Goal: Task Accomplishment & Management: Use online tool/utility

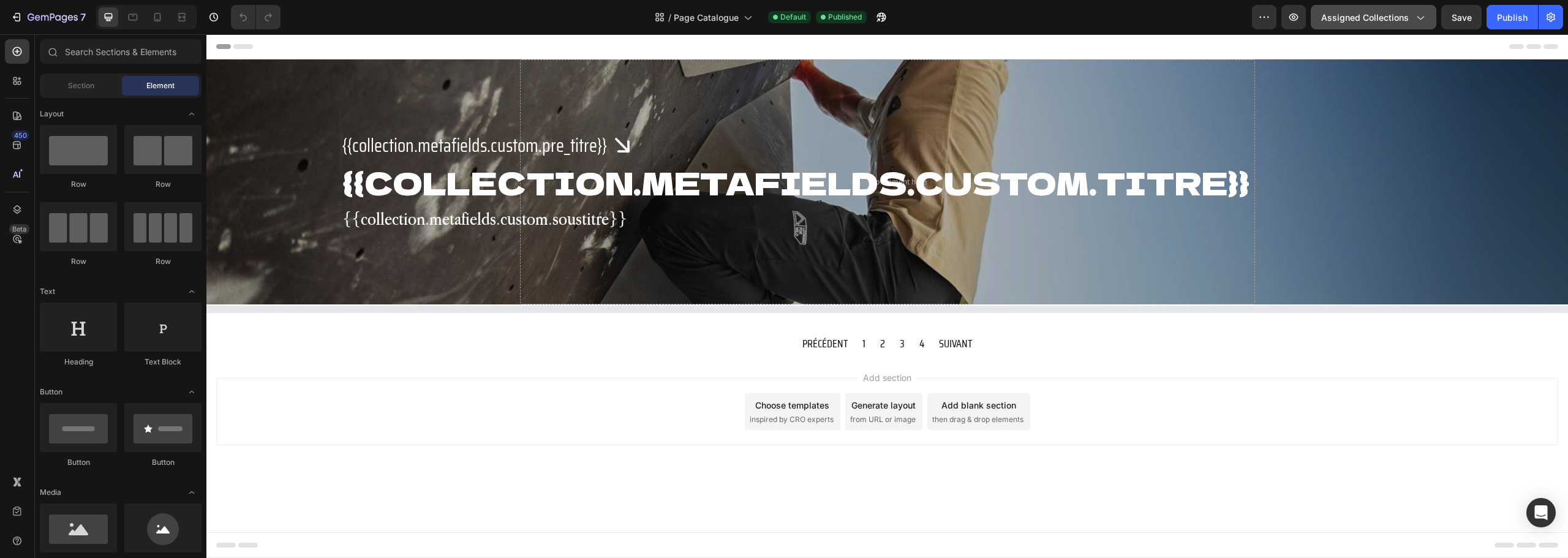
click at [1381, 18] on span "Assigned Collections" at bounding box center [1365, 18] width 88 height 13
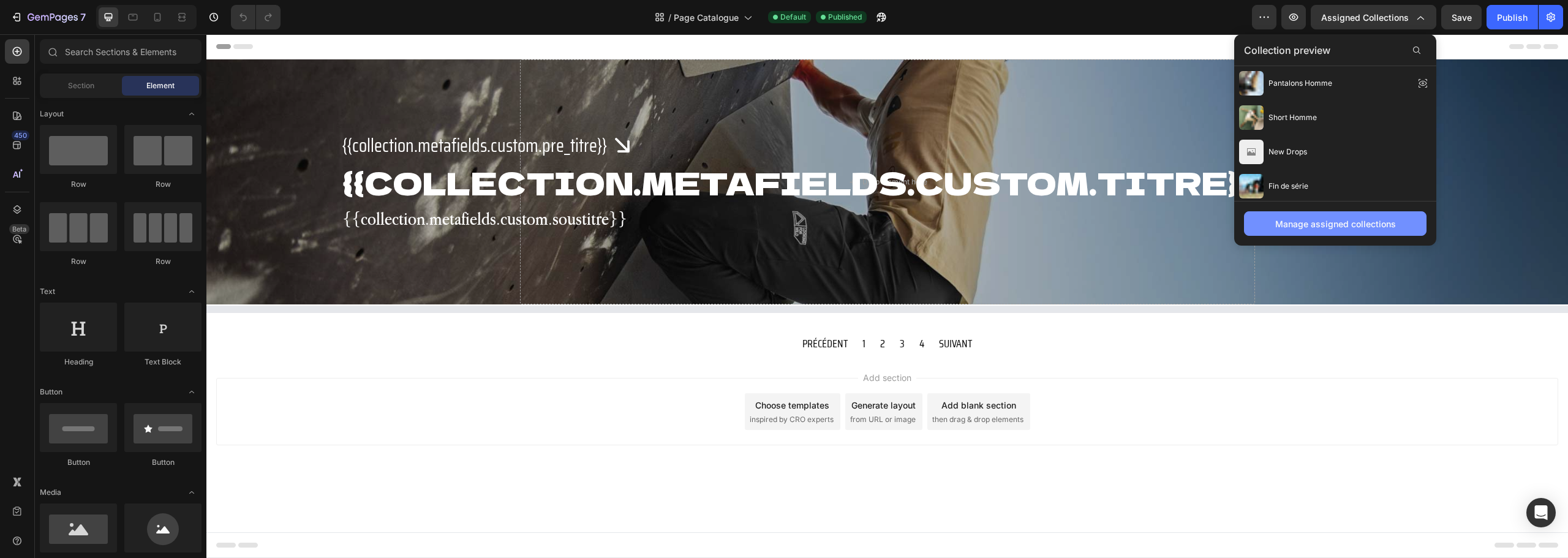
click at [1338, 231] on button "Manage assigned collections" at bounding box center [1335, 224] width 182 height 25
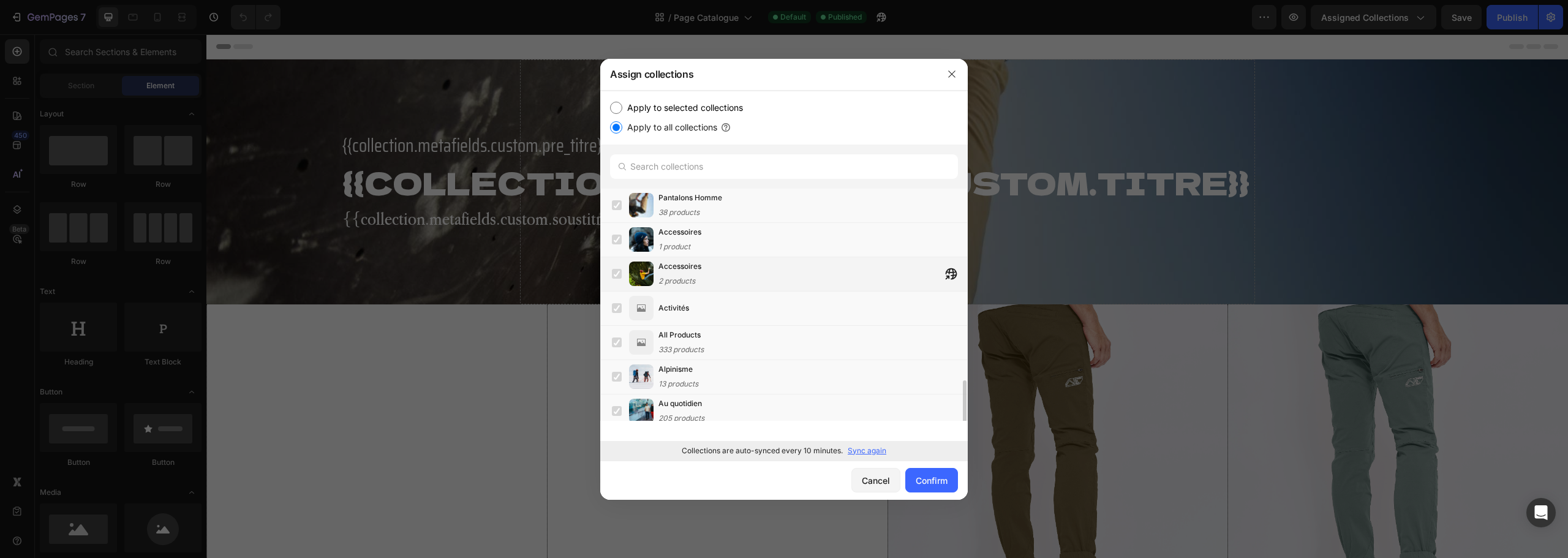
scroll to position [179, 0]
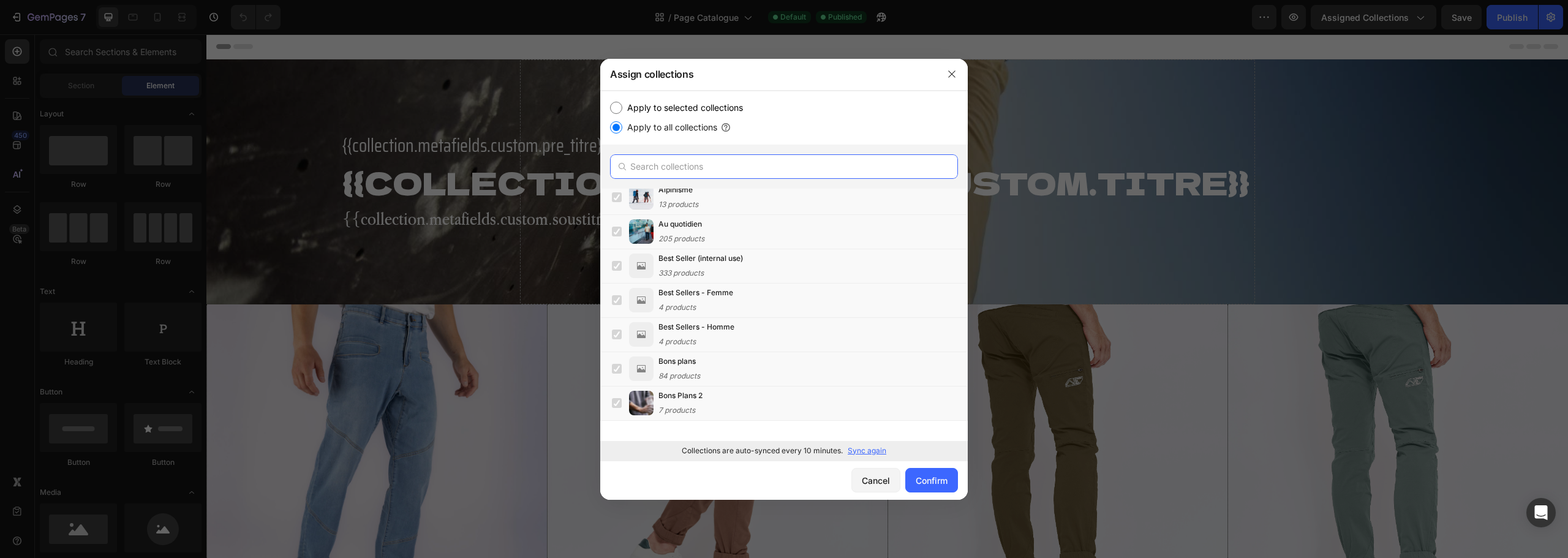
click at [694, 178] on input "text" at bounding box center [784, 166] width 348 height 25
click at [693, 168] on input "text" at bounding box center [784, 166] width 348 height 25
click at [683, 163] on input "text" at bounding box center [784, 166] width 348 height 25
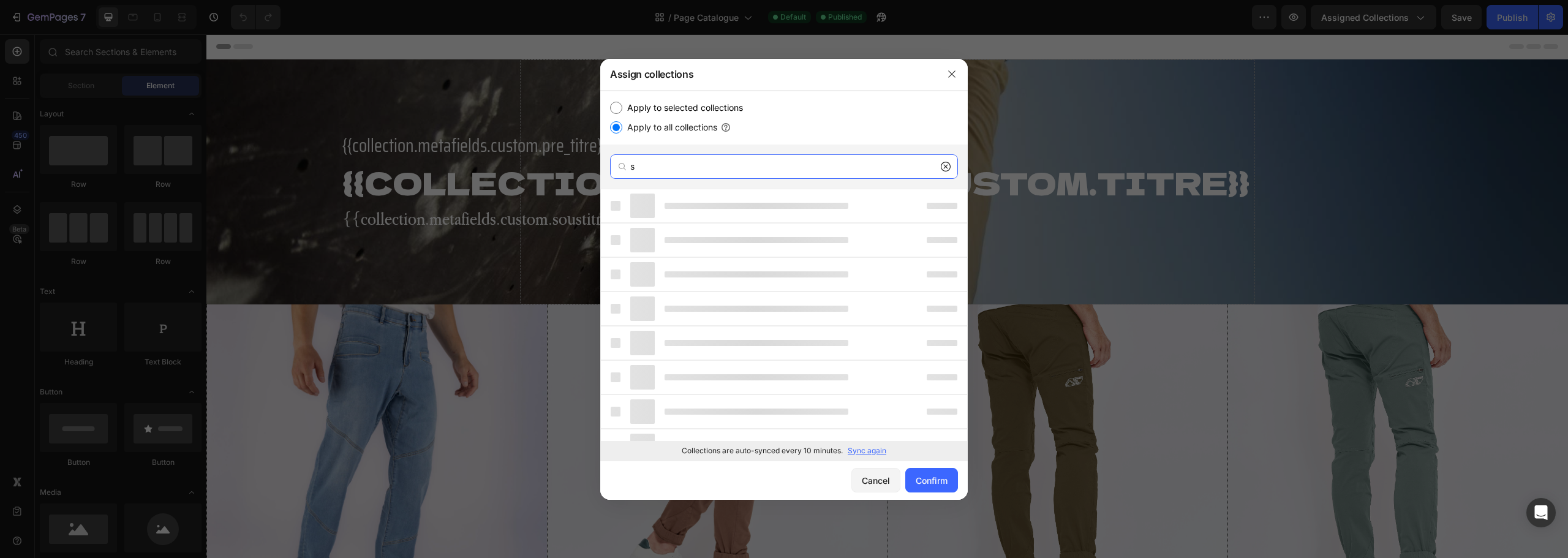
paste input "oldes-ss22"
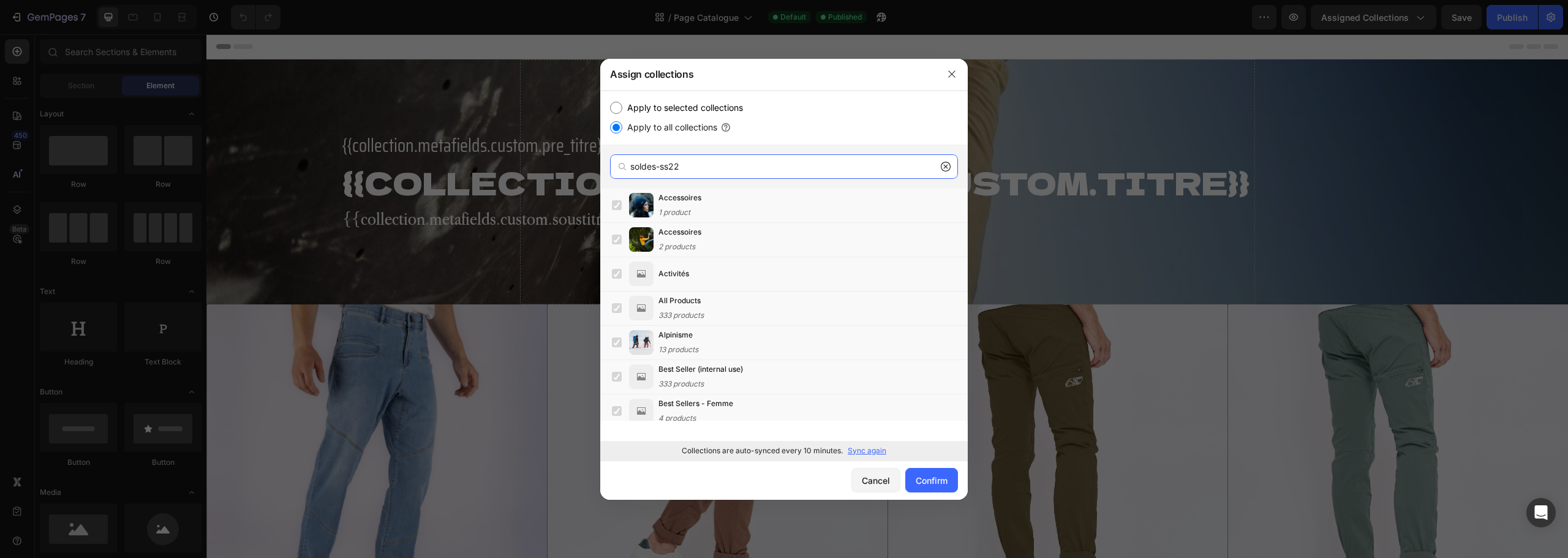
click at [680, 163] on input "soldes-ss22" at bounding box center [784, 166] width 348 height 25
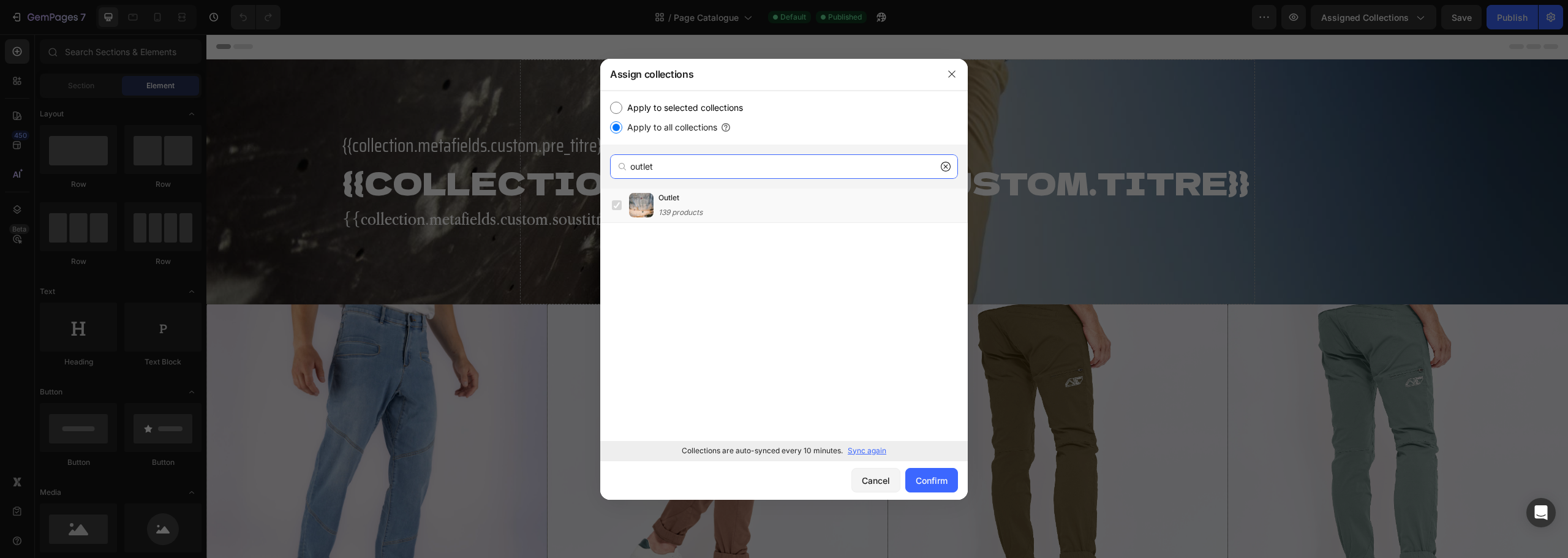
type input "outlet"
click at [614, 204] on label at bounding box center [617, 205] width 9 height 9
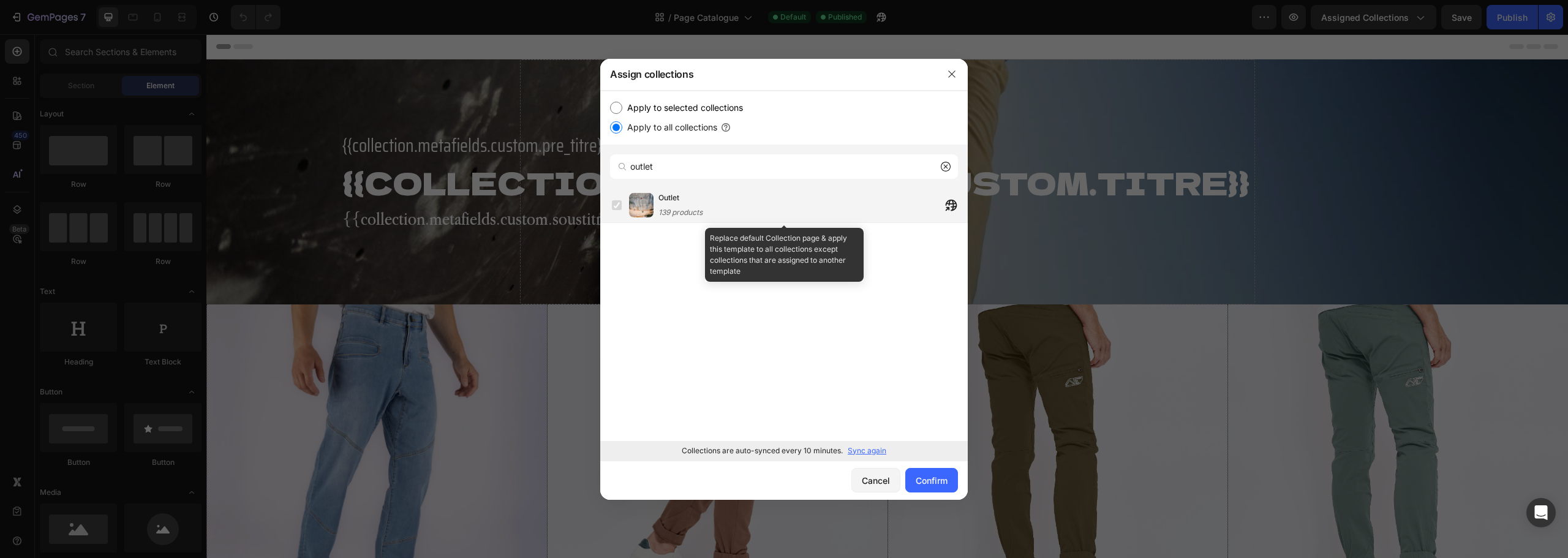
click at [614, 207] on label at bounding box center [617, 205] width 9 height 9
click at [618, 203] on label at bounding box center [617, 205] width 9 height 9
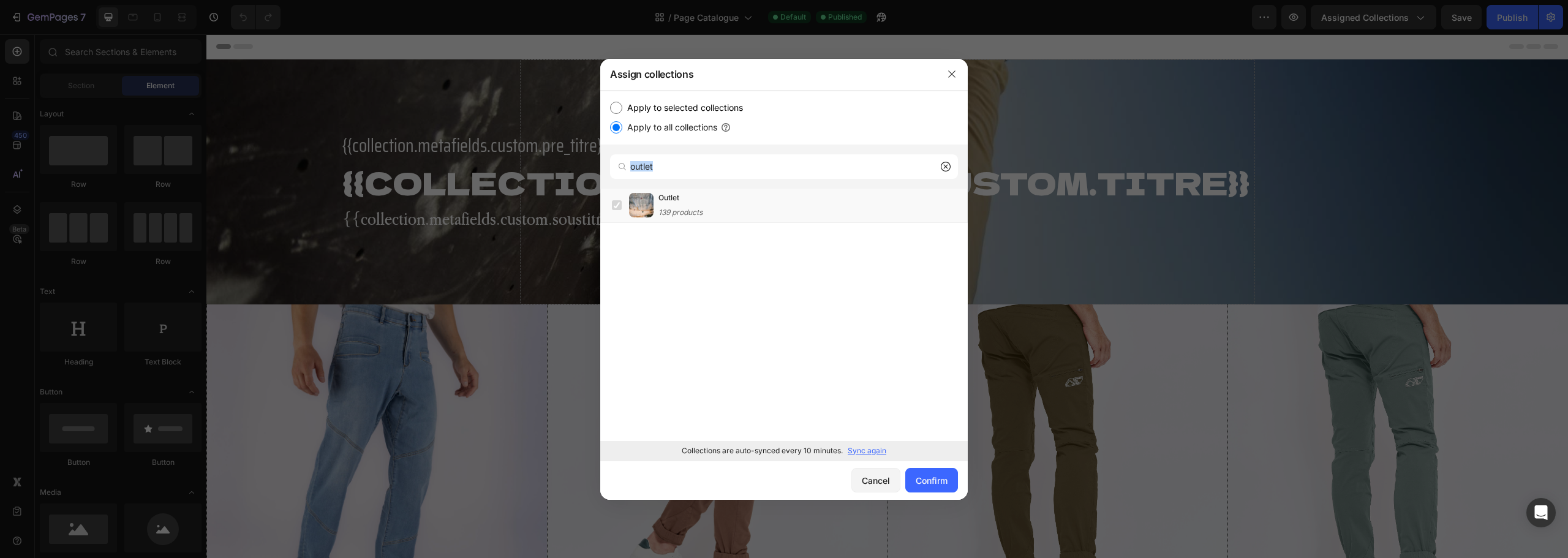
click at [613, 110] on input "Apply to selected collections" at bounding box center [616, 108] width 12 height 12
radio input "true"
click at [671, 168] on input "outlet" at bounding box center [784, 166] width 348 height 25
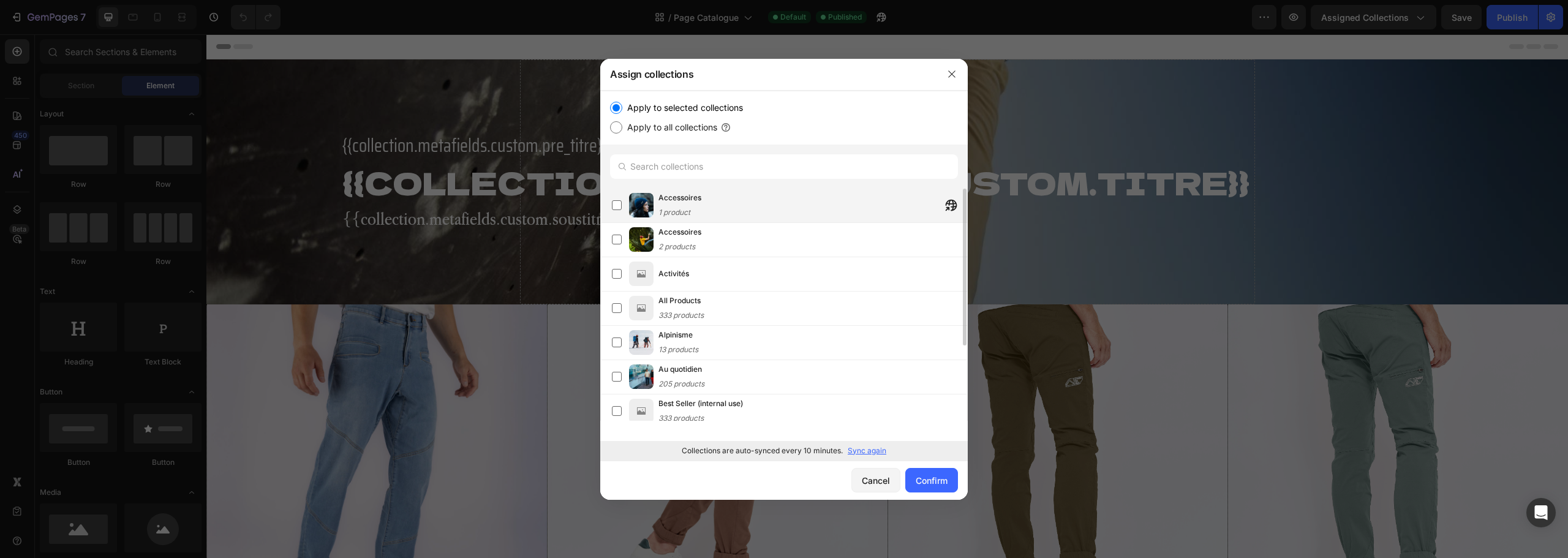
click at [743, 206] on div "Accessoires 1 product" at bounding box center [812, 205] width 309 height 27
click at [760, 234] on div "Accessoires 2 products" at bounding box center [812, 239] width 309 height 27
click at [738, 297] on div "All Products 333 products" at bounding box center [812, 308] width 309 height 27
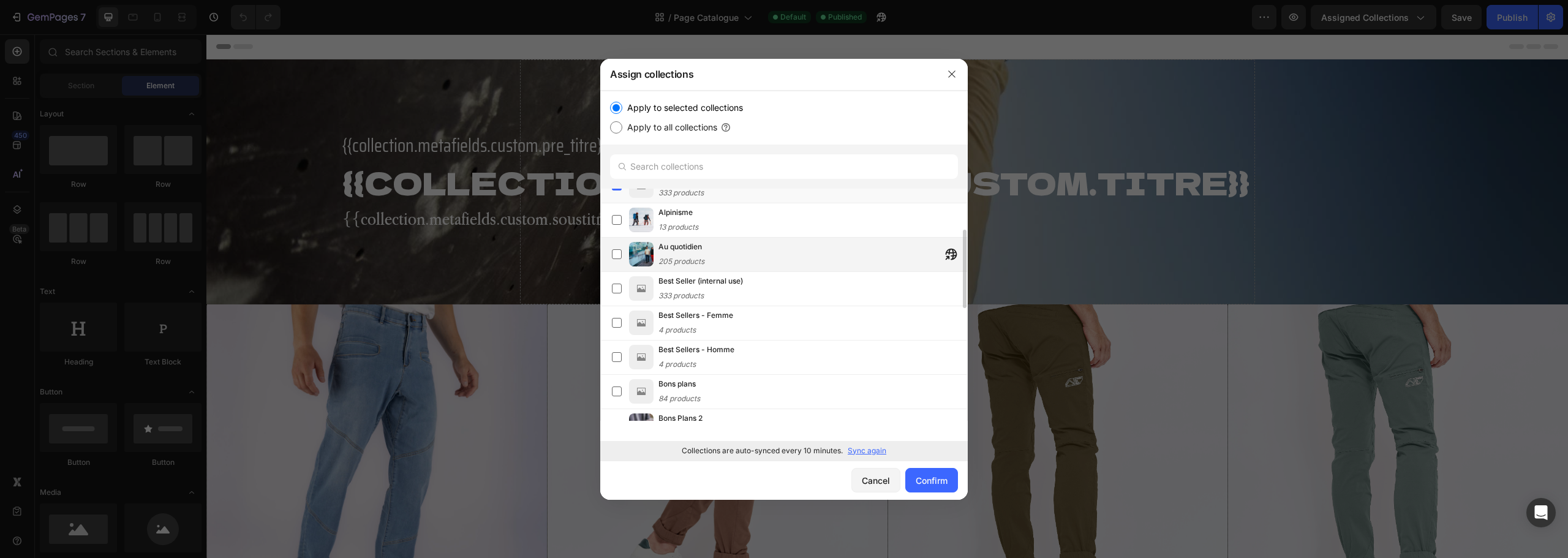
drag, startPoint x: 750, startPoint y: 222, endPoint x: 758, endPoint y: 242, distance: 21.5
click at [751, 224] on div "Alpinisme 13 products" at bounding box center [812, 220] width 309 height 27
click at [762, 248] on div "Au quotidien 205 products" at bounding box center [812, 254] width 309 height 27
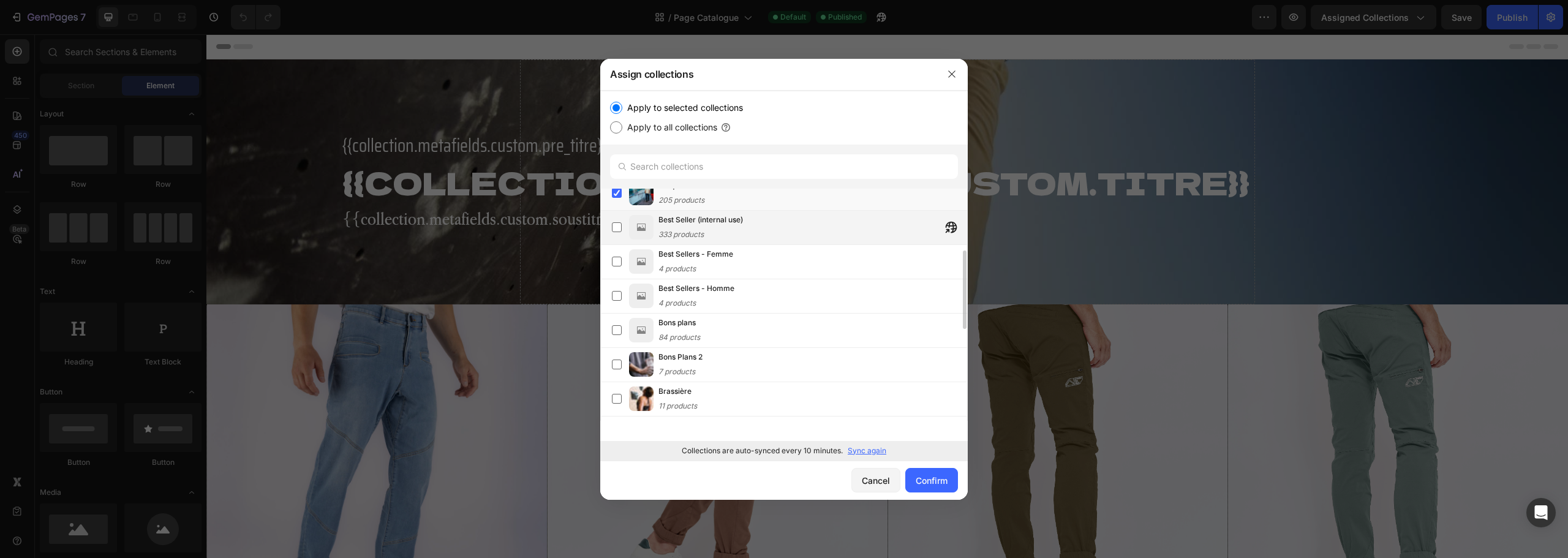
scroll to position [245, 0]
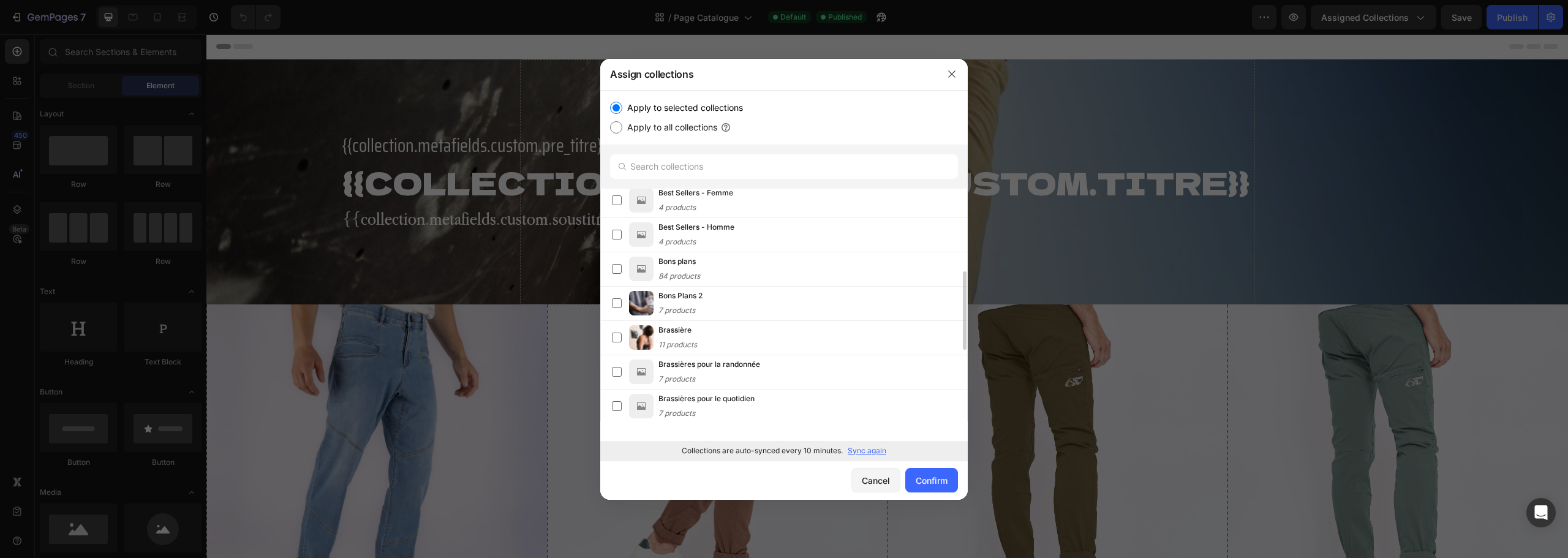
click at [780, 294] on div "Bons Plans 2 7 products" at bounding box center [812, 303] width 309 height 27
click at [762, 344] on div "Brassière 11 products" at bounding box center [812, 337] width 309 height 27
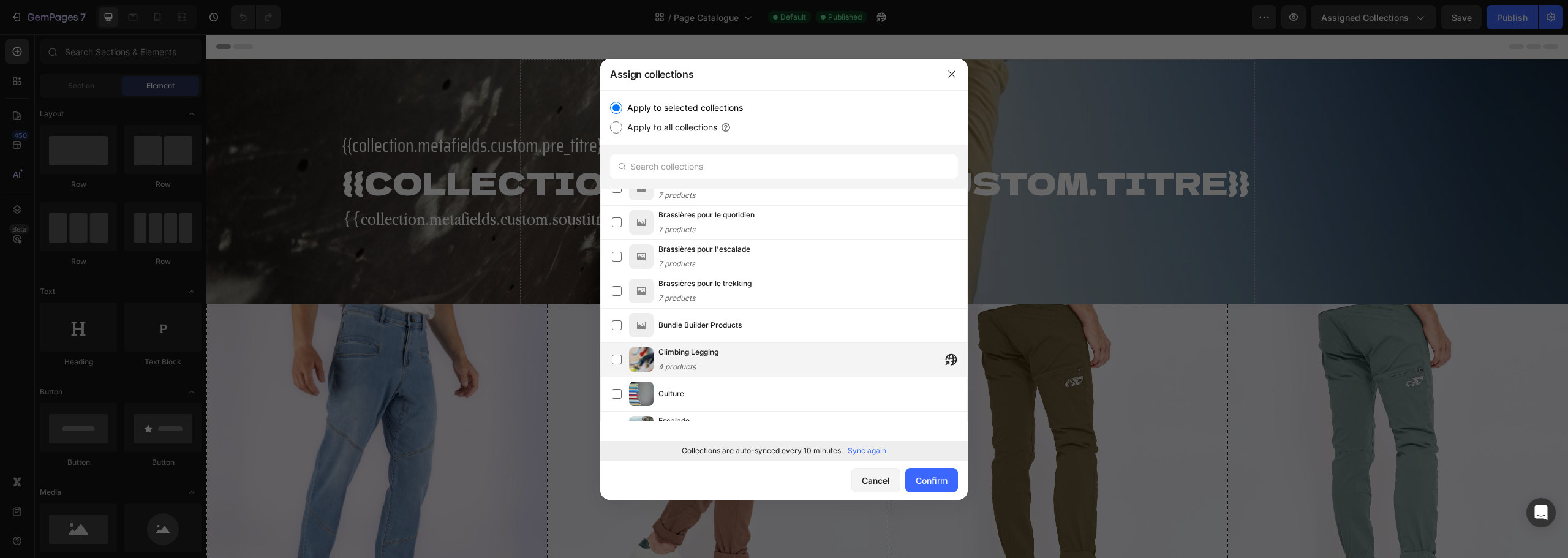
scroll to position [551, 0]
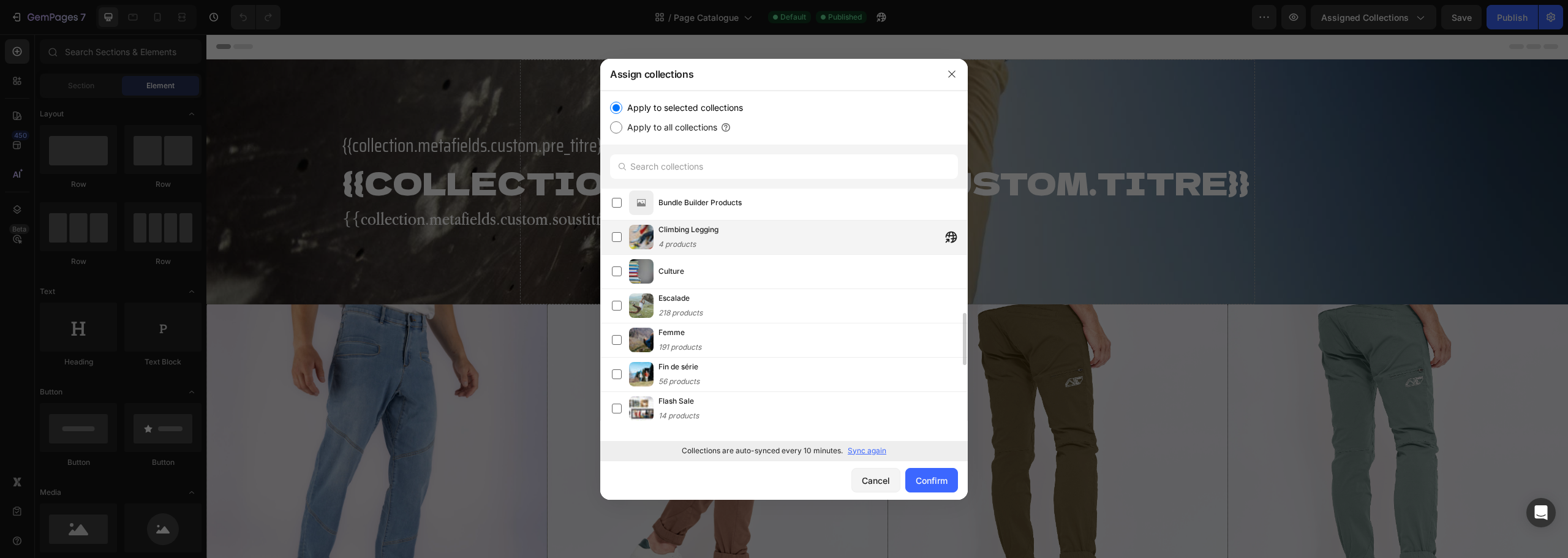
click at [764, 227] on div "Climbing Legging 4 products" at bounding box center [812, 237] width 309 height 27
click at [758, 276] on div "Culture" at bounding box center [812, 271] width 309 height 22
click at [750, 317] on div "Escalade 218 products" at bounding box center [812, 305] width 309 height 27
click at [750, 348] on div "Femme 191 products" at bounding box center [812, 340] width 309 height 27
click at [738, 384] on div "Fin de série 56 products" at bounding box center [812, 374] width 309 height 27
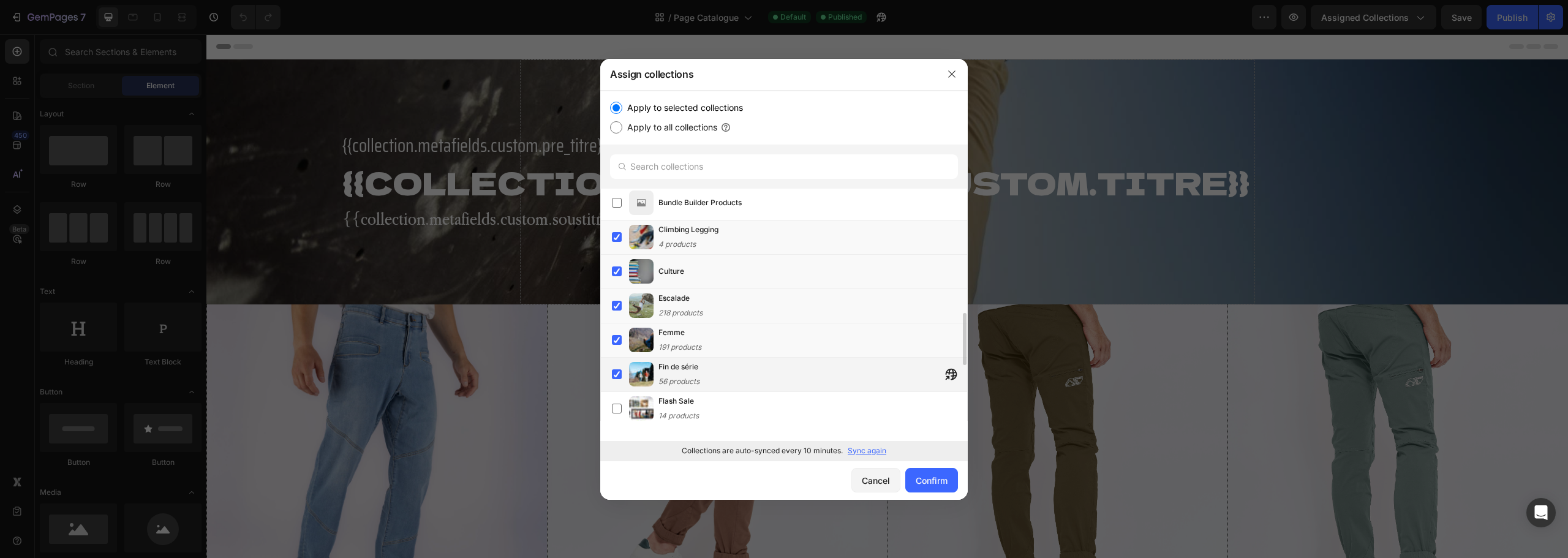
scroll to position [673, 0]
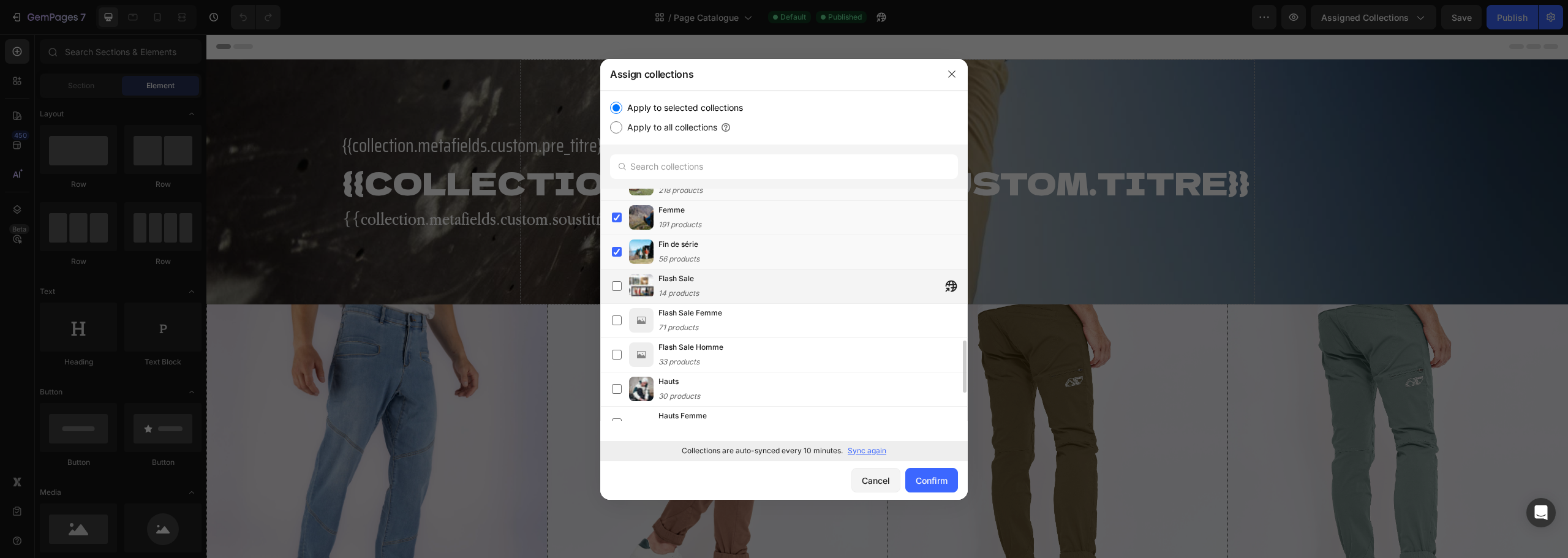
click at [749, 292] on div "Flash Sale 14 products" at bounding box center [812, 286] width 309 height 27
click at [757, 330] on div "Flash Sale Femme 71 products" at bounding box center [812, 320] width 309 height 27
click at [755, 365] on div "Flash Sale Homme 33 products" at bounding box center [812, 354] width 309 height 27
click at [752, 390] on div "Hauts 30 products" at bounding box center [812, 389] width 309 height 27
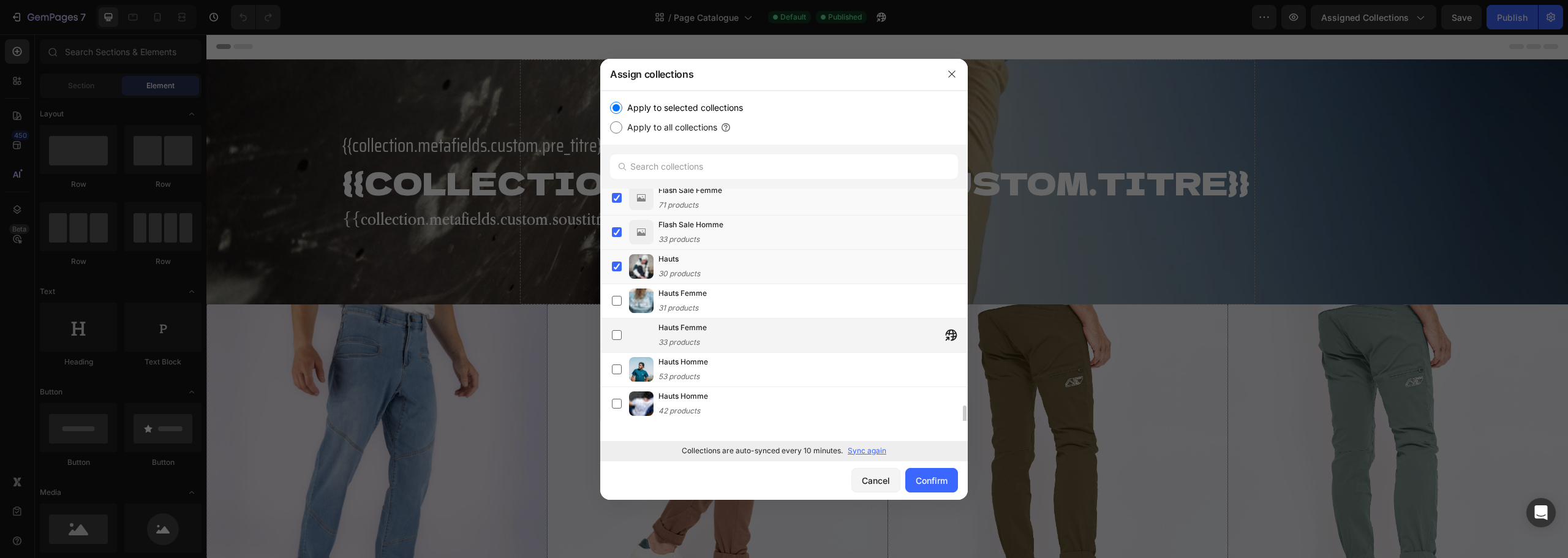
scroll to position [831, 0]
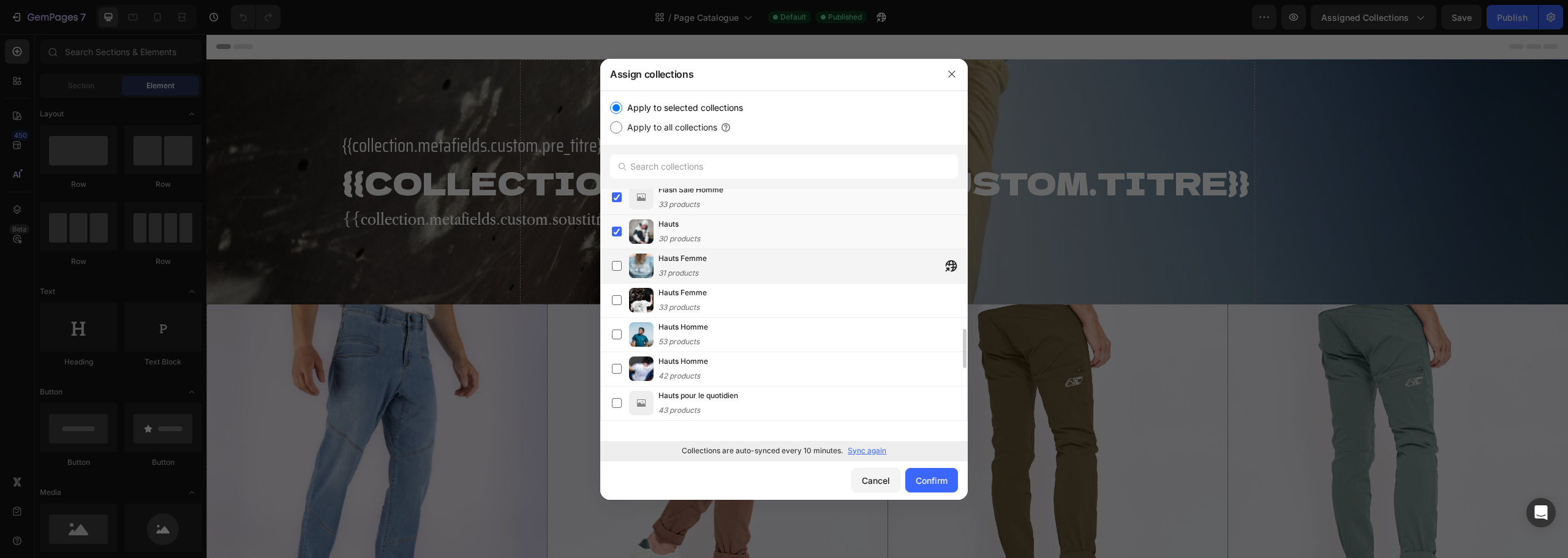
click at [738, 264] on div "Hauts Femme 31 products" at bounding box center [812, 265] width 309 height 27
click at [741, 296] on div "Hauts Femme 33 products" at bounding box center [812, 300] width 309 height 27
click at [738, 334] on div "Hauts Homme 53 products" at bounding box center [812, 334] width 309 height 27
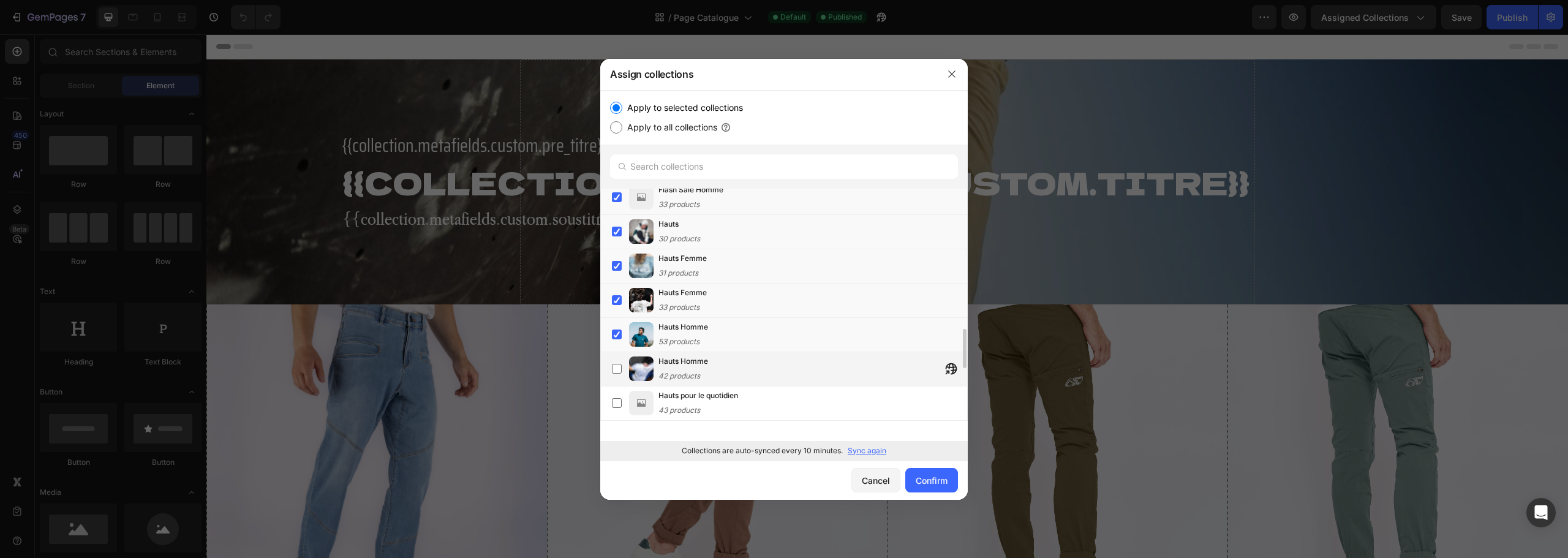
click at [735, 368] on div "Hauts Homme 42 products" at bounding box center [812, 368] width 309 height 27
click at [738, 400] on span "Hauts pour le quotidien" at bounding box center [698, 395] width 79 height 12
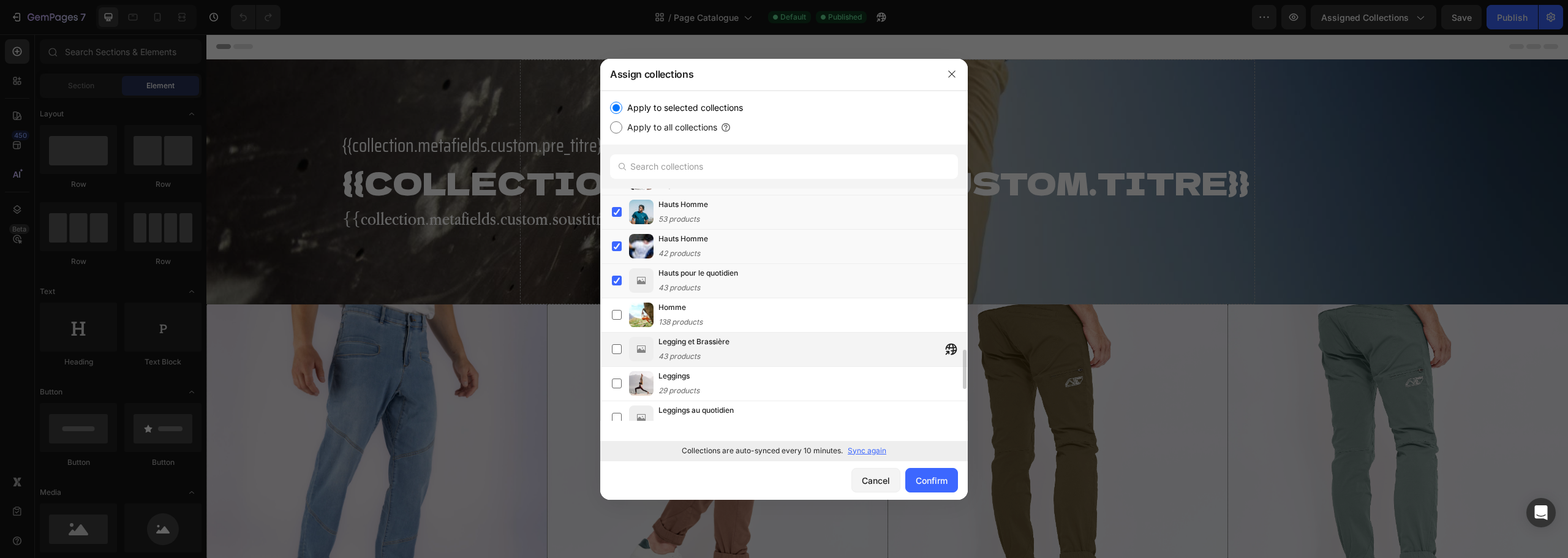
scroll to position [1015, 0]
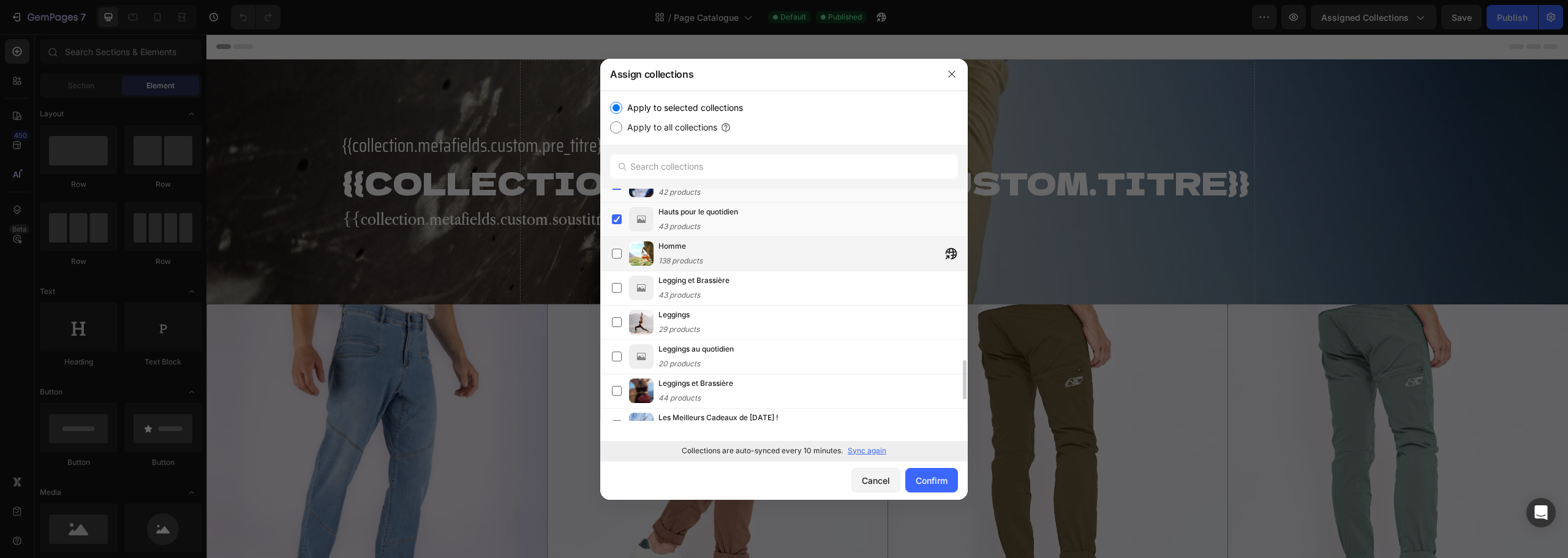
click at [745, 250] on div "Homme 138 products" at bounding box center [812, 253] width 309 height 27
click at [746, 278] on div "Legging et Brassière 43 products" at bounding box center [812, 288] width 309 height 27
click at [770, 329] on div "Leggings 29 products" at bounding box center [812, 322] width 309 height 27
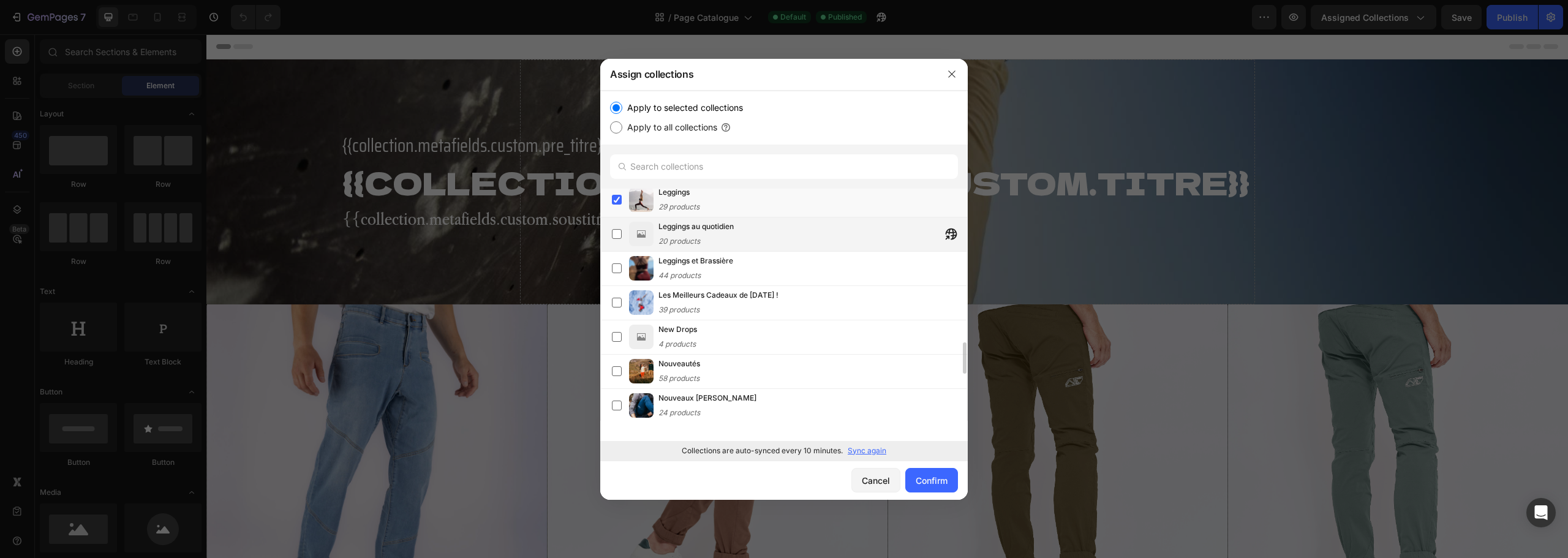
click at [782, 232] on div "Leggings au quotidien 20 products" at bounding box center [812, 233] width 309 height 27
click at [777, 267] on div "Leggings et Brassière 44 products" at bounding box center [812, 268] width 309 height 27
click at [791, 306] on div "Les Meilleurs Cadeaux de Noël ! 39 products" at bounding box center [812, 302] width 309 height 27
click at [776, 348] on div "New Drops 4 products" at bounding box center [812, 336] width 309 height 27
click at [762, 380] on div "Nouveautés 58 products" at bounding box center [812, 371] width 309 height 27
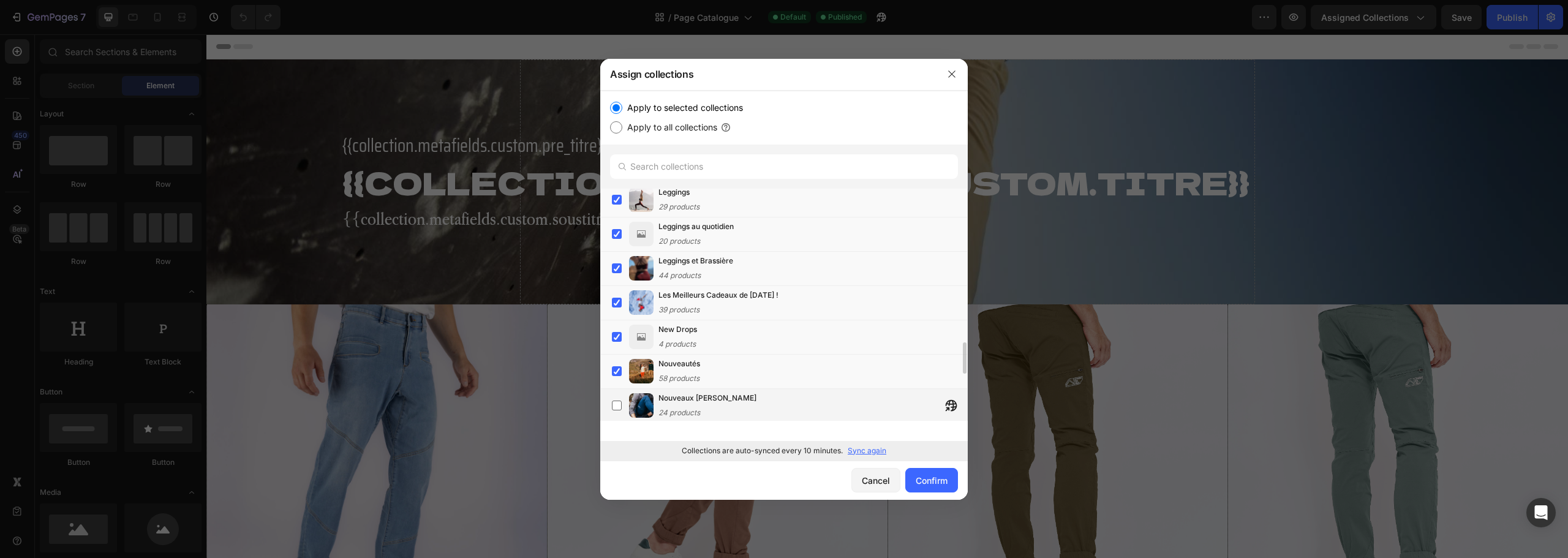
click at [758, 406] on div "Nouveaux Fitz Roy 24 products" at bounding box center [812, 405] width 309 height 27
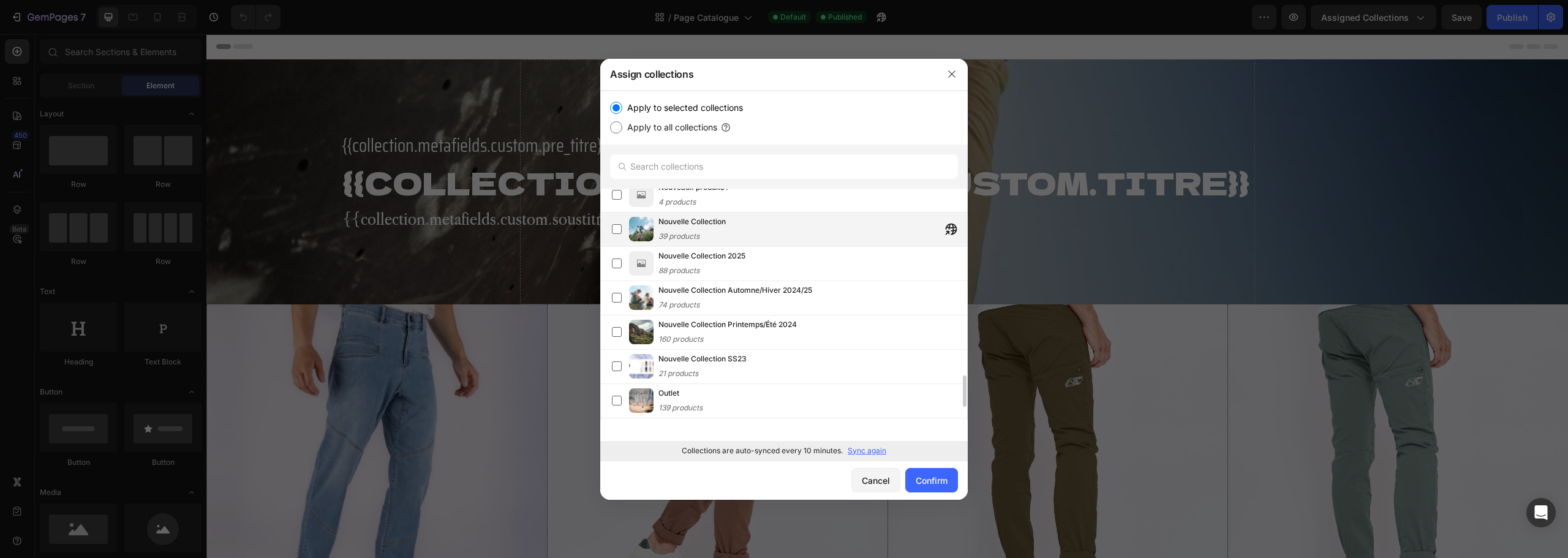
scroll to position [1321, 0]
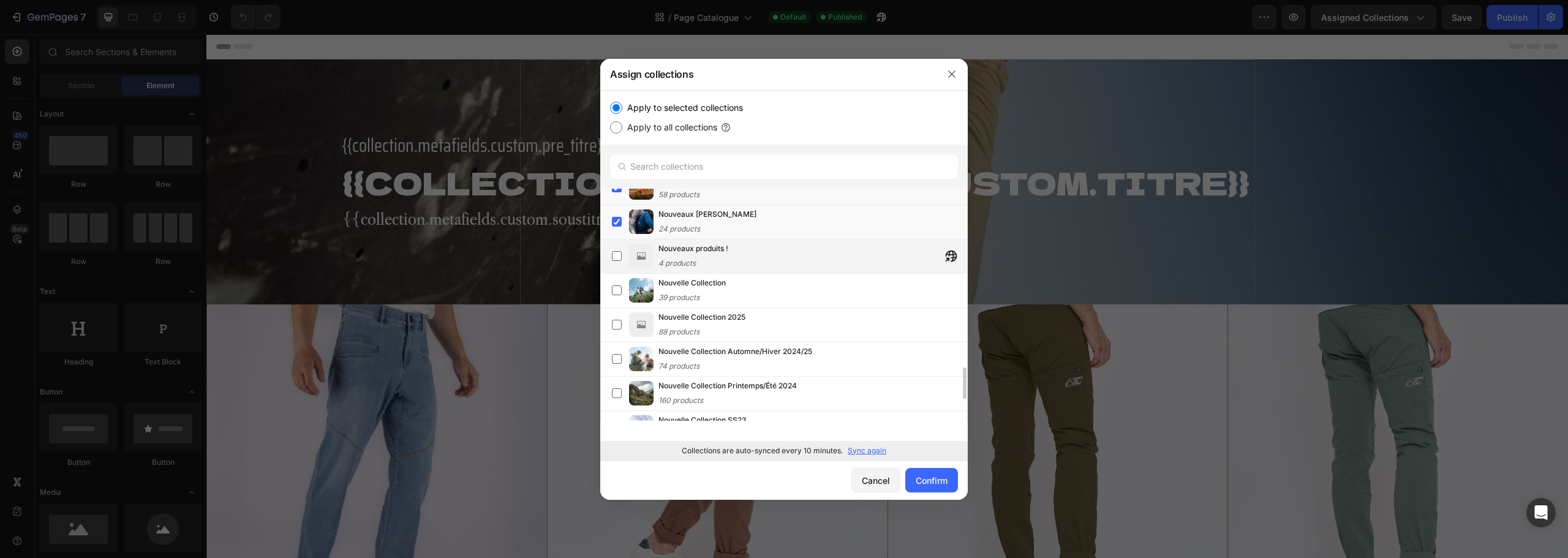
click at [775, 253] on div "Nouveaux produits ! 4 products" at bounding box center [812, 256] width 309 height 27
click at [769, 289] on div "Nouvelle Collection 39 products" at bounding box center [812, 290] width 309 height 27
click at [772, 316] on div "Nouvelle Collection 2025 88 products" at bounding box center [812, 324] width 309 height 27
click at [783, 364] on div "Nouvelle Collection Automne/Hiver 2024/25 74 products" at bounding box center [735, 359] width 154 height 27
click at [787, 386] on span "Nouvelle Collection Printemps/Été 2024" at bounding box center [727, 385] width 139 height 12
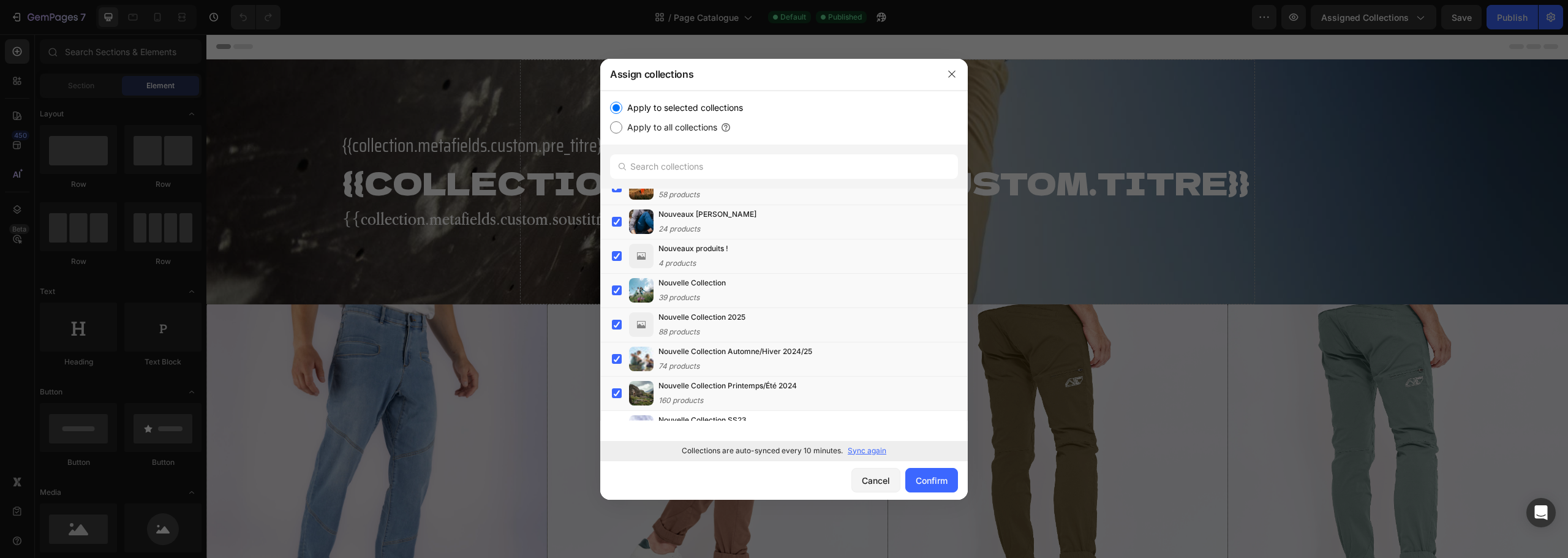
scroll to position [1444, 0]
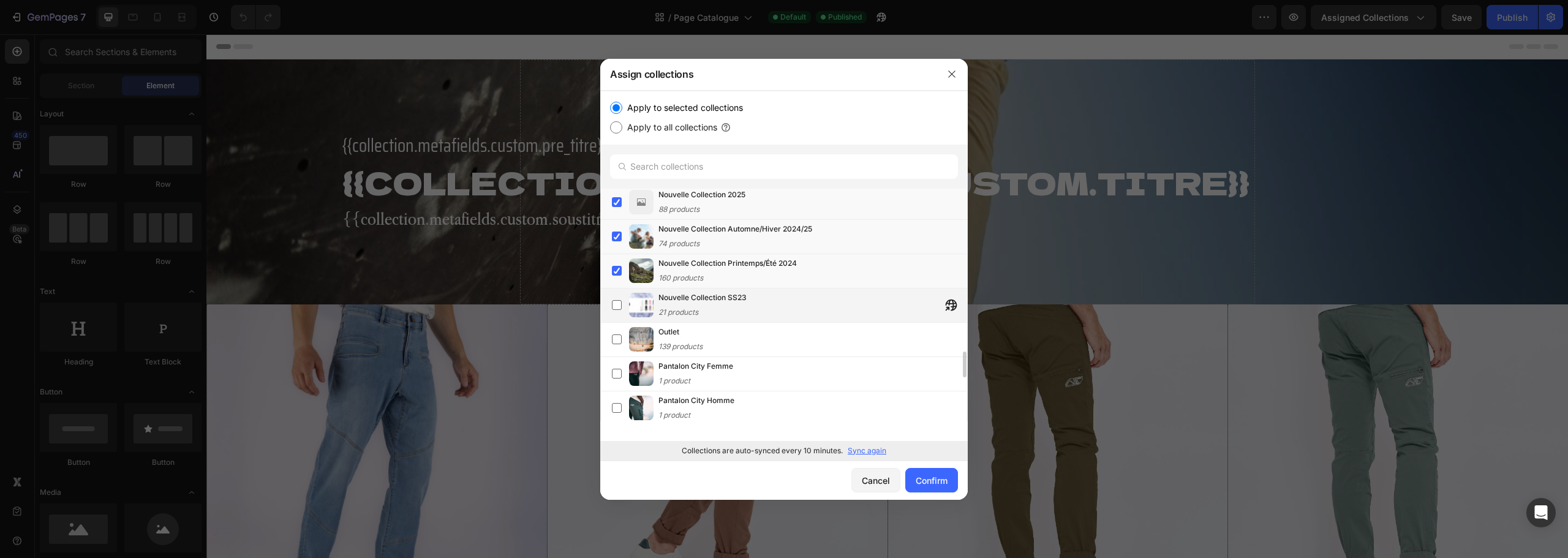
click at [773, 300] on div "Nouvelle Collection SS23 21 products" at bounding box center [812, 305] width 309 height 27
click at [766, 337] on div "Outlet 139 products" at bounding box center [812, 339] width 309 height 27
click at [755, 330] on div "Outlet 139 products" at bounding box center [812, 339] width 309 height 27
click at [766, 376] on div "Pantalon City Femme 1 product" at bounding box center [812, 373] width 309 height 27
click at [766, 408] on div "Pantalon City Homme 1 product" at bounding box center [812, 408] width 309 height 27
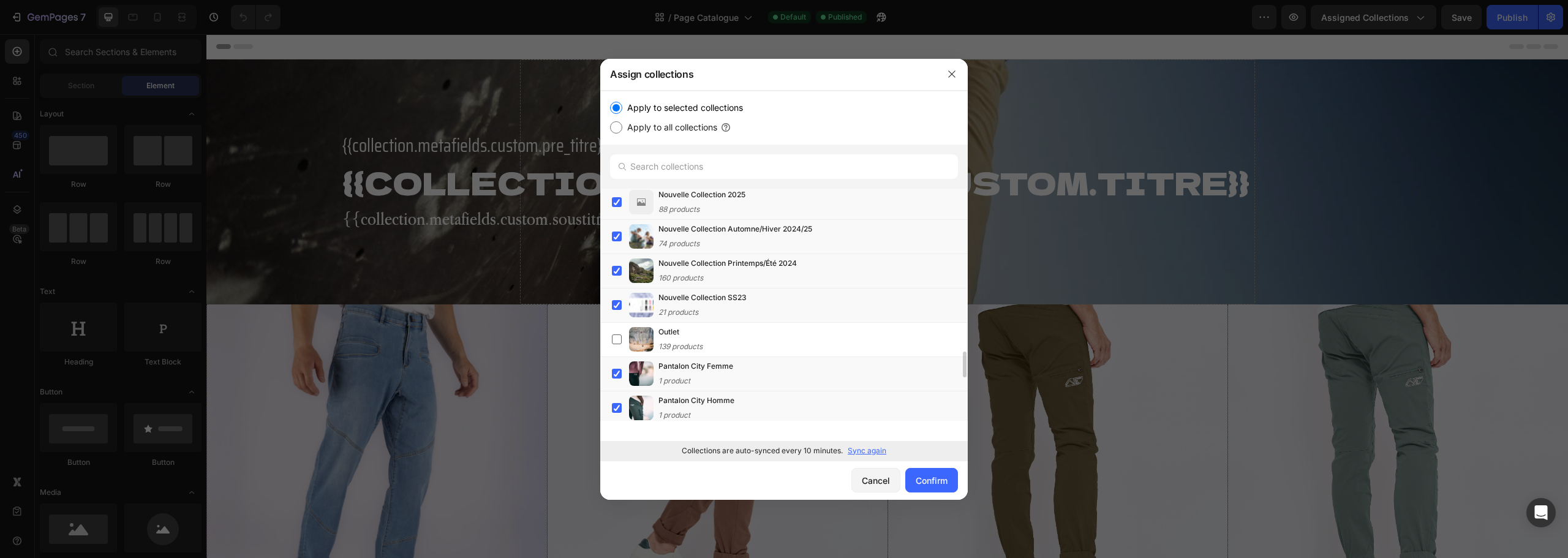
scroll to position [1565, 0]
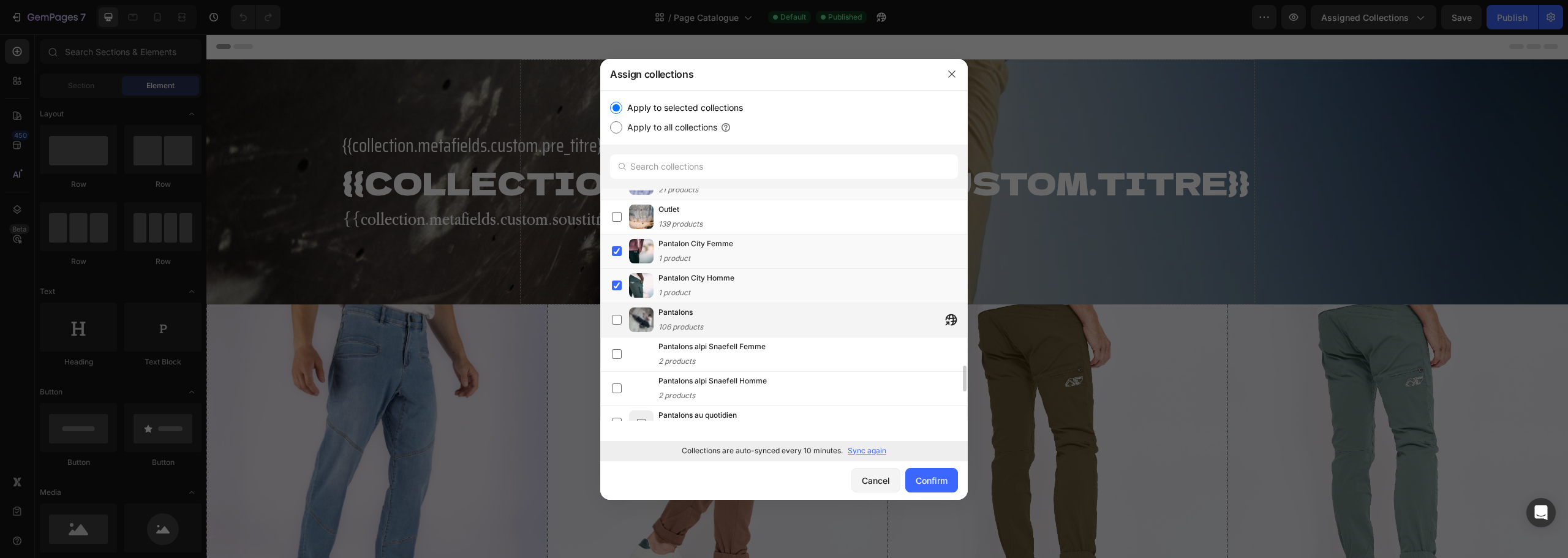
click at [761, 313] on div "Pantalons 106 products" at bounding box center [812, 319] width 309 height 27
click at [780, 353] on div "Pantalons alpi Snaefell Femme 2 products" at bounding box center [812, 354] width 309 height 27
click at [772, 388] on div "Pantalons alpi Snaefell Homme 2 products" at bounding box center [812, 388] width 309 height 27
click at [764, 408] on div "Pantalons au quotidien 2 products" at bounding box center [784, 423] width 367 height 34
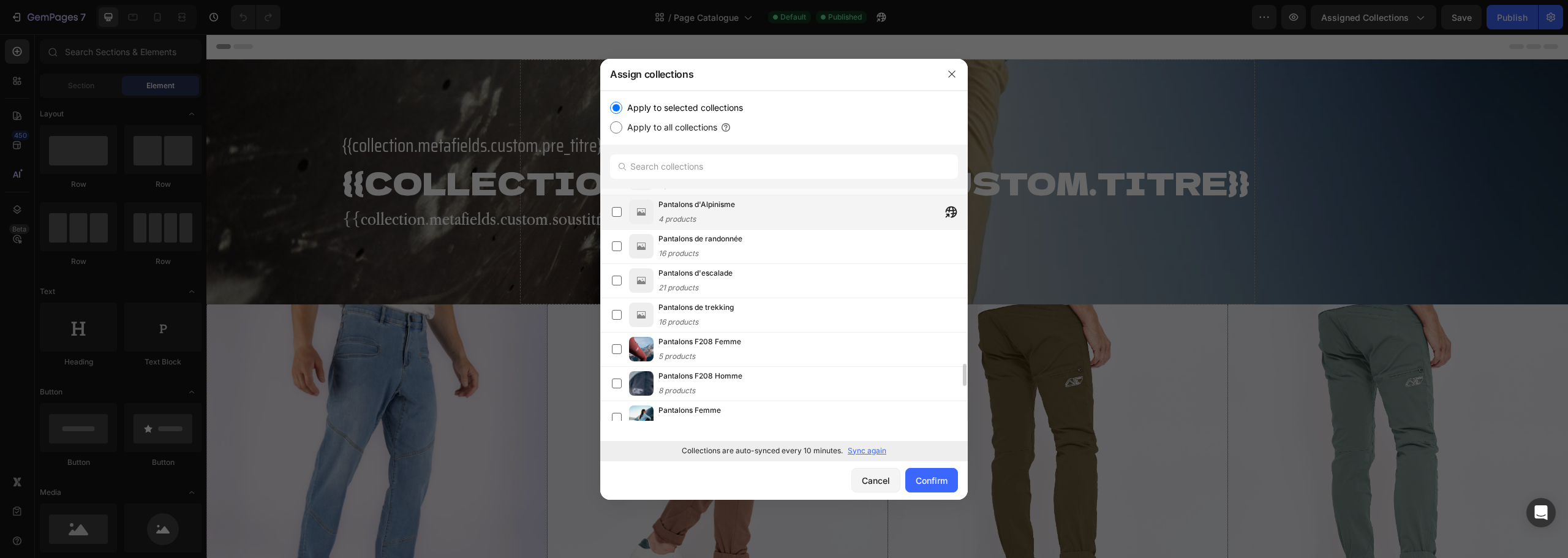
click at [778, 211] on div "Pantalons d'Alpinisme 4 products" at bounding box center [812, 211] width 309 height 27
drag, startPoint x: 785, startPoint y: 235, endPoint x: 787, endPoint y: 253, distance: 18.1
click at [786, 235] on div "Pantalons de randonnée 16 products" at bounding box center [812, 245] width 309 height 27
click at [777, 288] on div "Pantalons d'escalade 21 products" at bounding box center [812, 280] width 309 height 27
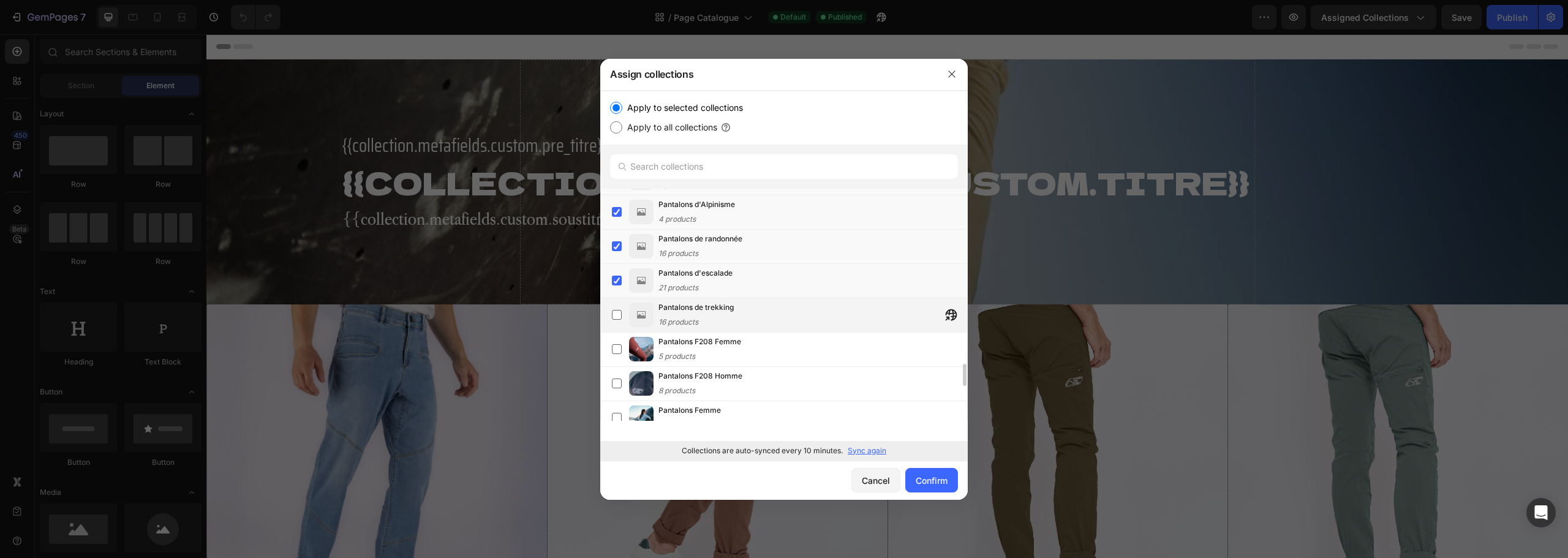
click at [775, 324] on div "Pantalons de trekking 16 products" at bounding box center [812, 314] width 309 height 27
click at [773, 358] on div "Pantalons F208 Femme 5 products" at bounding box center [812, 348] width 309 height 27
click at [768, 401] on div "Pantalons Femme 42 products" at bounding box center [784, 418] width 367 height 34
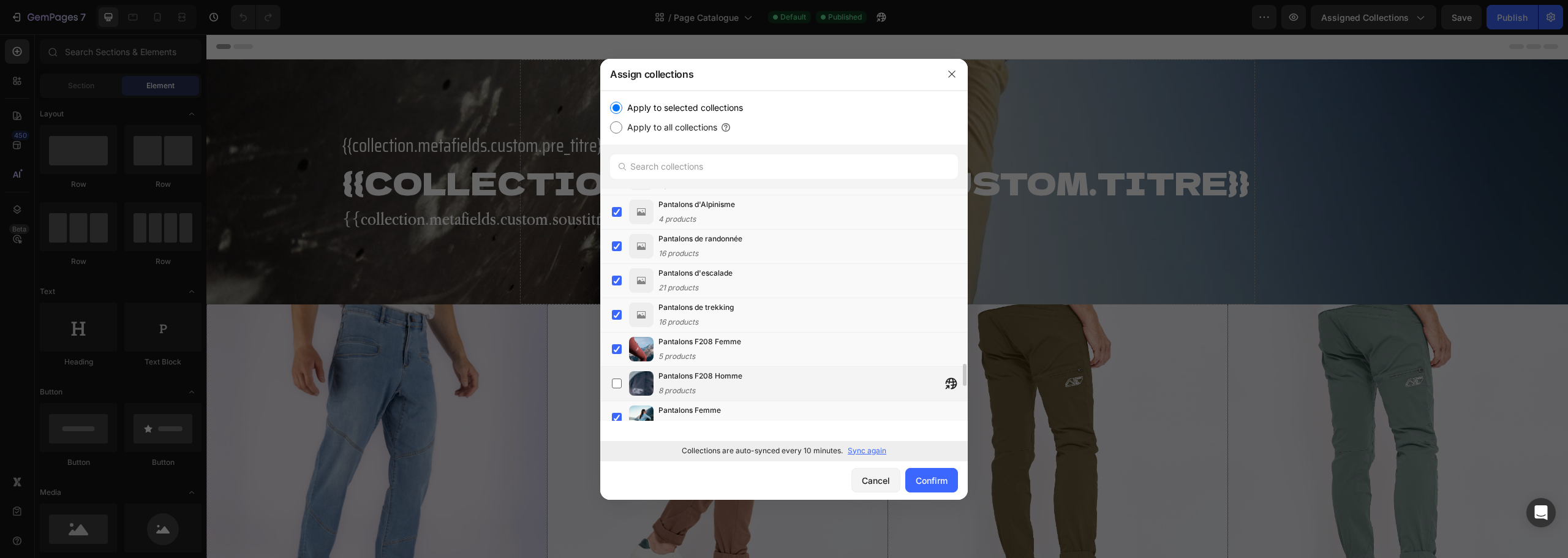
click at [760, 373] on div "Pantalons F208 Homme 8 products" at bounding box center [812, 383] width 309 height 27
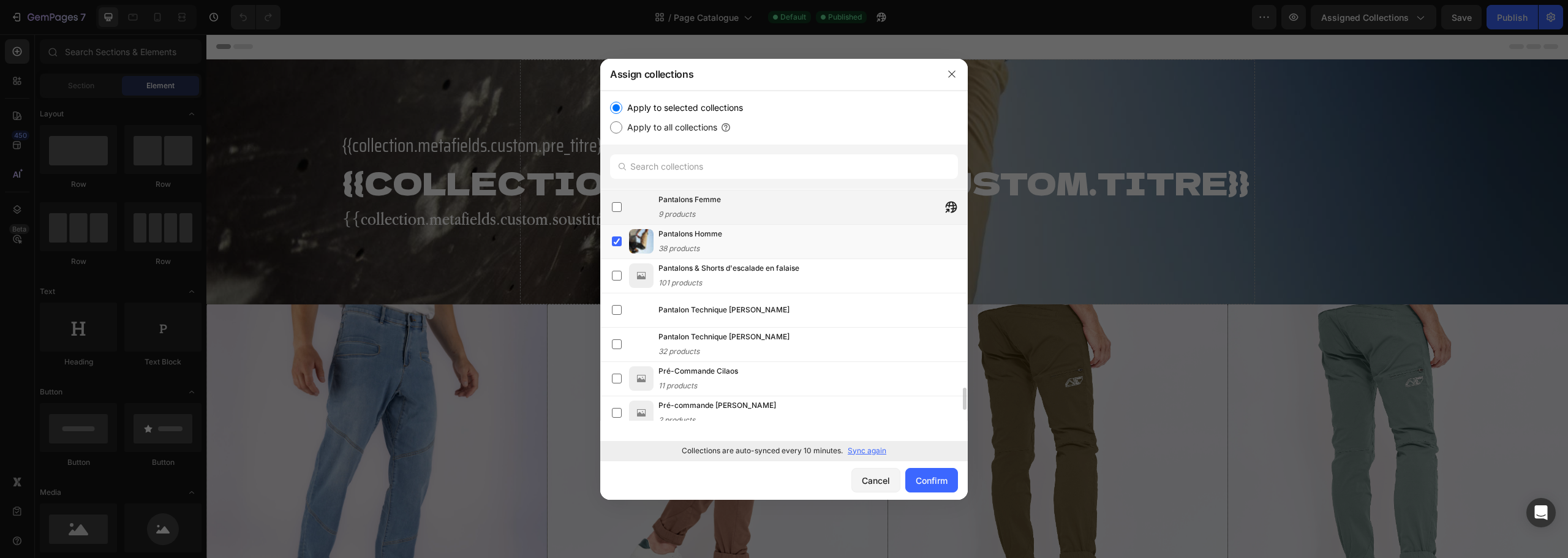
click at [771, 207] on div "Pantalons Femme 9 products" at bounding box center [812, 207] width 309 height 27
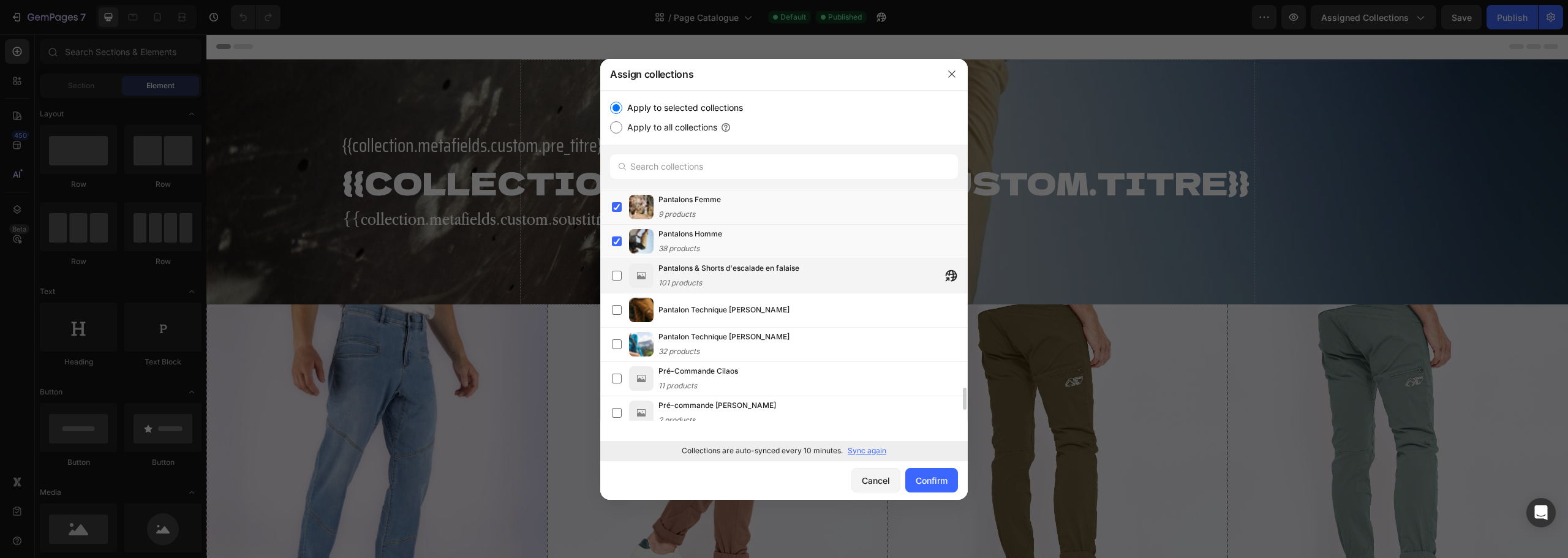
click at [787, 263] on span "Pantalons & Shorts d'escalade en falaise" at bounding box center [728, 268] width 141 height 12
click at [778, 318] on div "Pantalon Technique Fitz Roy" at bounding box center [812, 309] width 309 height 22
click at [758, 360] on div "Pantalon Technique Laïla Peak 32 products" at bounding box center [784, 345] width 367 height 34
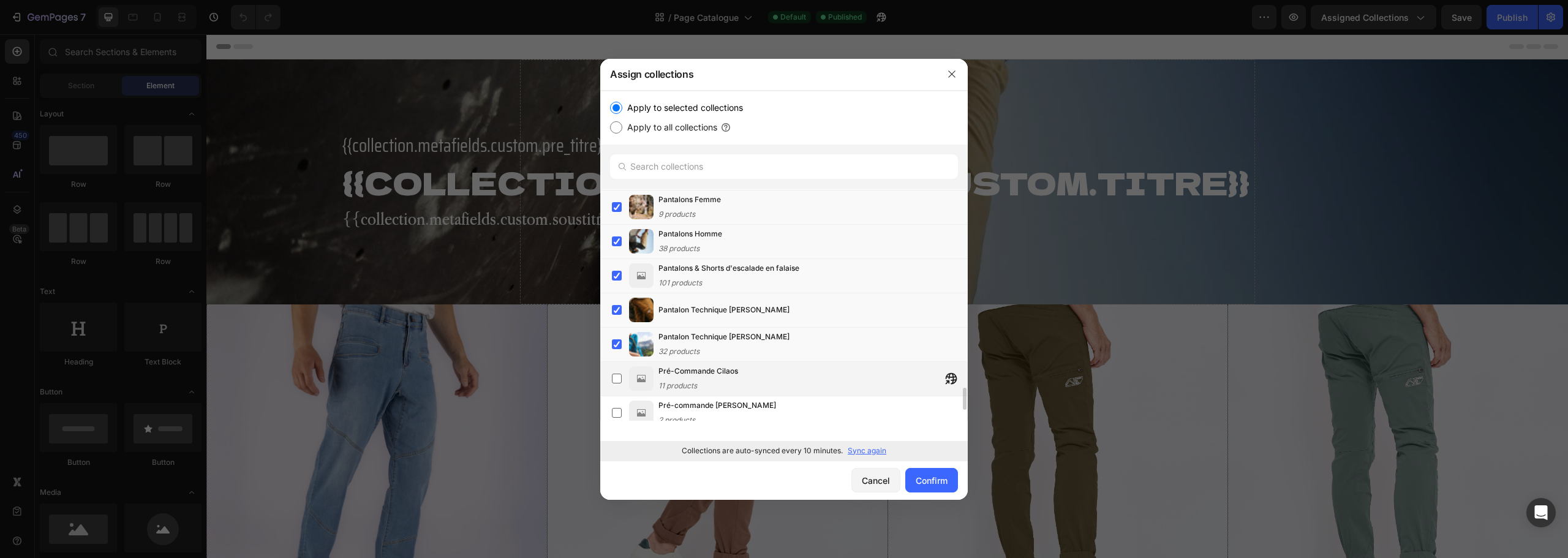
click at [734, 395] on div "Pré-Commande Cilaos 11 products" at bounding box center [784, 379] width 367 height 34
click at [738, 408] on span "Pré-commande Laila Peak" at bounding box center [717, 405] width 118 height 12
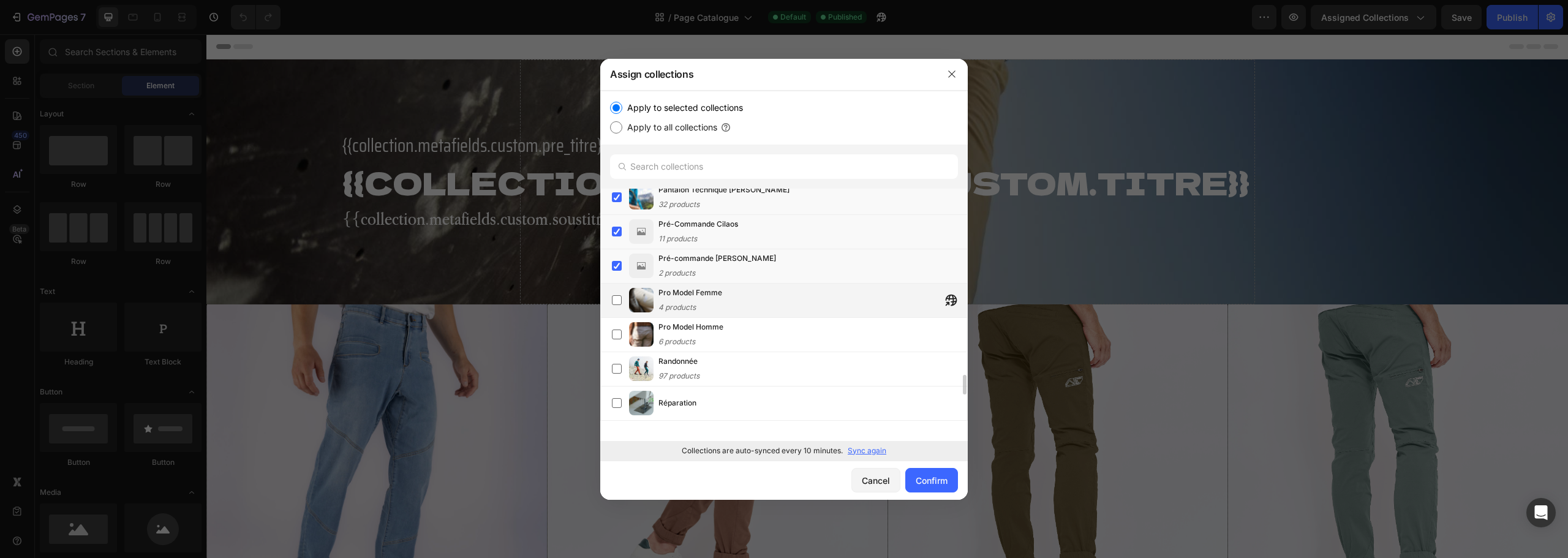
click at [762, 303] on div "Pro Model Femme 4 products" at bounding box center [812, 300] width 309 height 27
click at [759, 343] on div "Pro Model Homme 6 products" at bounding box center [812, 334] width 309 height 27
click at [752, 371] on div "Randonnée 97 products" at bounding box center [812, 368] width 309 height 27
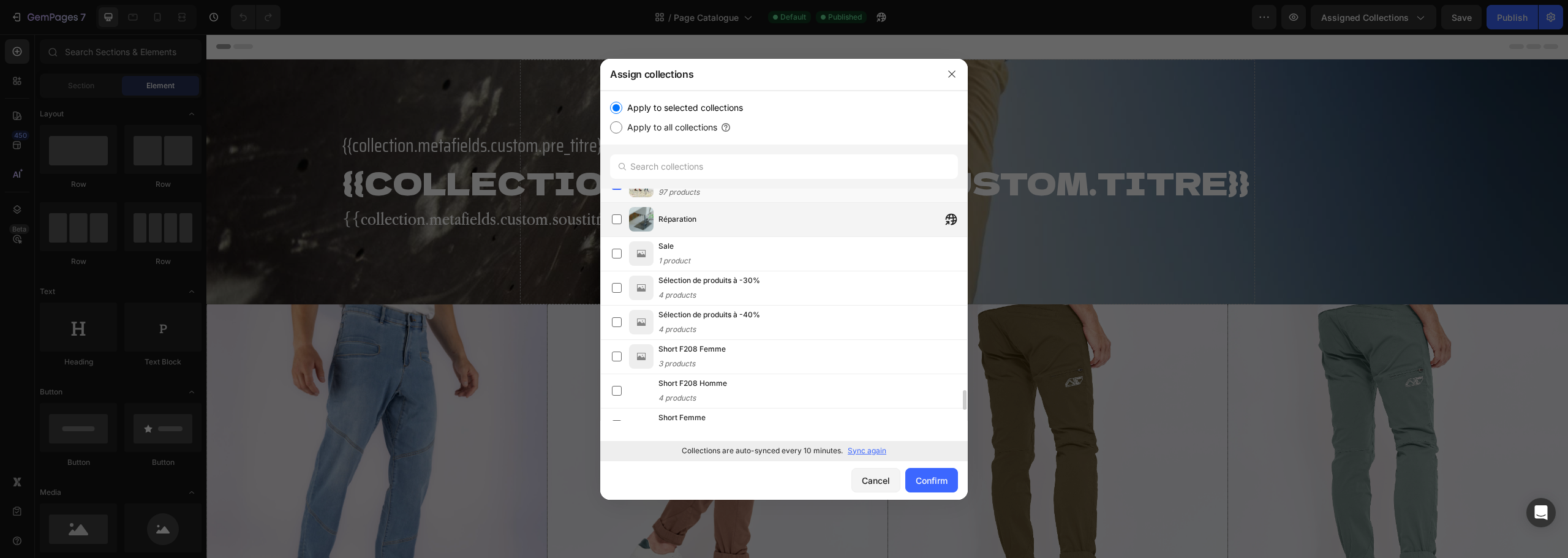
click at [753, 222] on div "Réparation" at bounding box center [812, 219] width 309 height 22
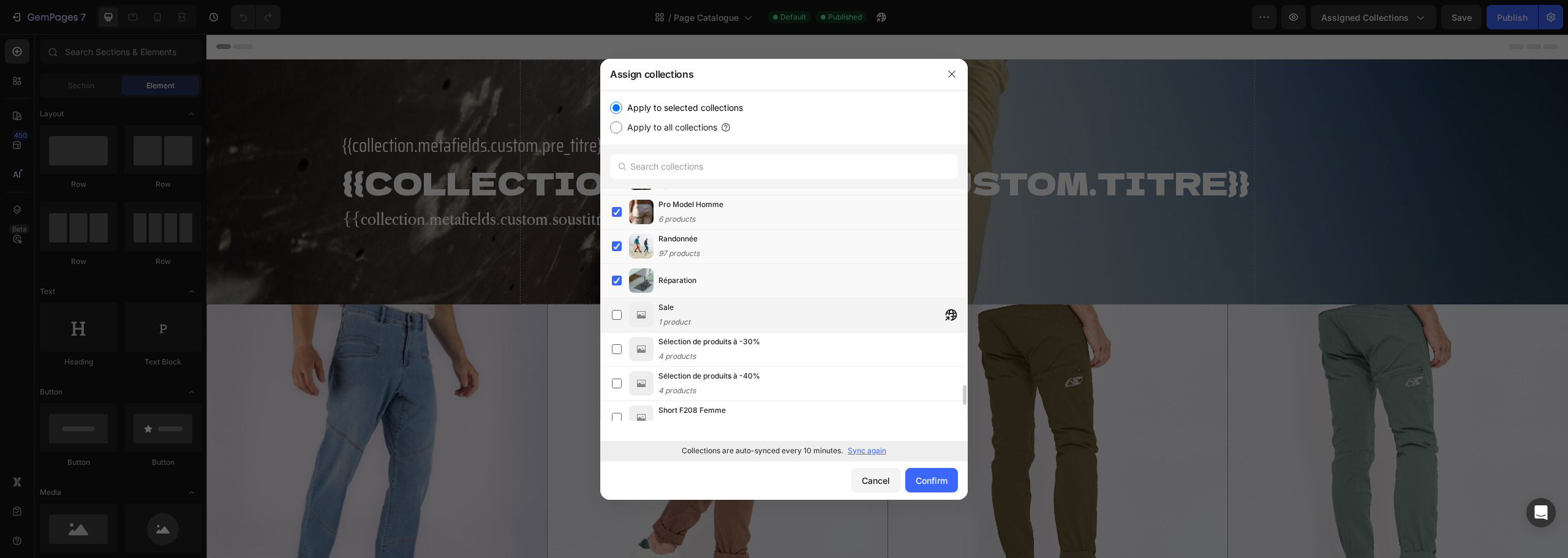
click at [786, 318] on div "Sale 1 product" at bounding box center [812, 314] width 309 height 27
click at [787, 343] on div "Sélection de produits à -30% 4 products" at bounding box center [812, 348] width 309 height 27
click at [776, 381] on div "Sélection de produits à -40% 4 products" at bounding box center [812, 383] width 309 height 27
click at [765, 417] on div "Short F208 Femme 3 products" at bounding box center [812, 417] width 309 height 27
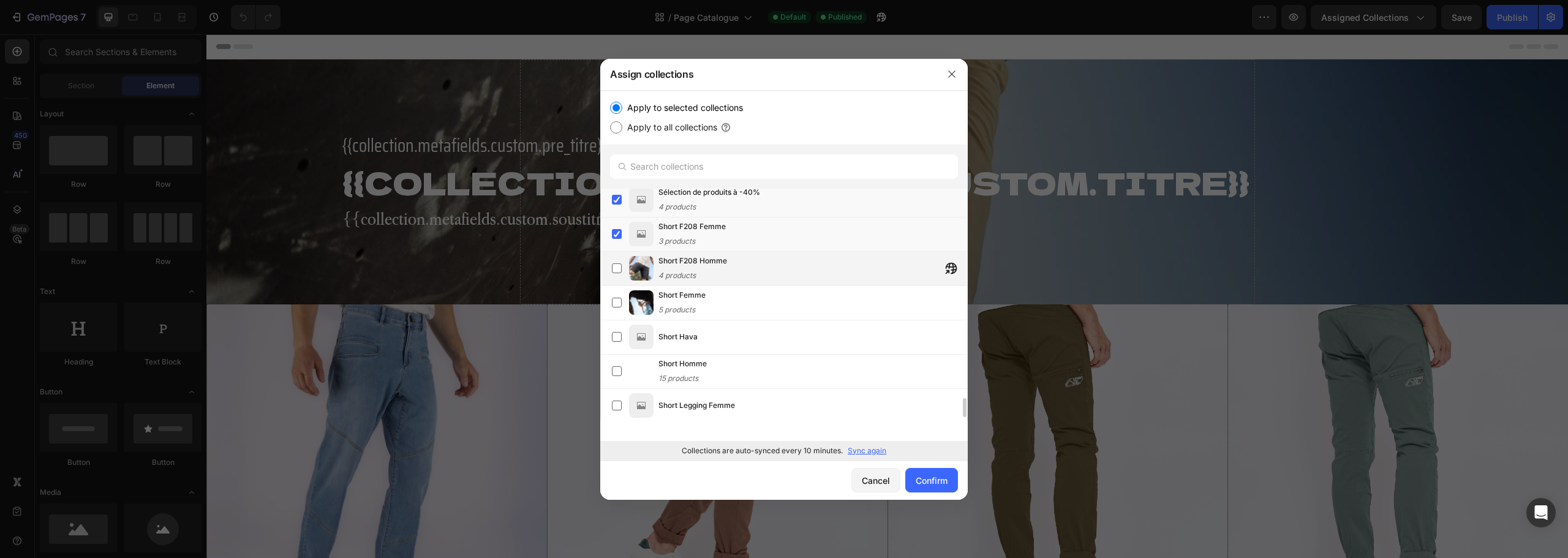
click at [759, 270] on div "Short F208 Homme 4 products" at bounding box center [812, 268] width 309 height 27
click at [759, 304] on div "Short Femme 5 products" at bounding box center [812, 302] width 309 height 27
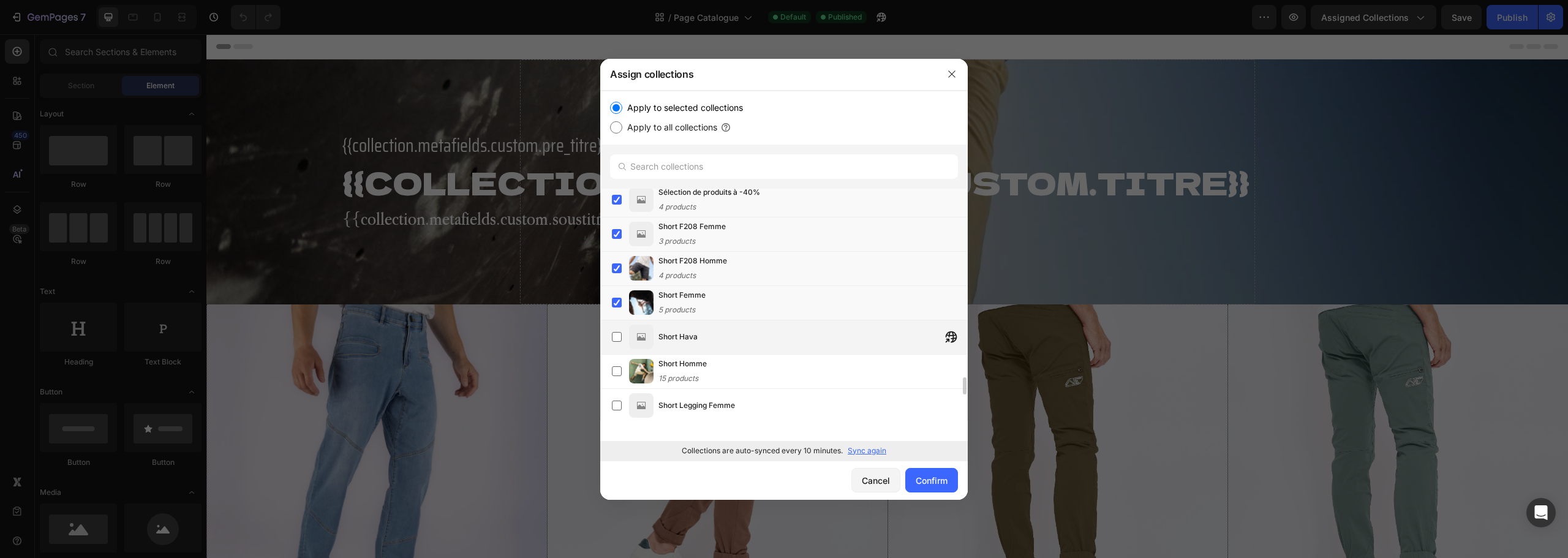
click at [756, 339] on div "Short Hava" at bounding box center [812, 336] width 309 height 22
click at [752, 366] on div "Short Homme 15 products" at bounding box center [812, 371] width 309 height 27
click at [755, 401] on div "Short Legging Femme" at bounding box center [812, 405] width 309 height 22
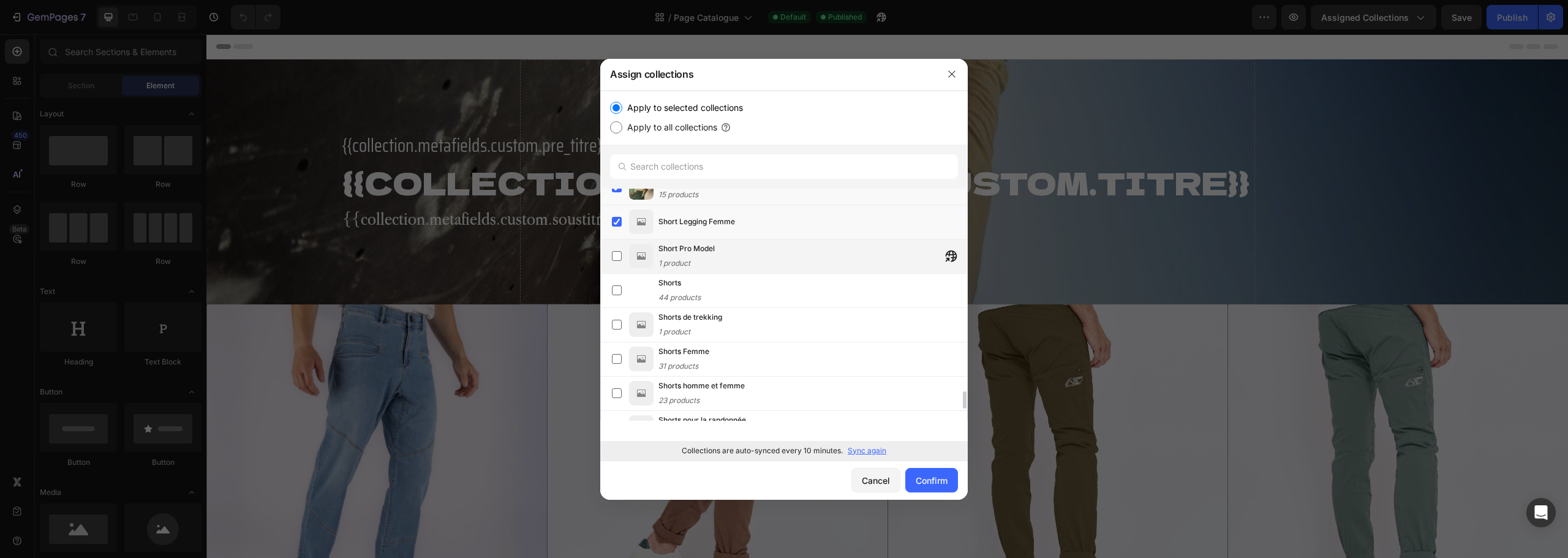
click at [752, 265] on div "Short Pro Model 1 product" at bounding box center [812, 256] width 309 height 27
click at [750, 292] on div "Shorts 44 products" at bounding box center [812, 290] width 309 height 27
click at [753, 314] on div "Shorts de trekking 1 product" at bounding box center [812, 324] width 309 height 27
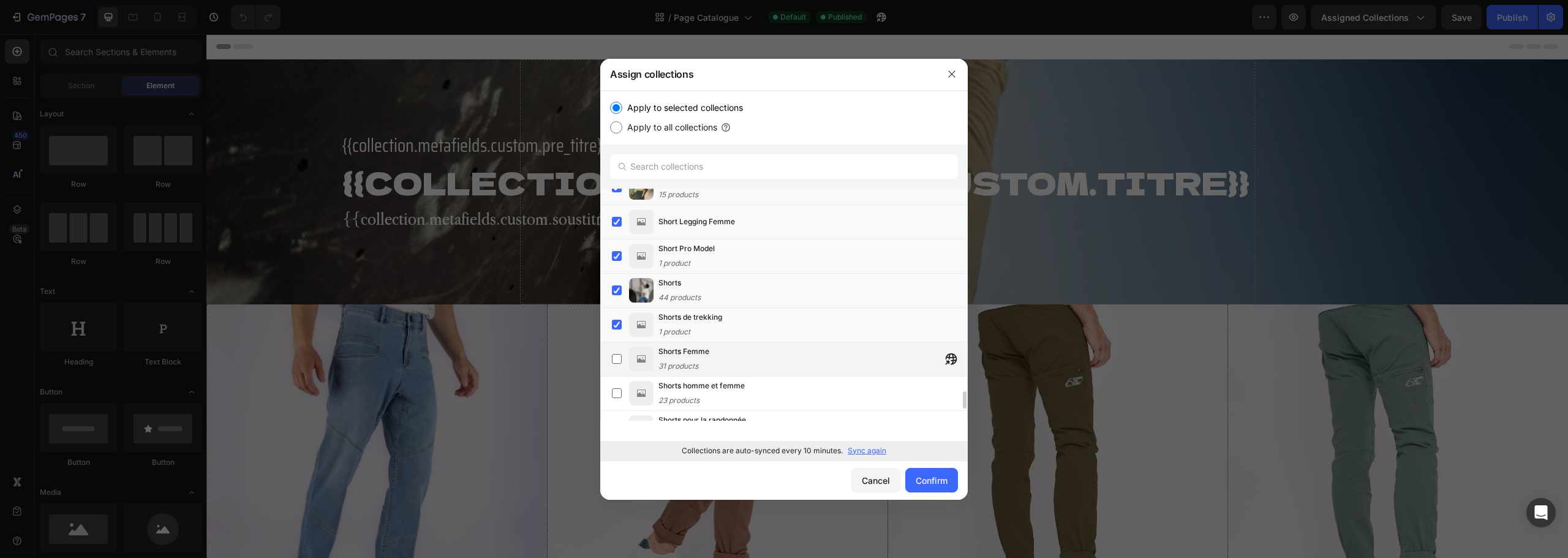
click at [753, 351] on div "Shorts Femme 31 products" at bounding box center [812, 359] width 309 height 27
click at [758, 379] on div "Shorts homme et femme 23 products" at bounding box center [784, 394] width 367 height 34
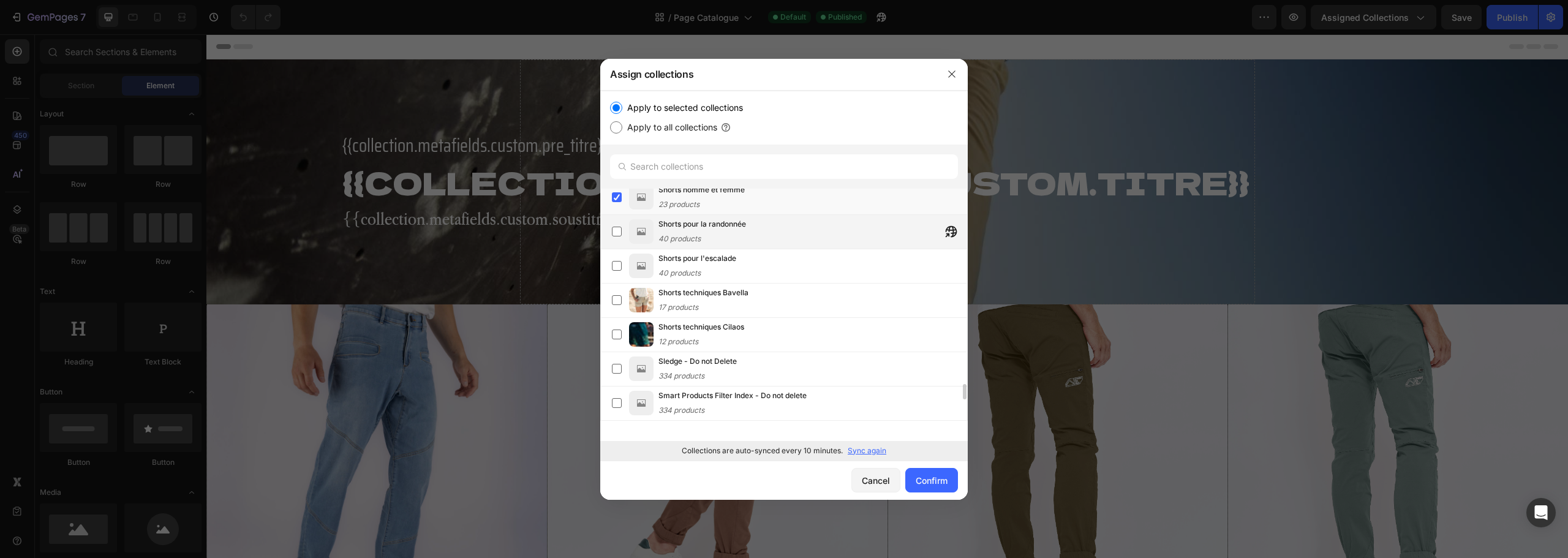
click at [772, 240] on div "Shorts pour la randonnée 40 products" at bounding box center [812, 231] width 309 height 27
click at [773, 269] on div "Shorts pour l'escalade 40 products" at bounding box center [812, 265] width 309 height 27
click at [762, 302] on div "Shorts techniques Bavella 17 products" at bounding box center [812, 300] width 309 height 27
click at [753, 330] on div "Shorts techniques Cilaos 12 products" at bounding box center [812, 334] width 309 height 27
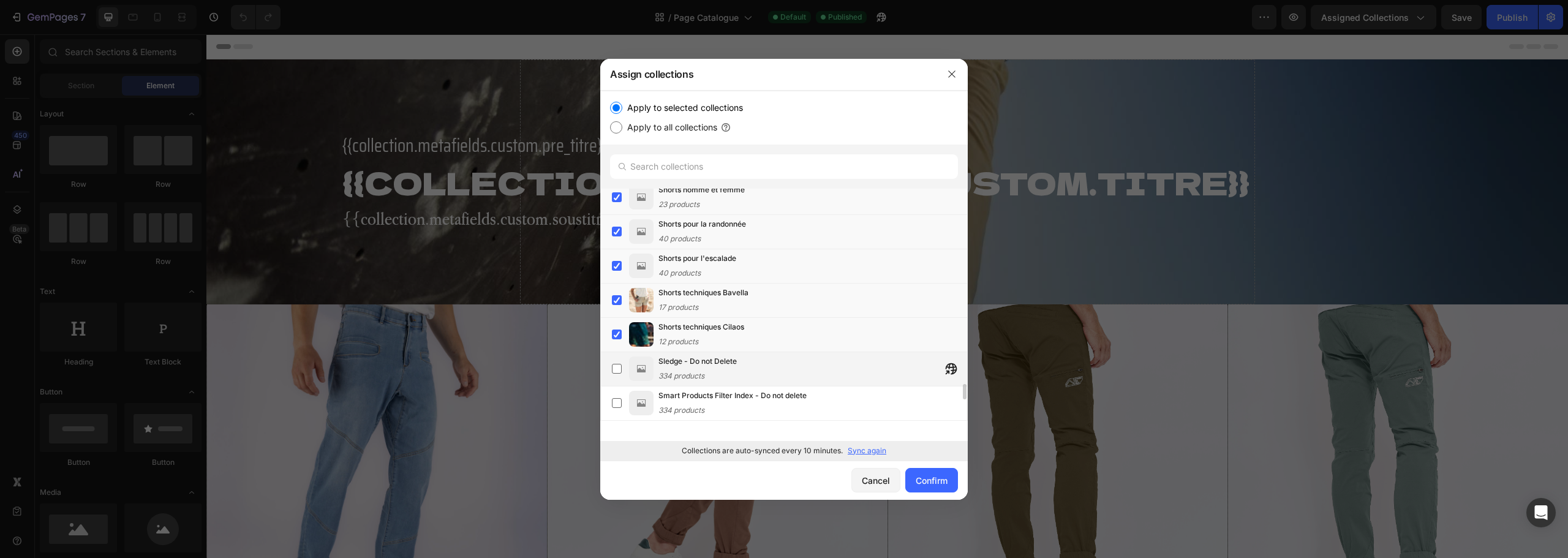
click at [750, 363] on div "Sledge - Do not Delete 334 products" at bounding box center [812, 368] width 309 height 27
click at [746, 397] on span "Smart Products Filter Index - Do not delete" at bounding box center [732, 395] width 148 height 12
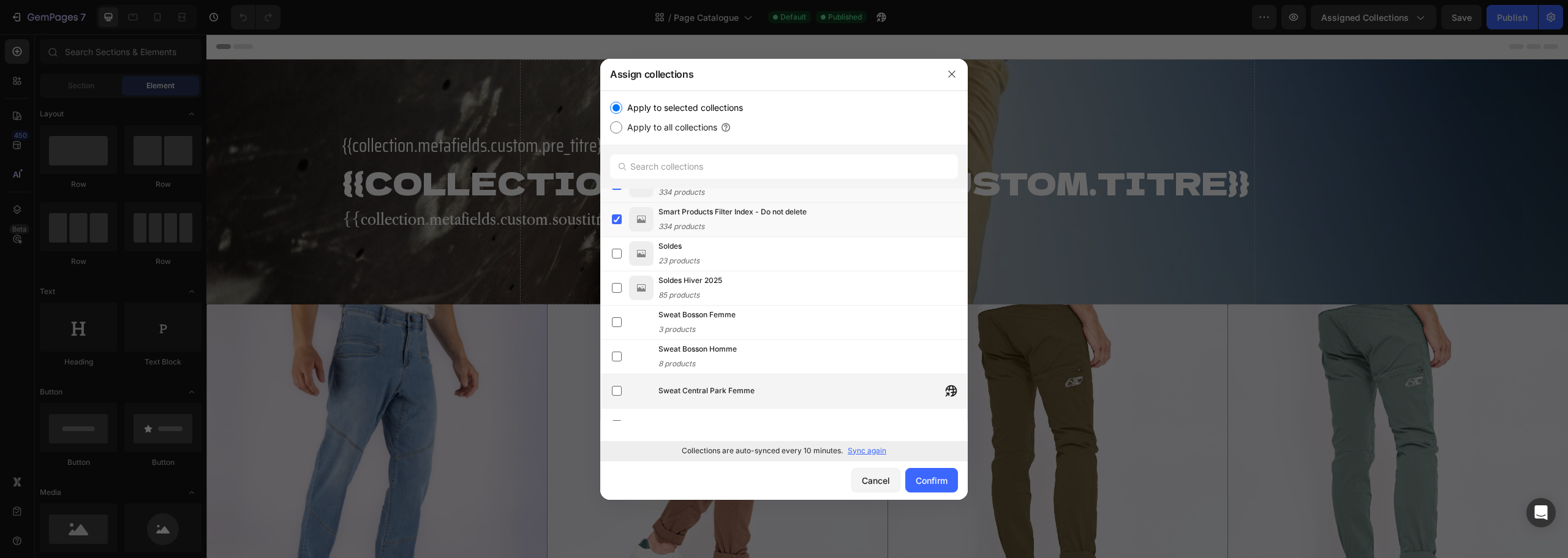
scroll to position [3134, 0]
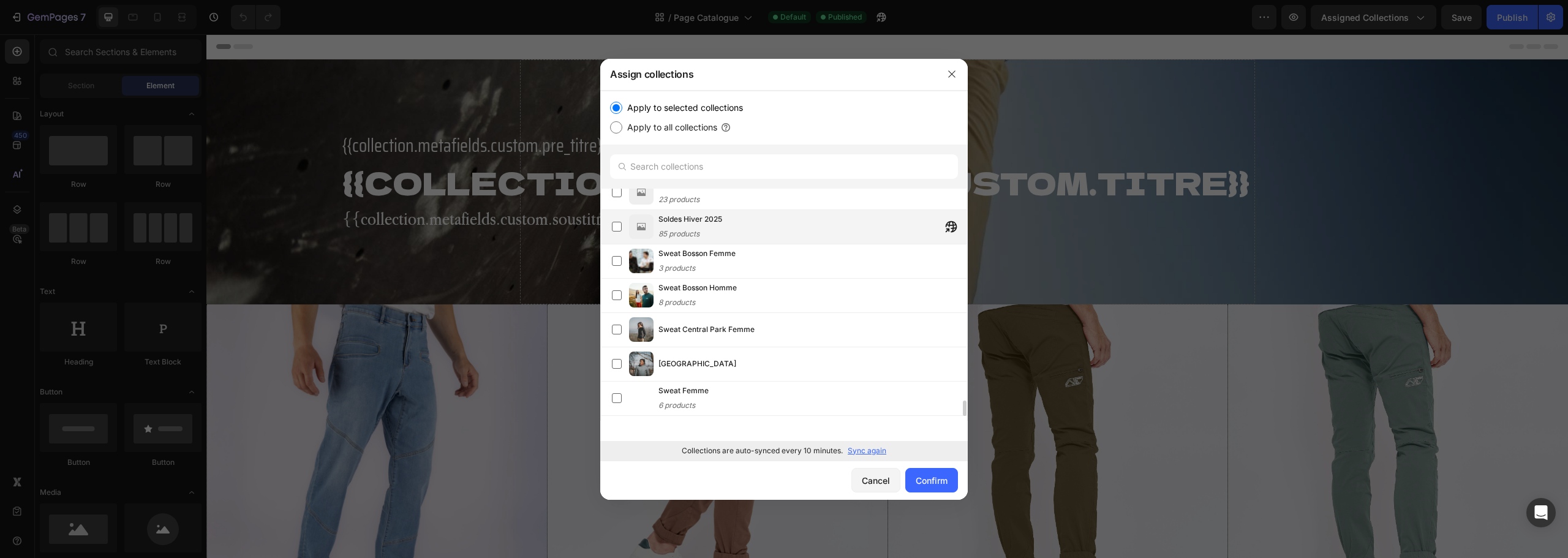
click at [733, 235] on div "Soldes Hiver 2025 85 products" at bounding box center [812, 227] width 309 height 27
click at [758, 198] on div "Soldes 23 products" at bounding box center [812, 192] width 309 height 27
click at [747, 262] on div "Sweat Bosson Femme 3 products" at bounding box center [812, 261] width 309 height 27
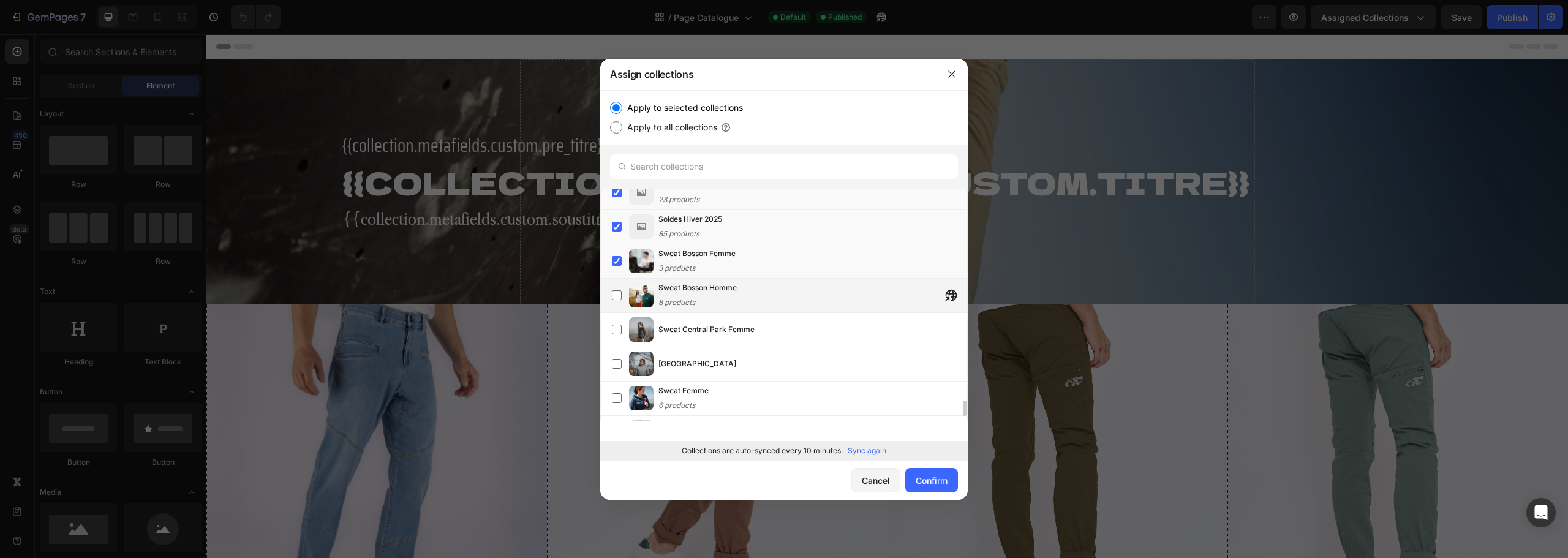
click at [749, 296] on div "Sweat Bosson Homme 8 products" at bounding box center [812, 295] width 309 height 27
click at [752, 330] on span "Sweat Central Park Femme" at bounding box center [707, 329] width 96 height 12
click at [759, 374] on div "Sweat Central Park Homme" at bounding box center [812, 364] width 309 height 22
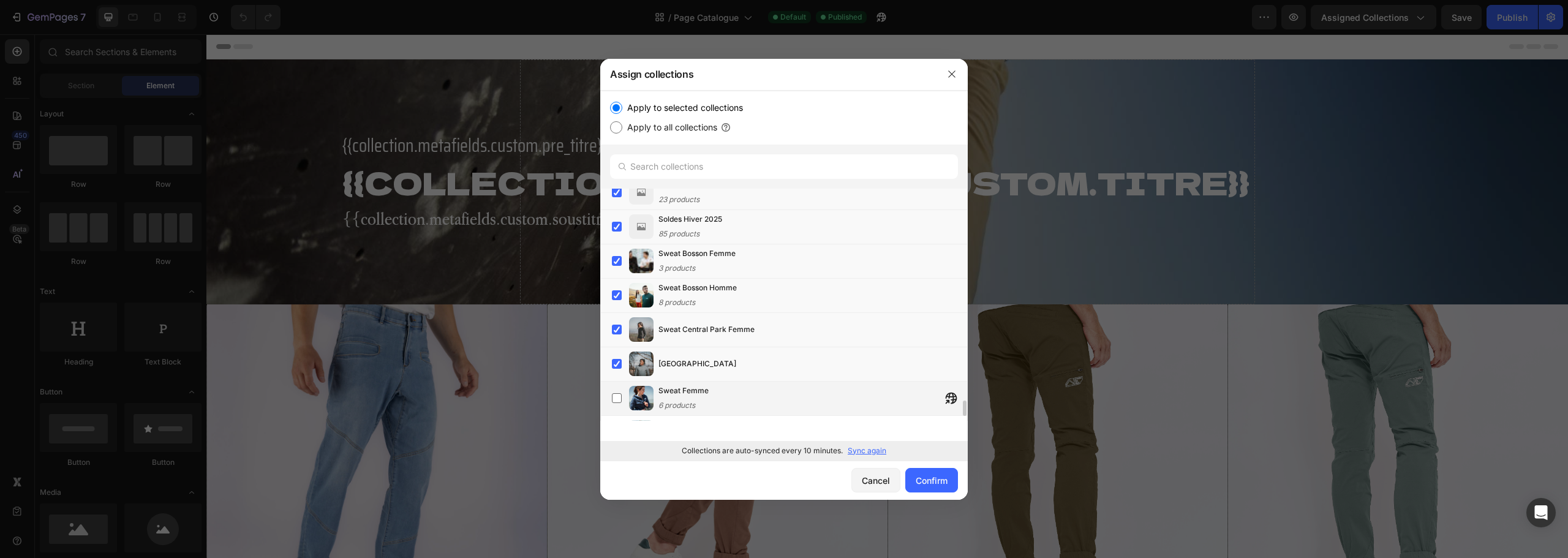
click at [752, 409] on div "Sweat Femme 6 products" at bounding box center [812, 397] width 309 height 27
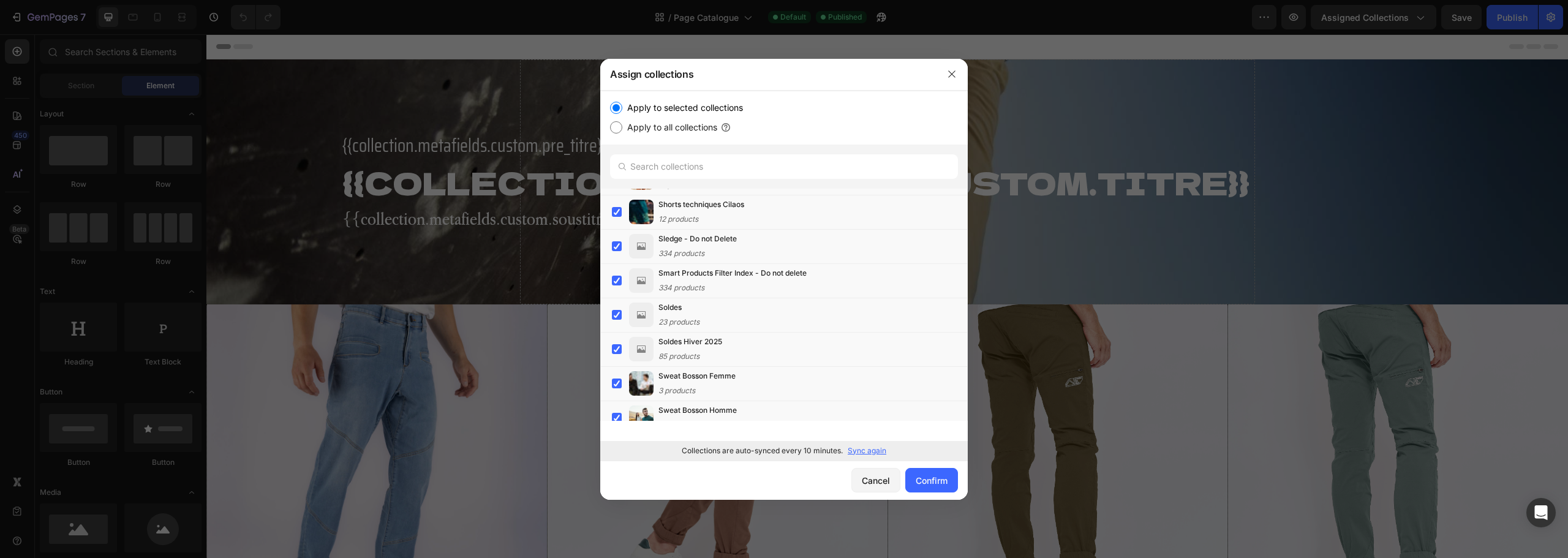
scroll to position [3231, 0]
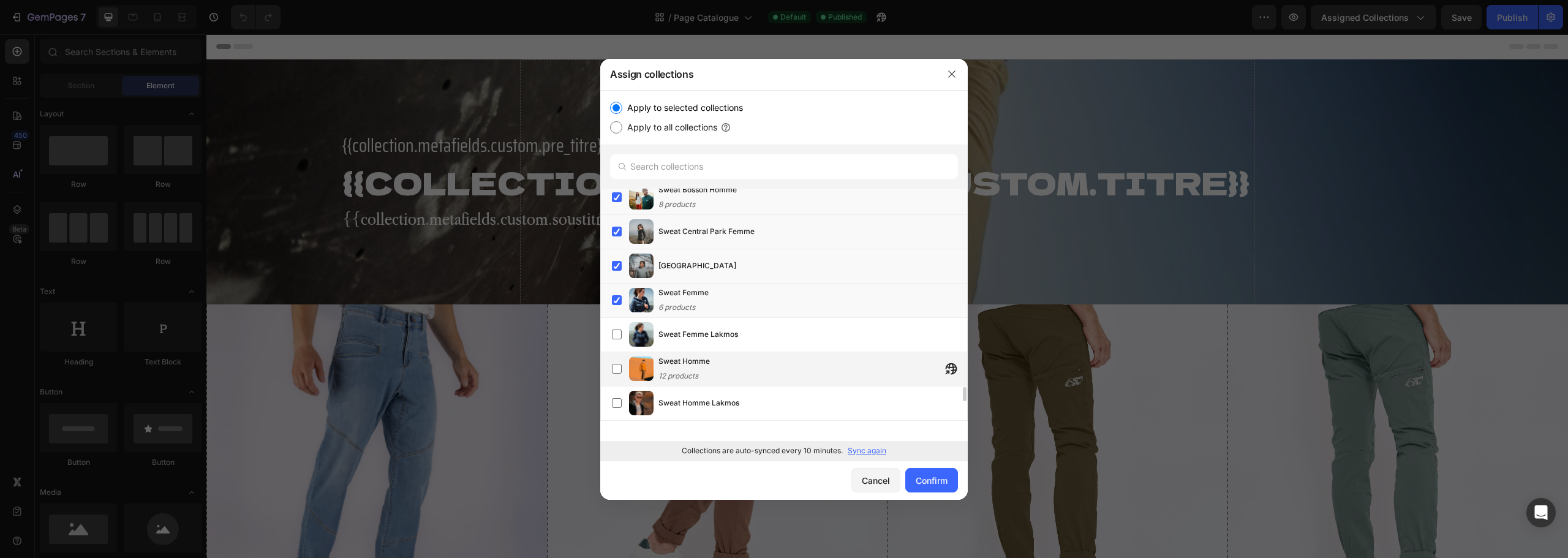
click at [734, 366] on div "Sweat Homme 12 products" at bounding box center [812, 368] width 309 height 27
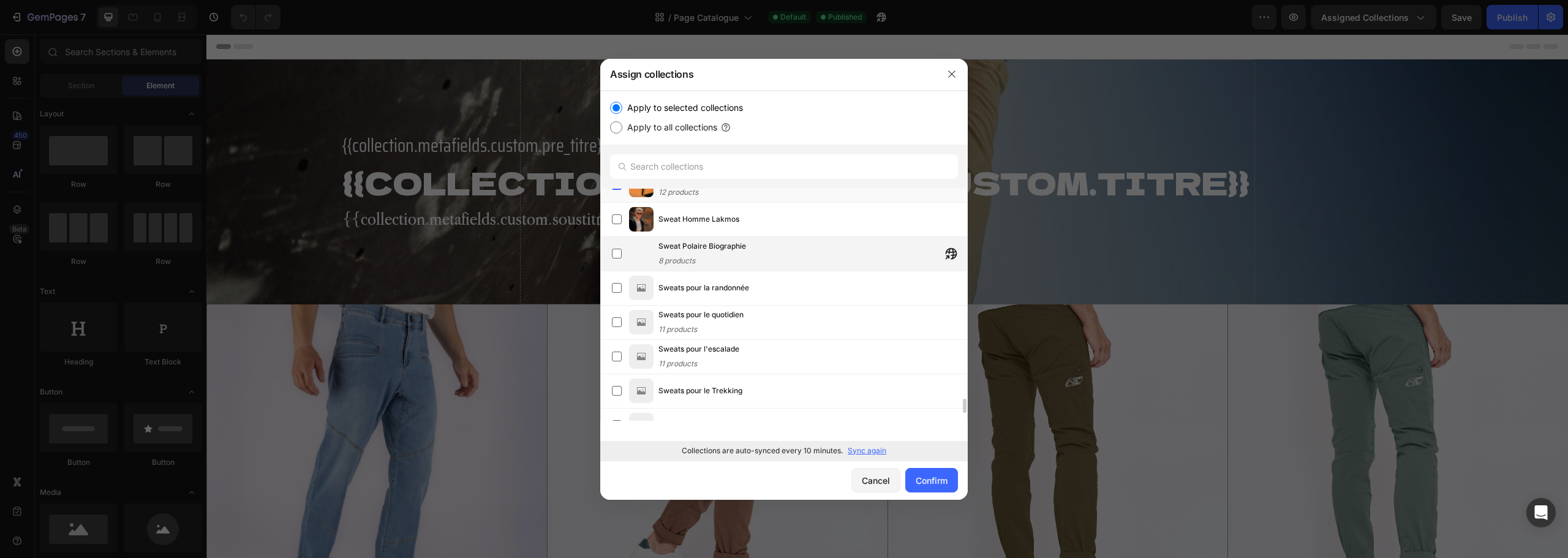
scroll to position [3354, 0]
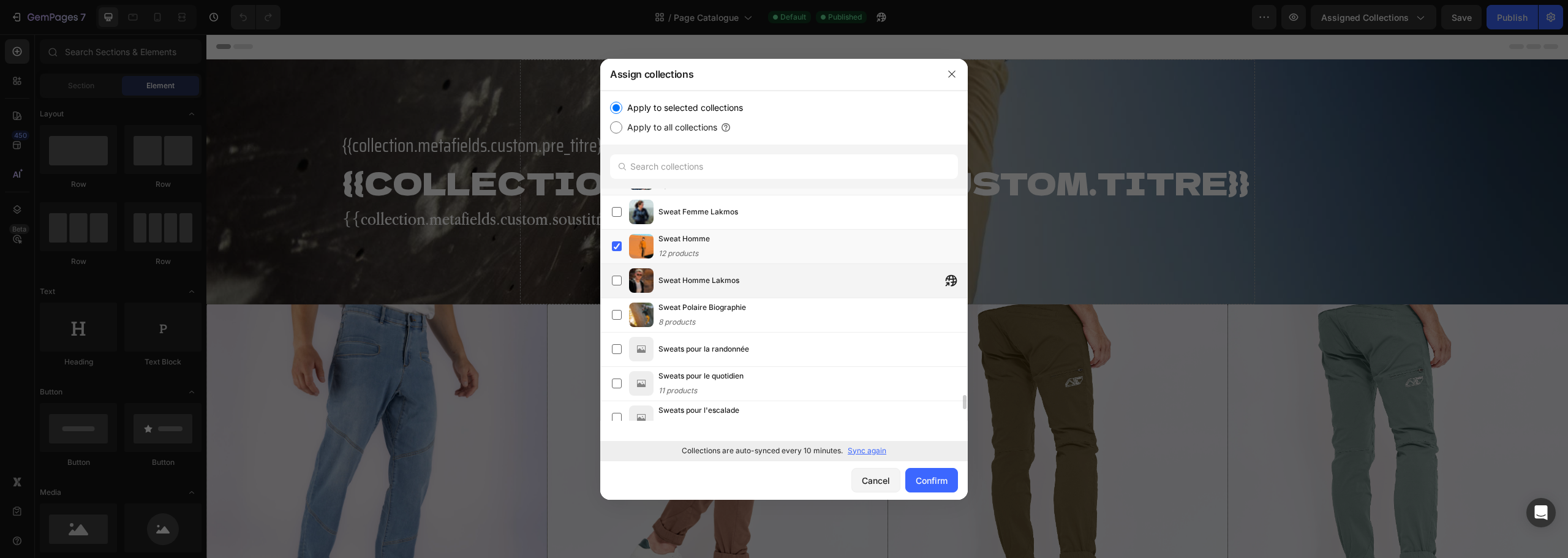
click at [737, 278] on span "Sweat Homme Lakmos" at bounding box center [699, 280] width 81 height 12
click at [747, 353] on span "Sweats pour la randonnée" at bounding box center [704, 348] width 91 height 12
click at [751, 219] on div "Sweat Femme Lakmos" at bounding box center [812, 211] width 309 height 22
click at [743, 369] on div "Sweats pour le quotidien 11 products" at bounding box center [784, 383] width 367 height 34
click at [756, 306] on div "Sweat Polaire Biographie 8 products" at bounding box center [812, 314] width 309 height 27
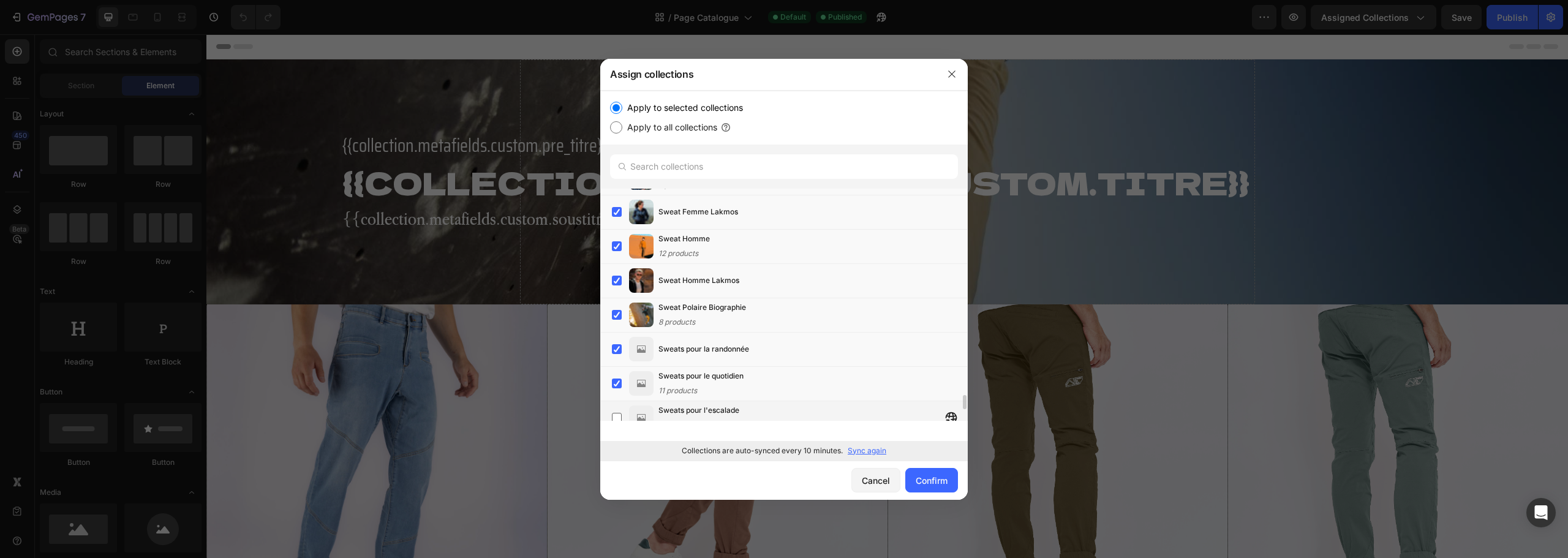
click at [753, 403] on div "Sweats pour l'escalade 11 products" at bounding box center [784, 418] width 367 height 34
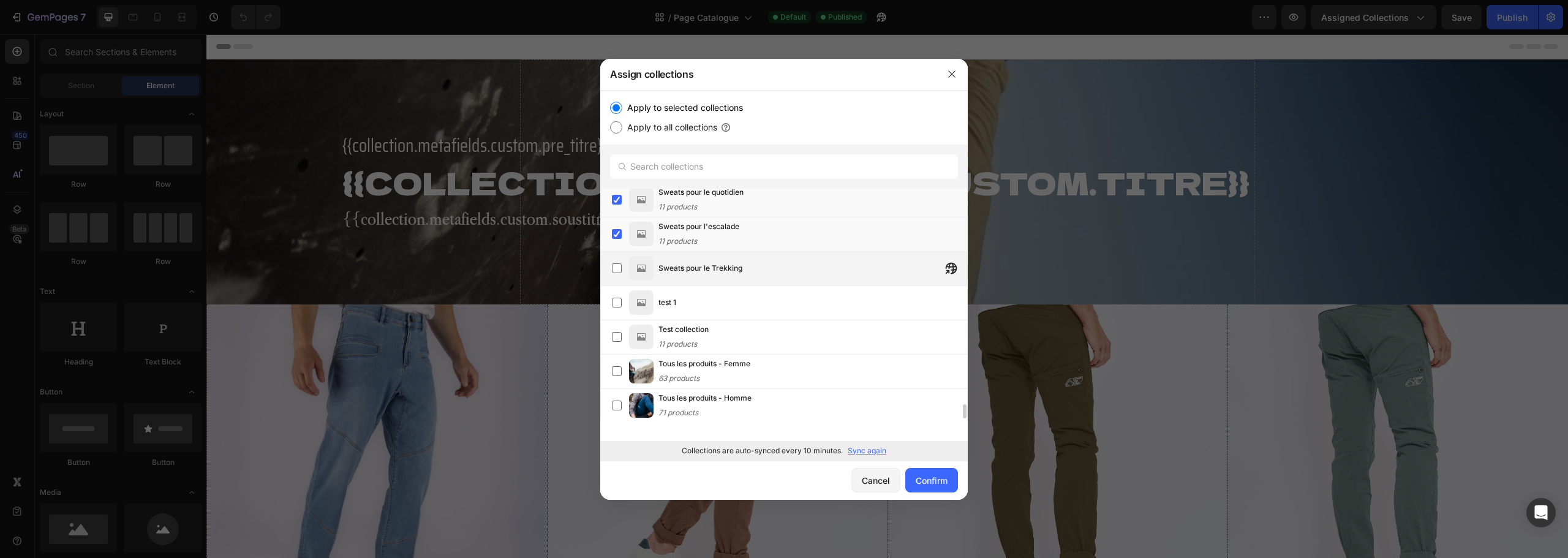
click at [751, 273] on div "Sweats pour le Trekking" at bounding box center [812, 267] width 309 height 22
click at [747, 315] on div "test 1" at bounding box center [784, 303] width 367 height 34
click at [749, 341] on div "Test collection 11 products" at bounding box center [812, 336] width 309 height 27
click at [748, 380] on div "Tous les produits - Femme 63 products" at bounding box center [704, 371] width 92 height 27
click at [741, 414] on div "Tous les produits - Homme 71 products" at bounding box center [705, 405] width 94 height 27
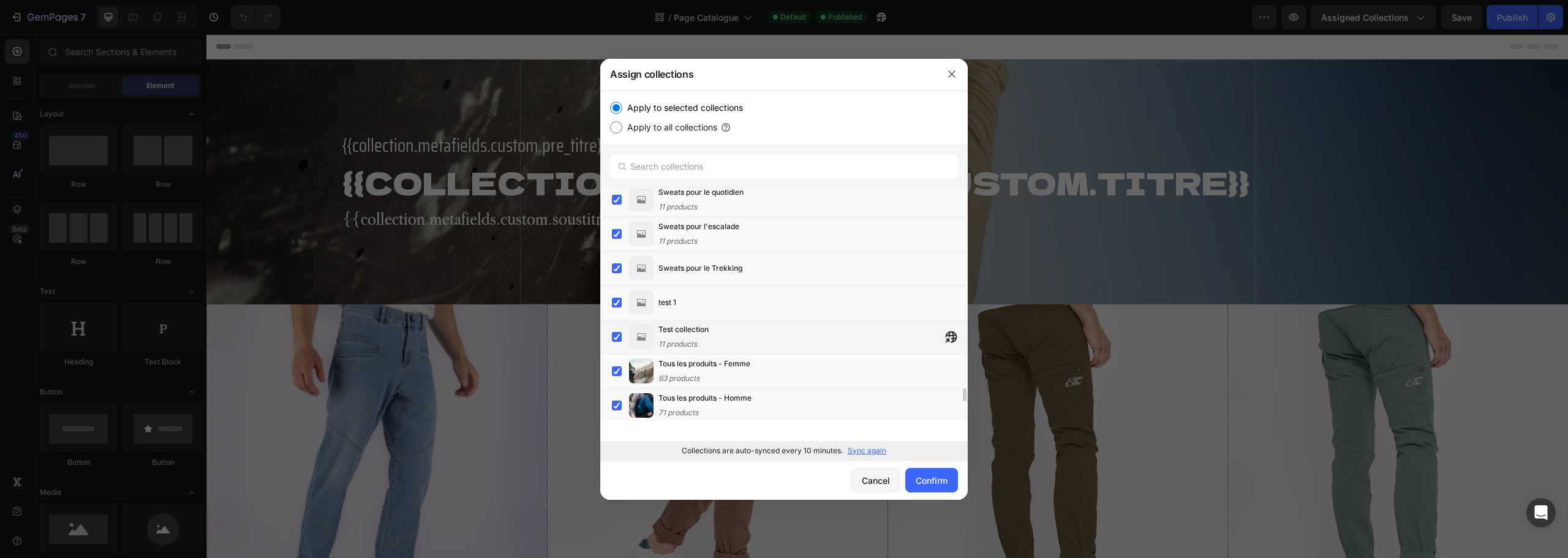
click at [731, 327] on div "Test collection 11 products" at bounding box center [812, 336] width 309 height 27
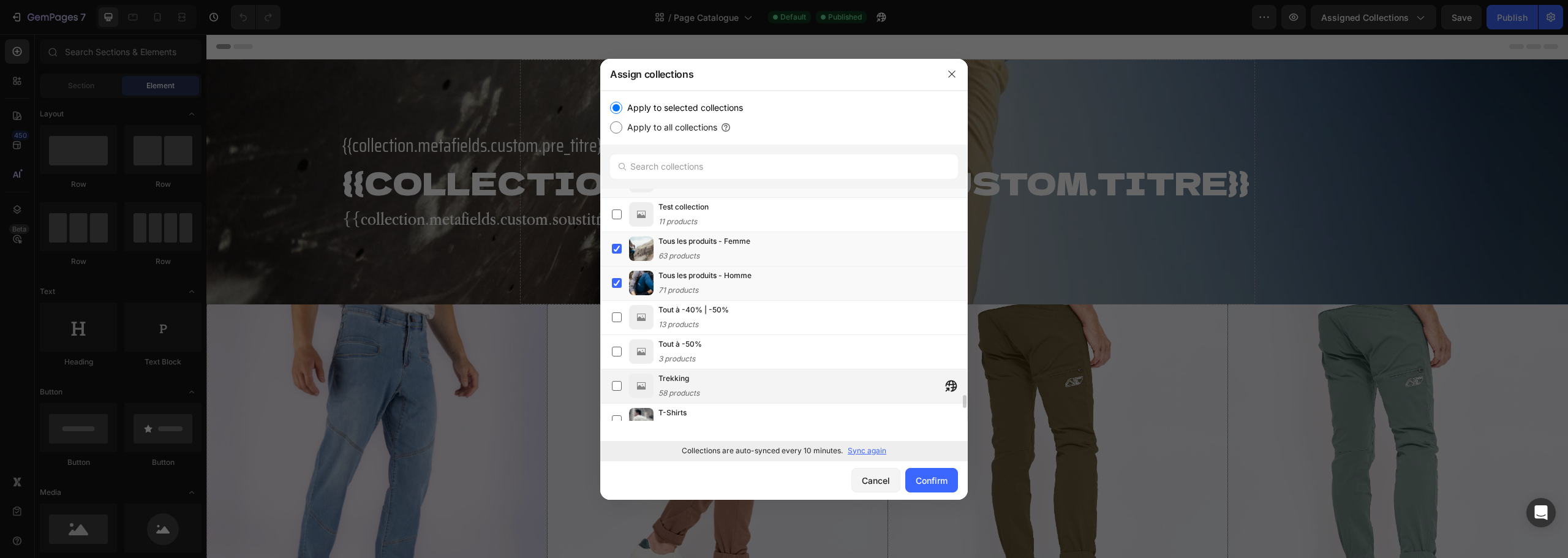
scroll to position [3721, 0]
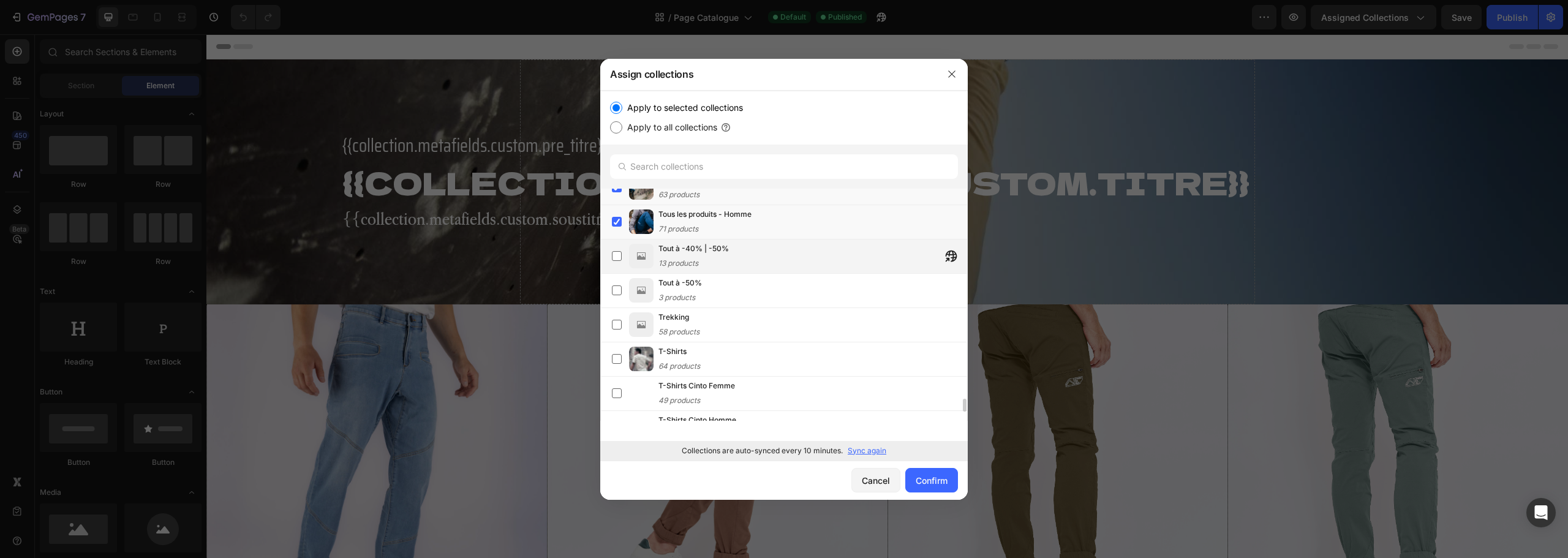
click at [763, 250] on div "Tout à -40% | -50% 13 products" at bounding box center [812, 256] width 309 height 27
click at [759, 300] on div "Tout à -50% 3 products" at bounding box center [812, 290] width 309 height 27
click at [752, 323] on div "Trekking 58 products" at bounding box center [812, 324] width 309 height 27
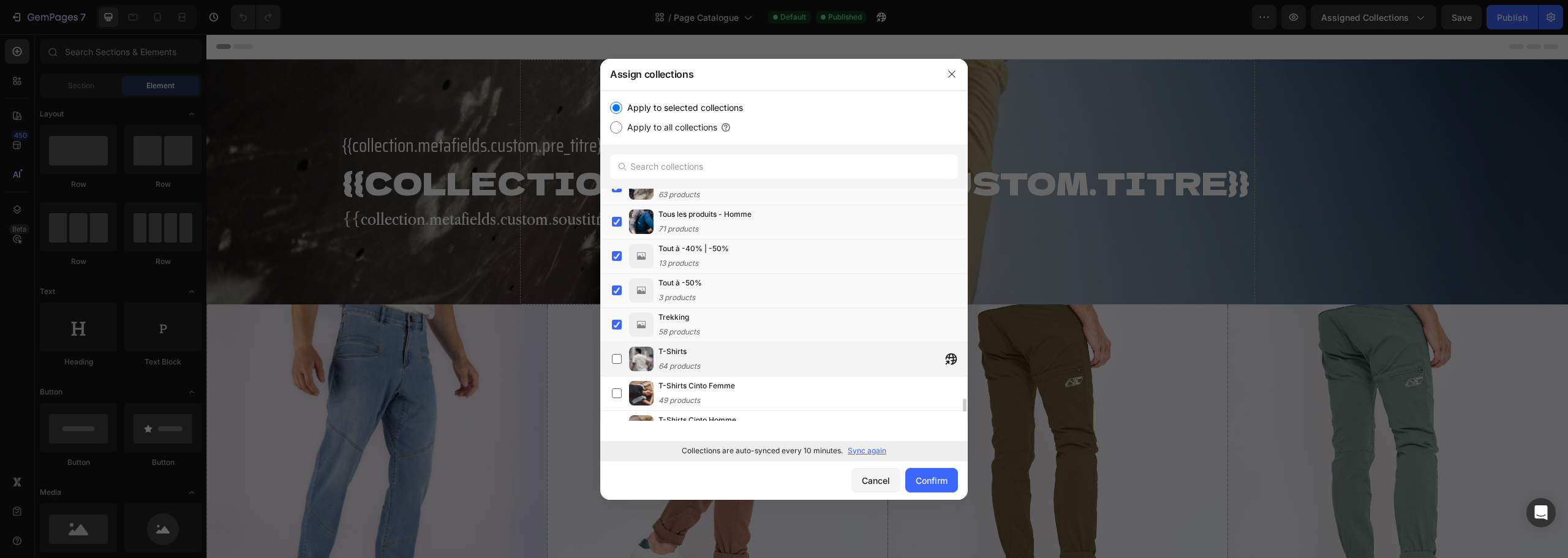
click at [741, 372] on div "T-Shirts 64 products" at bounding box center [812, 359] width 309 height 27
click at [734, 407] on div "T-Shirts Cinto Femme 49 products" at bounding box center [784, 394] width 367 height 34
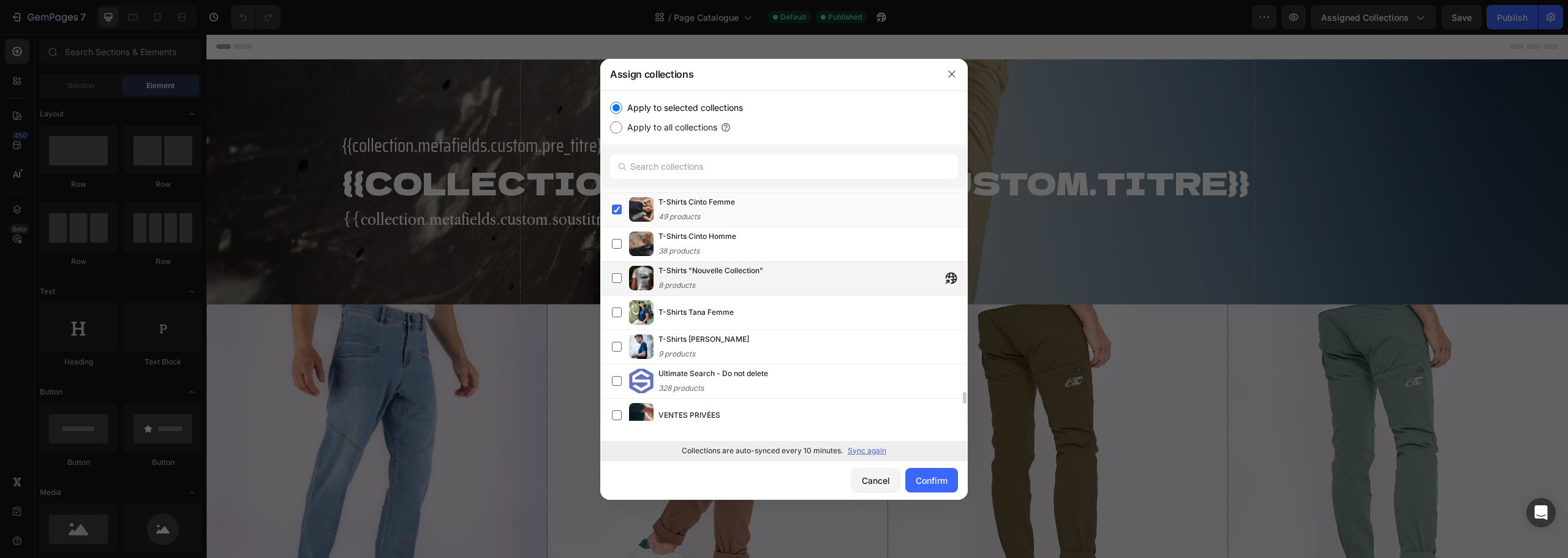
click at [759, 263] on div "T-Shirts "Nouvelle Collection" 8 products" at bounding box center [784, 279] width 367 height 34
click at [748, 242] on div "T-Shirts Cinto Homme 38 products" at bounding box center [812, 244] width 309 height 27
click at [758, 318] on div "T-Shirts Tana Femme" at bounding box center [812, 312] width 309 height 22
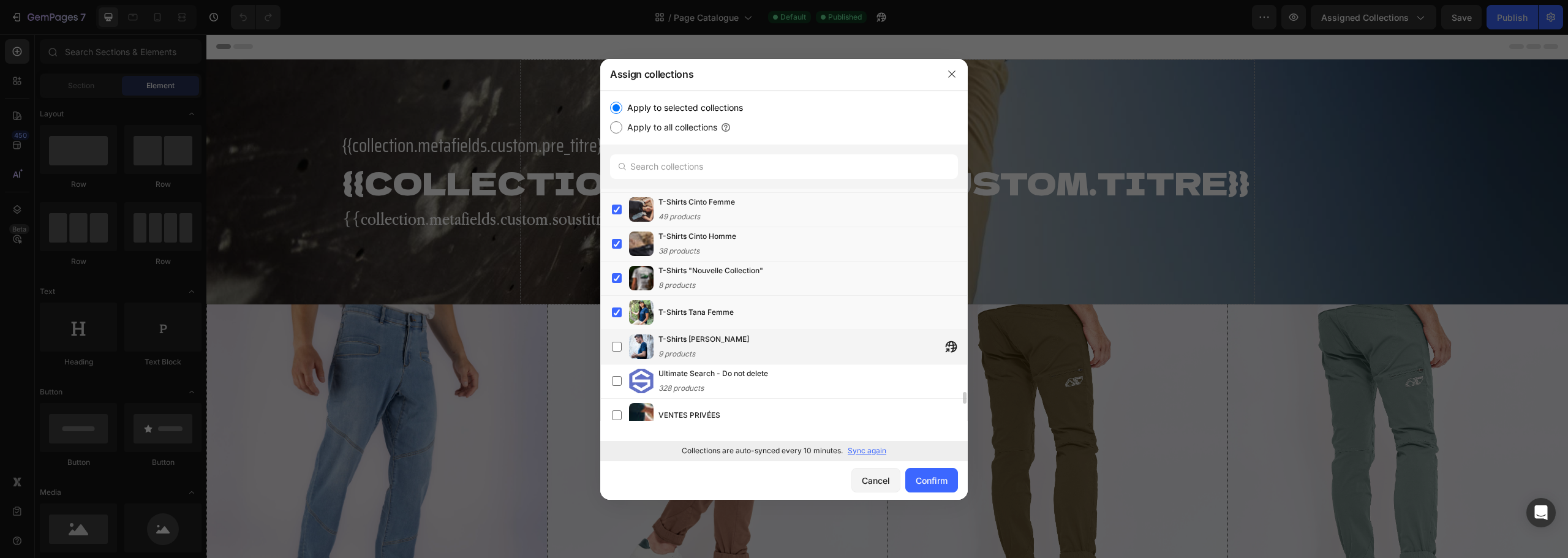
click at [750, 351] on div "T-Shirts Tana Homme 9 products" at bounding box center [812, 347] width 309 height 27
click at [744, 393] on div "Ultimate Search - Do not delete 328 products" at bounding box center [713, 380] width 110 height 27
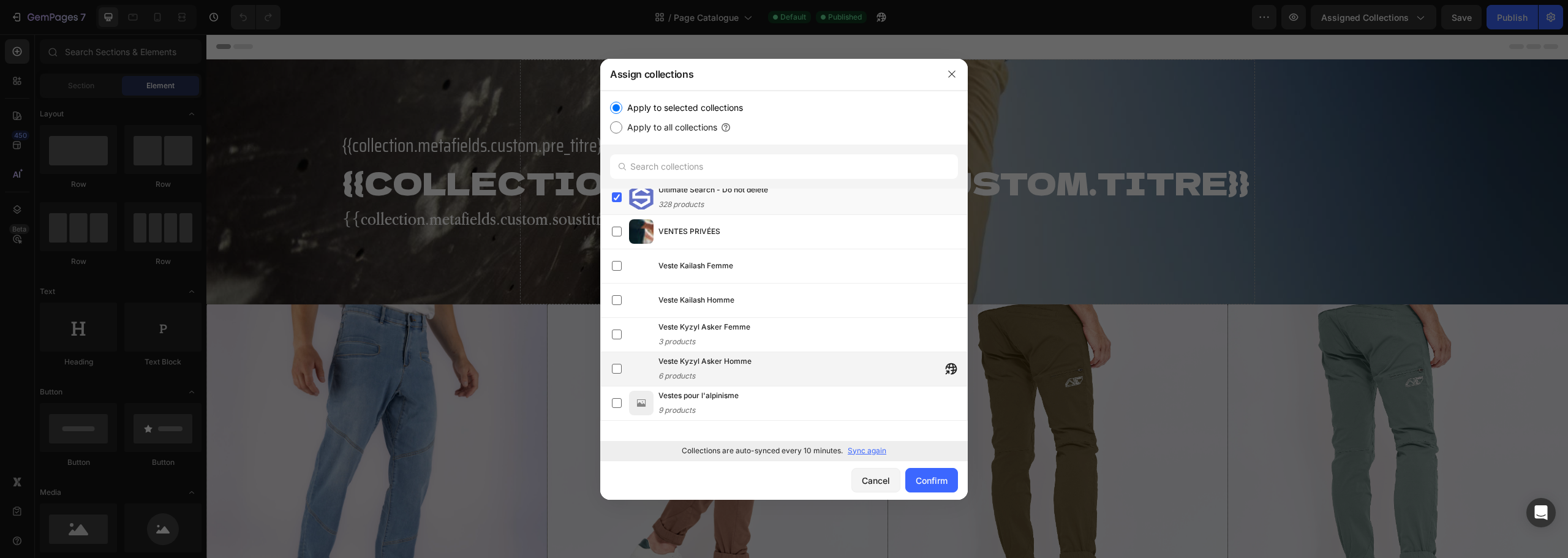
scroll to position [4150, 0]
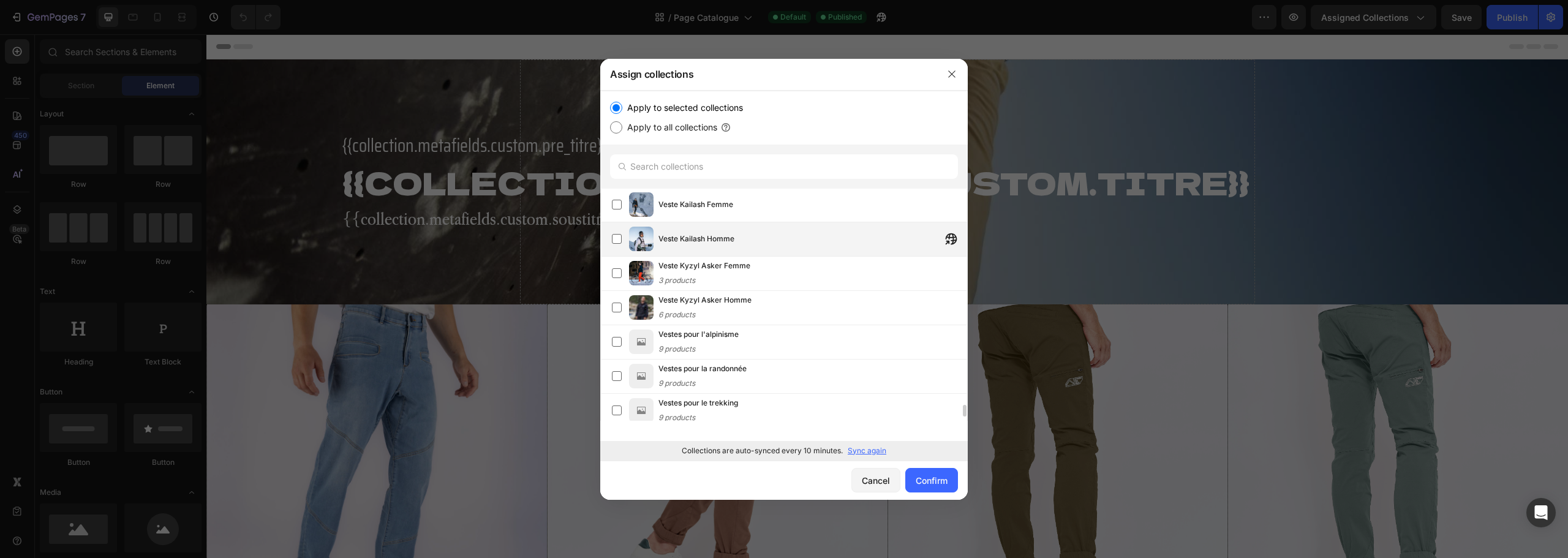
drag, startPoint x: 741, startPoint y: 211, endPoint x: 748, endPoint y: 238, distance: 27.9
click at [741, 210] on div "Veste Kailash Femme" at bounding box center [812, 204] width 309 height 22
click at [752, 246] on div "Veste Kailash Homme" at bounding box center [812, 238] width 309 height 22
click at [756, 281] on div "Veste Kyzyl Asker Femme 3 products" at bounding box center [812, 273] width 309 height 27
click at [760, 311] on div "Veste Kyzyl Asker Homme 6 products" at bounding box center [812, 307] width 309 height 27
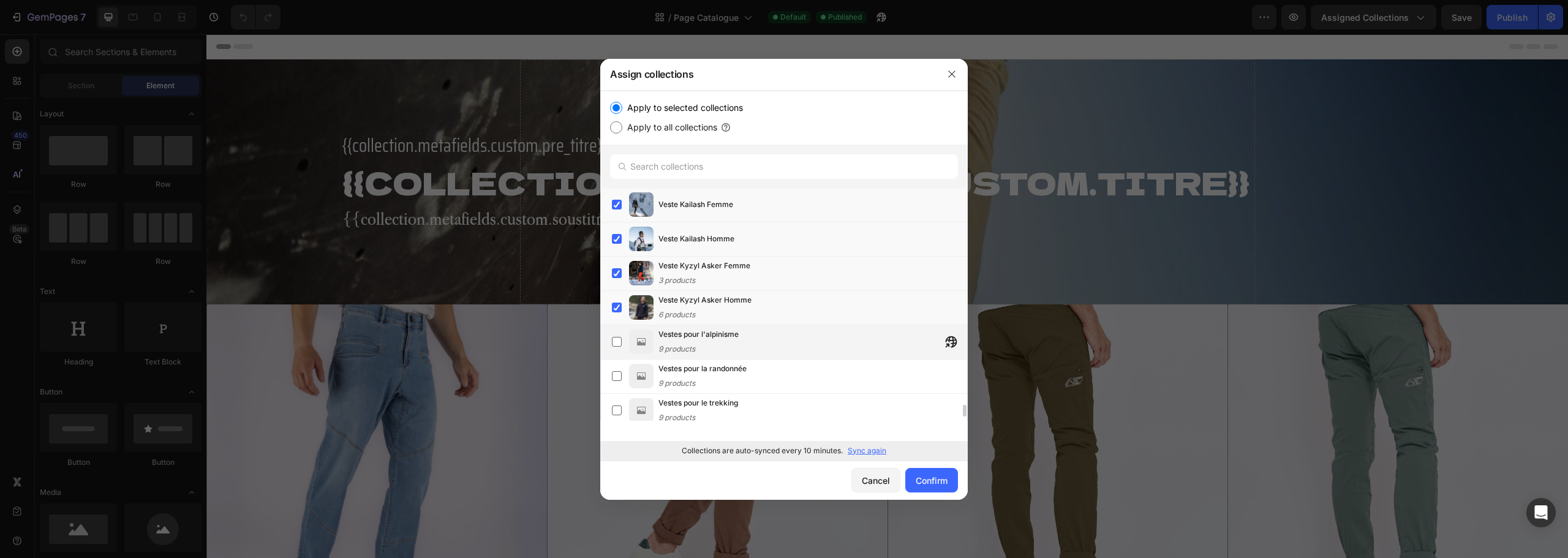
click at [763, 356] on div "Vestes pour l'alpinisme 9 products" at bounding box center [784, 342] width 367 height 34
click at [758, 386] on div "Vestes pour la randonnée 9 products" at bounding box center [812, 376] width 309 height 27
click at [750, 415] on div "Vestes pour le trekking 9 products" at bounding box center [812, 410] width 309 height 27
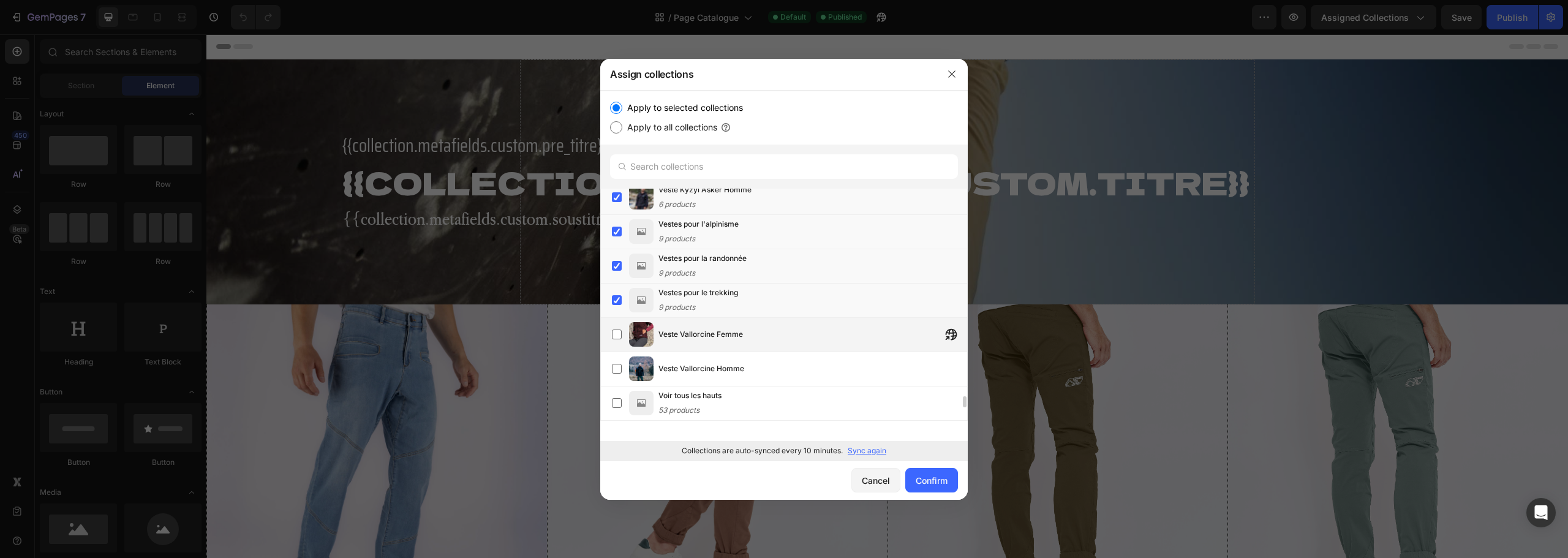
click at [745, 340] on div "Veste Vallorcine Femme" at bounding box center [812, 333] width 309 height 22
click at [750, 387] on div "Voir tous les hauts 53 products" at bounding box center [784, 403] width 367 height 34
click at [741, 421] on div "Accessoires 1 product Accessoires 2 products Activités All Products 333 product…" at bounding box center [784, 355] width 367 height 333
click at [747, 379] on div "Veste Vallorcine Homme" at bounding box center [812, 368] width 309 height 22
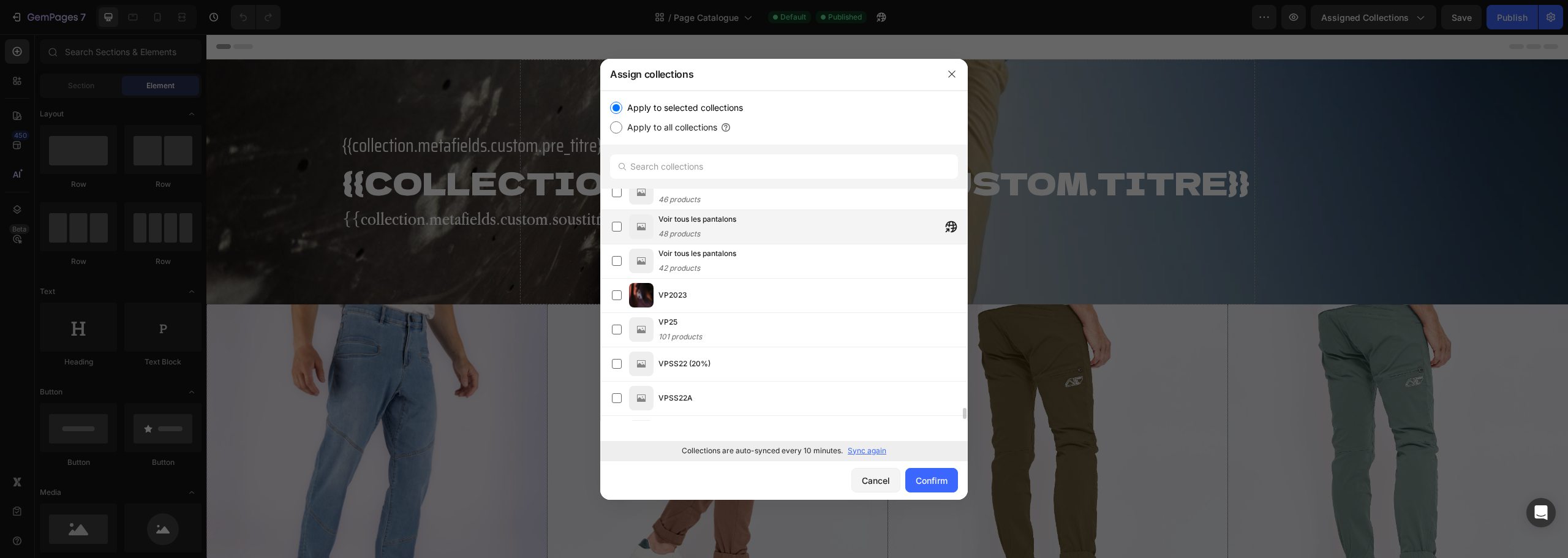
click at [733, 236] on div "Voir tous les pantalons 48 products" at bounding box center [697, 227] width 77 height 27
click at [744, 277] on div "Voir tous les pantalons 42 products" at bounding box center [784, 262] width 367 height 34
click at [734, 339] on div "VP25 101 products" at bounding box center [812, 330] width 309 height 27
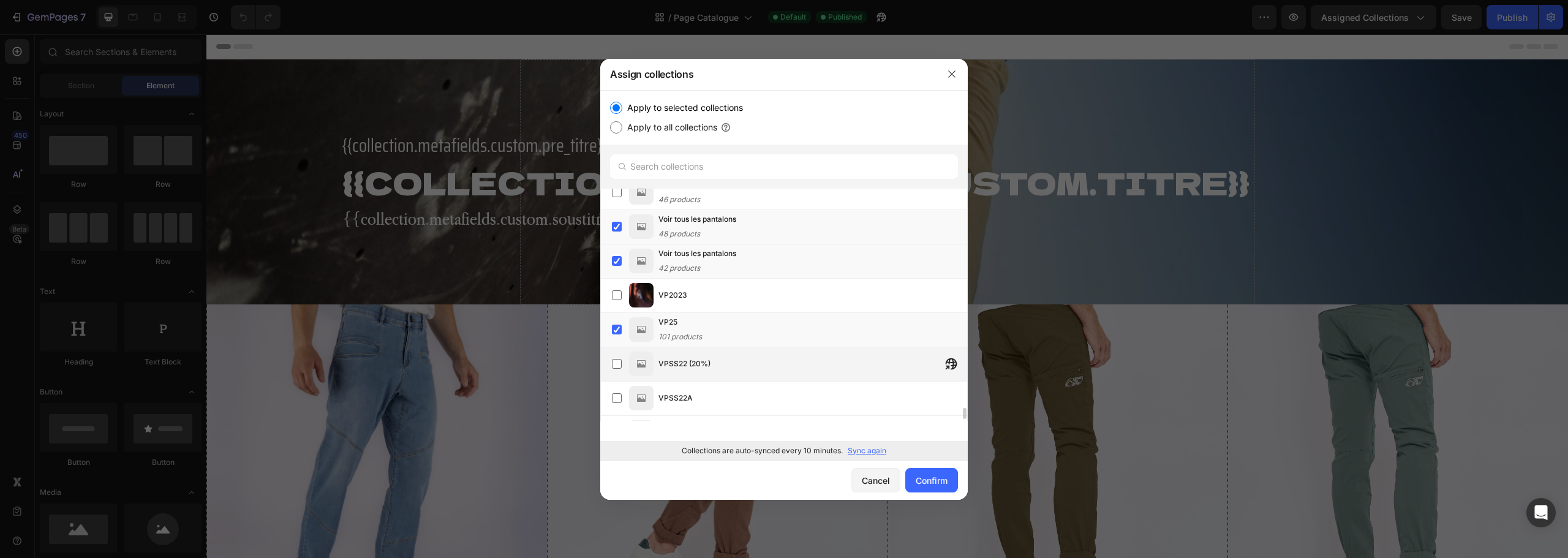
click at [731, 375] on div "VPSS22 (20%)" at bounding box center [790, 364] width 355 height 25
click at [724, 403] on div "VPSS22A" at bounding box center [812, 397] width 309 height 22
click at [743, 297] on div "VP2023" at bounding box center [812, 295] width 309 height 22
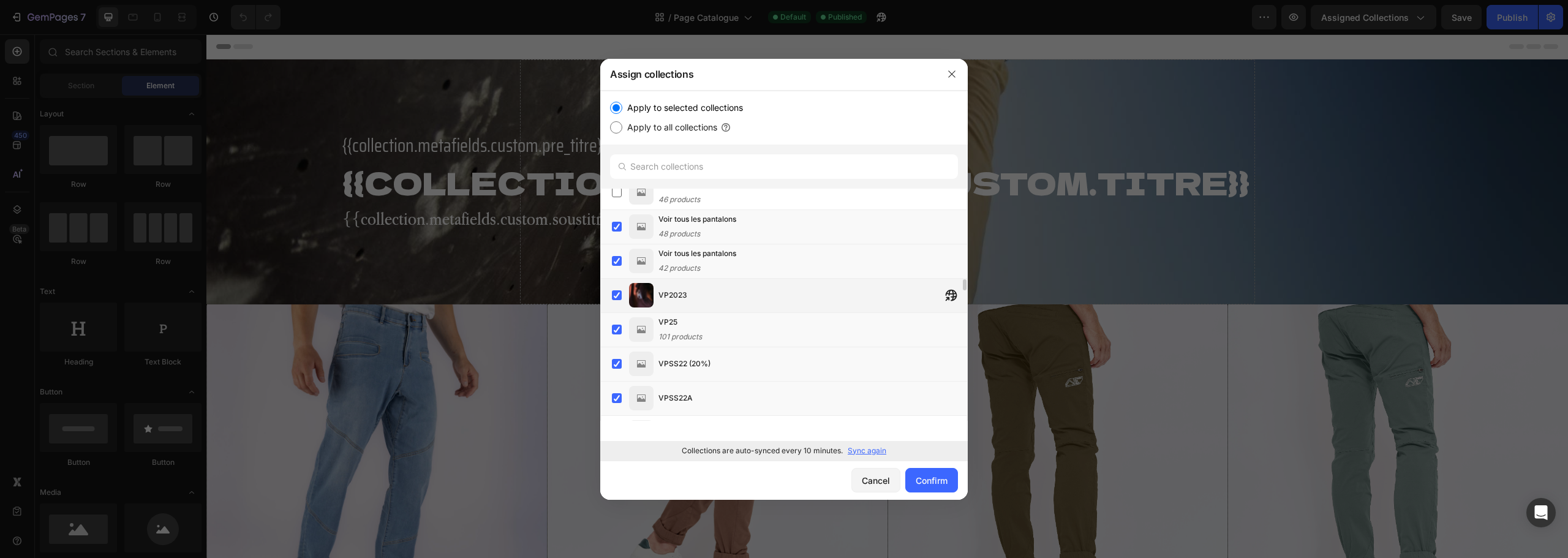
scroll to position [4383, 0]
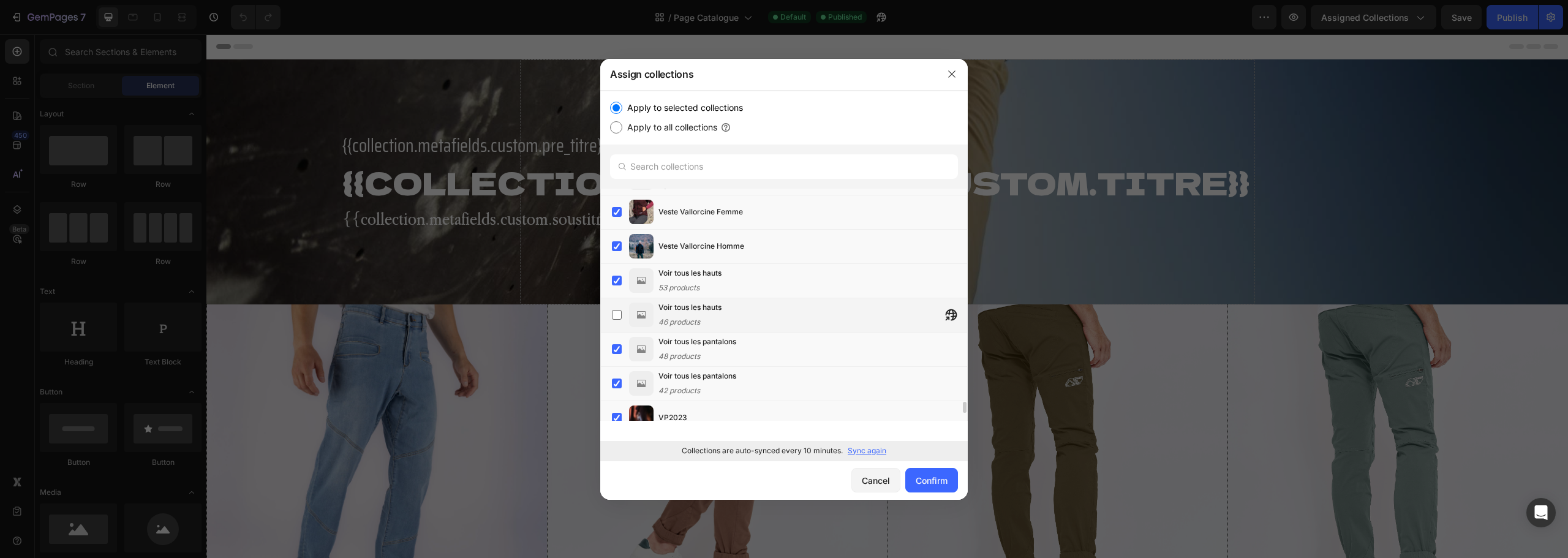
click at [722, 308] on span "Voir tous les hauts" at bounding box center [690, 307] width 63 height 12
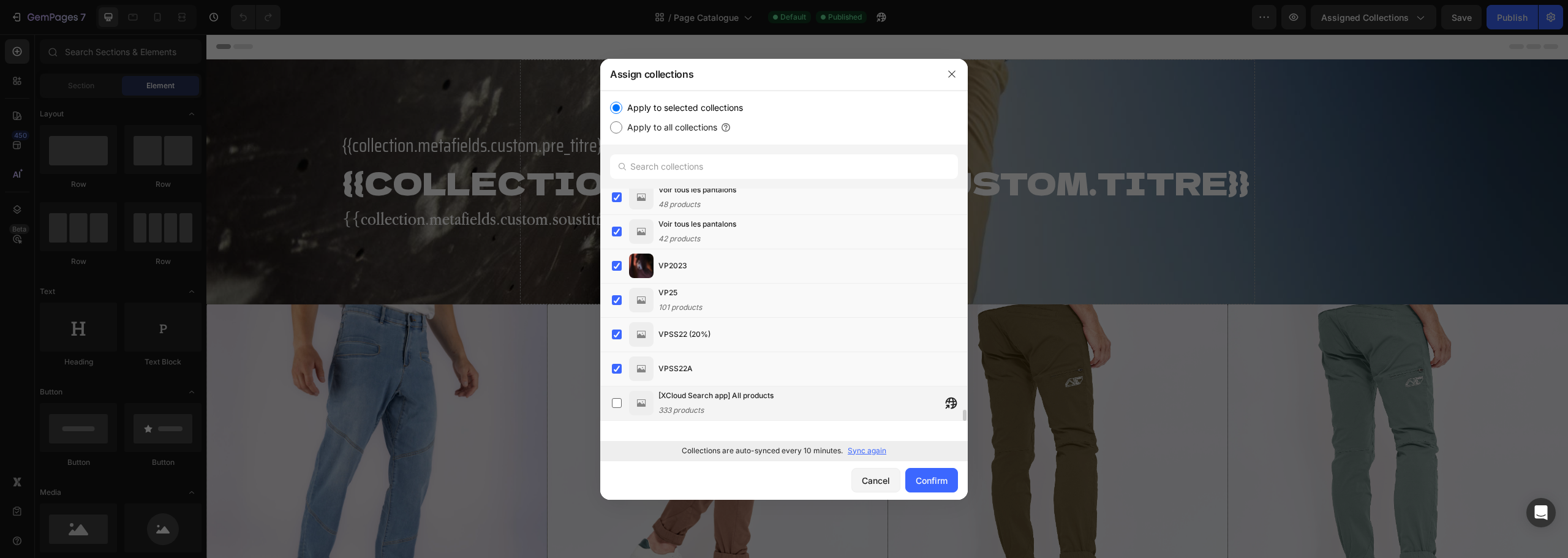
click at [735, 416] on div "[XCloud Search app] All products 333 products" at bounding box center [784, 403] width 367 height 34
click at [929, 481] on div "Confirm" at bounding box center [932, 481] width 32 height 13
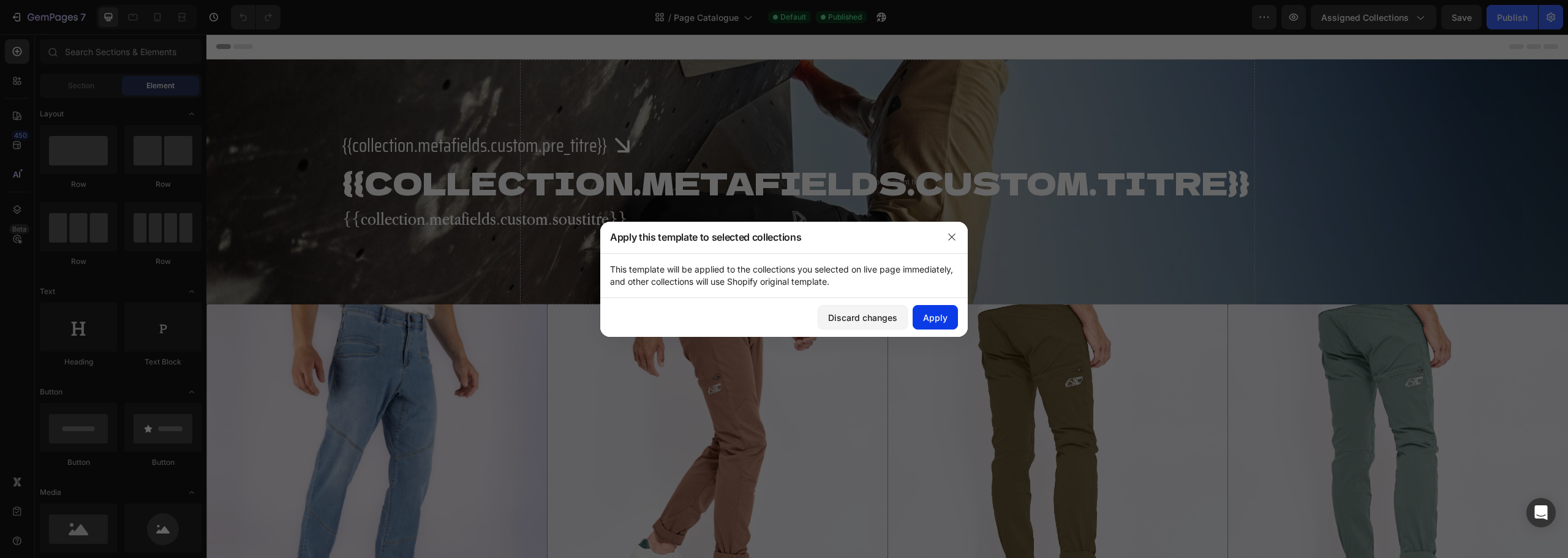
click at [931, 313] on div "Apply" at bounding box center [935, 317] width 25 height 13
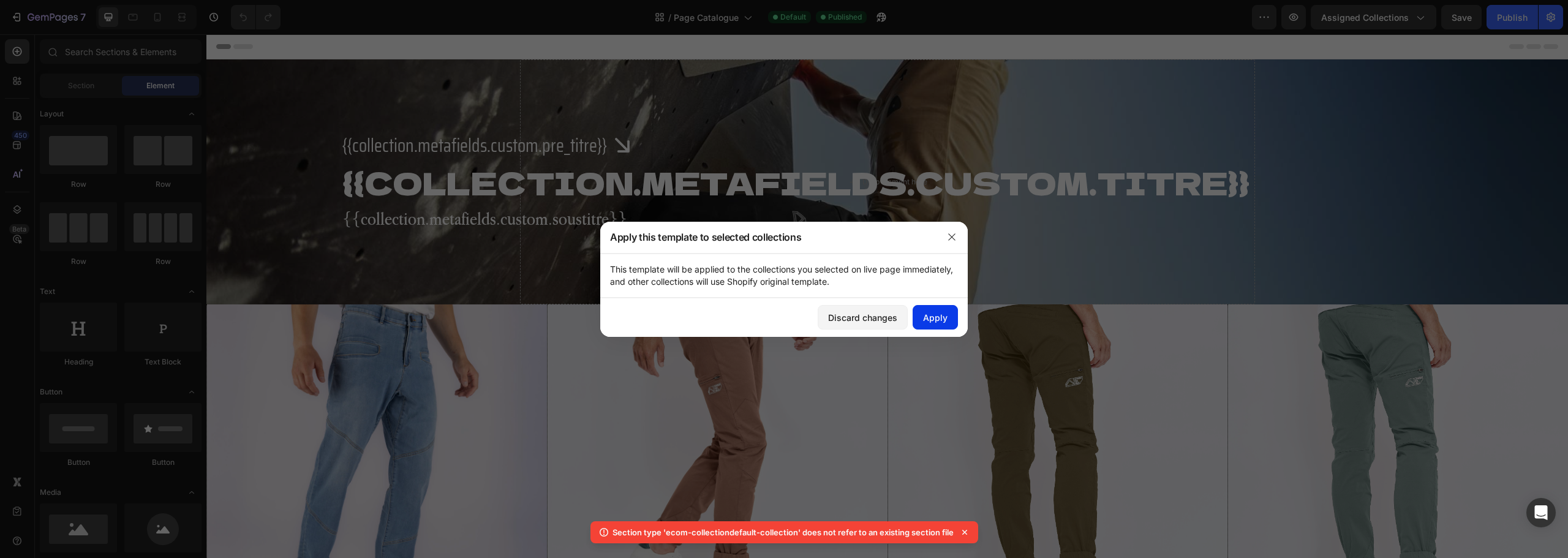
click at [945, 317] on div "Apply" at bounding box center [935, 317] width 25 height 13
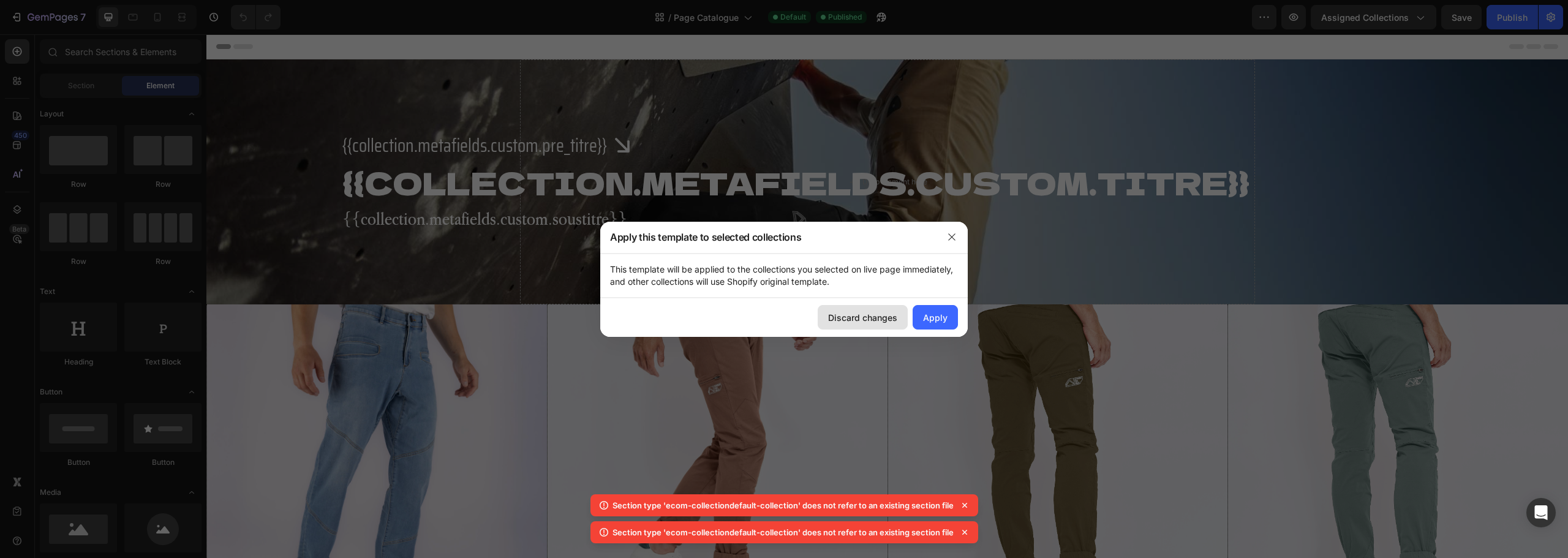
click at [862, 323] on div "Discard changes" at bounding box center [862, 317] width 69 height 13
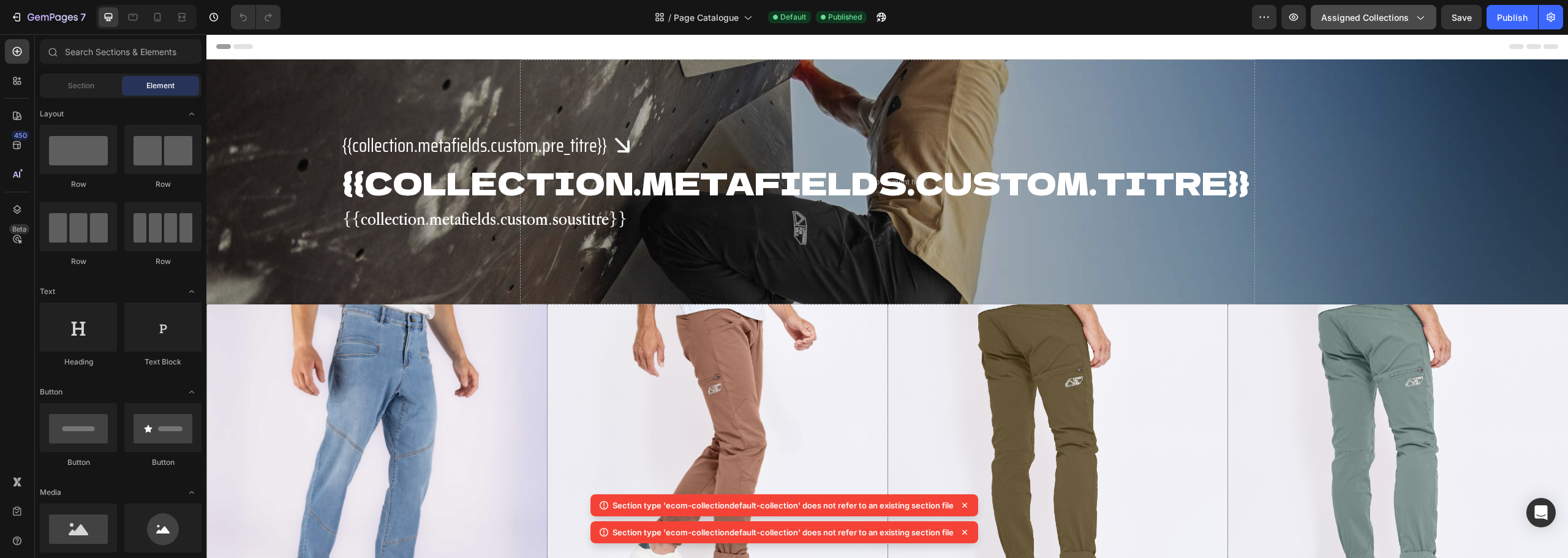
click at [1337, 18] on span "Assigned Collections" at bounding box center [1365, 18] width 88 height 13
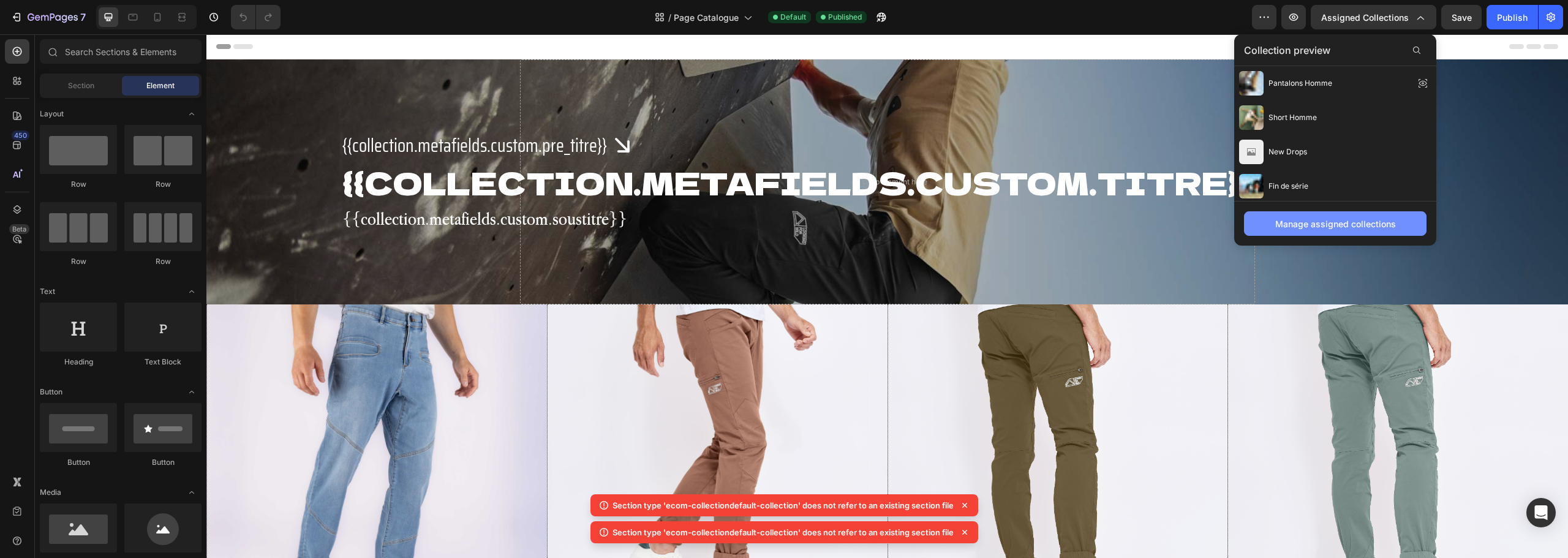
click at [1341, 224] on div "Manage assigned collections" at bounding box center [1336, 224] width 121 height 13
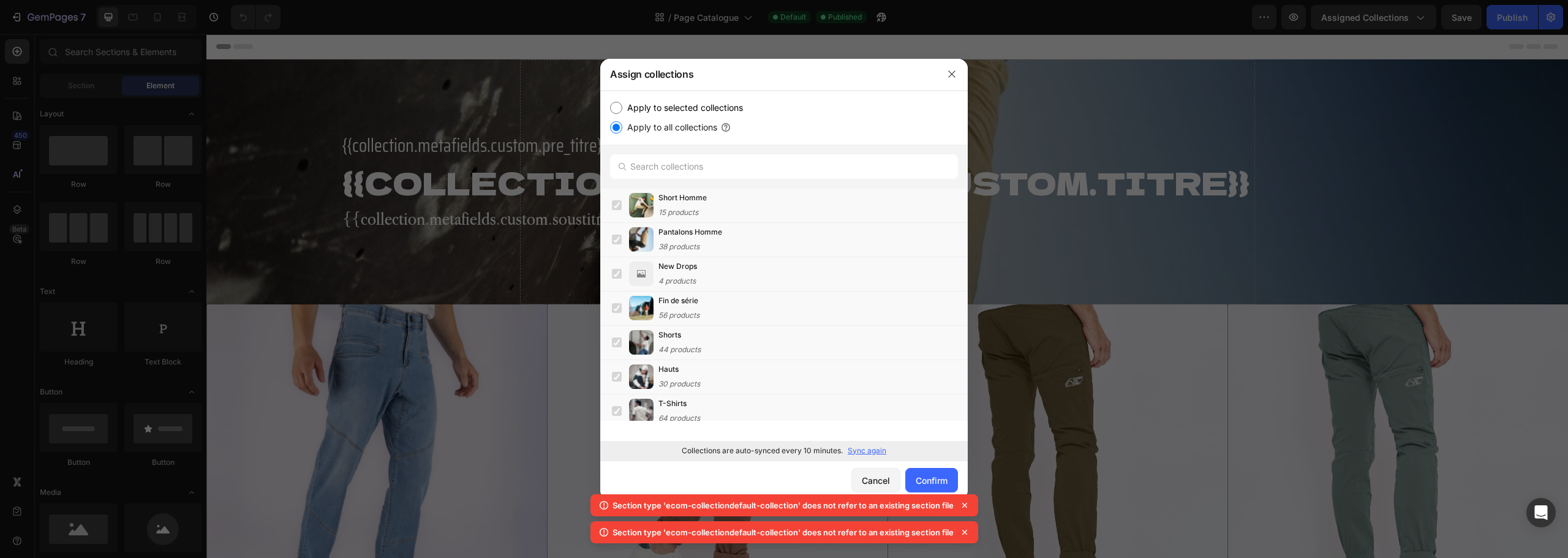
click at [661, 106] on label "Apply to selected collections" at bounding box center [683, 108] width 121 height 15
click at [622, 106] on input "Apply to selected collections" at bounding box center [616, 108] width 12 height 12
radio input "true"
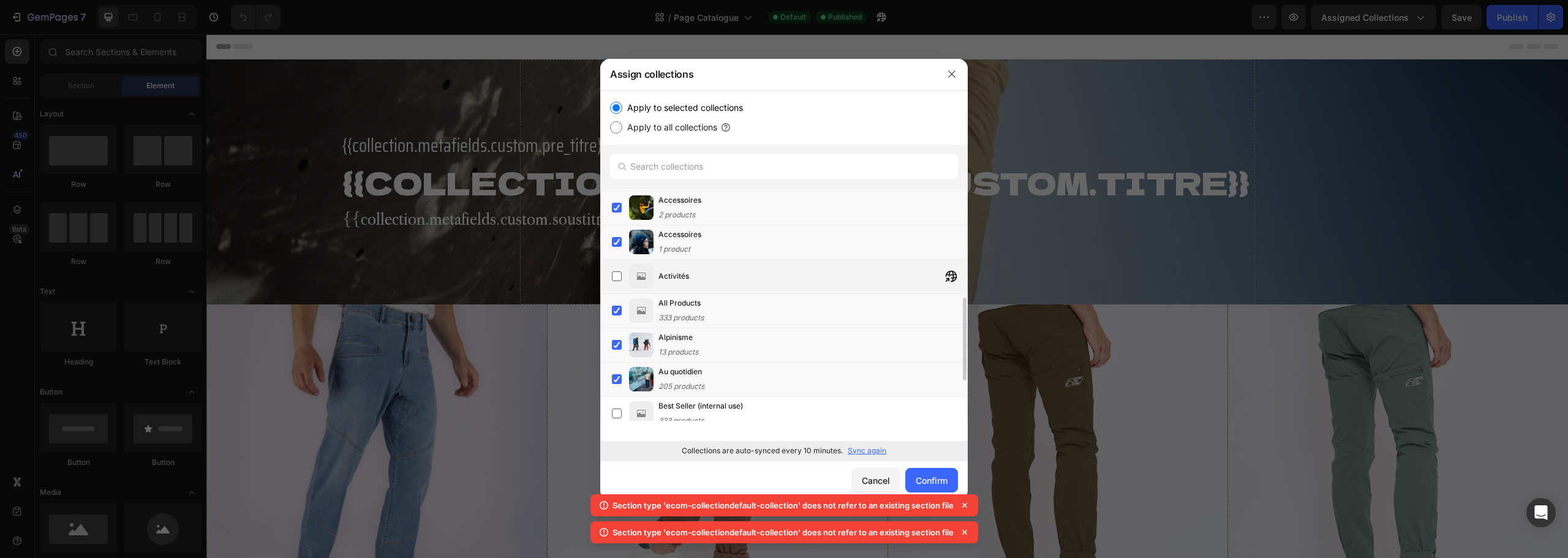
scroll to position [454, 0]
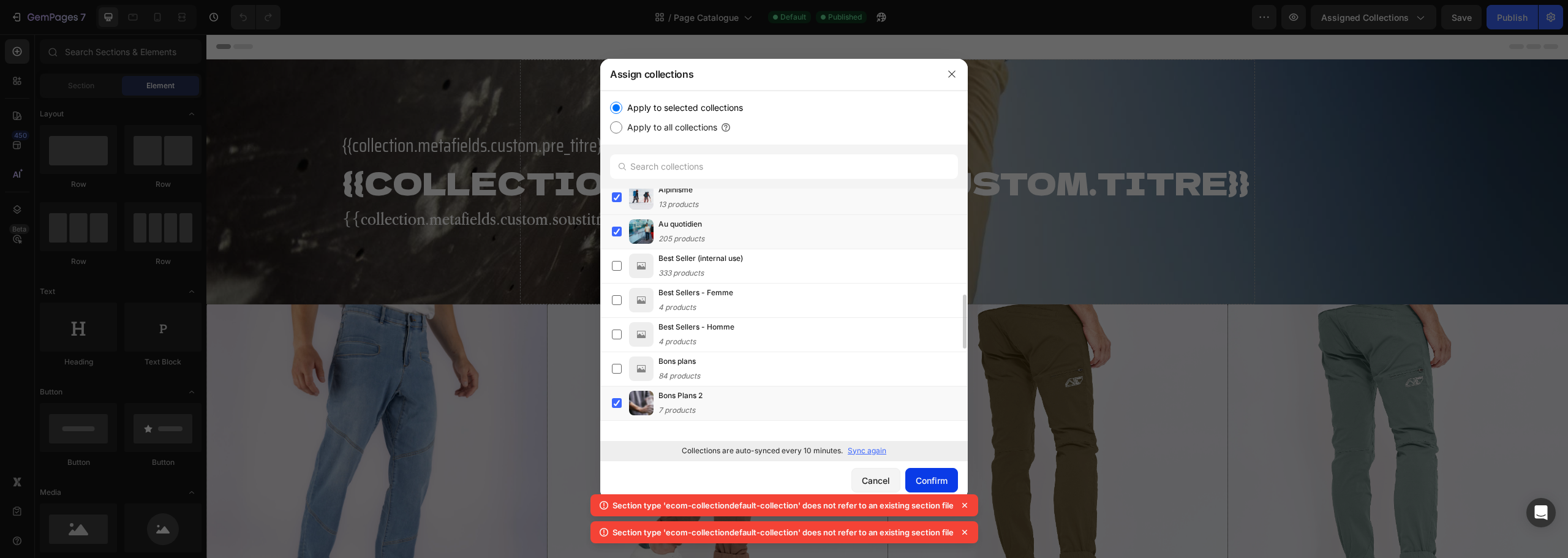
click at [930, 470] on button "Confirm" at bounding box center [932, 480] width 53 height 25
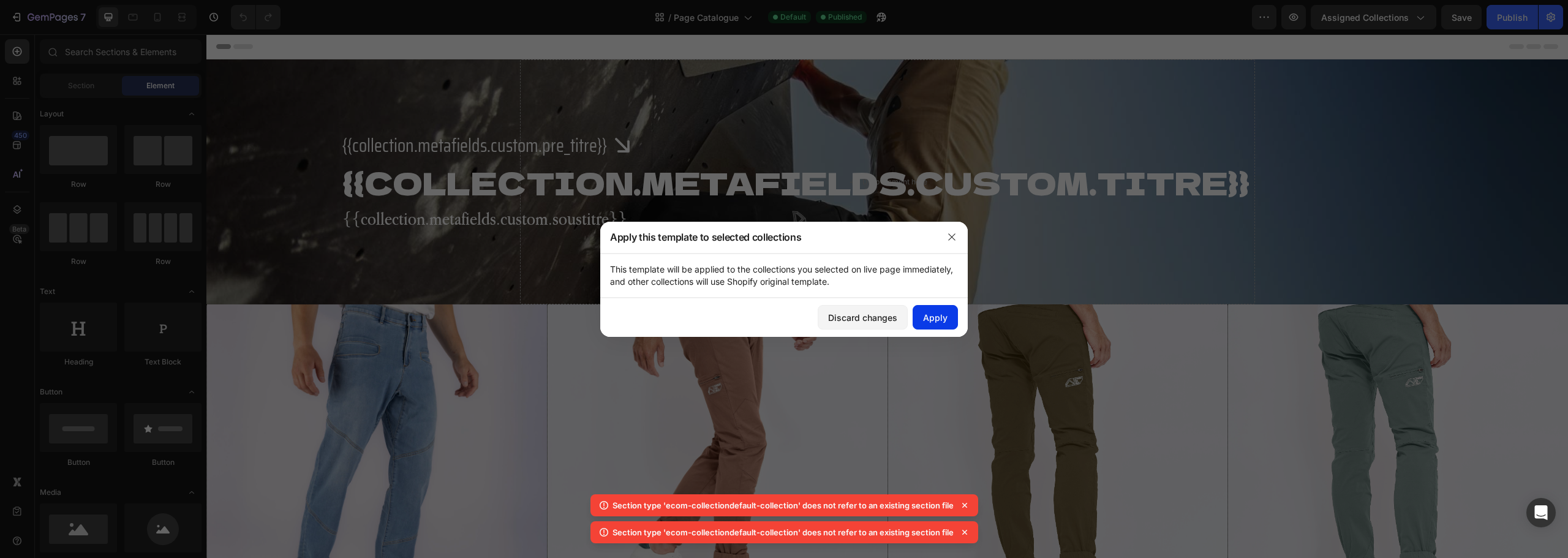
click at [936, 317] on div "Apply" at bounding box center [935, 317] width 25 height 13
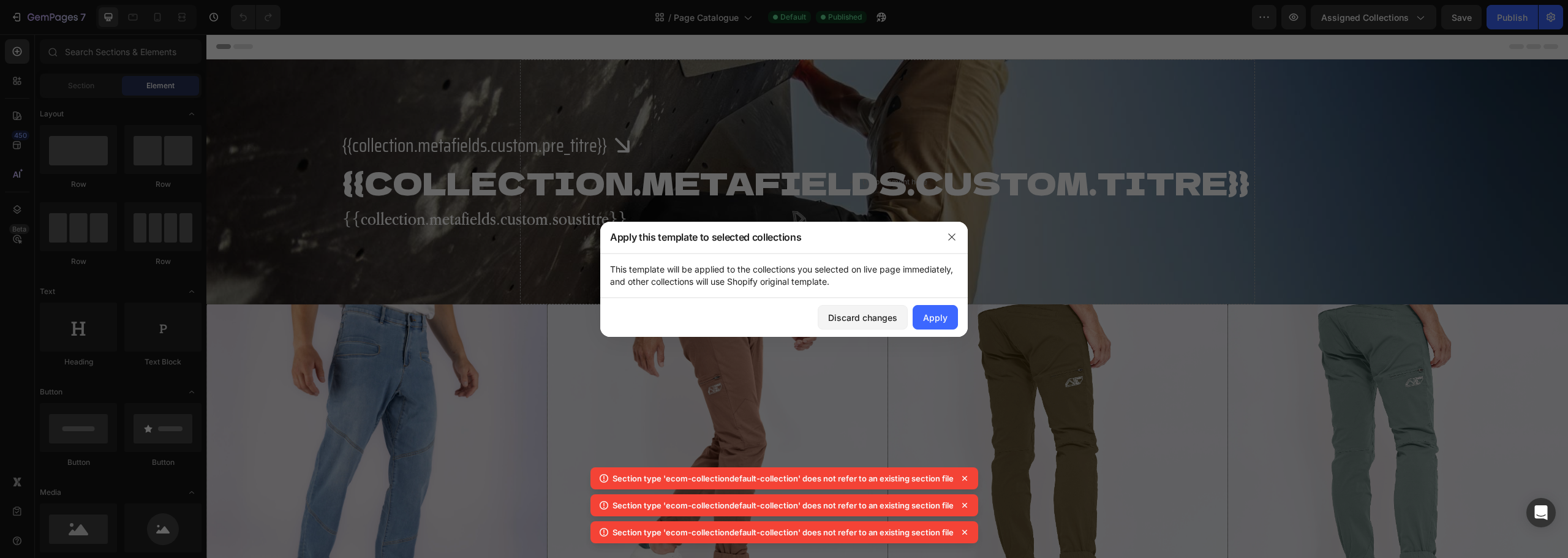
click at [962, 479] on icon at bounding box center [964, 478] width 12 height 12
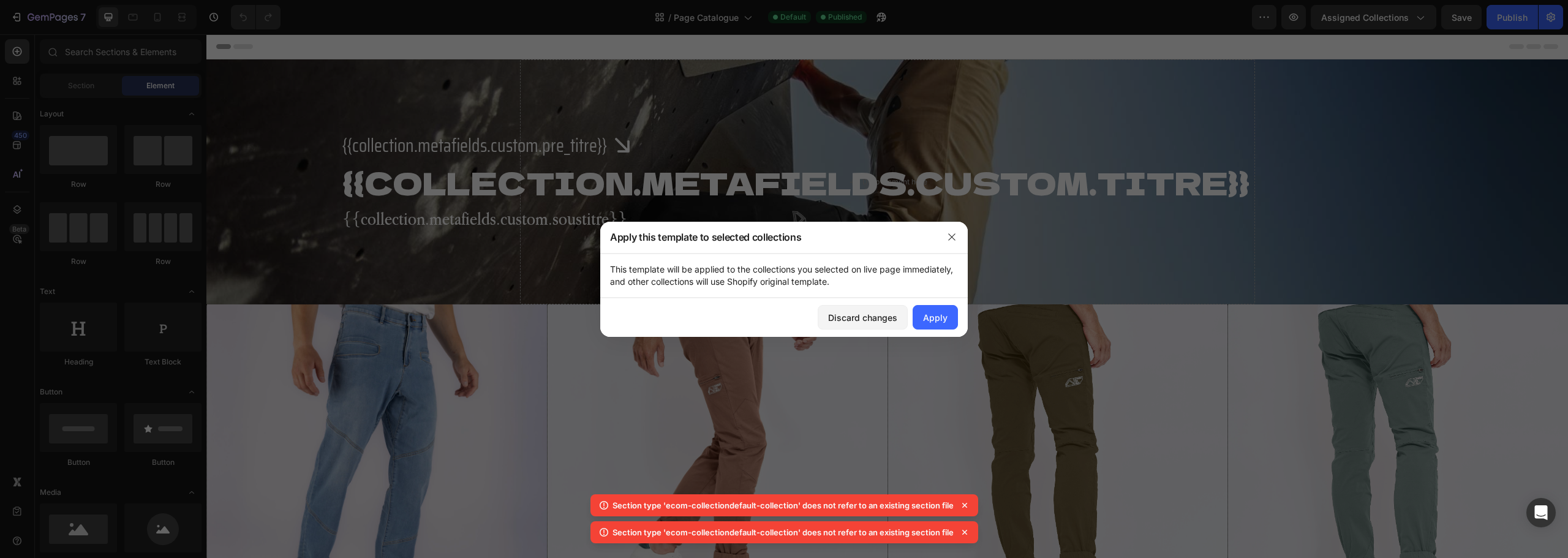
click at [963, 512] on div "Section type 'ecom-collectiondefault-collection' does not refer to an existing …" at bounding box center [784, 504] width 388 height 22
click at [963, 508] on icon at bounding box center [964, 505] width 12 height 12
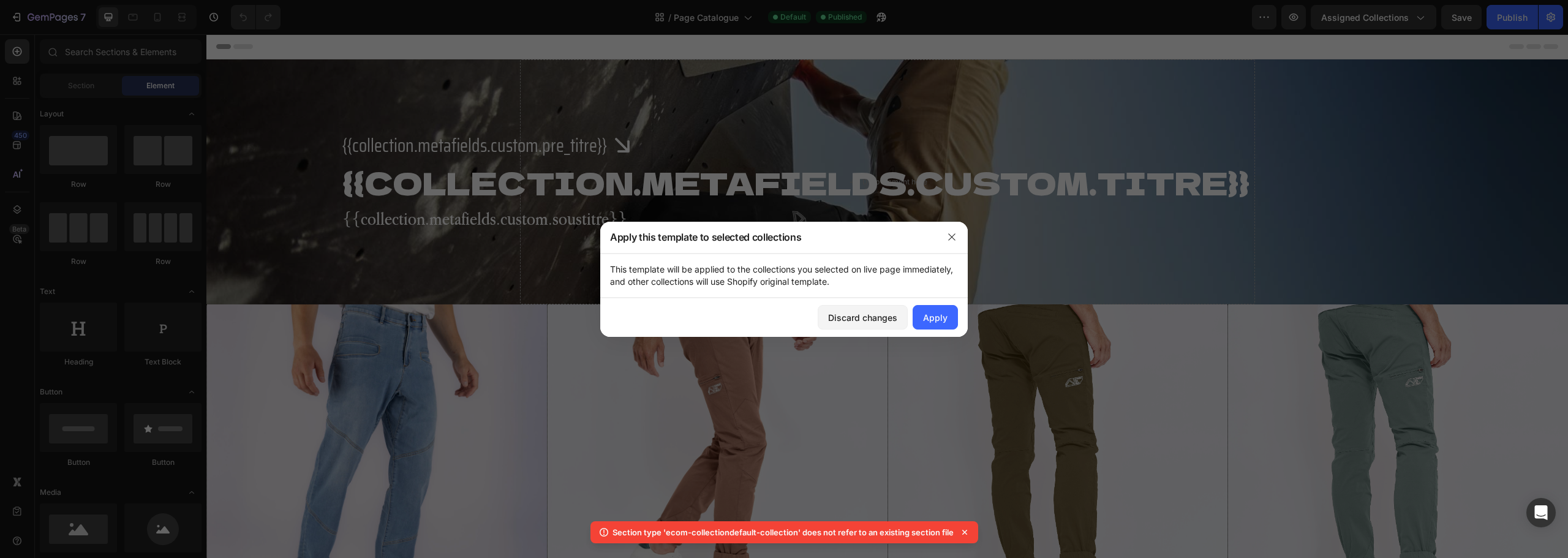
click at [968, 533] on icon at bounding box center [964, 532] width 12 height 12
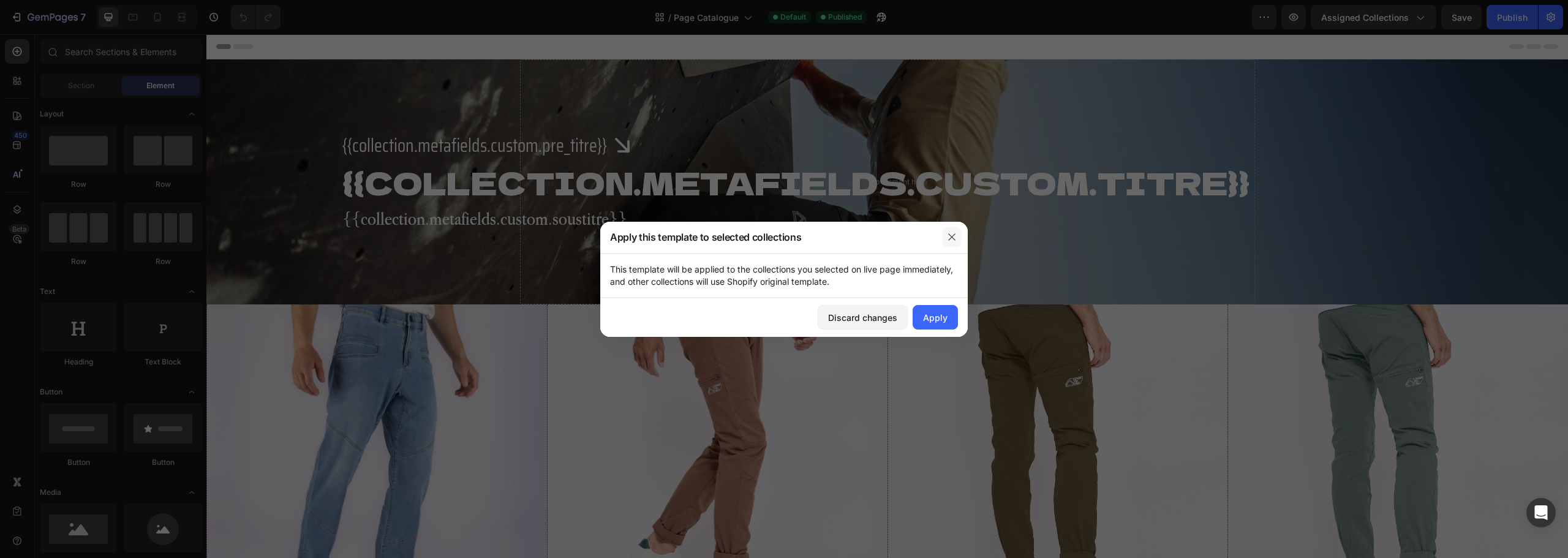
drag, startPoint x: 952, startPoint y: 240, endPoint x: 579, endPoint y: 164, distance: 380.7
click at [952, 240] on icon "button" at bounding box center [952, 237] width 9 height 9
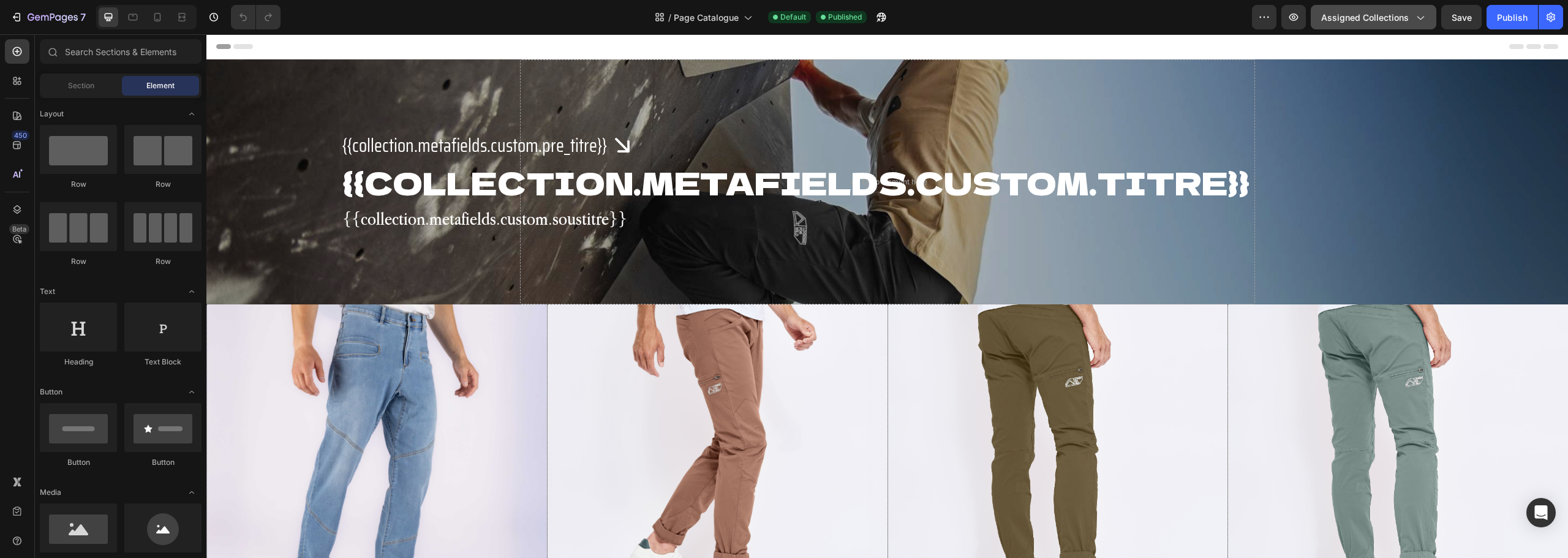
click at [1350, 18] on span "Assigned Collections" at bounding box center [1365, 18] width 88 height 13
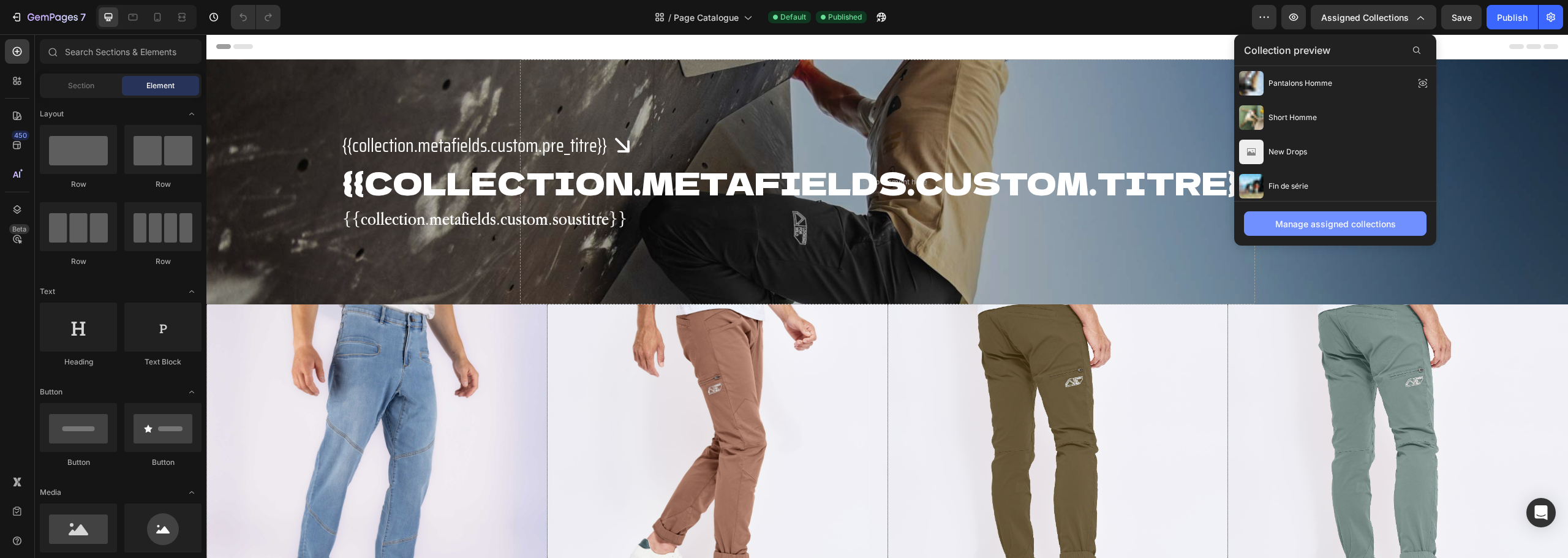
click at [1296, 220] on div "Manage assigned collections" at bounding box center [1336, 224] width 121 height 13
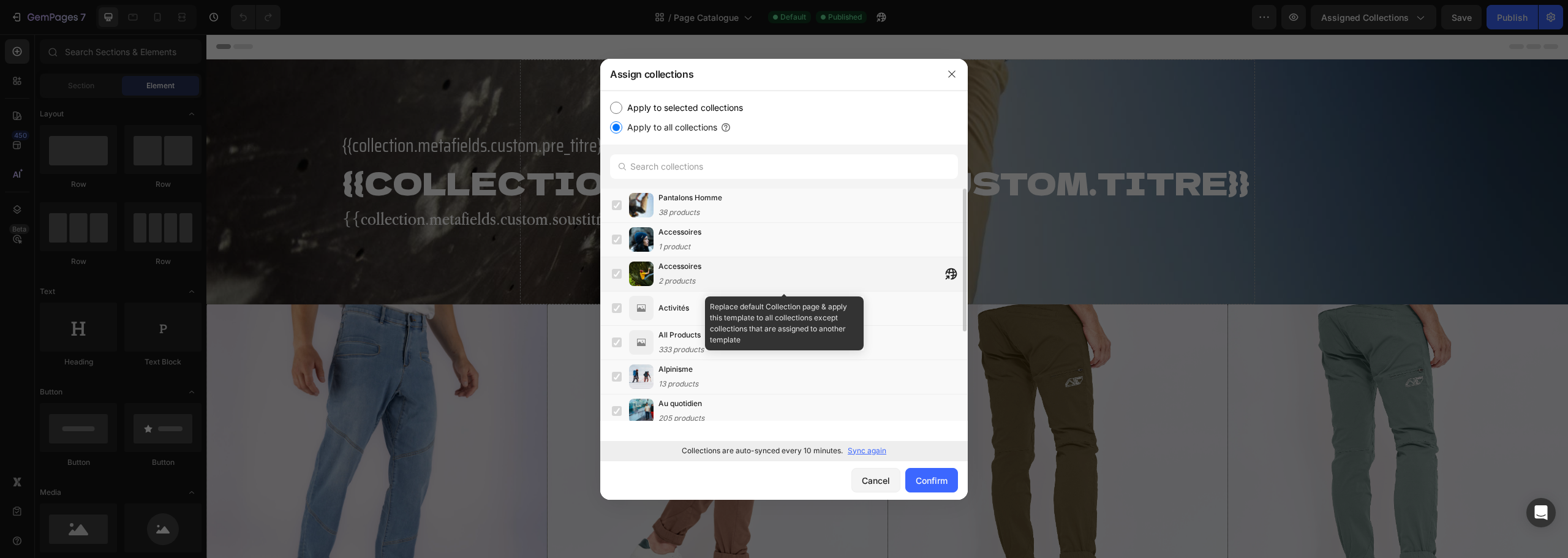
click at [618, 276] on label at bounding box center [617, 274] width 9 height 9
click at [820, 271] on div "Accessoires 2 products" at bounding box center [812, 274] width 309 height 27
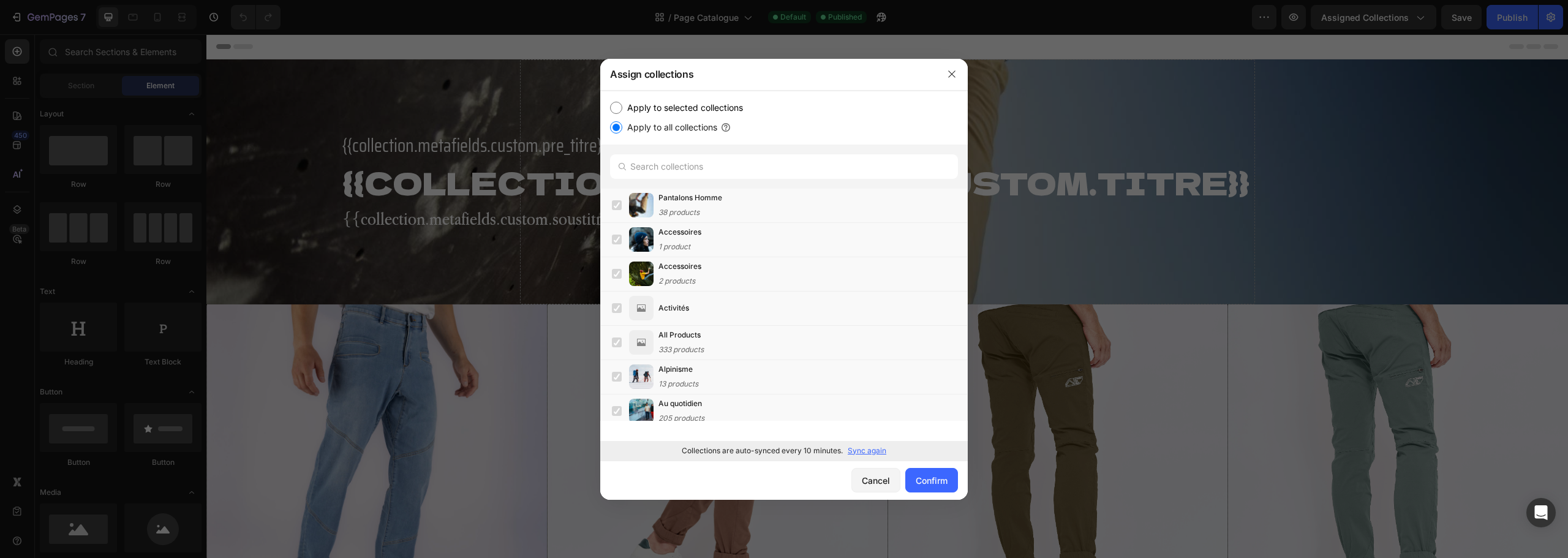
click at [615, 110] on input "Apply to selected collections" at bounding box center [616, 108] width 12 height 12
radio input "true"
click at [613, 242] on label at bounding box center [617, 239] width 9 height 9
click at [612, 277] on label at bounding box center [617, 274] width 9 height 9
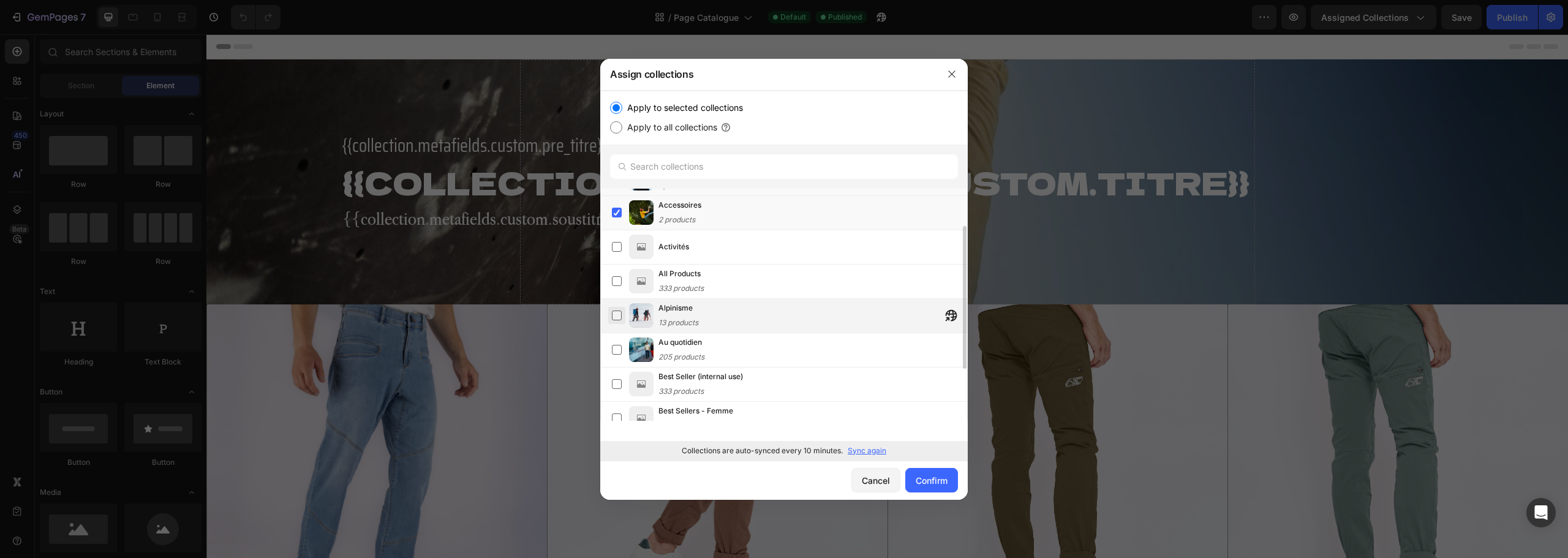
click at [614, 311] on label at bounding box center [617, 315] width 9 height 9
click at [613, 348] on label at bounding box center [617, 349] width 9 height 9
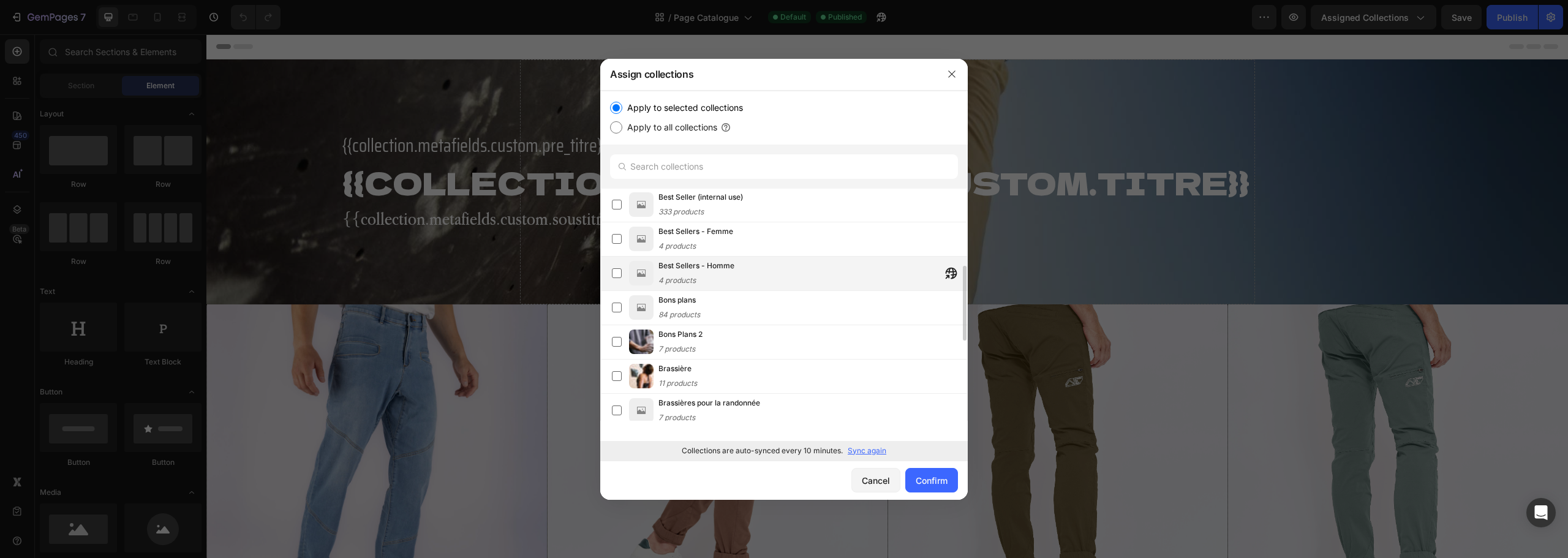
scroll to position [302, 0]
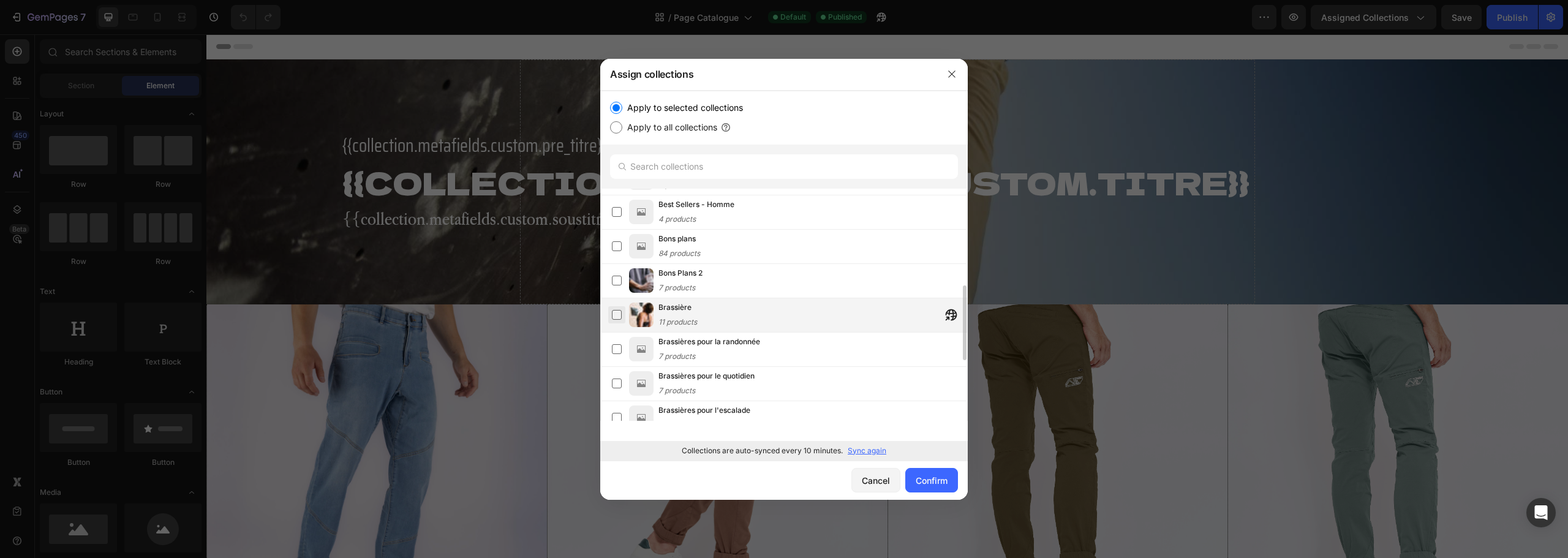
click at [619, 320] on label at bounding box center [617, 314] width 9 height 9
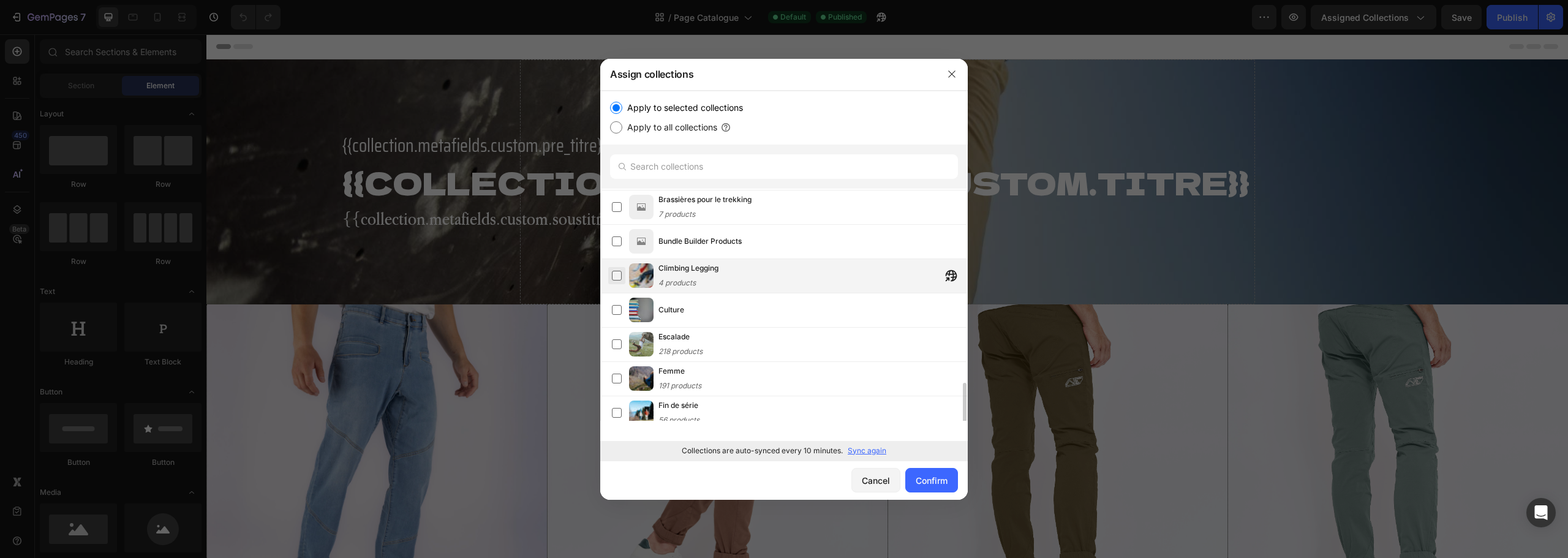
scroll to position [608, 0]
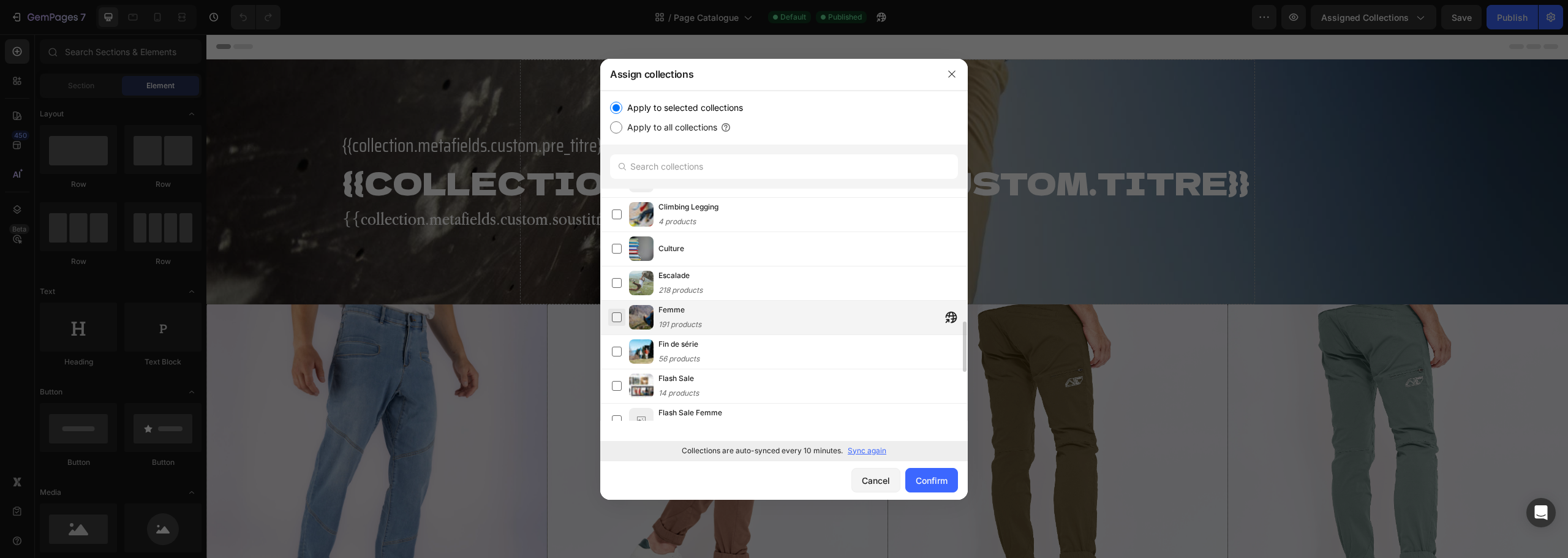
click at [618, 321] on label at bounding box center [617, 317] width 9 height 9
click at [613, 288] on label at bounding box center [617, 282] width 9 height 9
click at [613, 282] on label at bounding box center [617, 282] width 9 height 9
click at [621, 355] on label at bounding box center [617, 351] width 9 height 9
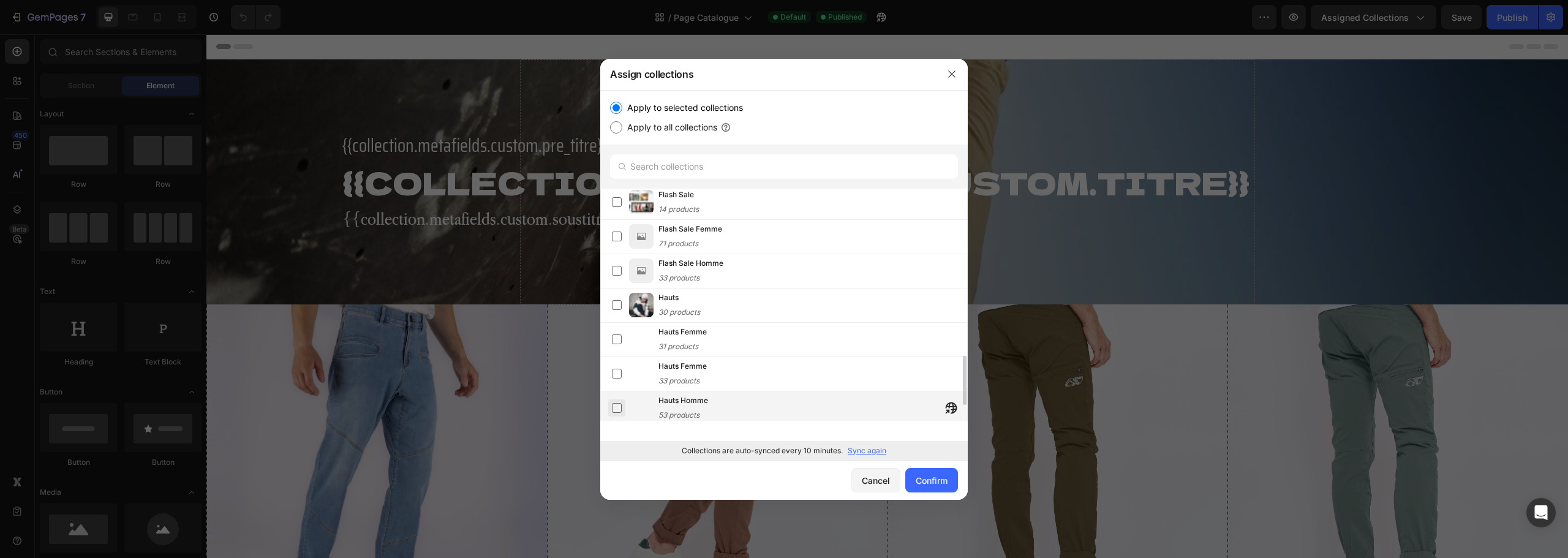
scroll to position [853, 0]
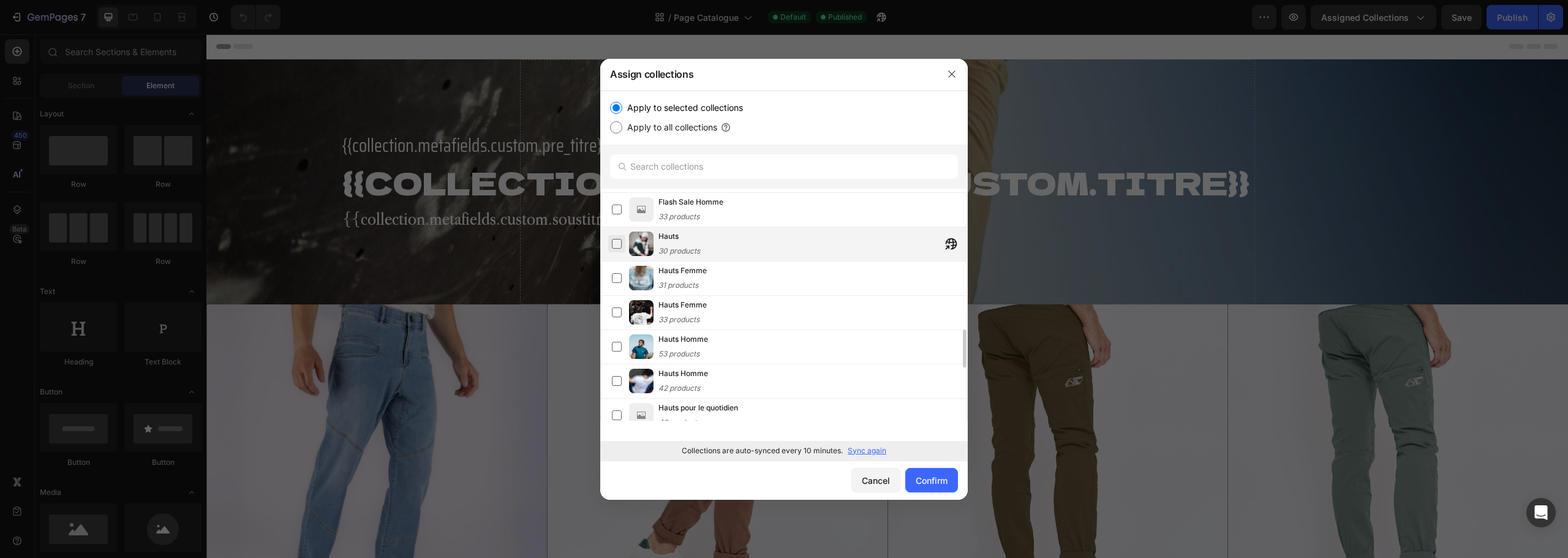
click at [612, 240] on label at bounding box center [617, 244] width 9 height 9
click at [612, 281] on label at bounding box center [617, 278] width 9 height 9
click at [616, 308] on label at bounding box center [617, 313] width 9 height 9
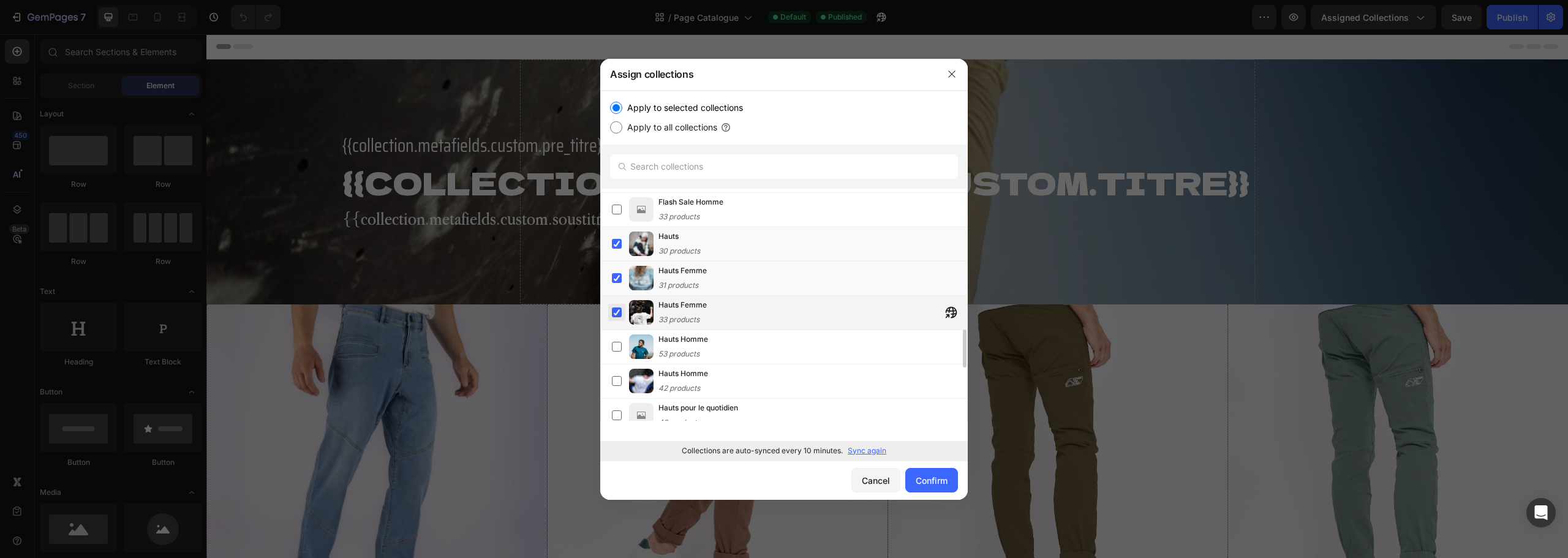
click at [618, 316] on label at bounding box center [617, 313] width 9 height 9
click at [612, 310] on label at bounding box center [617, 313] width 9 height 9
click at [612, 346] on label at bounding box center [617, 347] width 9 height 9
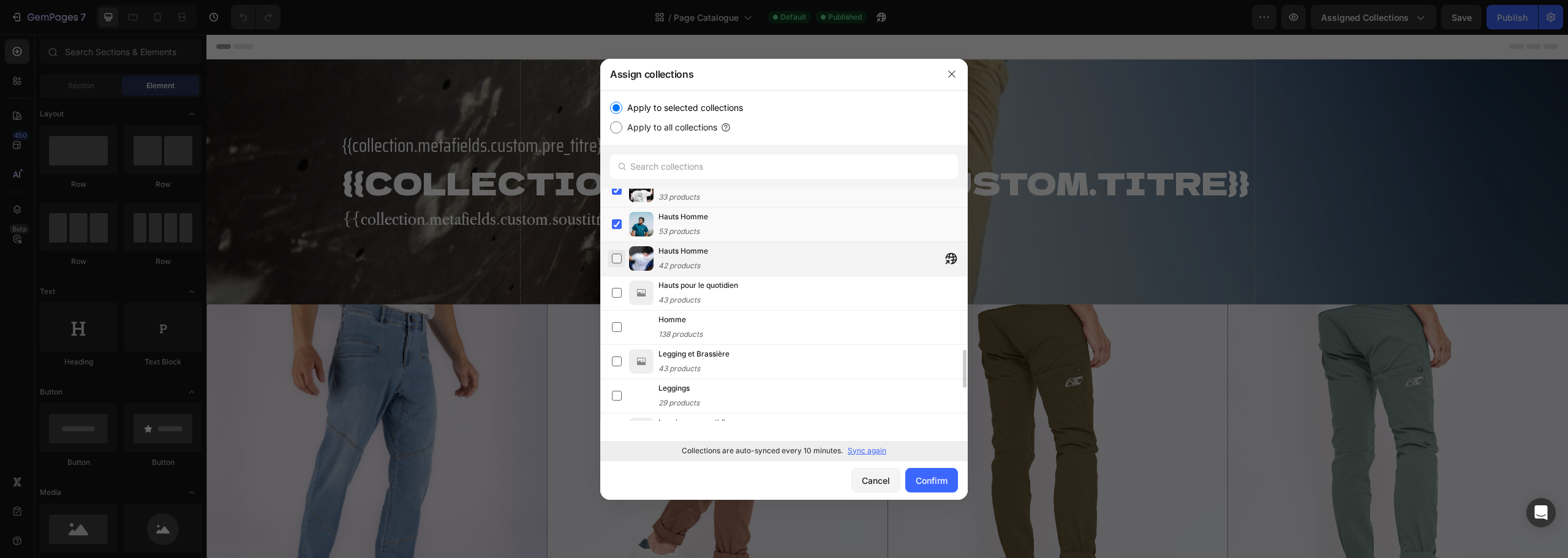
click at [613, 262] on label at bounding box center [617, 258] width 9 height 9
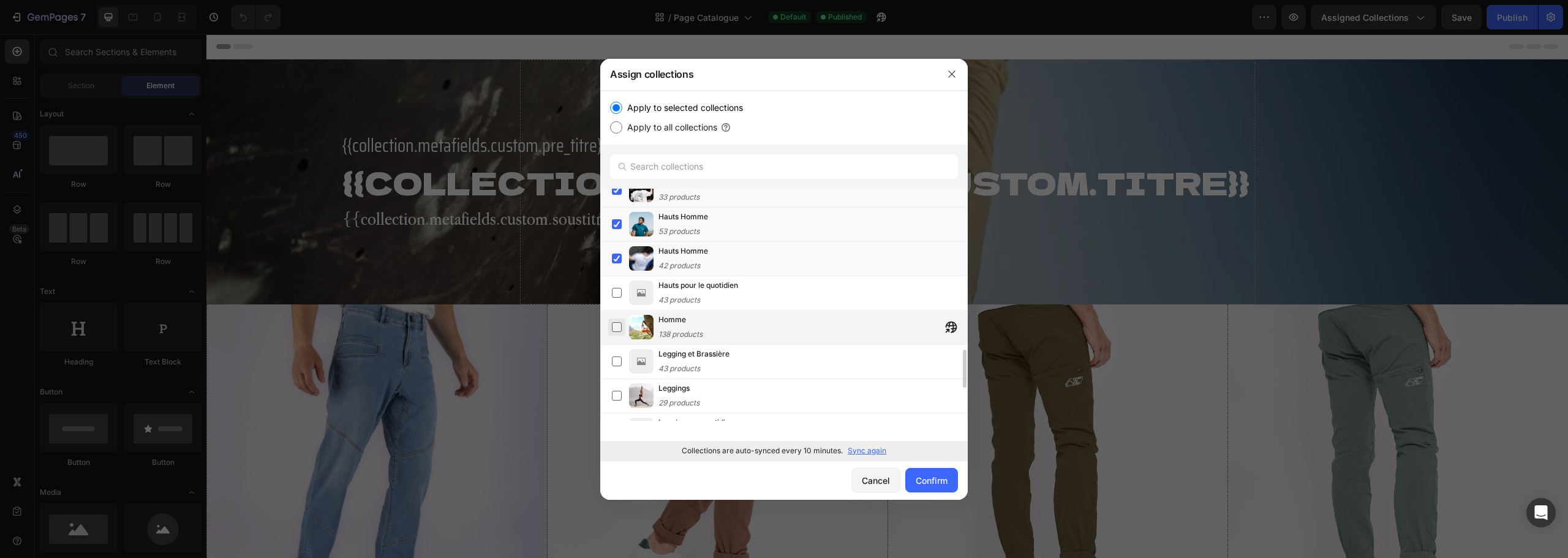
click at [616, 332] on label at bounding box center [617, 327] width 9 height 9
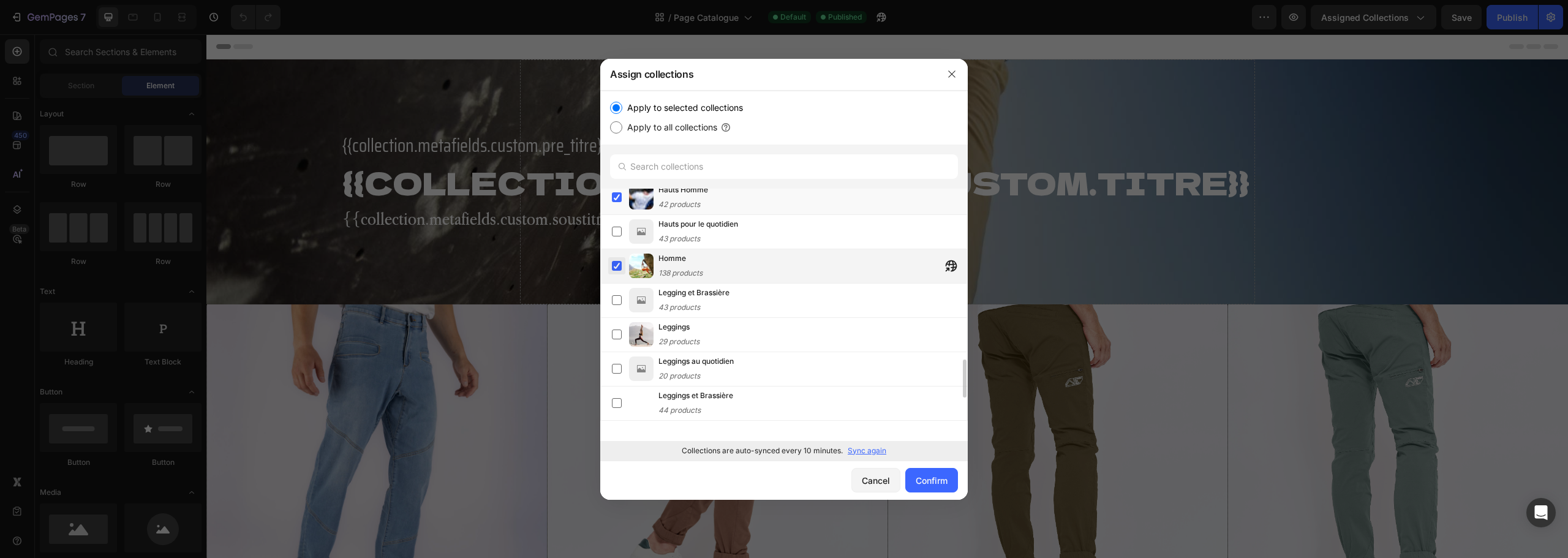
click at [616, 333] on label at bounding box center [617, 334] width 9 height 9
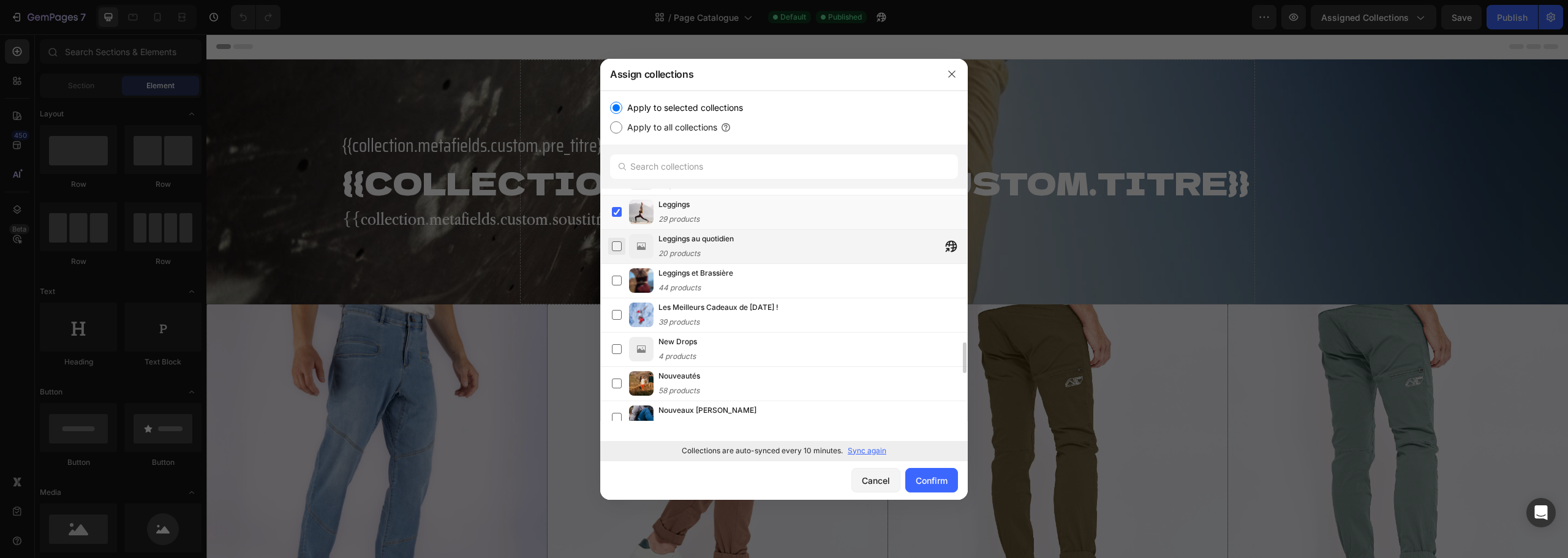
click at [613, 245] on label at bounding box center [617, 246] width 9 height 9
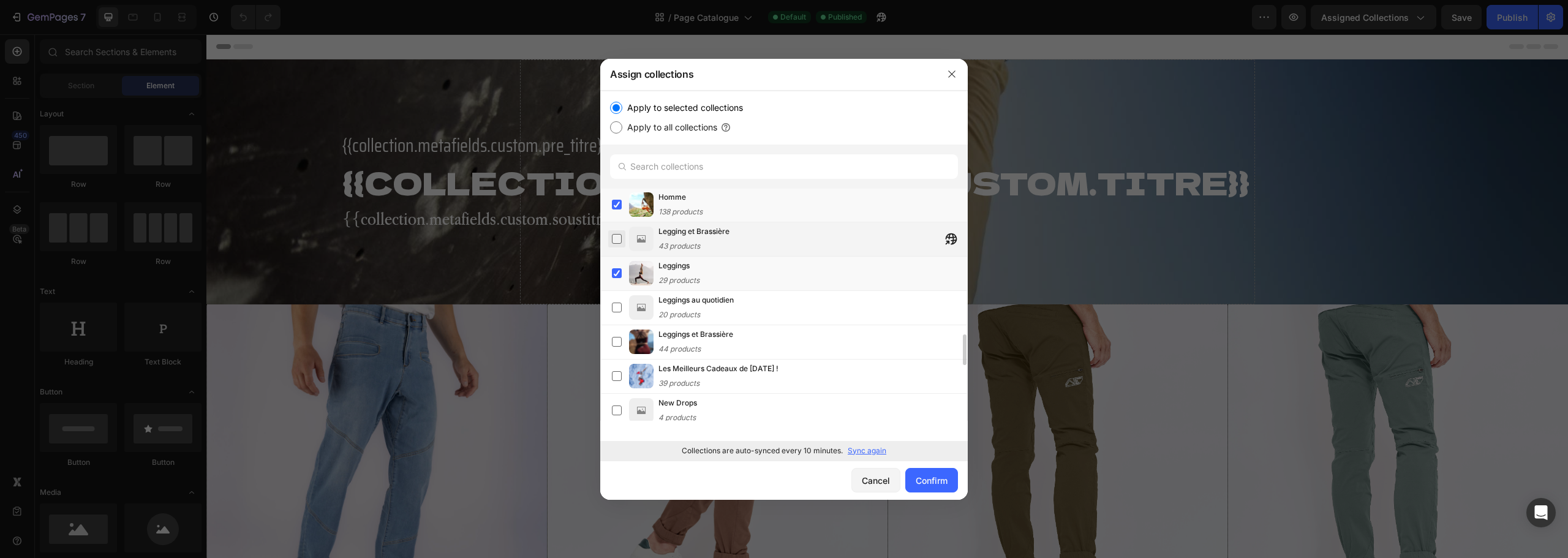
click at [614, 238] on label at bounding box center [617, 239] width 9 height 9
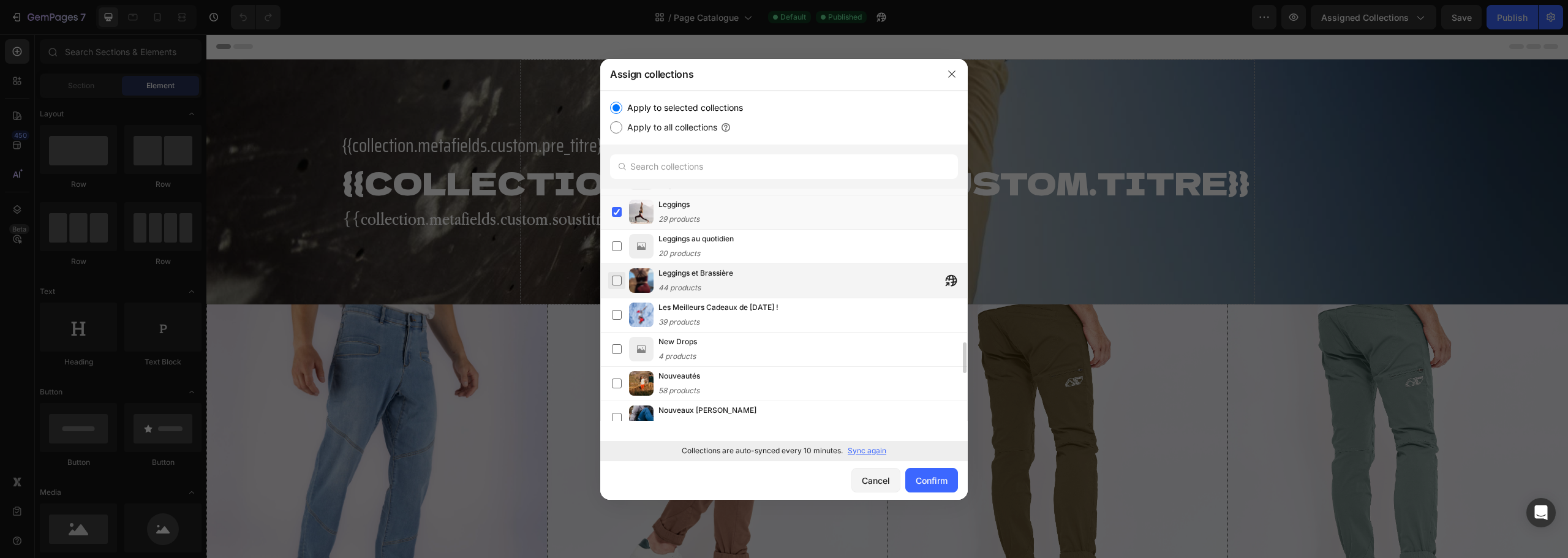
click at [612, 276] on label at bounding box center [617, 280] width 9 height 9
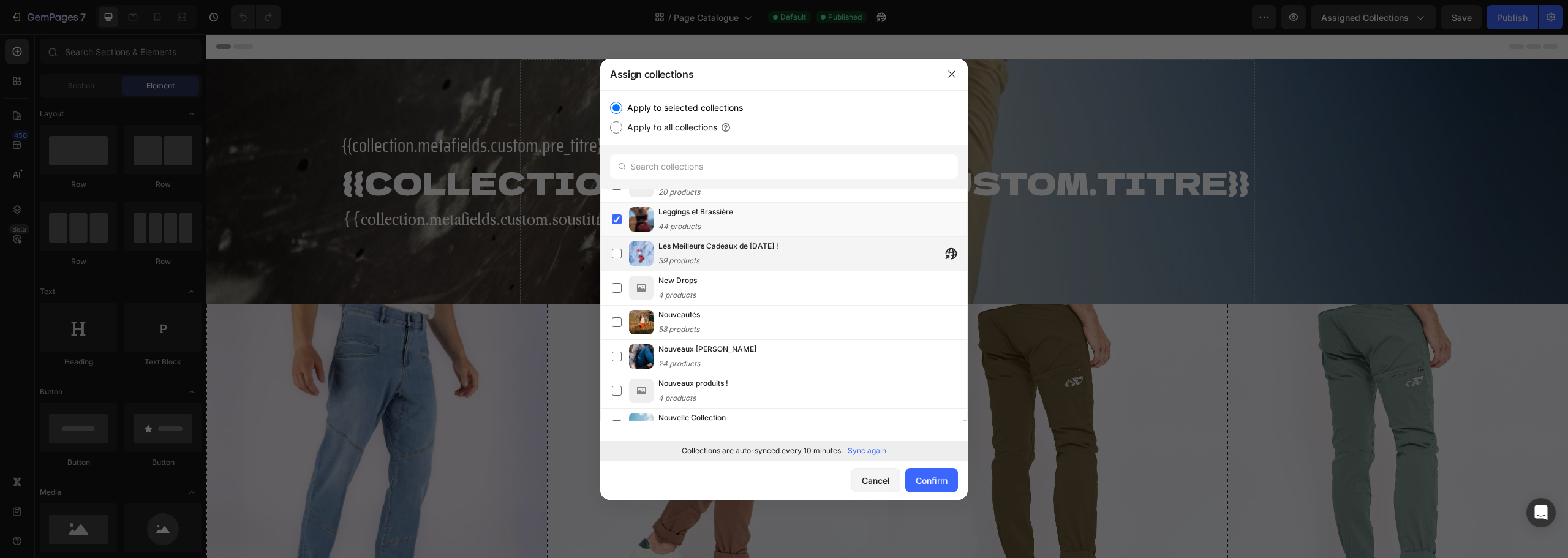
scroll to position [1281, 0]
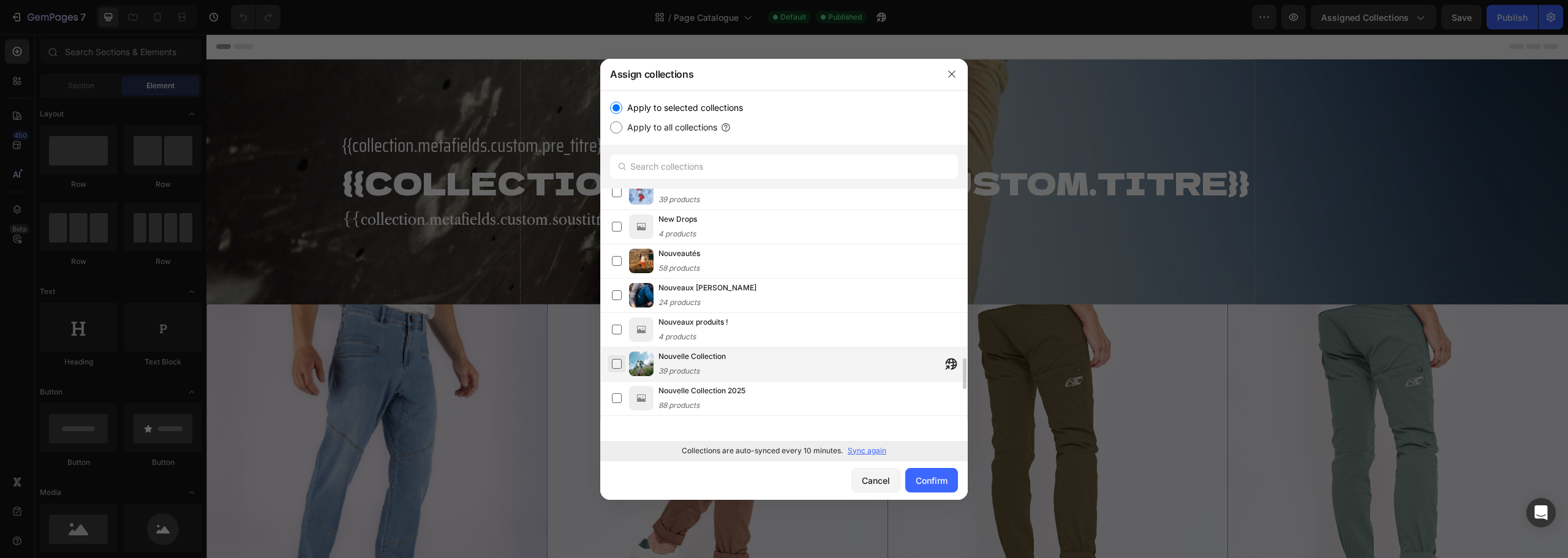
click at [614, 365] on label at bounding box center [617, 364] width 9 height 9
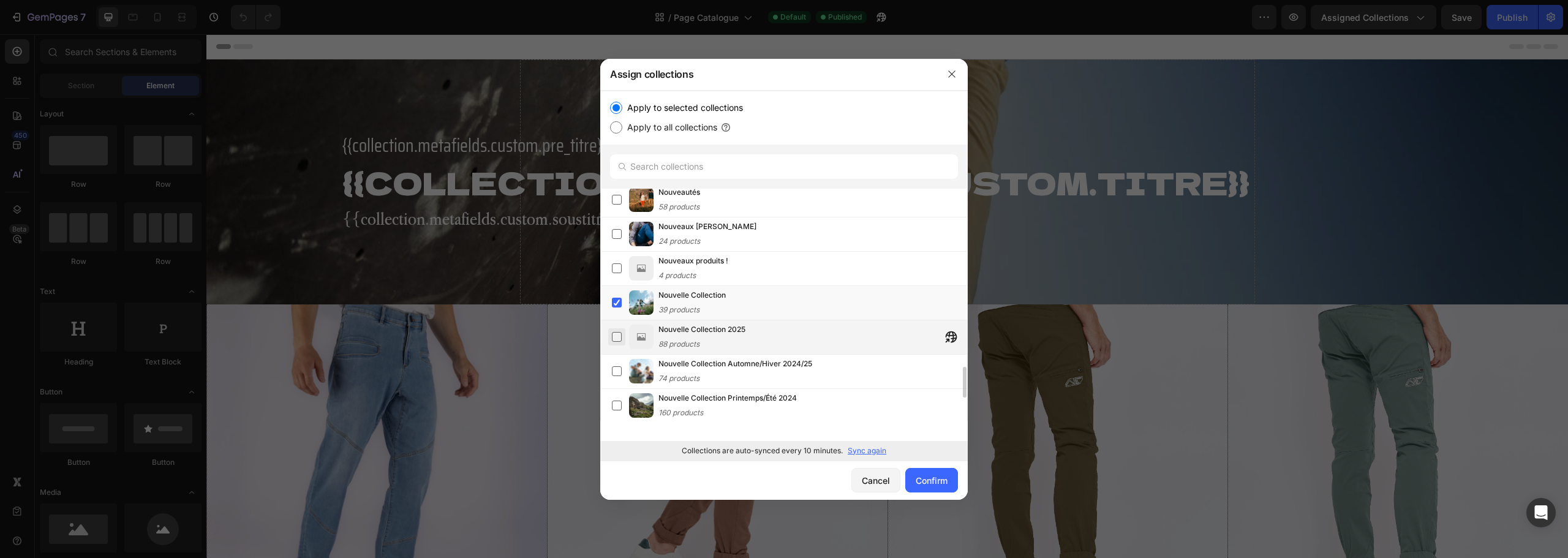
click at [612, 332] on label at bounding box center [617, 337] width 9 height 9
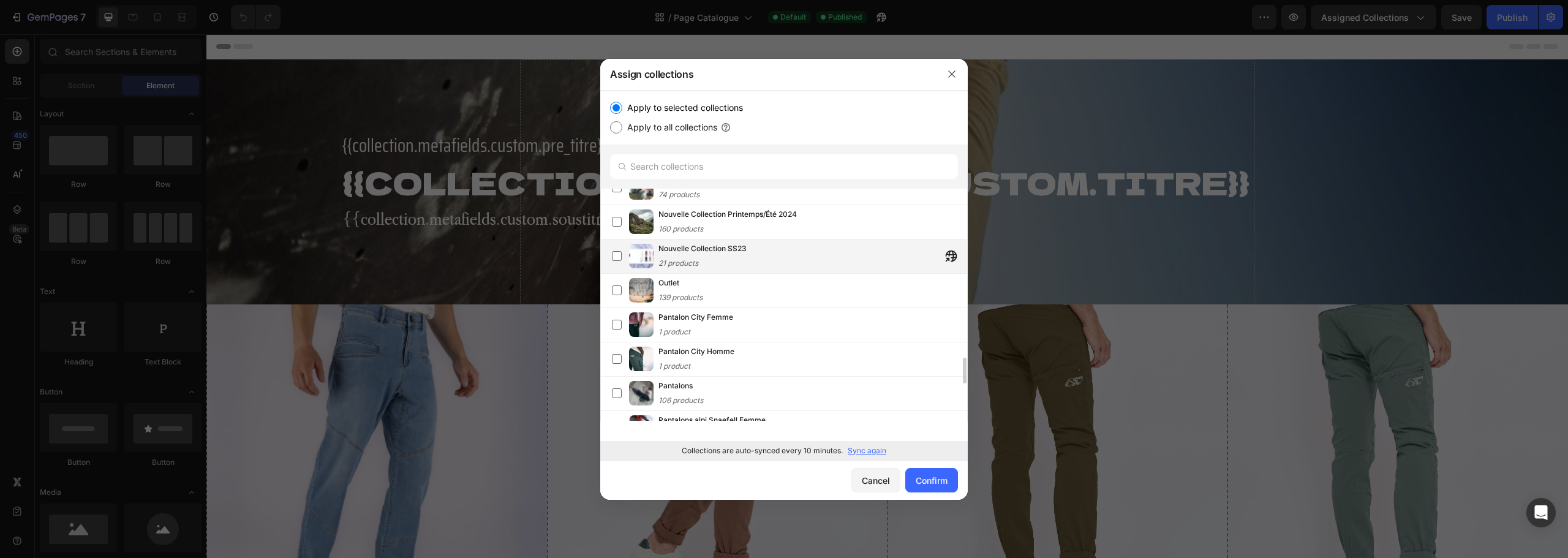
scroll to position [1649, 0]
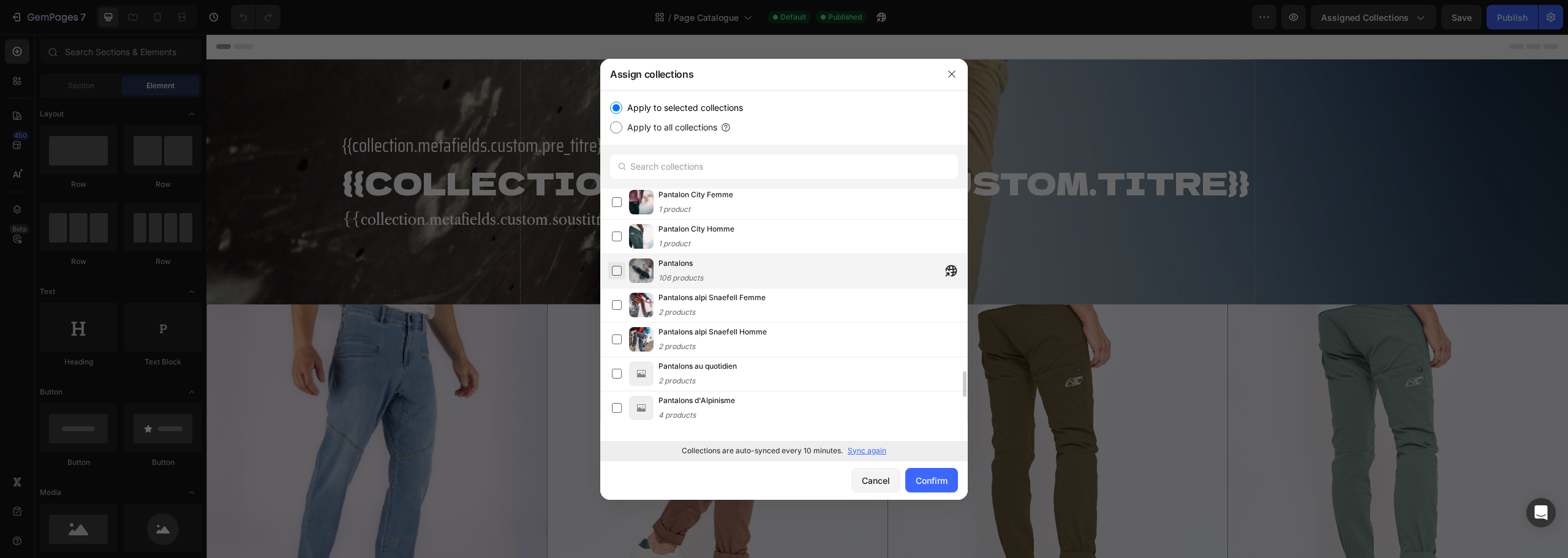
click at [618, 272] on label at bounding box center [617, 270] width 9 height 9
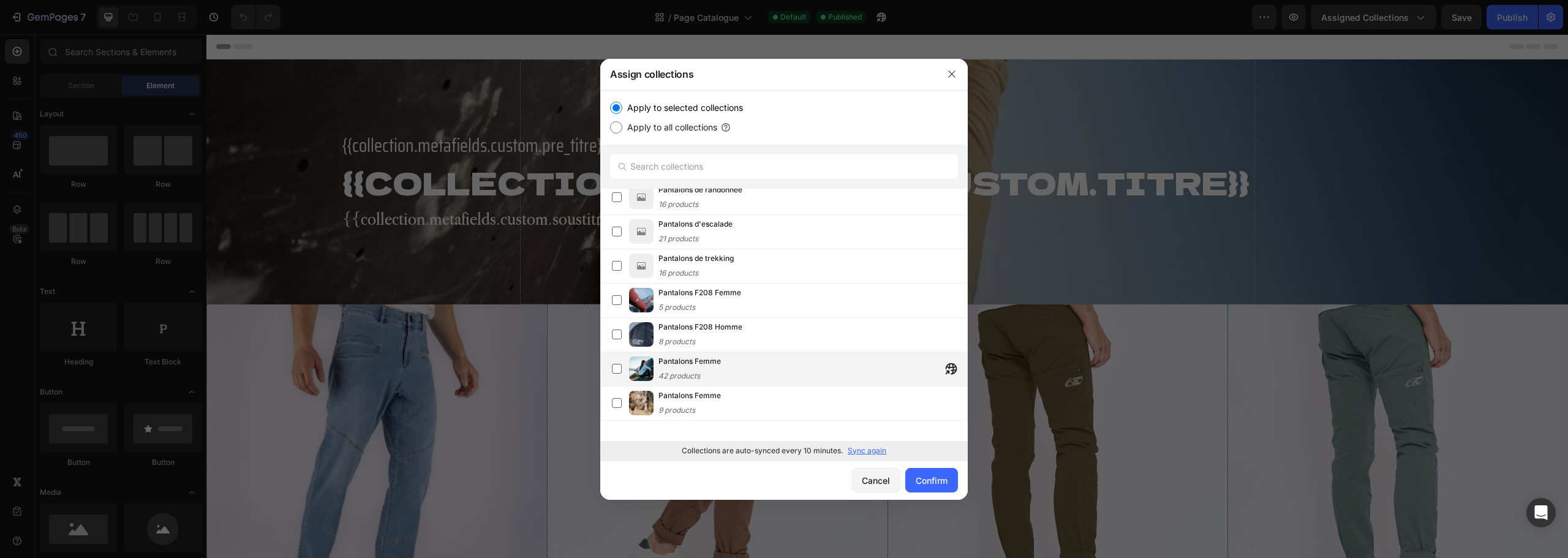
scroll to position [1955, 0]
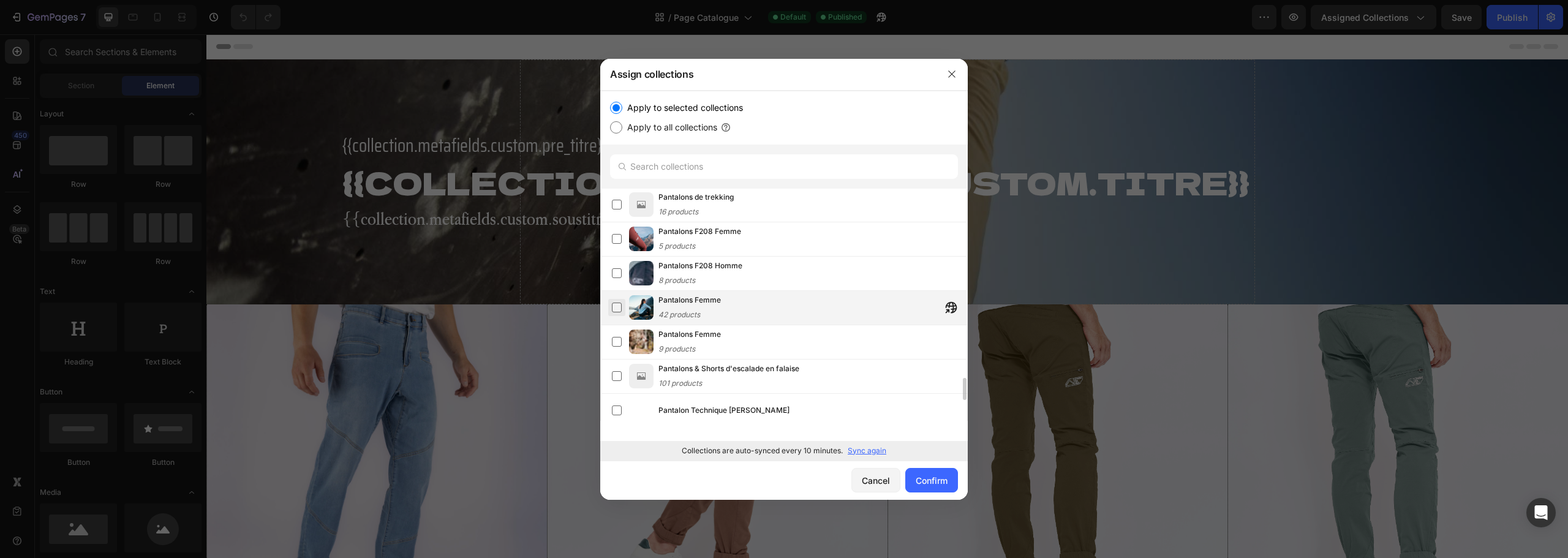
click at [612, 307] on label at bounding box center [617, 307] width 9 height 9
click at [615, 347] on label at bounding box center [617, 342] width 9 height 9
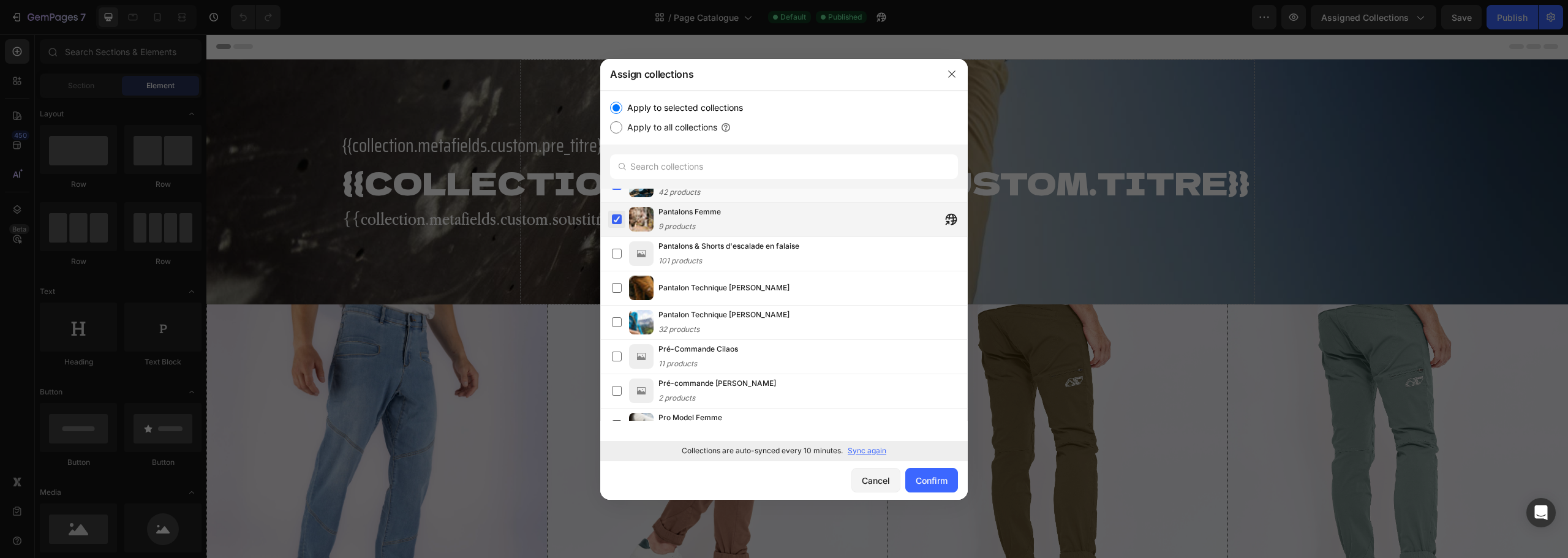
scroll to position [2139, 0]
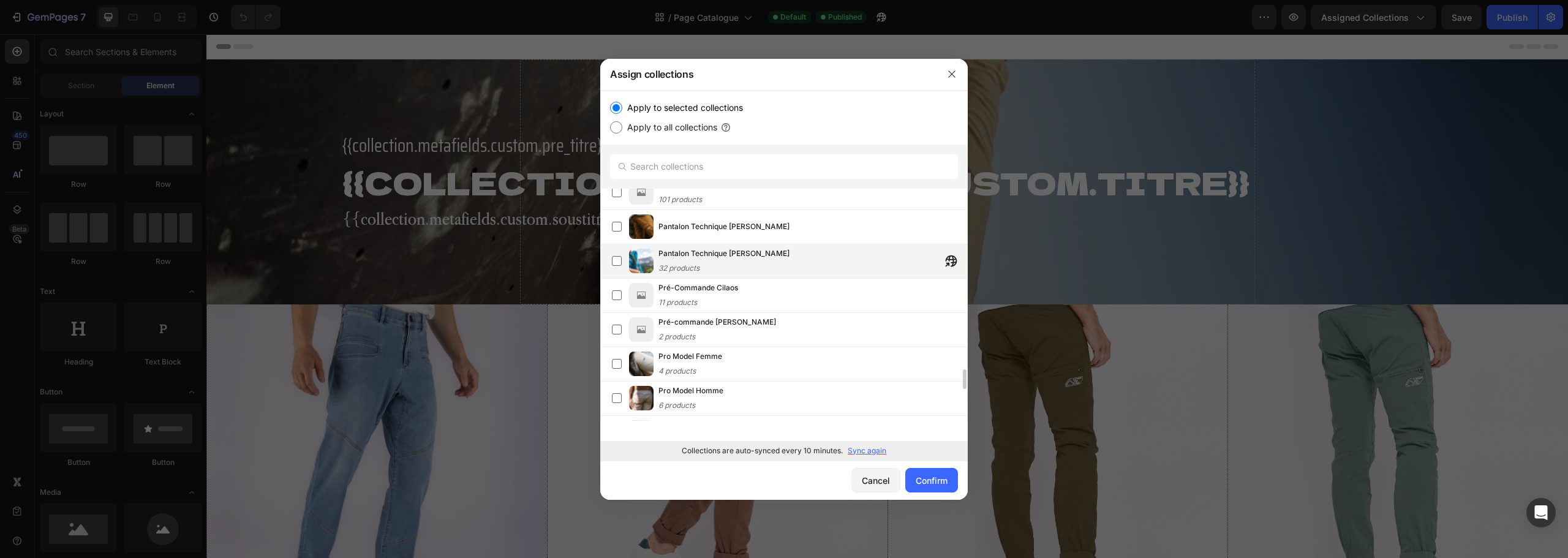
click at [607, 253] on div "Pantalon Technique Laïla Peak 32 products" at bounding box center [784, 262] width 367 height 34
click at [622, 226] on label at bounding box center [617, 227] width 9 height 9
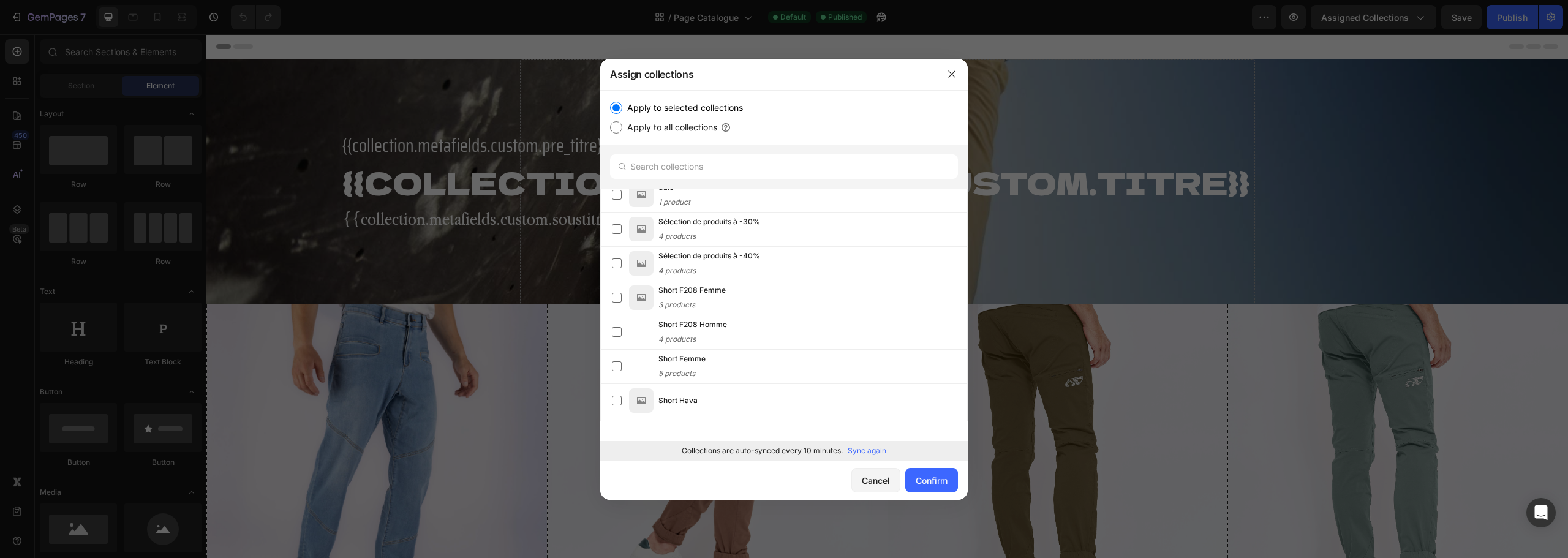
scroll to position [2506, 0]
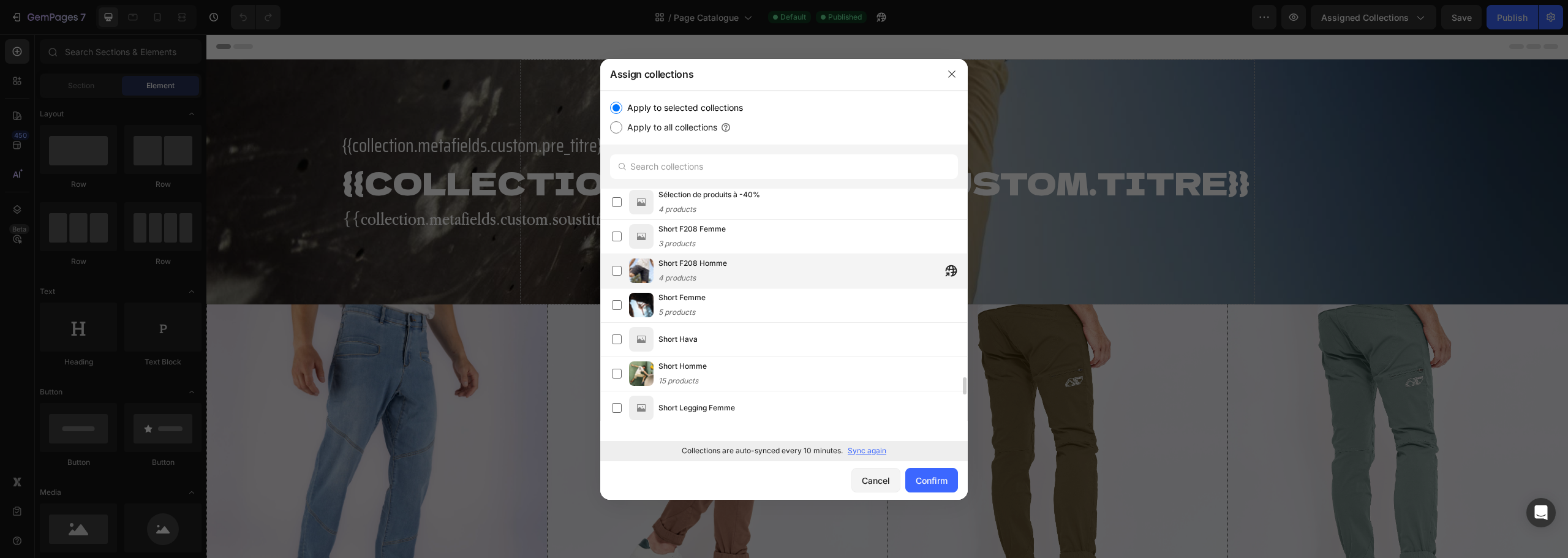
click at [607, 276] on div "Short F208 Homme 4 products" at bounding box center [784, 271] width 367 height 34
click at [616, 302] on label at bounding box center [617, 305] width 9 height 9
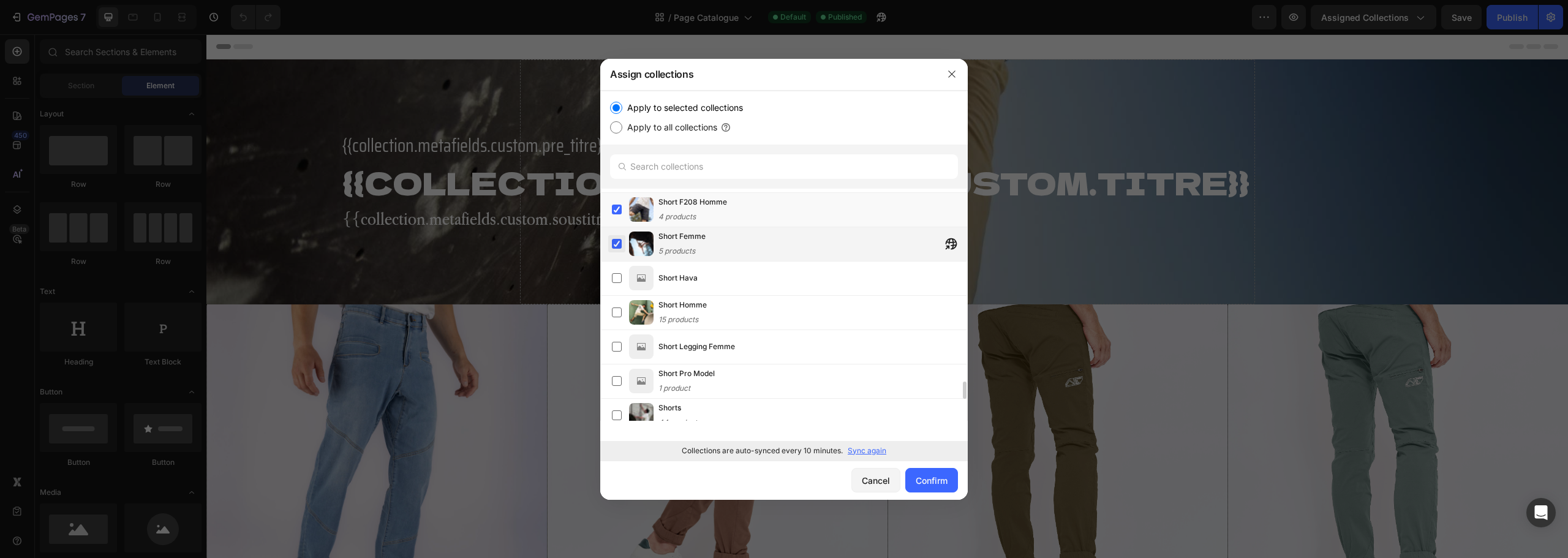
scroll to position [2629, 0]
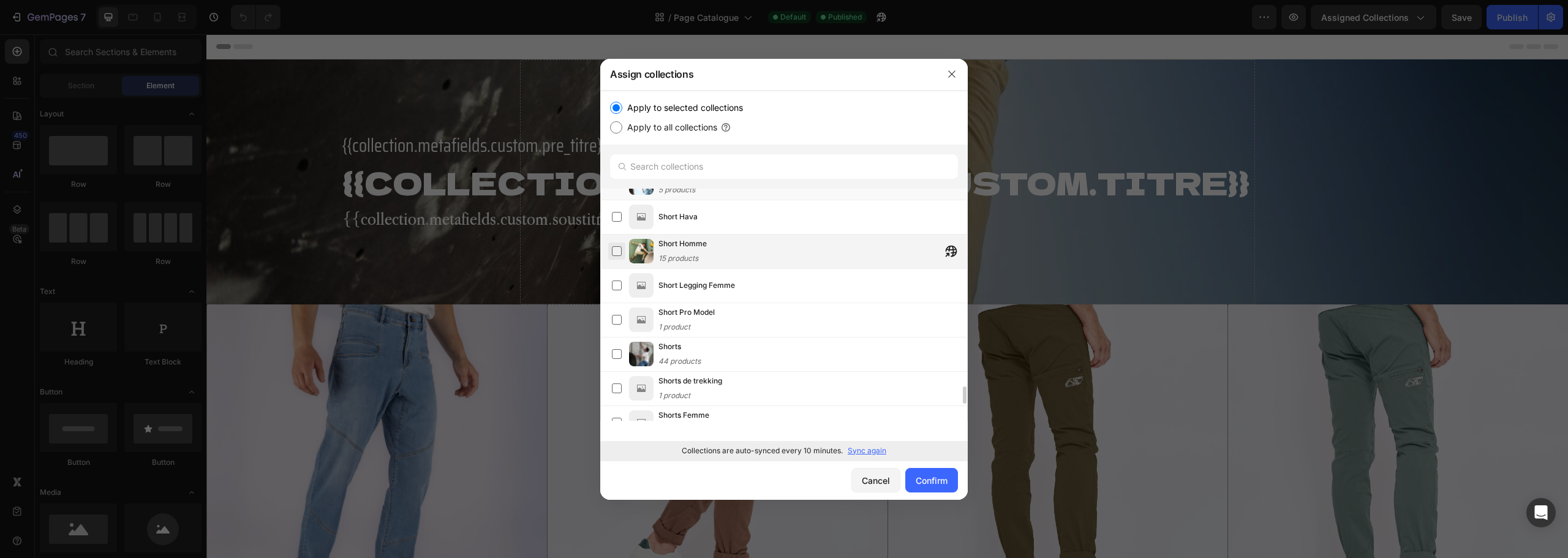
click at [612, 255] on label at bounding box center [617, 251] width 9 height 9
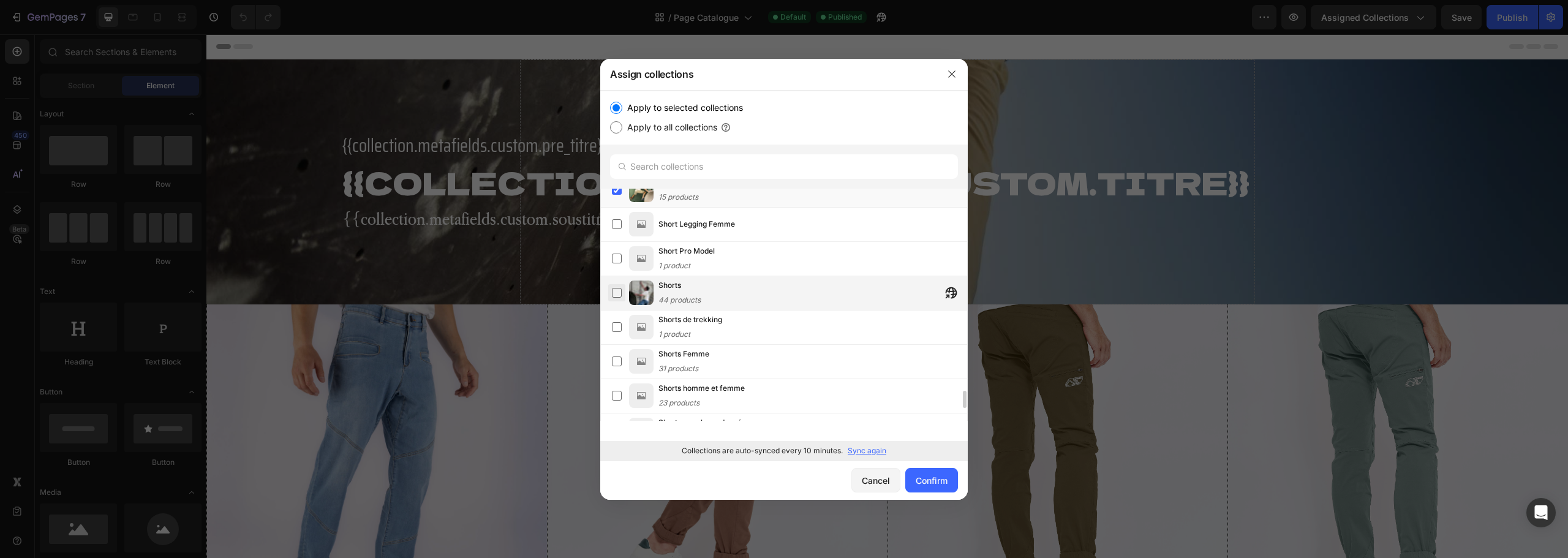
click at [612, 293] on label at bounding box center [617, 293] width 9 height 9
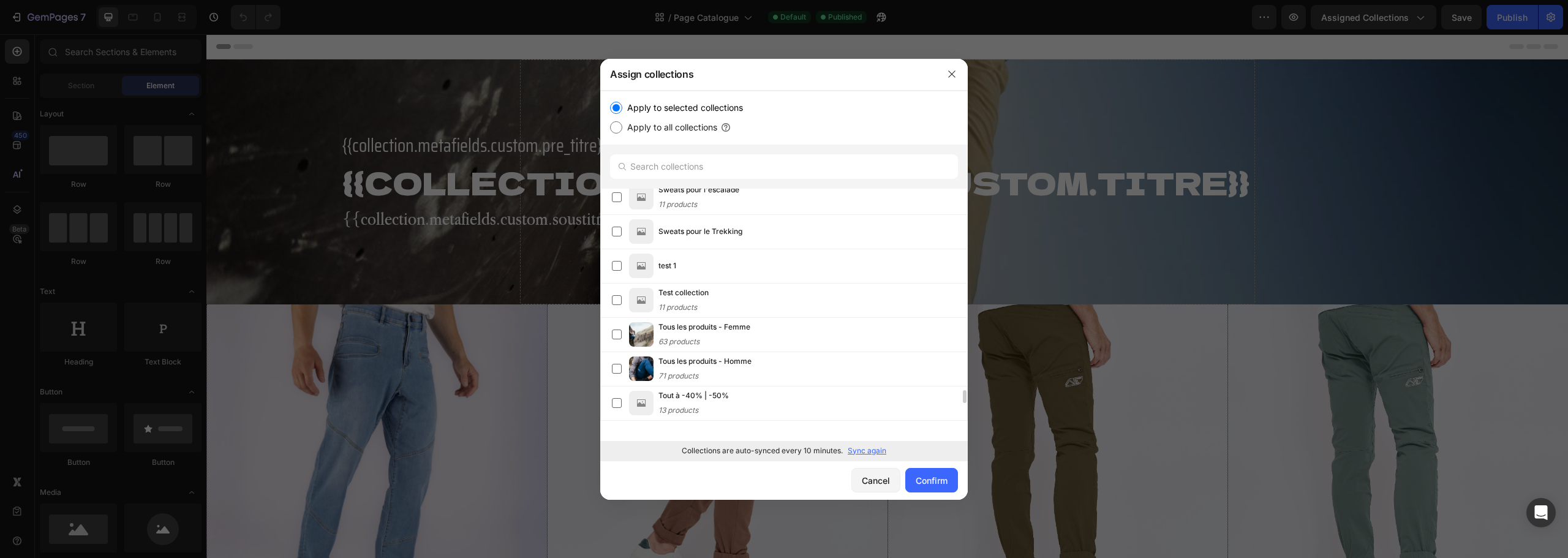
scroll to position [3635, 0]
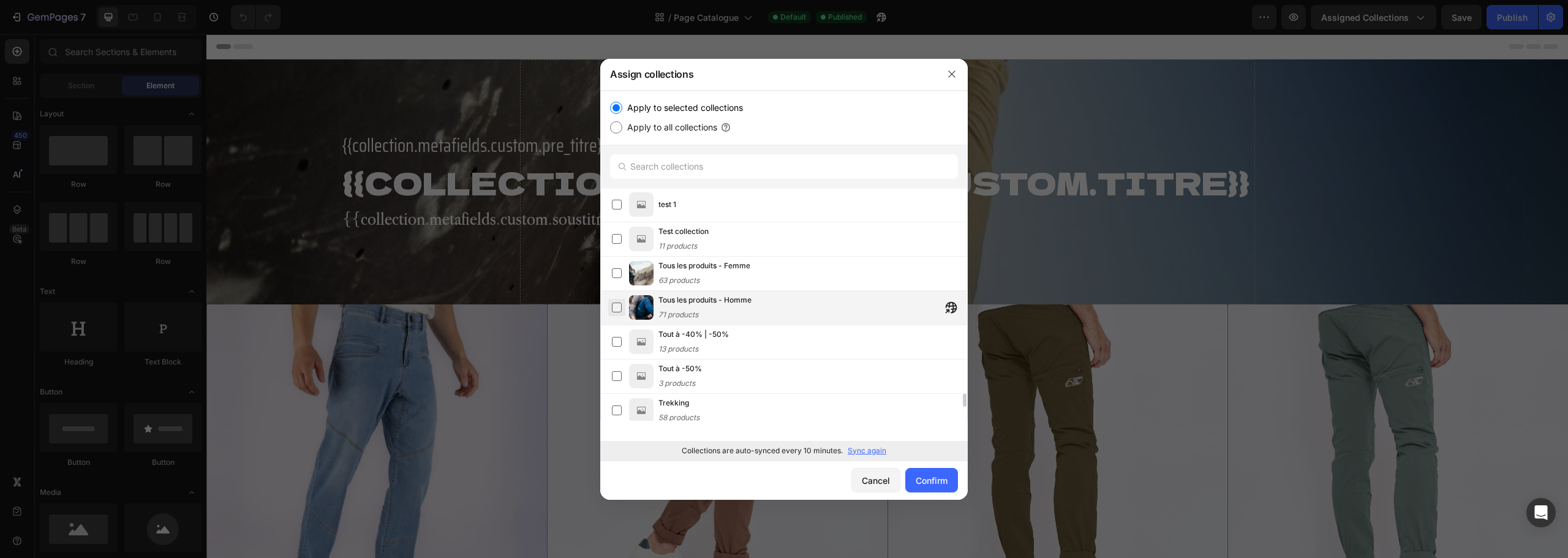
click at [612, 303] on label at bounding box center [617, 307] width 9 height 9
click at [621, 277] on label at bounding box center [617, 273] width 9 height 9
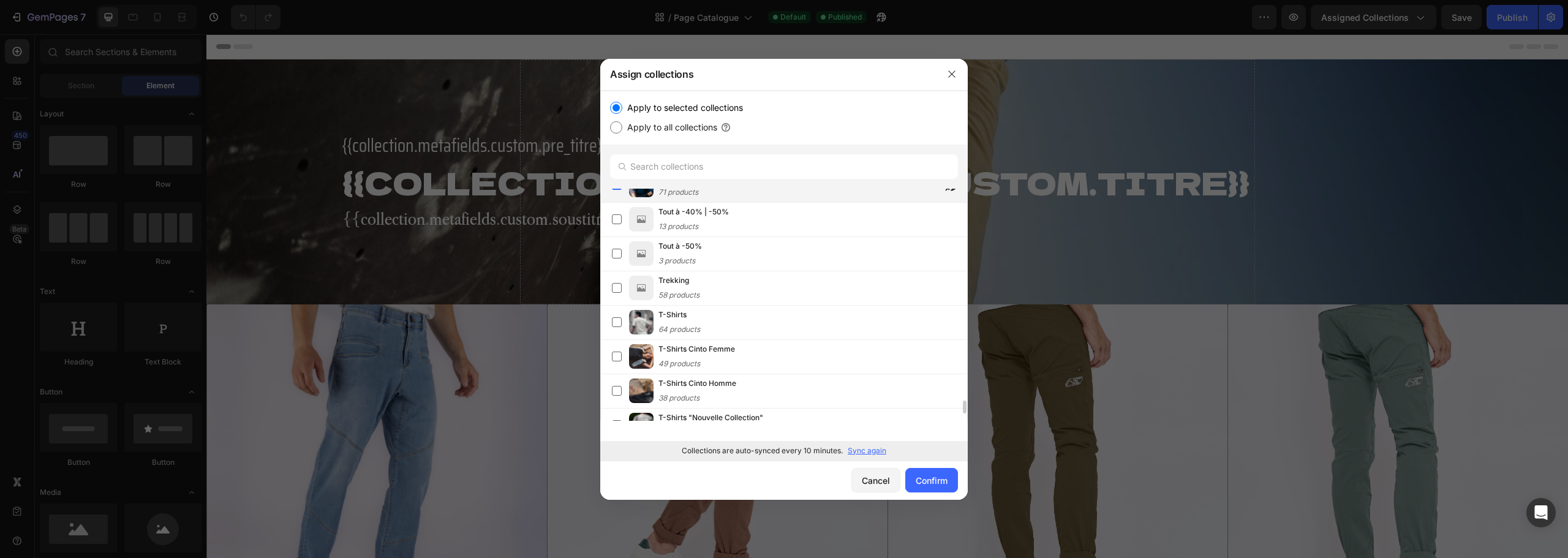
scroll to position [3881, 0]
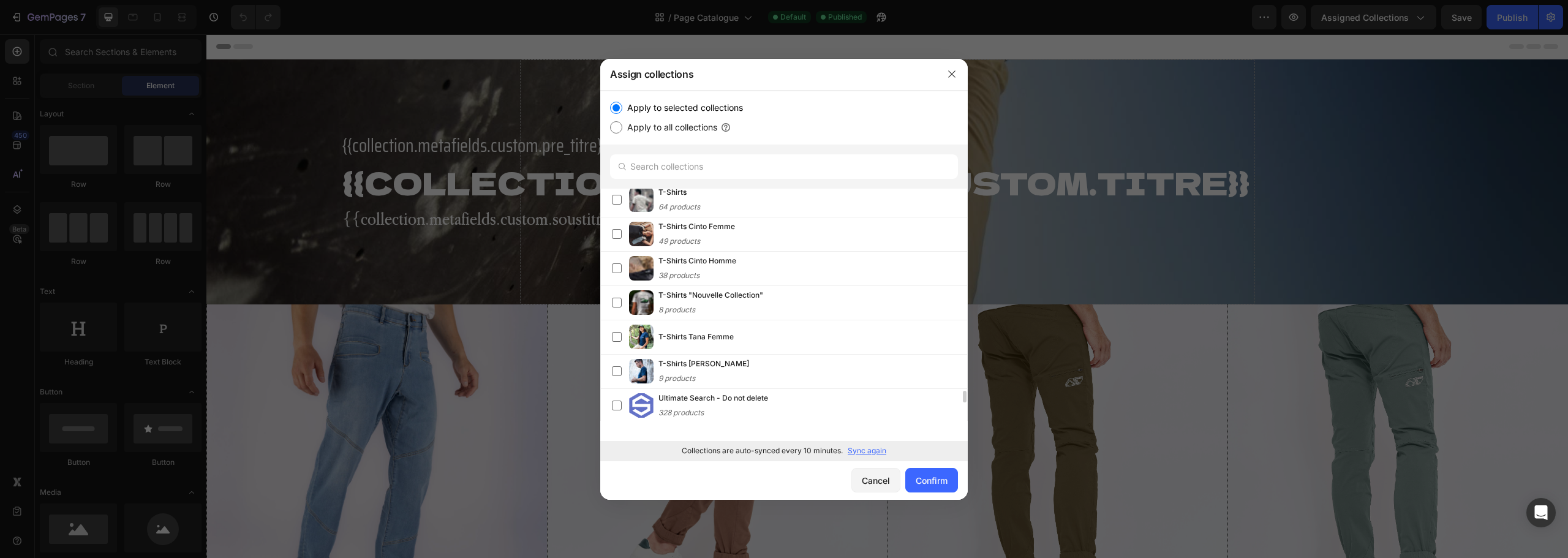
click at [610, 320] on div "T-Shirts Tana Femme" at bounding box center [784, 337] width 367 height 34
click at [605, 358] on div "T-Shirts Tana Homme 9 products" at bounding box center [784, 372] width 367 height 34
click at [613, 284] on div "T-Shirts Cinto Homme 38 products" at bounding box center [784, 269] width 367 height 34
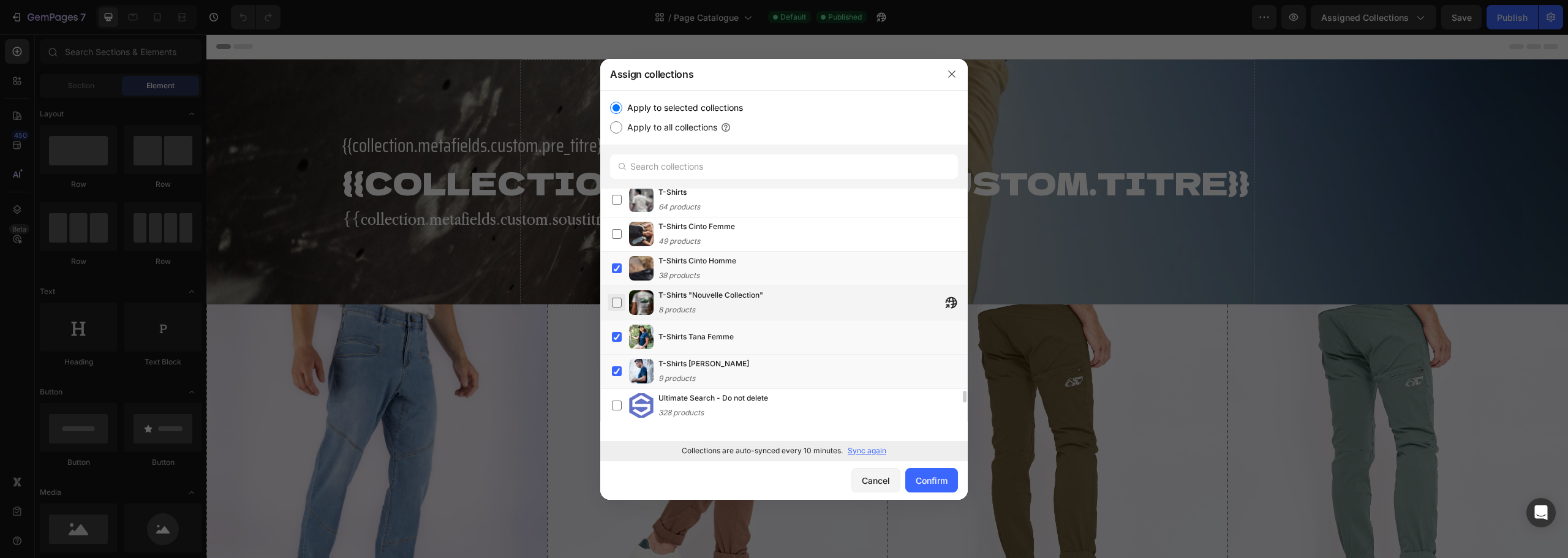
click at [612, 300] on label at bounding box center [617, 302] width 9 height 9
click at [616, 196] on label at bounding box center [617, 199] width 9 height 9
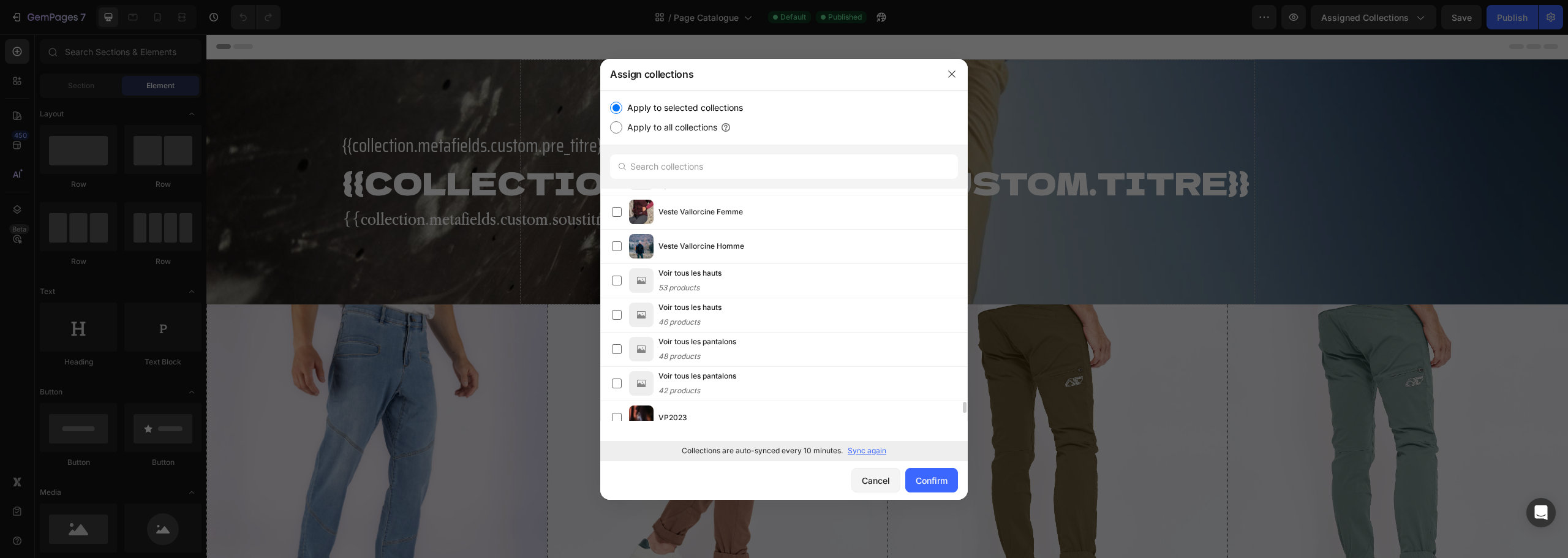
scroll to position [4443, 0]
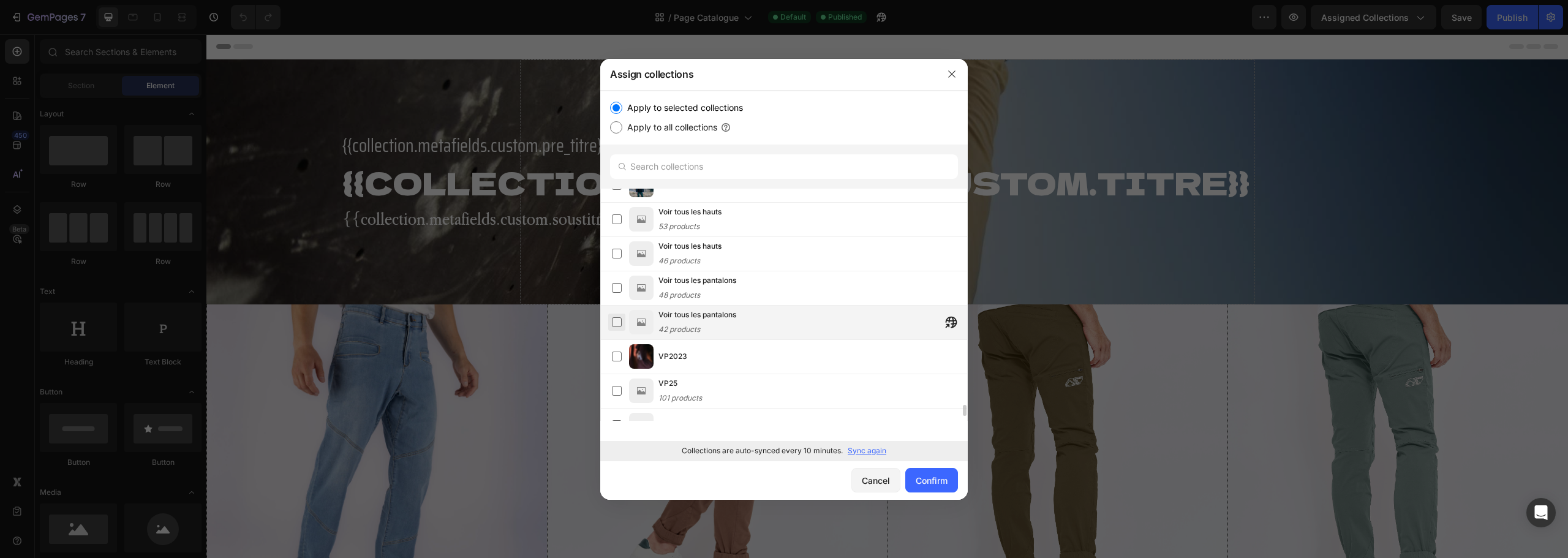
click at [613, 323] on label at bounding box center [617, 322] width 9 height 9
click at [612, 283] on label at bounding box center [617, 288] width 9 height 9
click at [612, 248] on label at bounding box center [617, 253] width 9 height 9
click at [612, 215] on label at bounding box center [617, 219] width 9 height 9
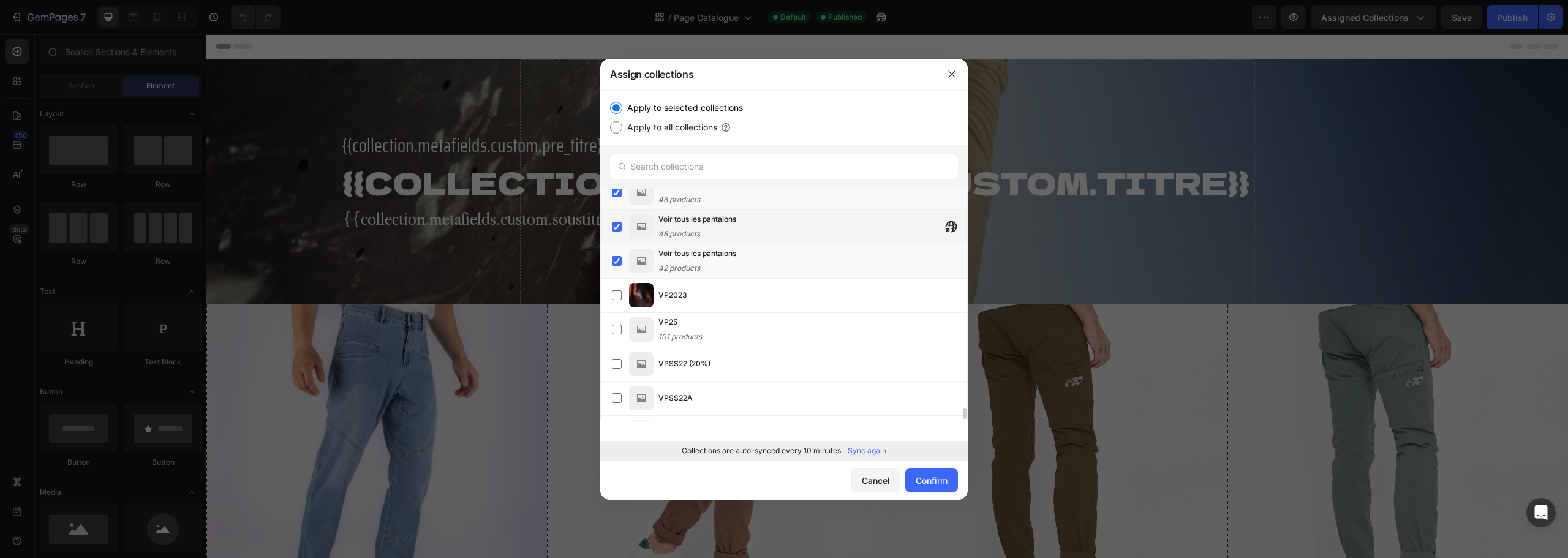
scroll to position [4534, 0]
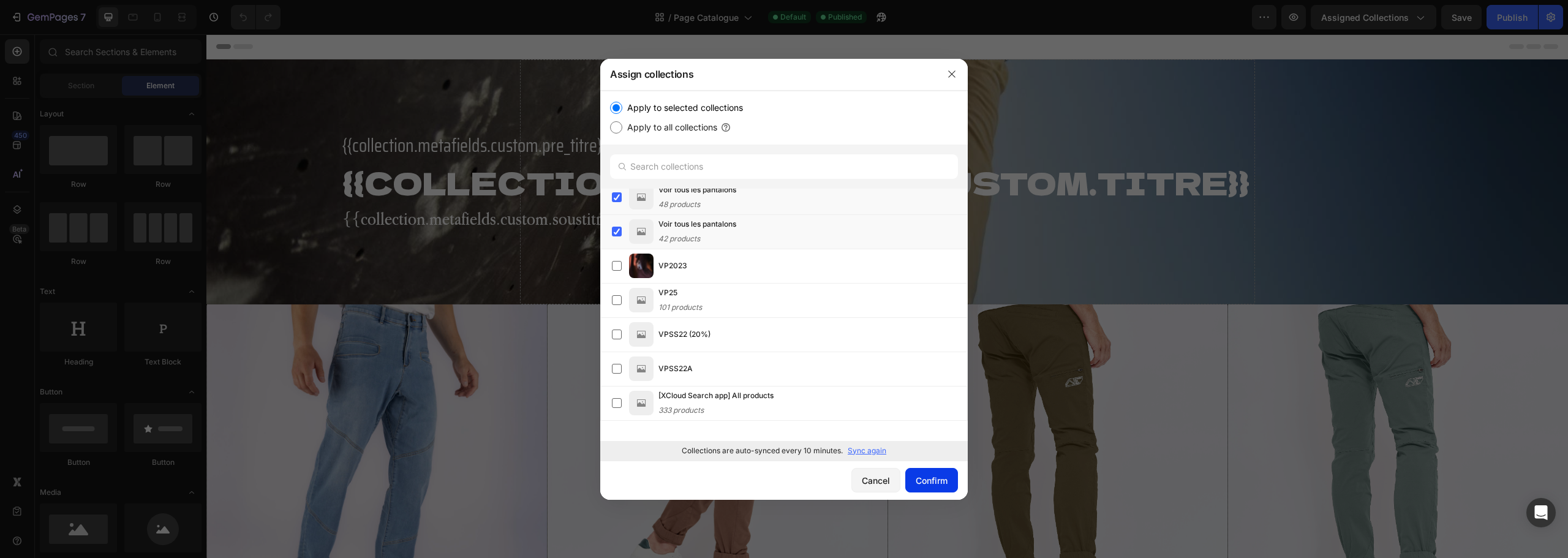
click at [930, 479] on div "Confirm" at bounding box center [932, 481] width 32 height 13
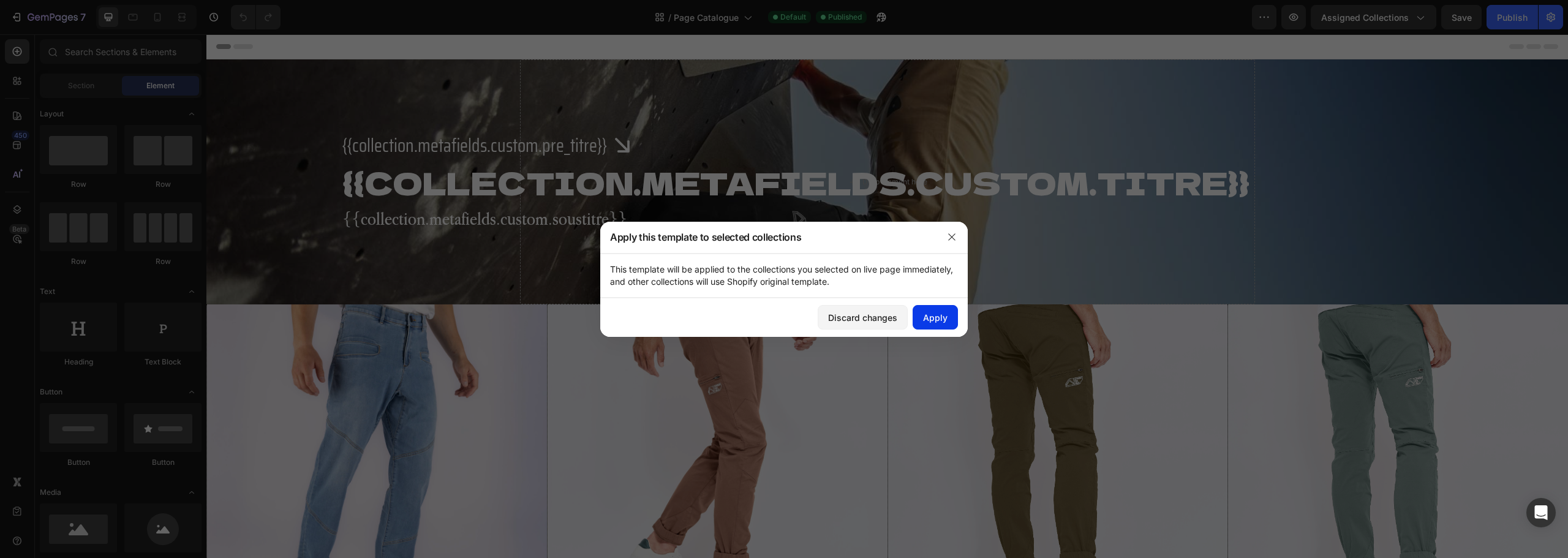
click at [927, 320] on div "Apply" at bounding box center [935, 317] width 25 height 13
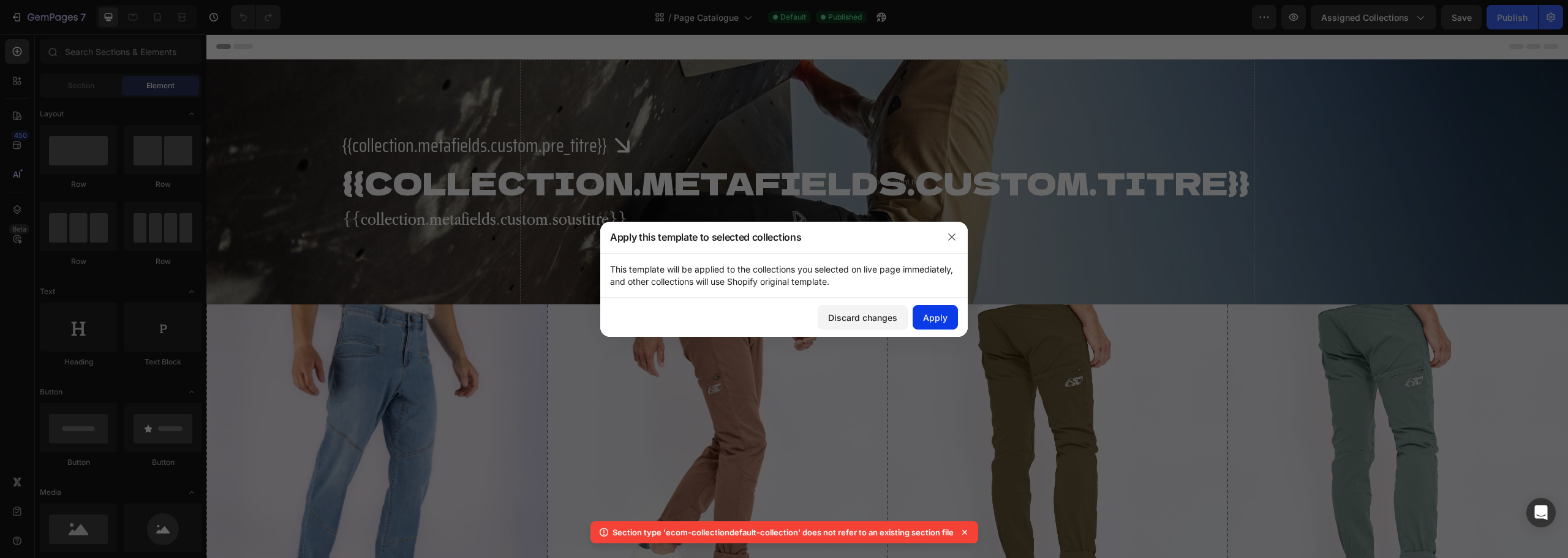
click at [927, 320] on div "Apply" at bounding box center [935, 317] width 25 height 13
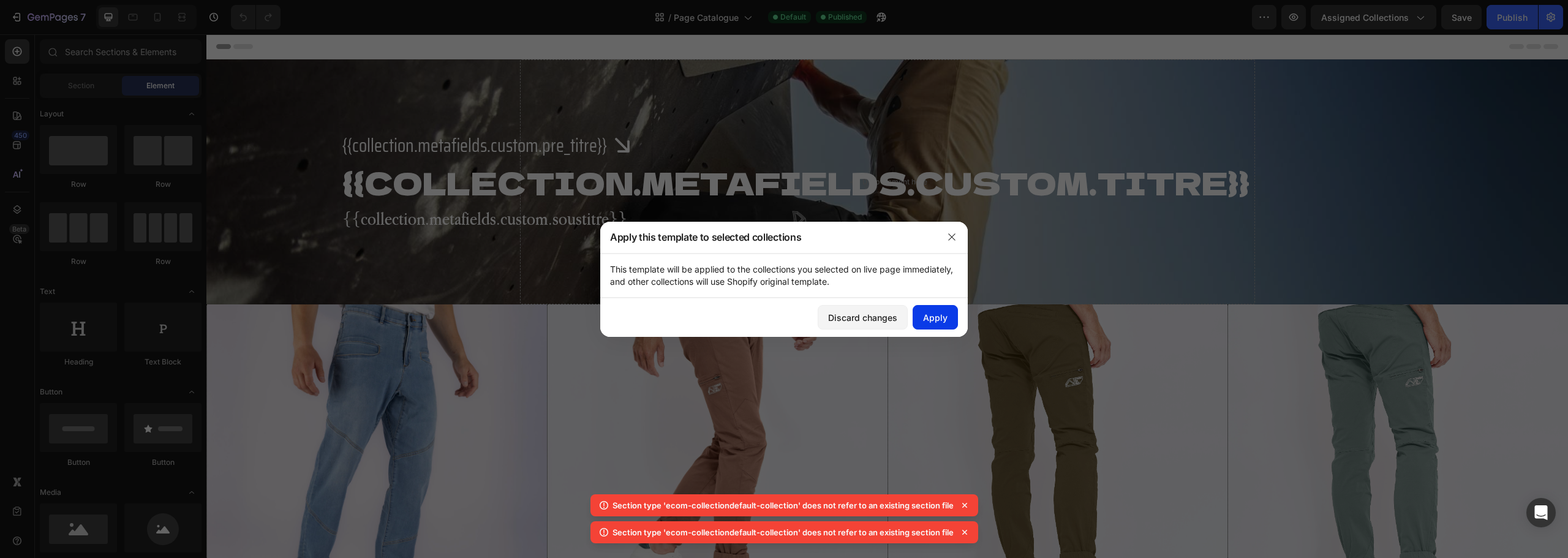
click at [933, 311] on div "Apply" at bounding box center [935, 317] width 25 height 13
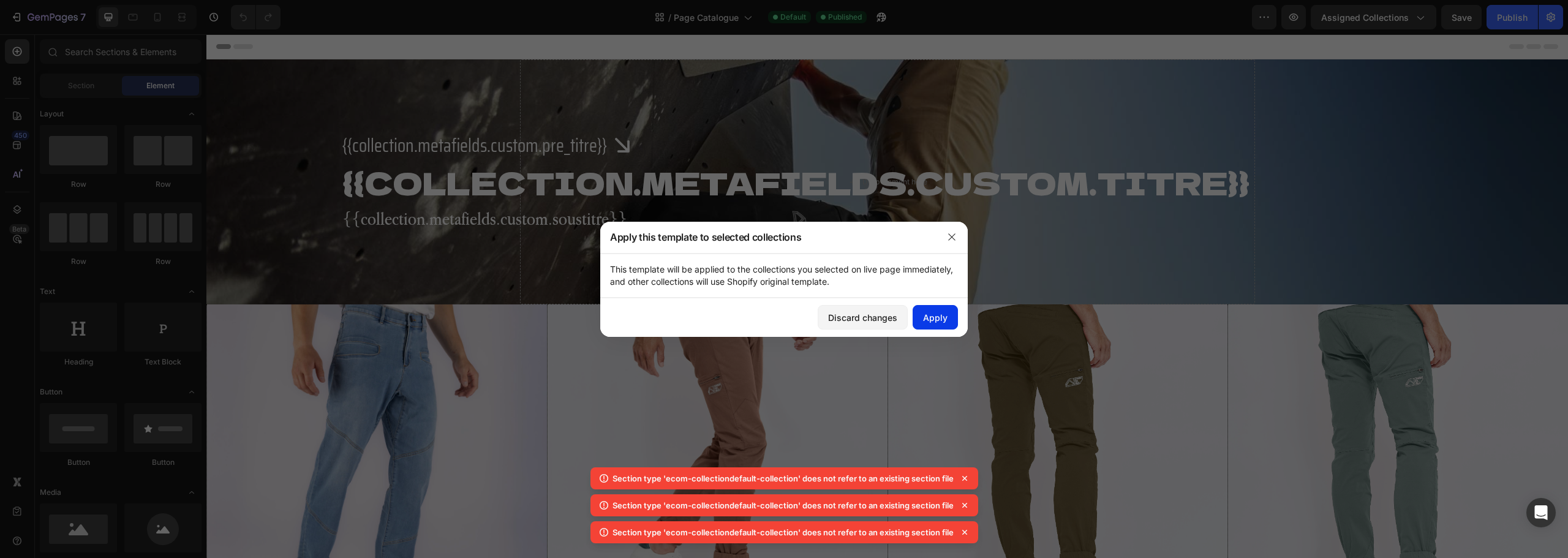
click at [931, 320] on div "Apply" at bounding box center [935, 317] width 25 height 13
click at [951, 244] on button "button" at bounding box center [951, 237] width 20 height 20
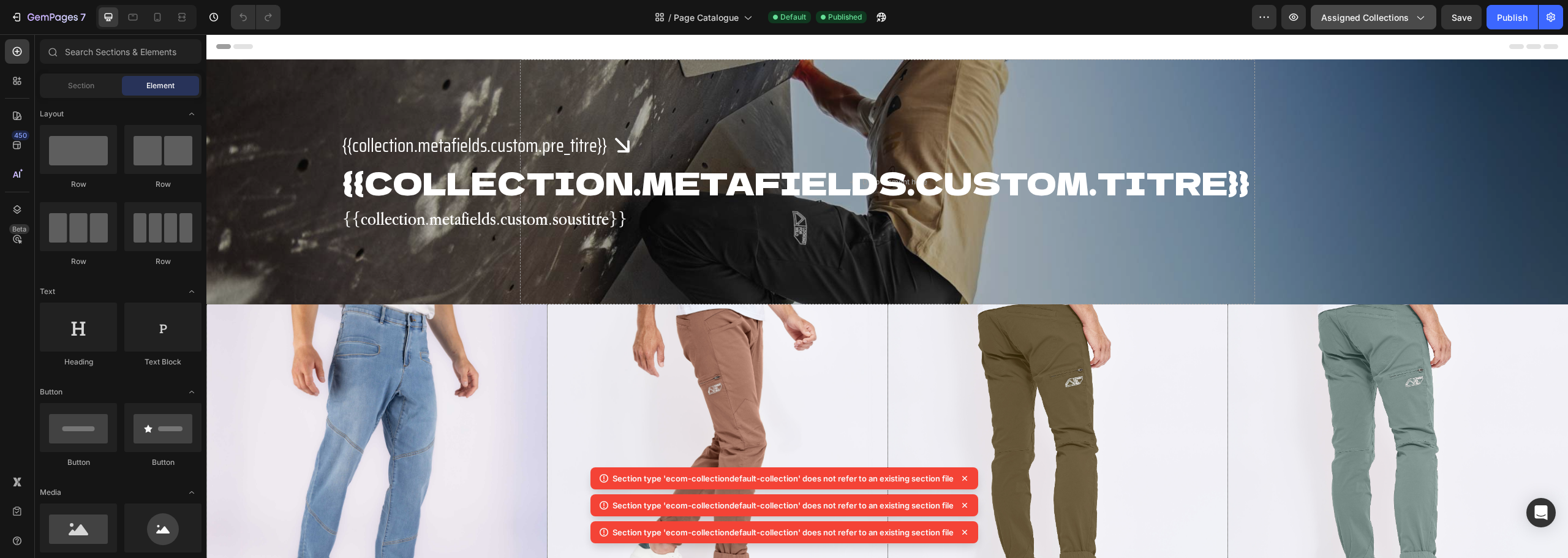
click at [1391, 28] on button "Assigned Collections" at bounding box center [1373, 17] width 126 height 25
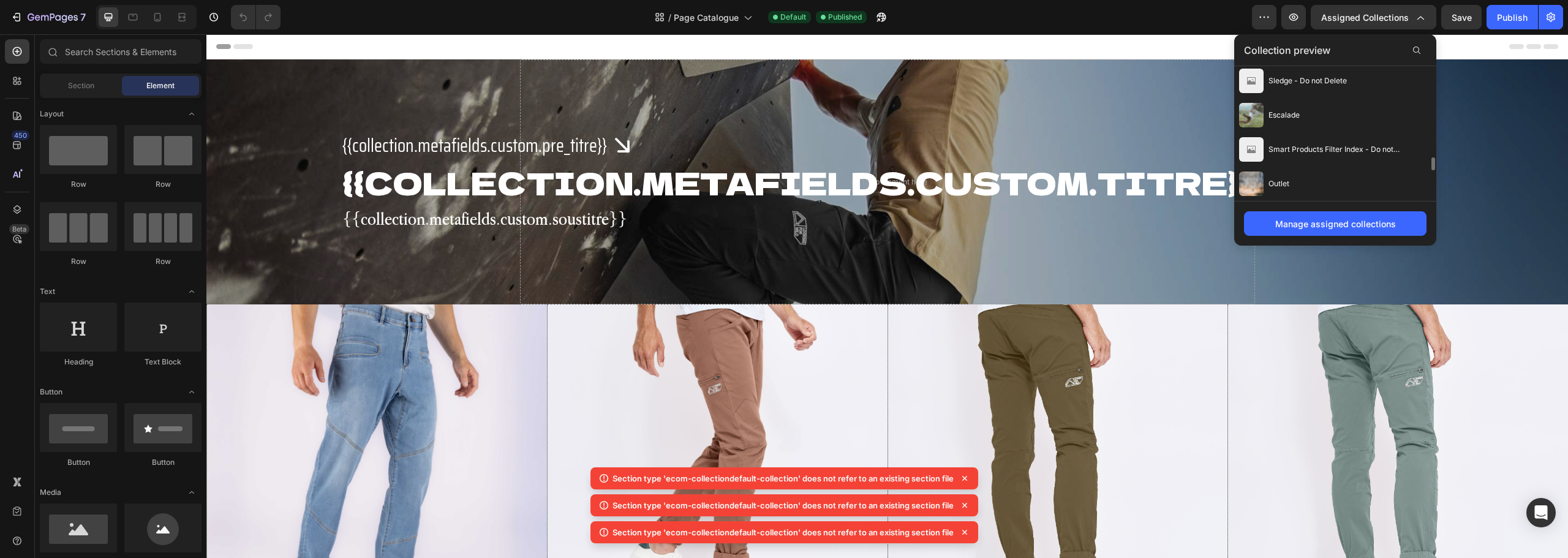
scroll to position [989, 0]
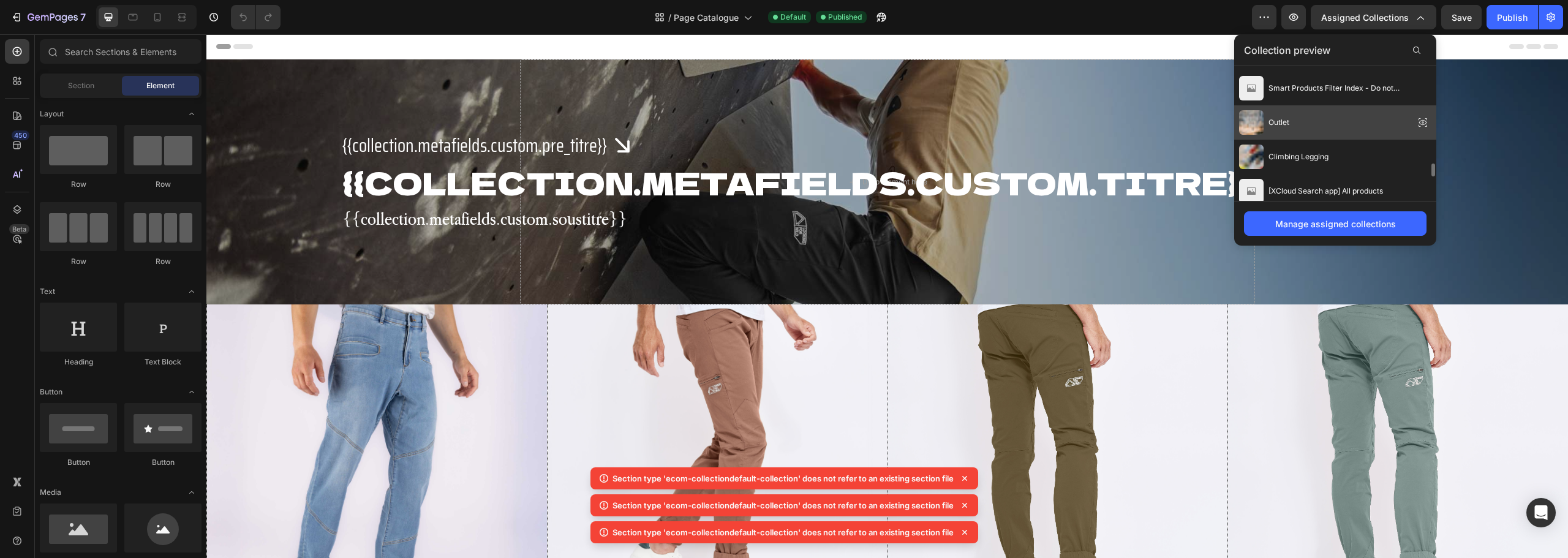
click at [1383, 125] on div "Outlet" at bounding box center [1336, 123] width 202 height 34
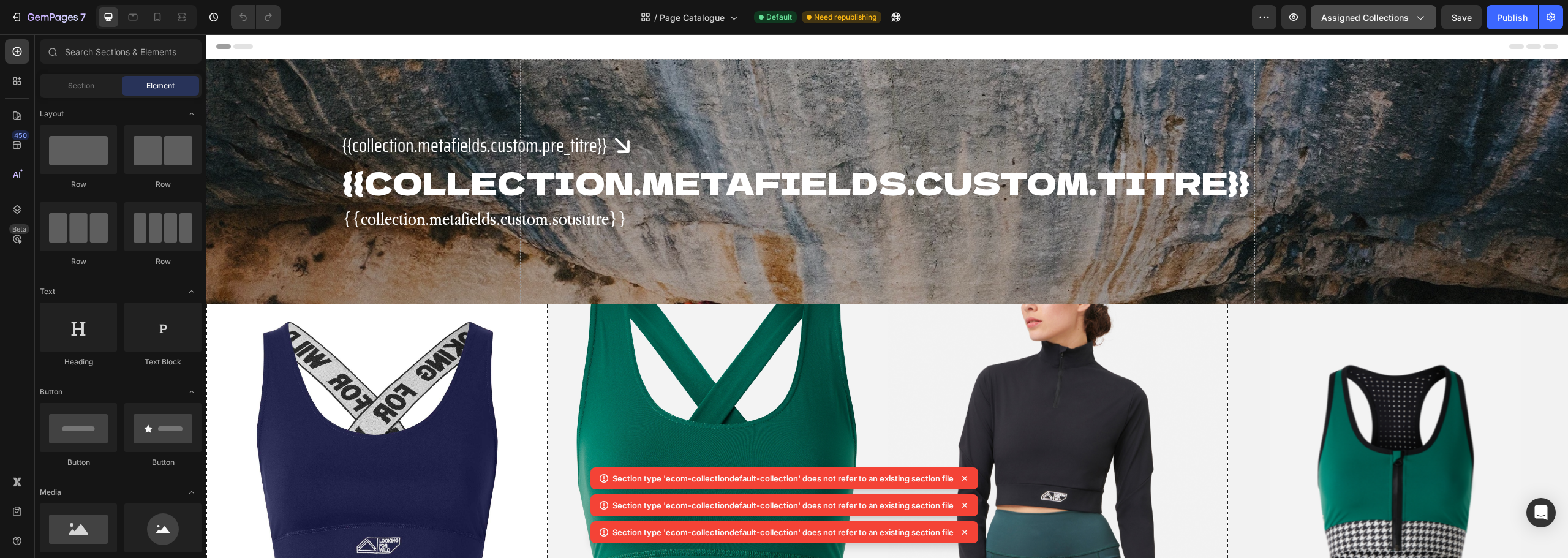
click at [1384, 19] on span "Assigned Collections" at bounding box center [1365, 18] width 88 height 13
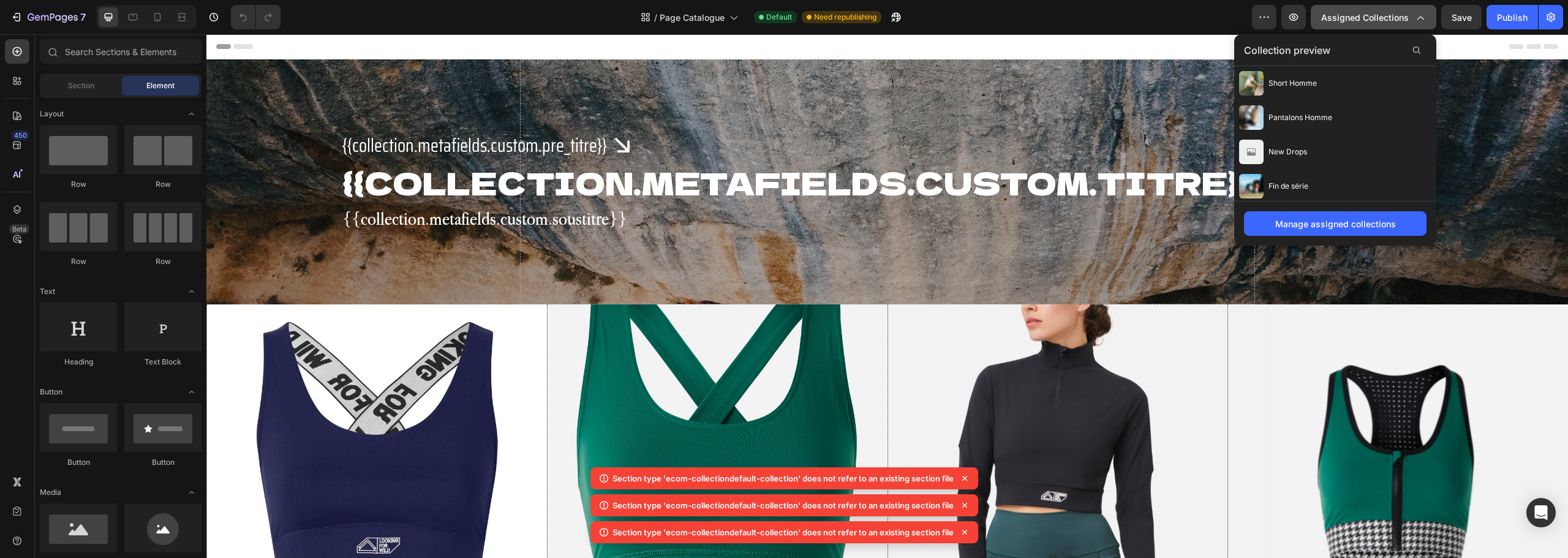
click at [1384, 19] on span "Assigned Collections" at bounding box center [1365, 18] width 88 height 13
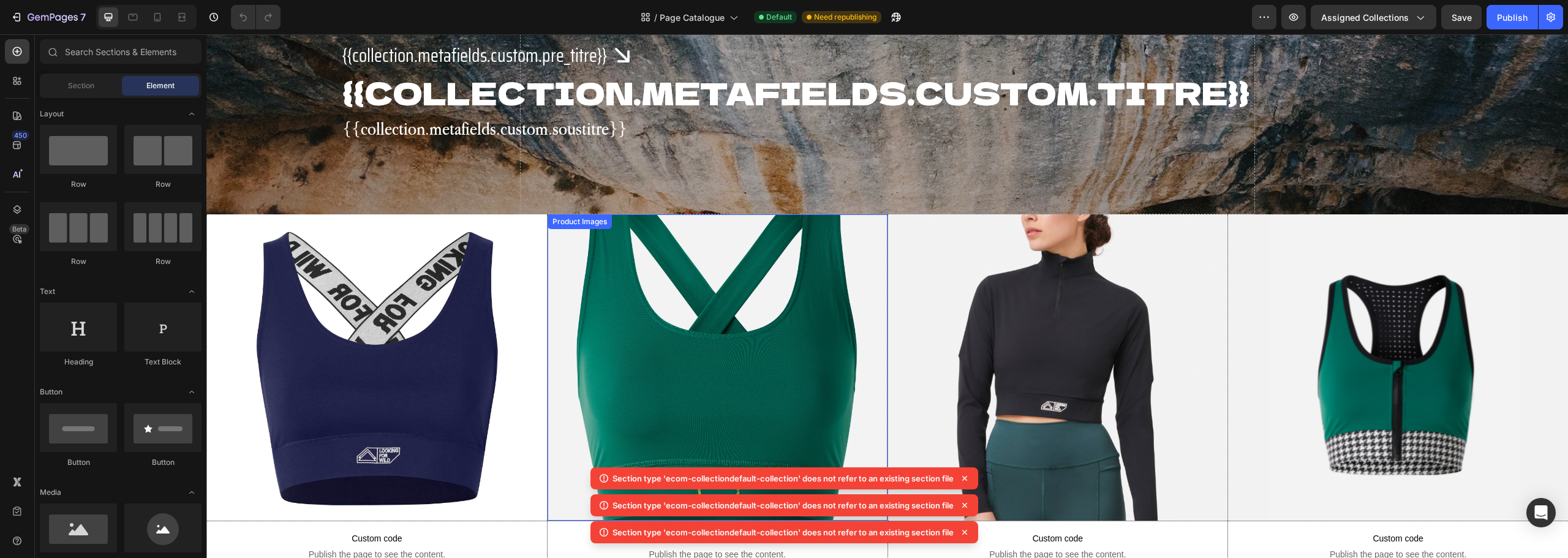
scroll to position [0, 0]
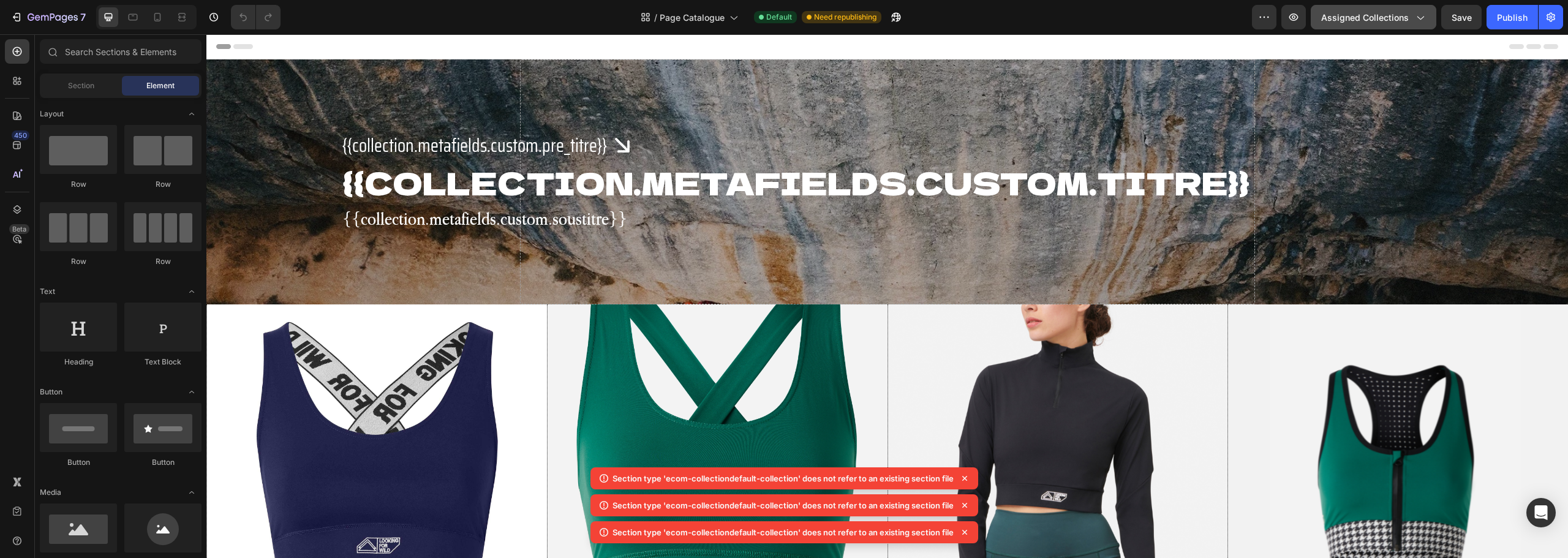
click at [1354, 15] on span "Assigned Collections" at bounding box center [1365, 18] width 88 height 13
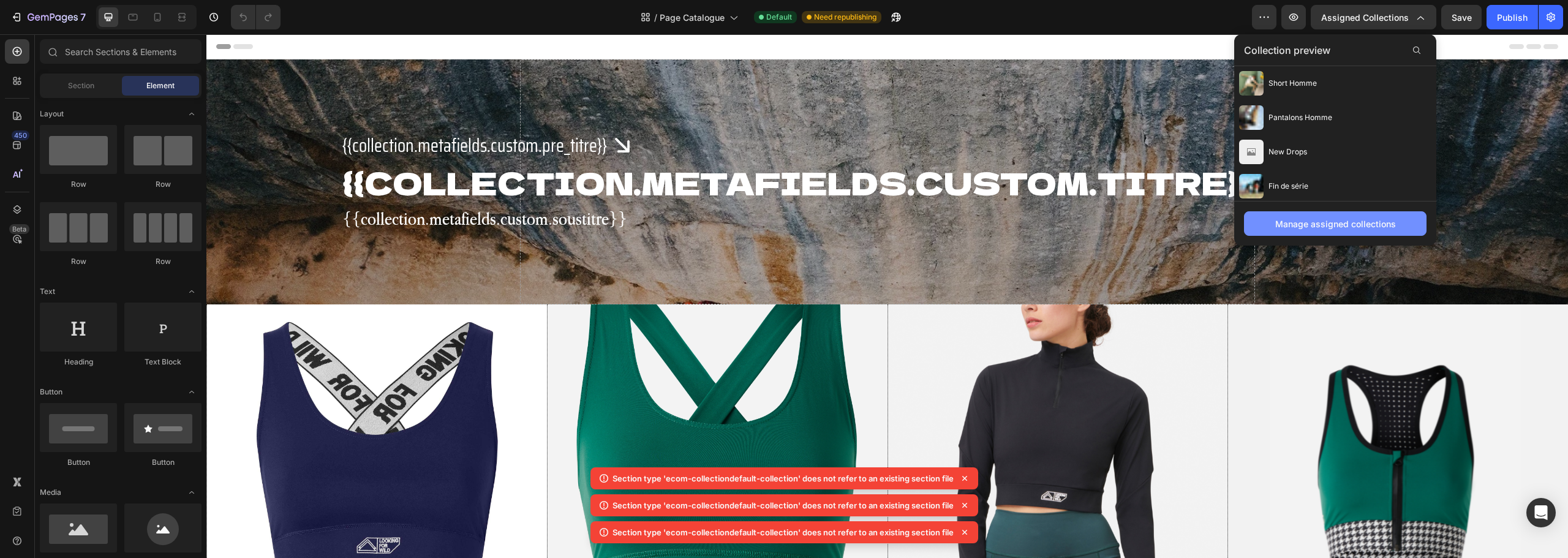
click at [1316, 219] on div "Manage assigned collections" at bounding box center [1336, 224] width 121 height 13
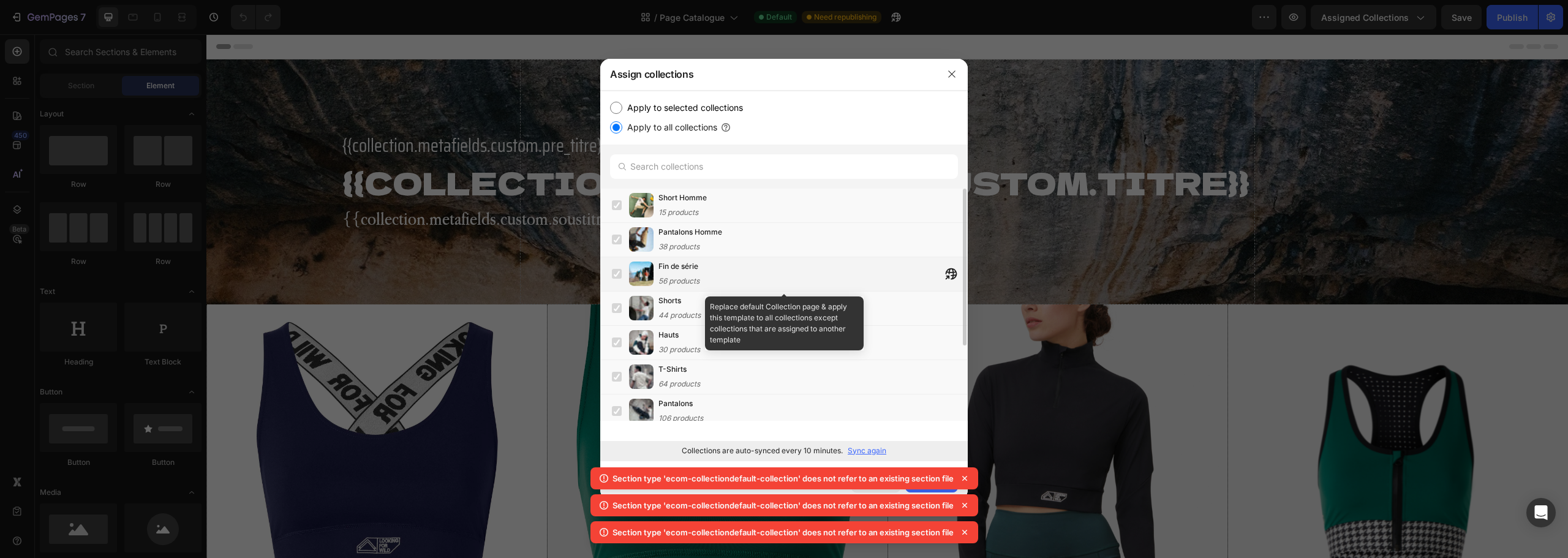
click at [615, 272] on label at bounding box center [617, 274] width 9 height 9
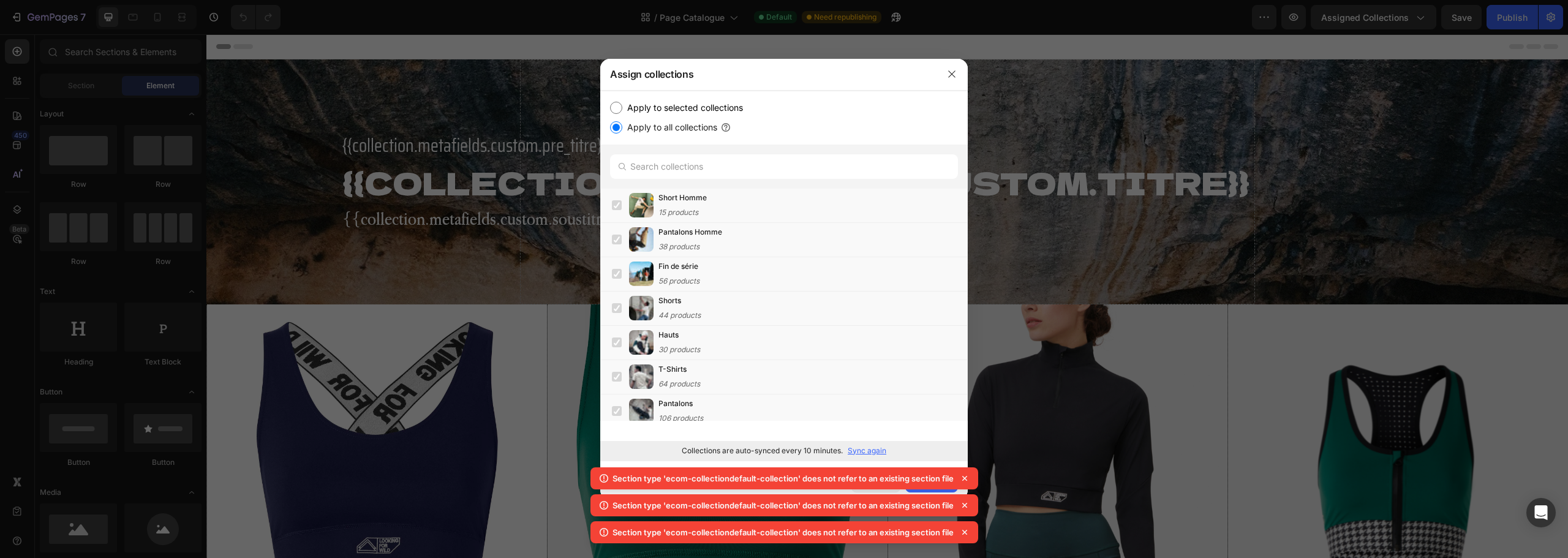
click at [860, 453] on p "Sync again" at bounding box center [867, 450] width 39 height 11
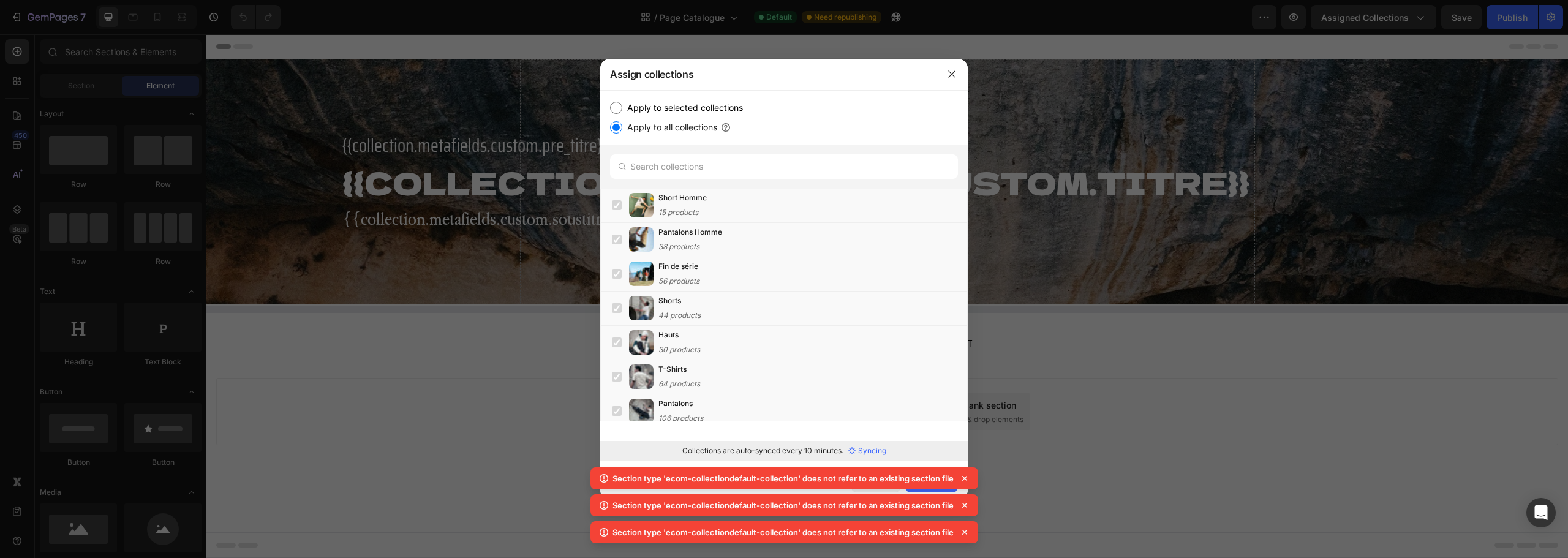
drag, startPoint x: 968, startPoint y: 480, endPoint x: 400, endPoint y: 1, distance: 743.0
click at [967, 480] on icon at bounding box center [964, 478] width 12 height 12
click at [963, 504] on icon at bounding box center [964, 504] width 5 height 5
click at [963, 530] on icon at bounding box center [964, 532] width 12 height 12
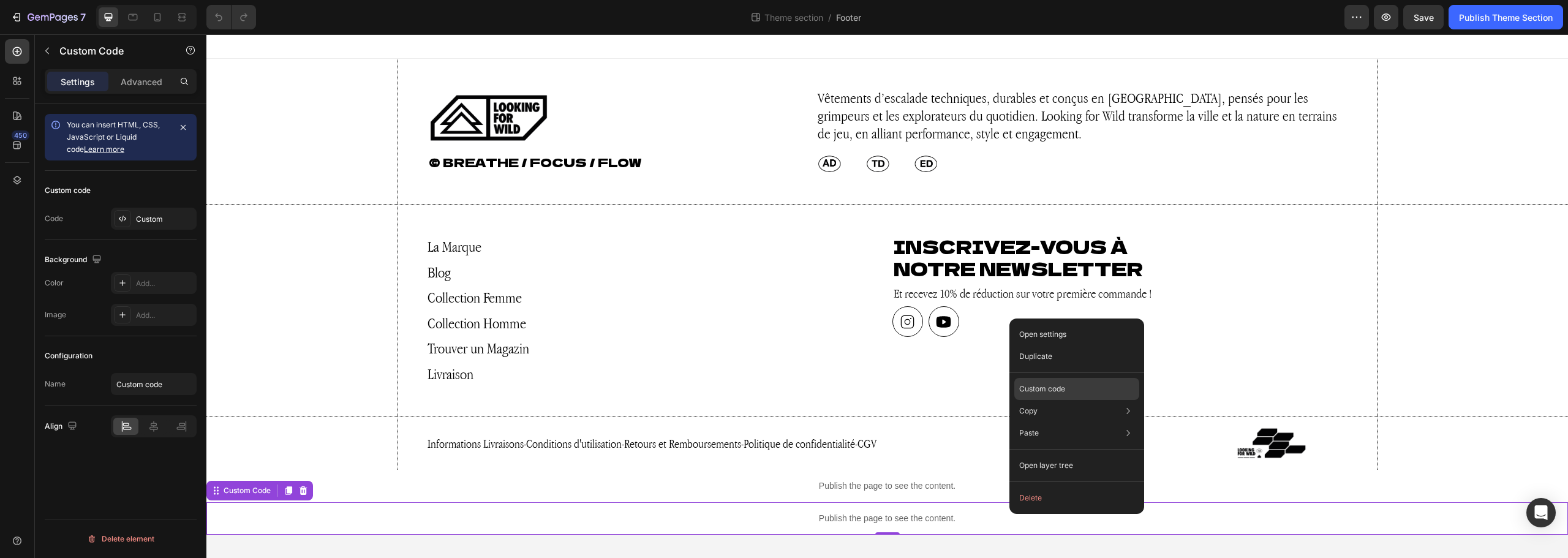
click at [1055, 391] on p "Custom code" at bounding box center [1042, 389] width 46 height 11
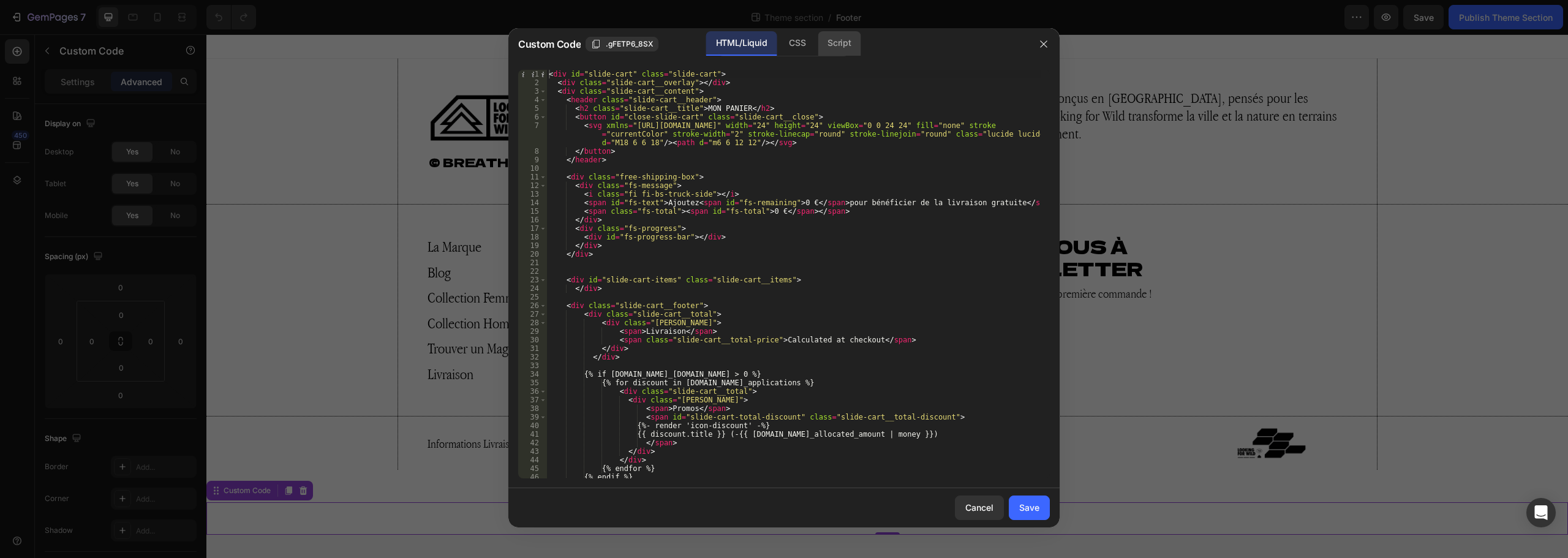
click at [844, 44] on div "Script" at bounding box center [839, 43] width 43 height 25
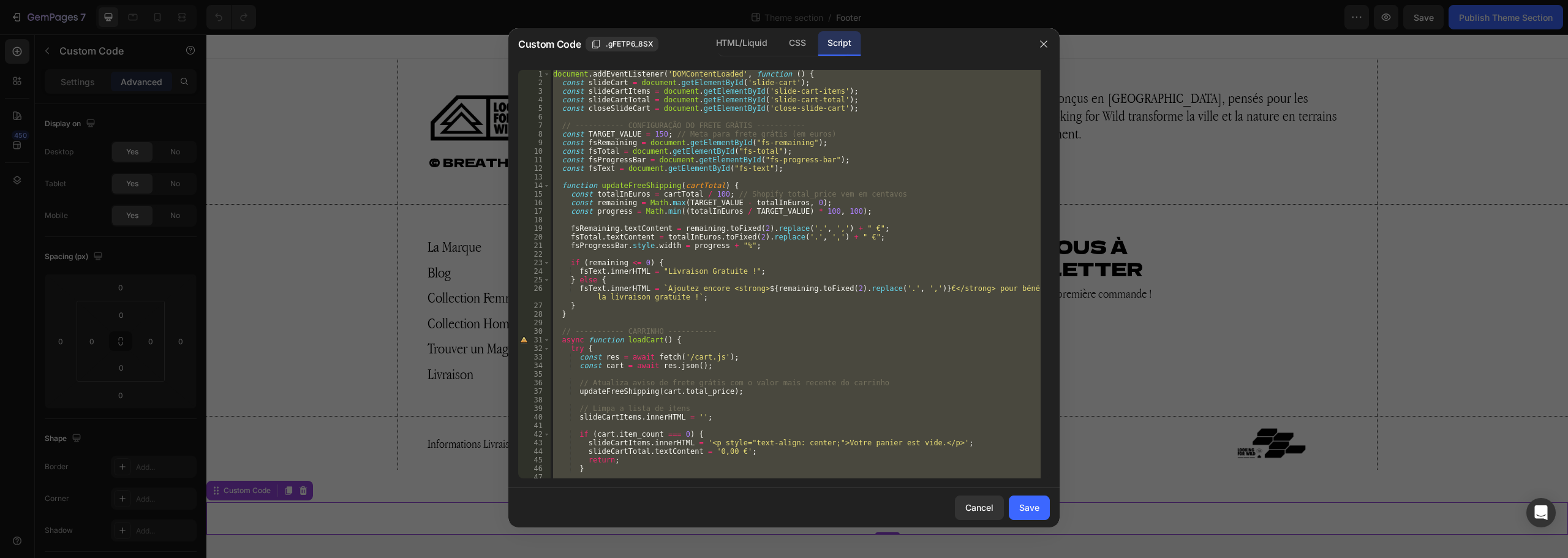
click at [1227, 244] on div at bounding box center [784, 279] width 1568 height 558
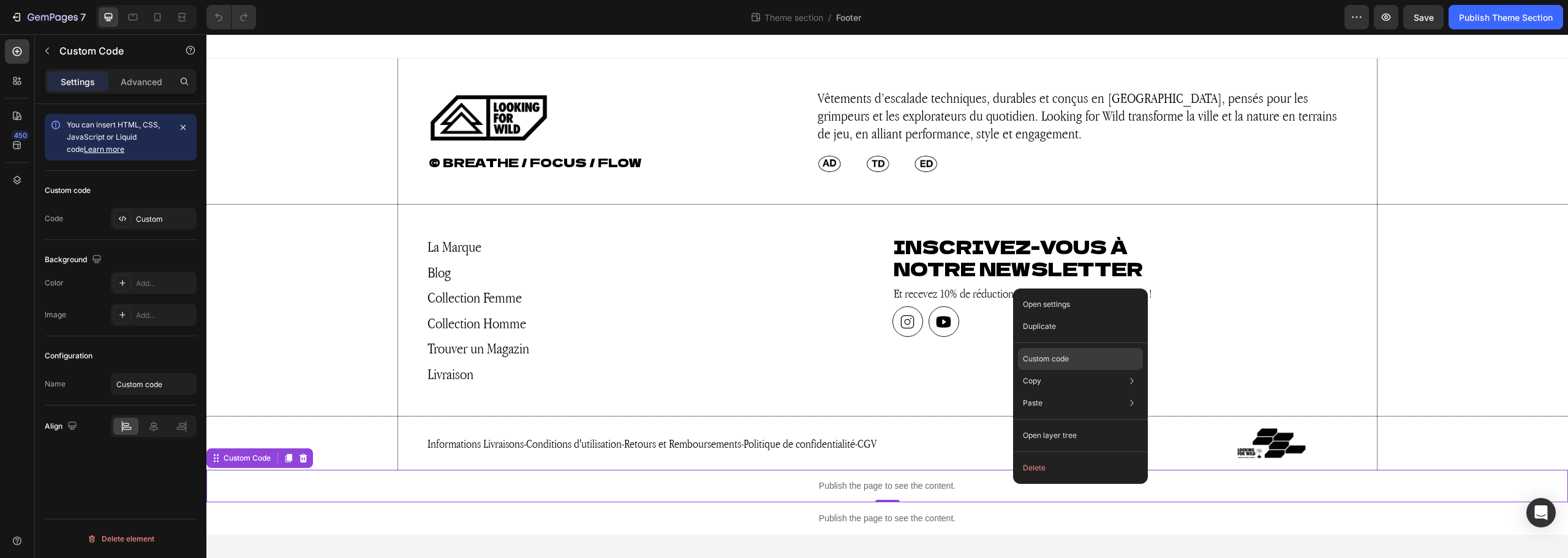
click at [1076, 364] on div "Custom code" at bounding box center [1081, 358] width 125 height 22
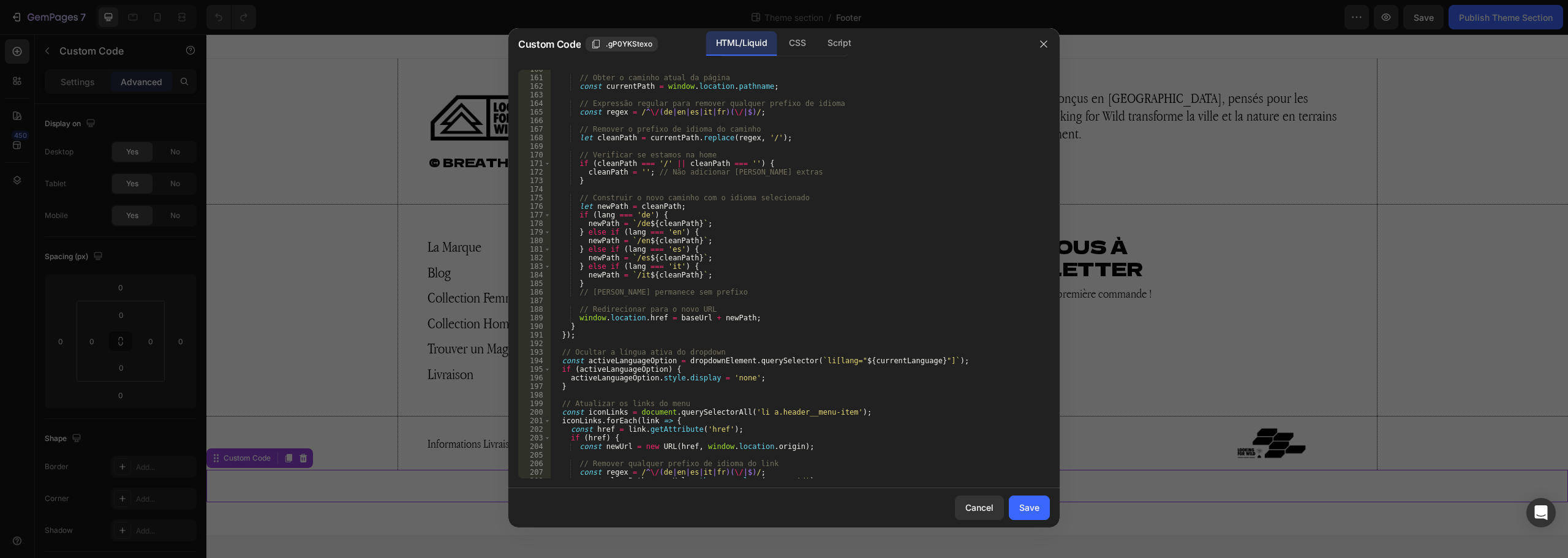
scroll to position [1717, 0]
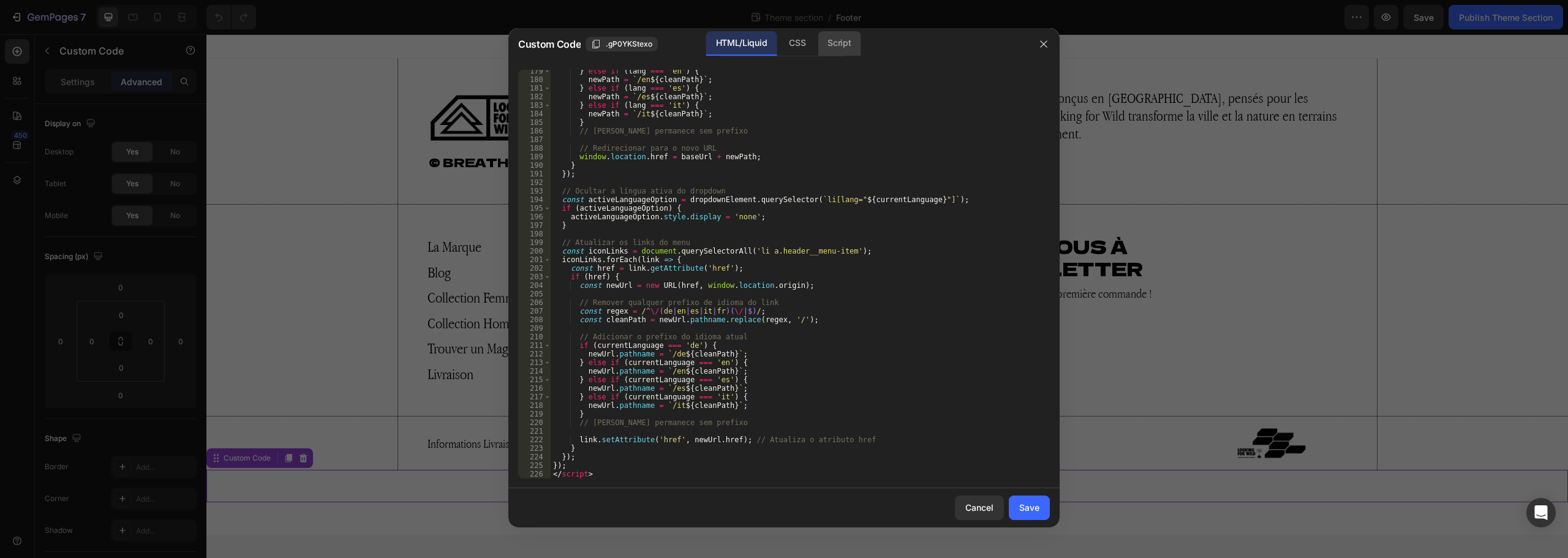
click at [841, 42] on div "Script" at bounding box center [839, 43] width 43 height 25
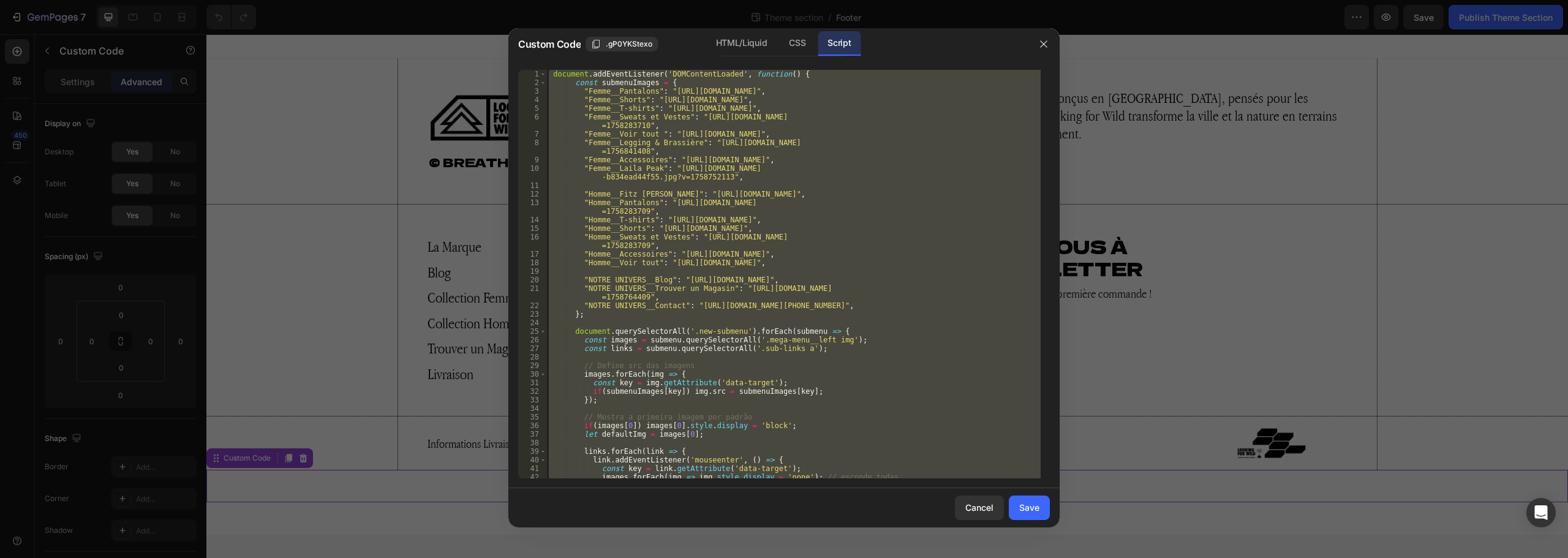
scroll to position [0, 0]
click at [793, 368] on div "document . addEventListener ( 'DOMContentLoaded' , function ( ) { const submenu…" at bounding box center [793, 274] width 494 height 409
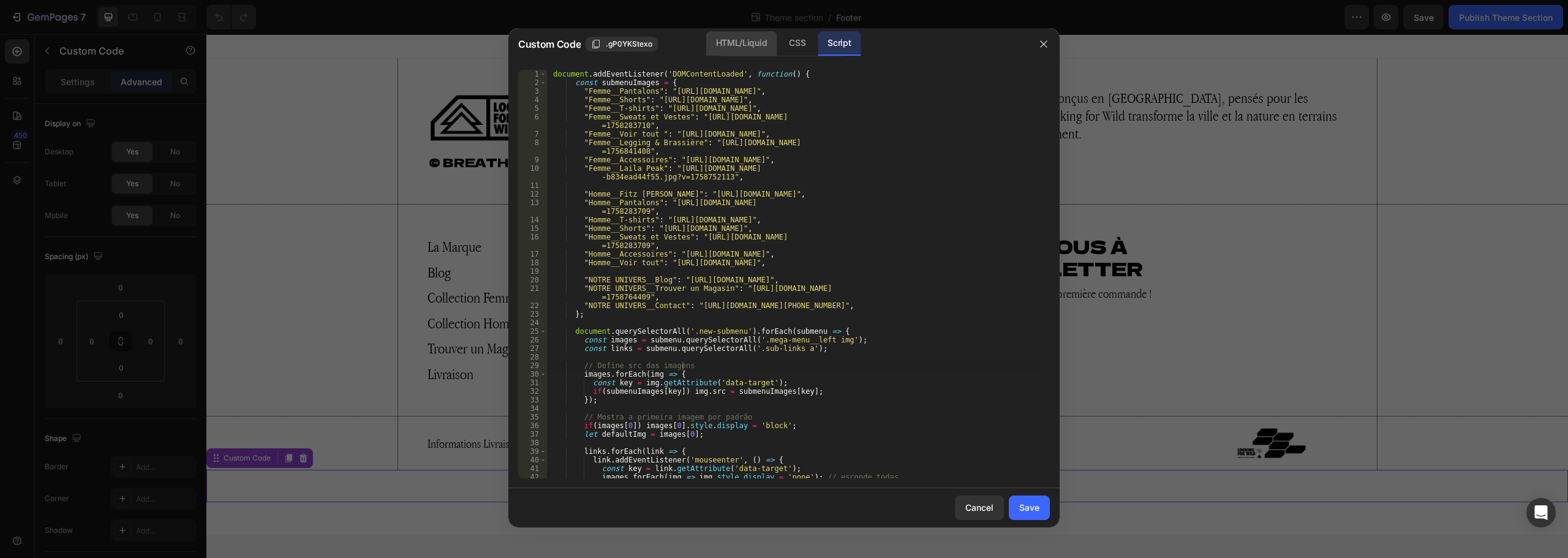
click at [737, 40] on div "HTML/Liquid" at bounding box center [741, 43] width 71 height 25
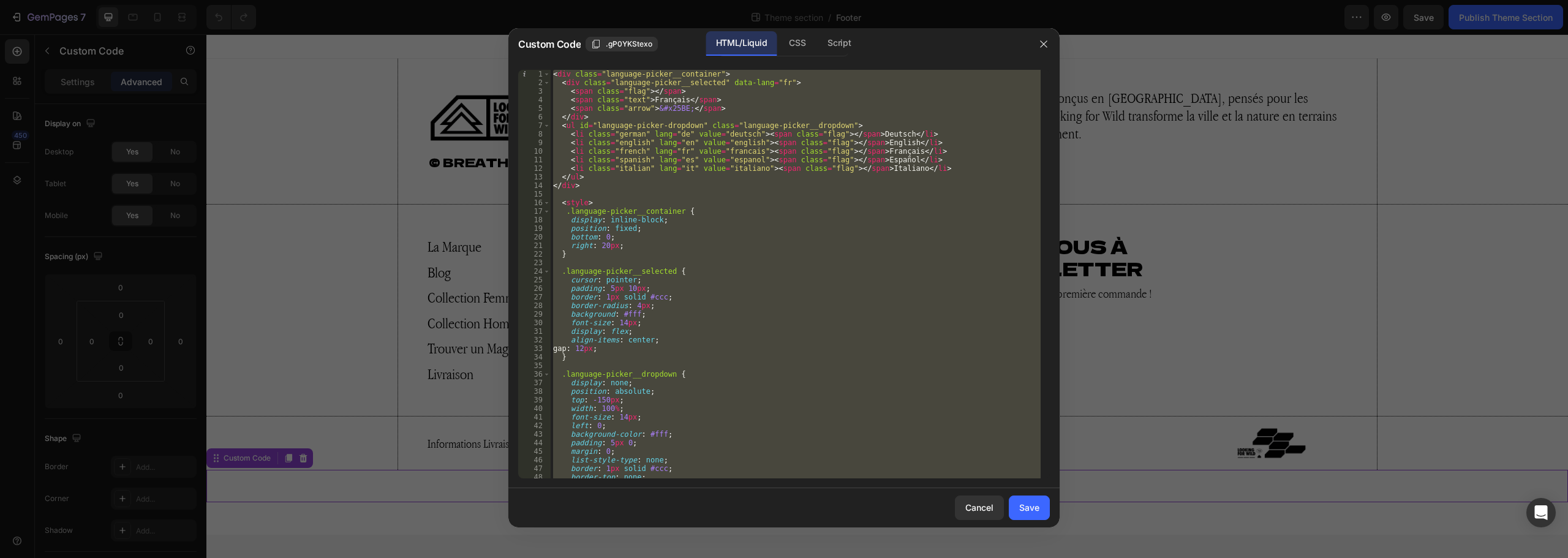
click at [819, 229] on div "< div class = "language-picker__container" > < div class = "language-picker__se…" at bounding box center [795, 274] width 490 height 409
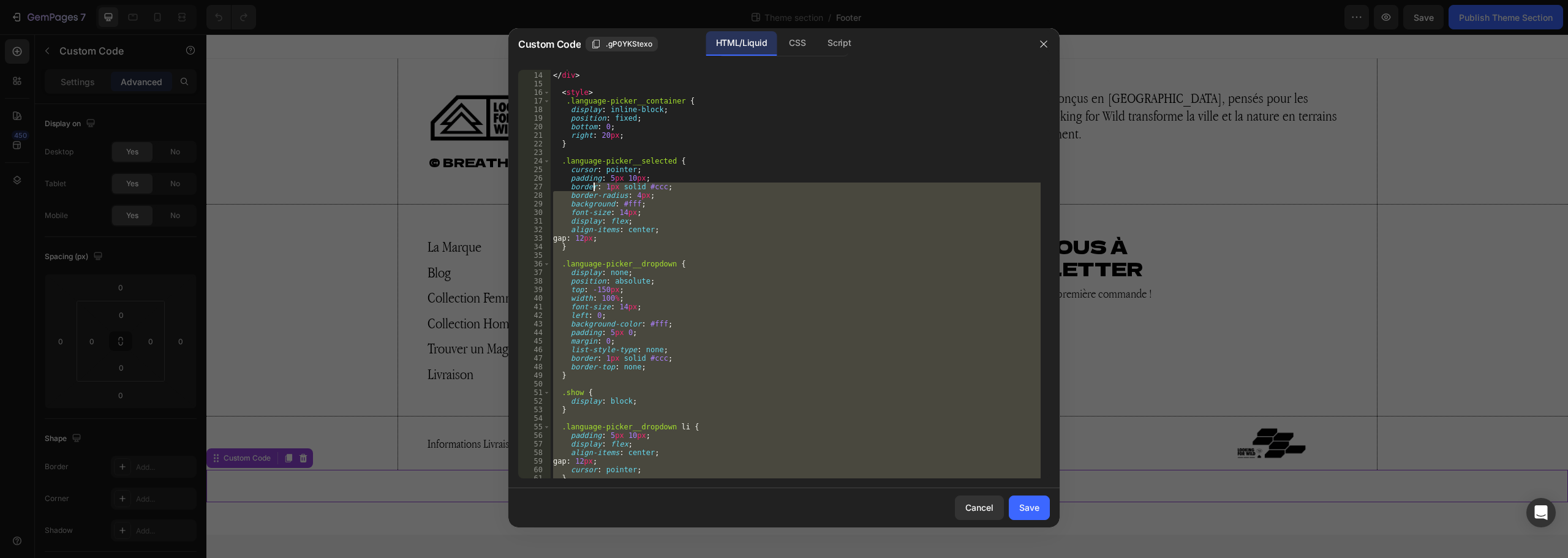
scroll to position [37, 0]
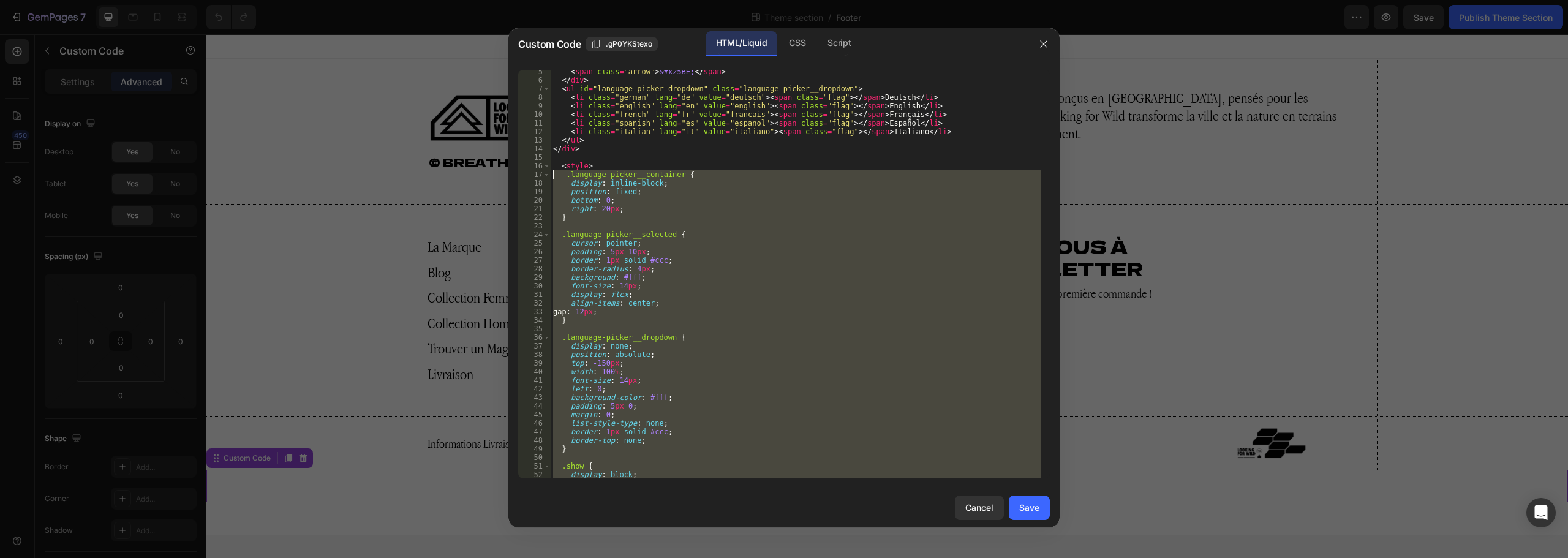
drag, startPoint x: 577, startPoint y: 424, endPoint x: 552, endPoint y: 170, distance: 255.2
click at [552, 170] on div "< span class = "arrow" > &#x25BE; </ span > </ div > < ul id = "language-picker…" at bounding box center [795, 279] width 490 height 426
type textarea ".language-picker__container { display: inline-block;"
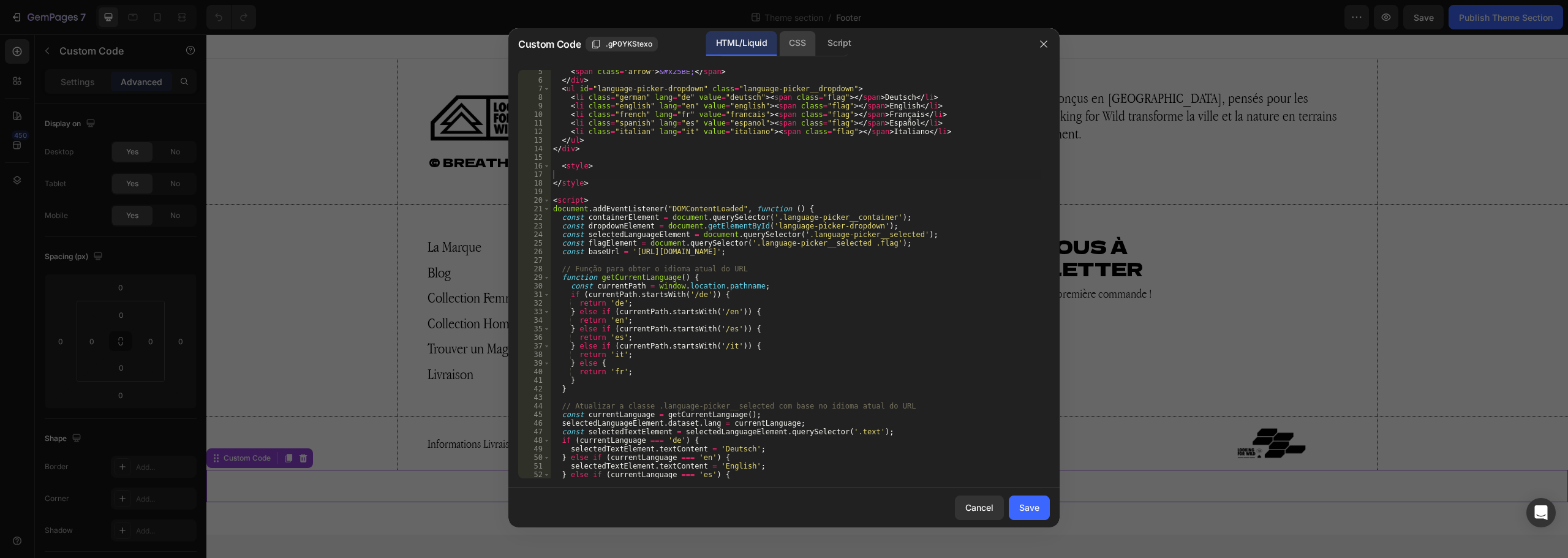
click at [795, 42] on div "CSS" at bounding box center [797, 43] width 36 height 25
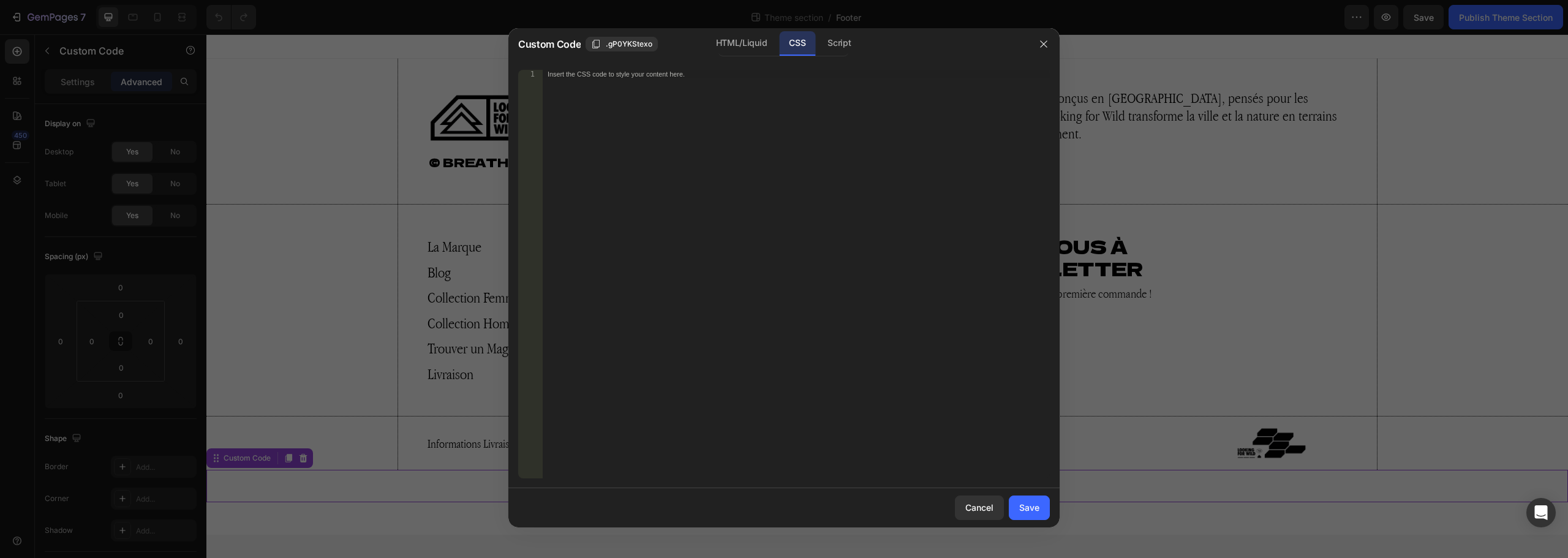
click at [650, 110] on div "Insert the CSS code to style your content here." at bounding box center [796, 282] width 507 height 426
paste textarea "}"
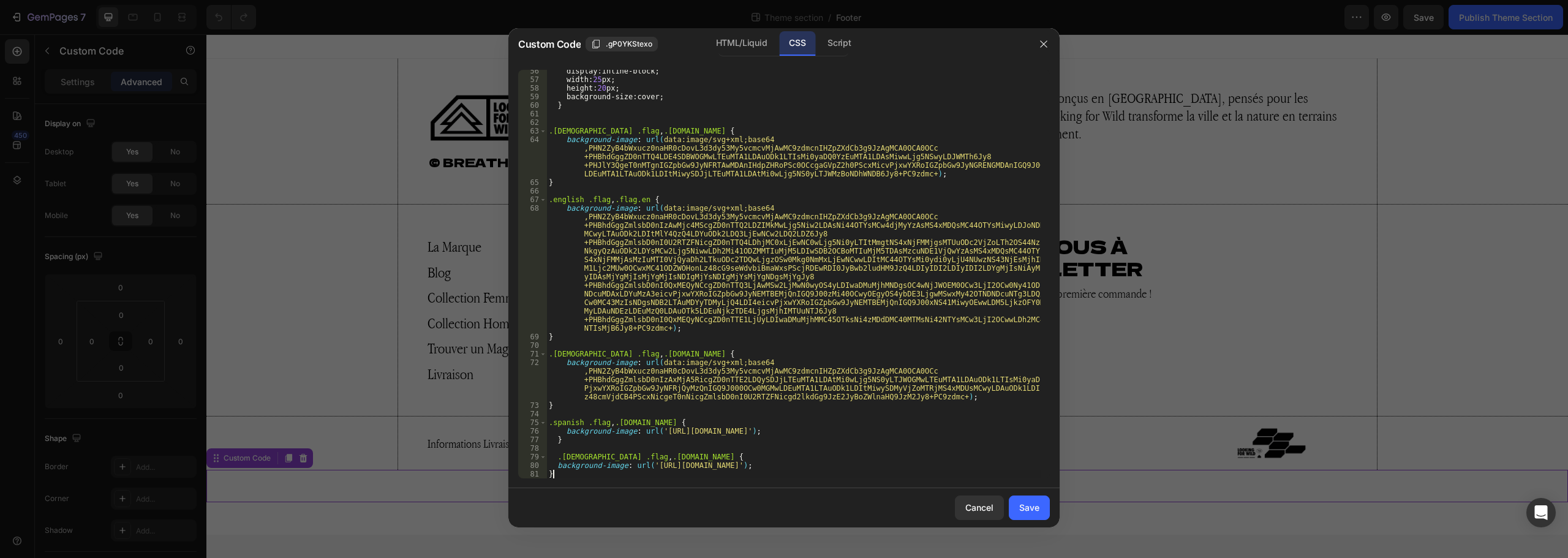
scroll to position [475, 0]
click at [749, 41] on div "HTML/Liquid" at bounding box center [741, 43] width 71 height 25
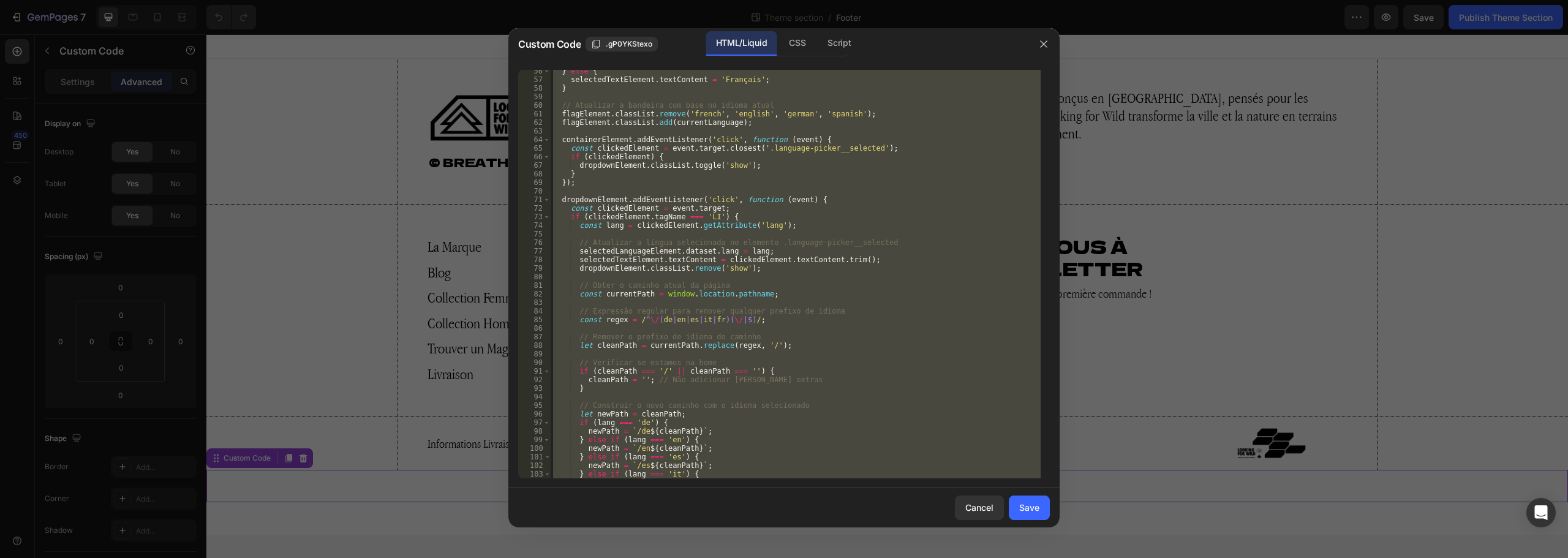
type textarea "}); </script>"
click at [650, 236] on div "} else { selectedTextElement . textContent = 'Français' ; } // Atualizar a band…" at bounding box center [795, 274] width 490 height 409
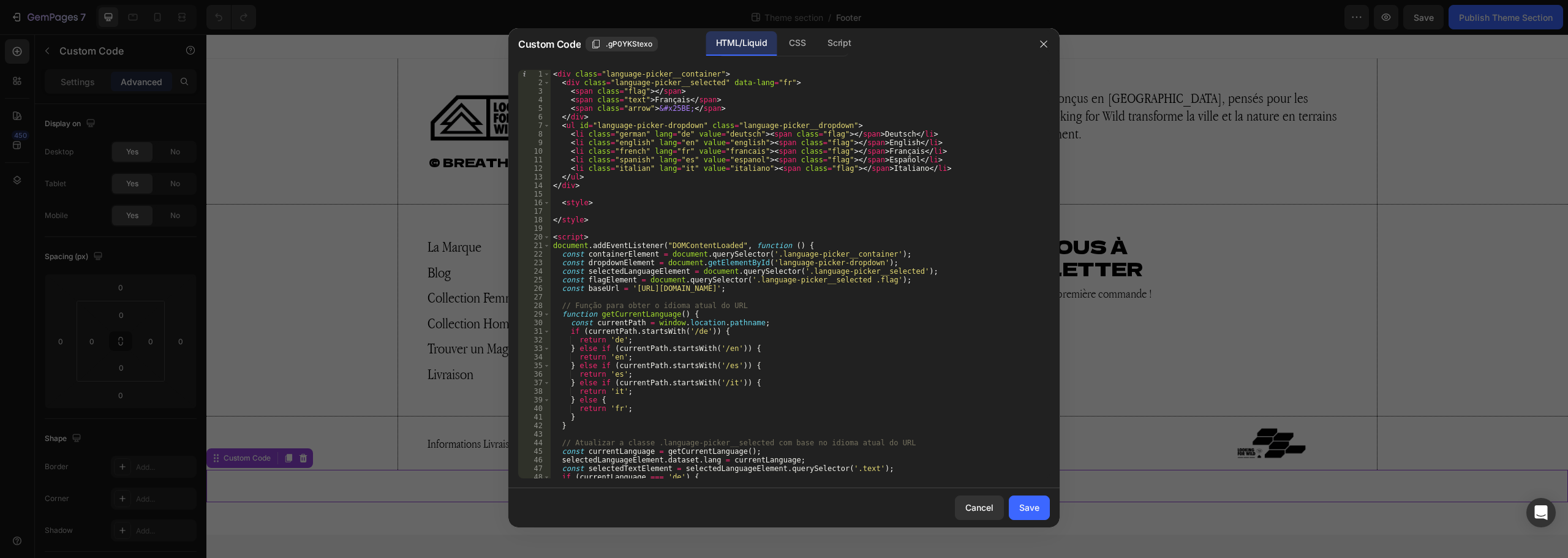
scroll to position [0, 0]
drag, startPoint x: 601, startPoint y: 219, endPoint x: 512, endPoint y: 199, distance: 91.2
click at [512, 199] on div "1 2 3 4 5 6 7 8 9 10 11 12 13 14 15 16 17 18 19 20 21 22 23 24 25 26 27 28 29 3…" at bounding box center [784, 274] width 552 height 428
type textarea "<style>"
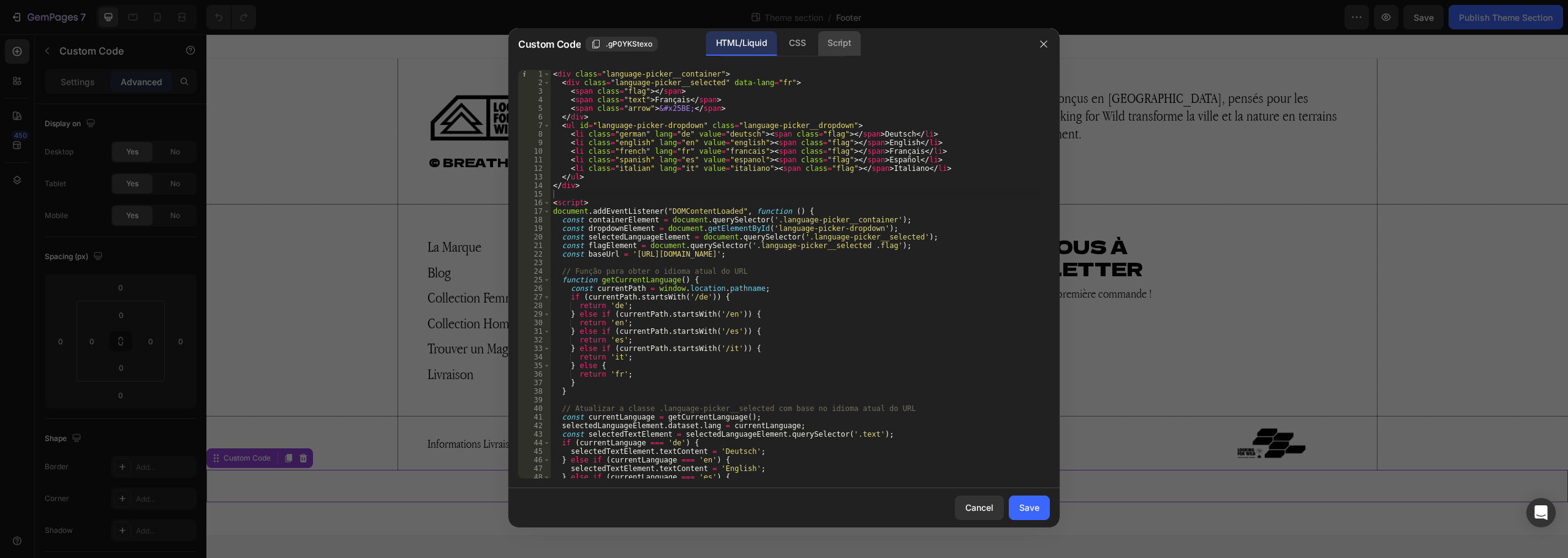
click at [857, 49] on div "Script" at bounding box center [839, 43] width 43 height 25
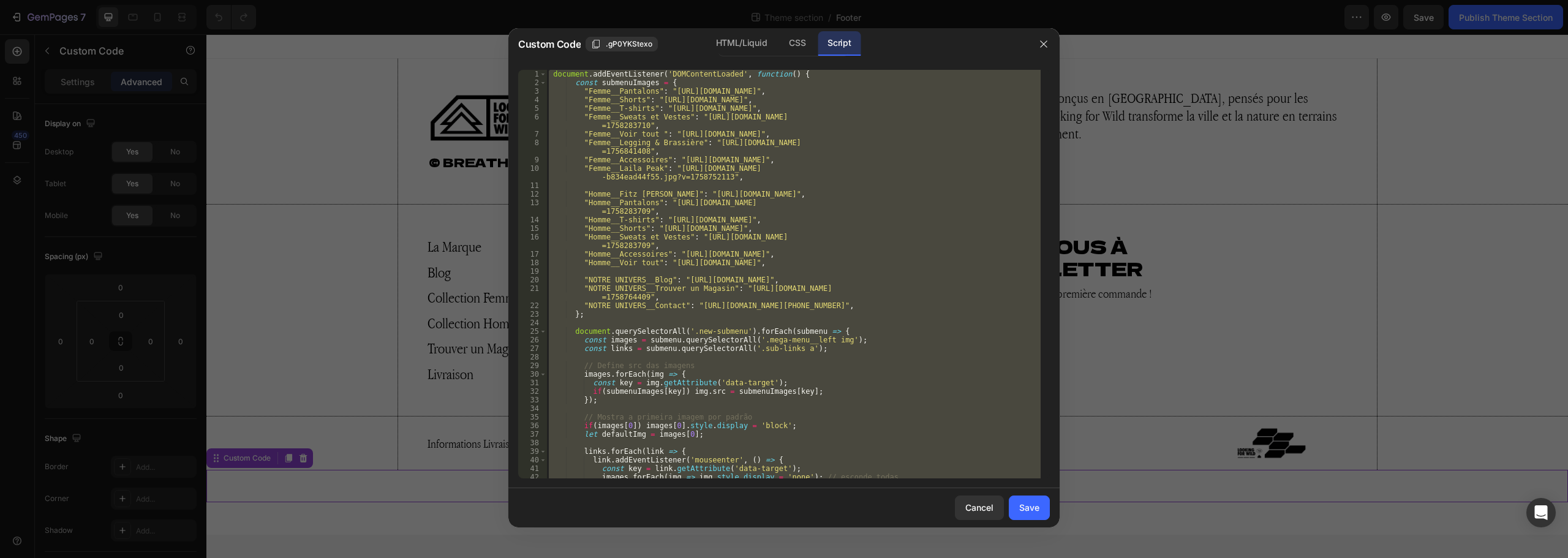
click at [781, 170] on div "document . addEventListener ( 'DOMContentLoaded' , function ( ) { const submenu…" at bounding box center [793, 274] width 494 height 409
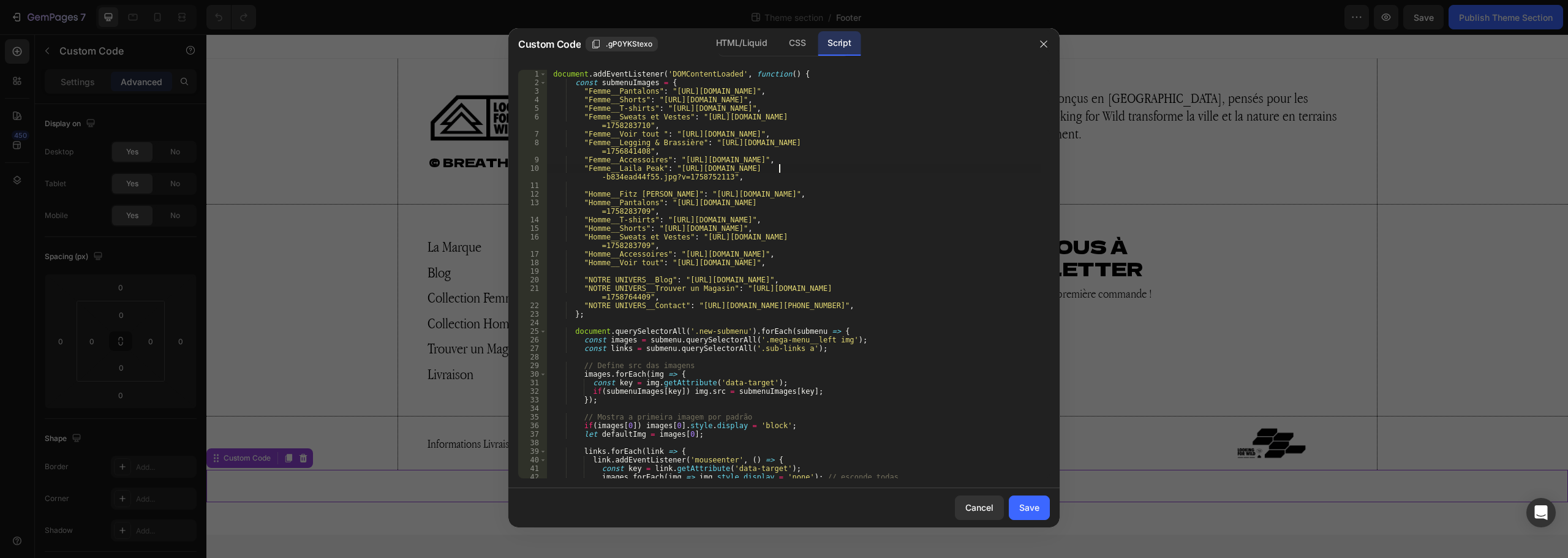
type textarea "}); });"
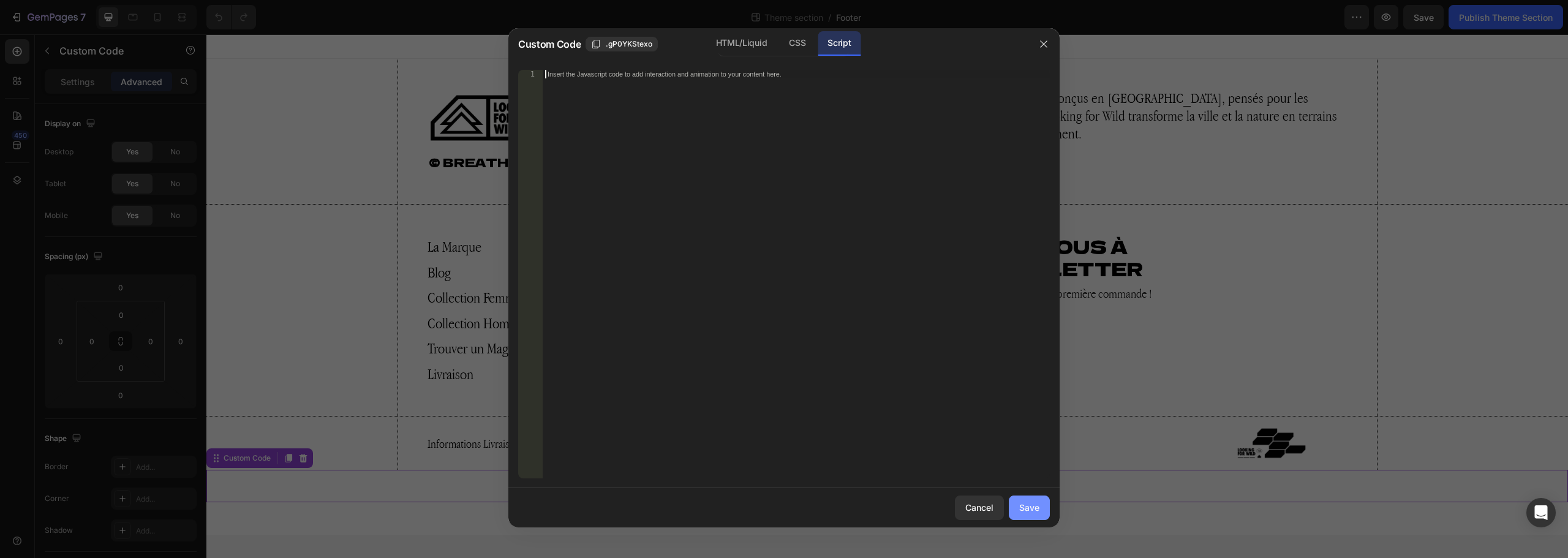
click at [1030, 506] on div "Save" at bounding box center [1029, 508] width 20 height 13
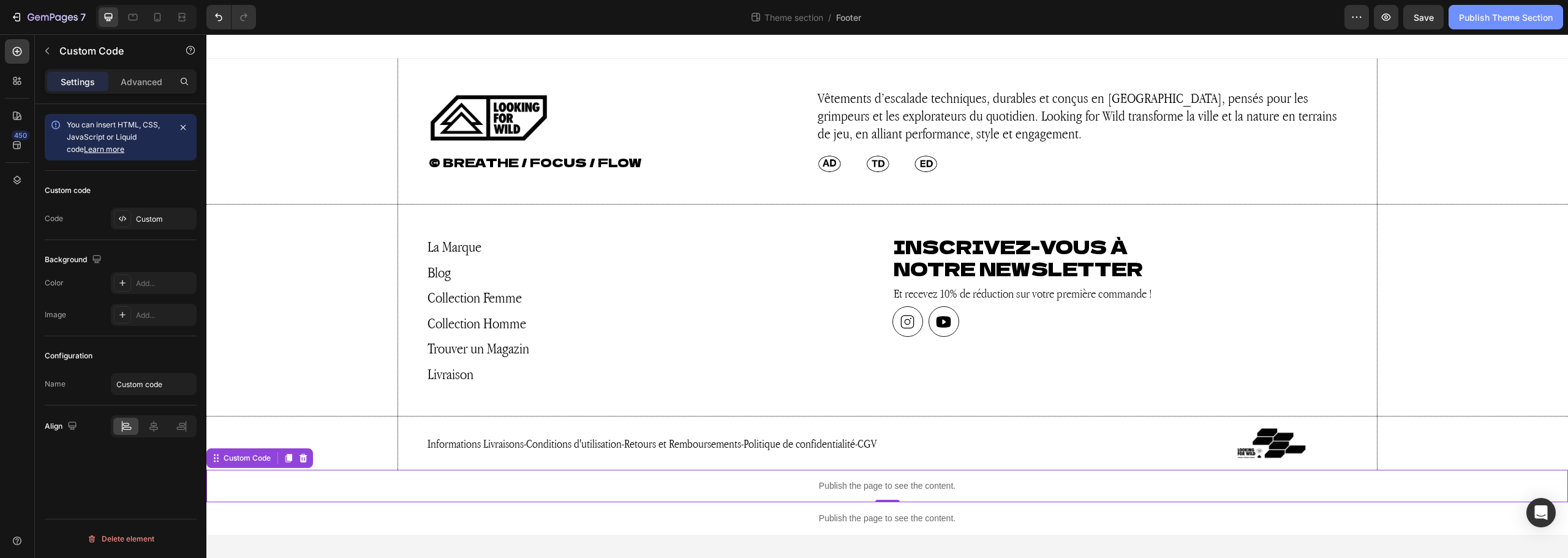
click at [1511, 11] on div "Publish Theme Section" at bounding box center [1506, 18] width 94 height 13
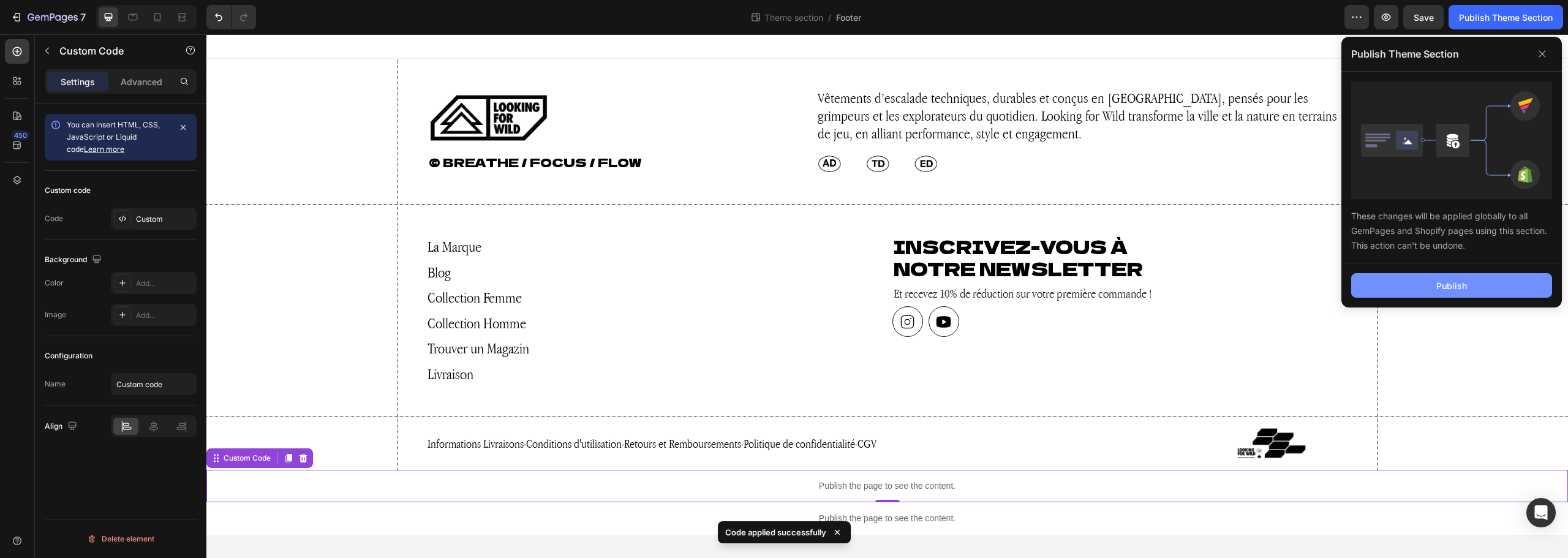
click at [1401, 291] on button "Publish" at bounding box center [1452, 285] width 201 height 25
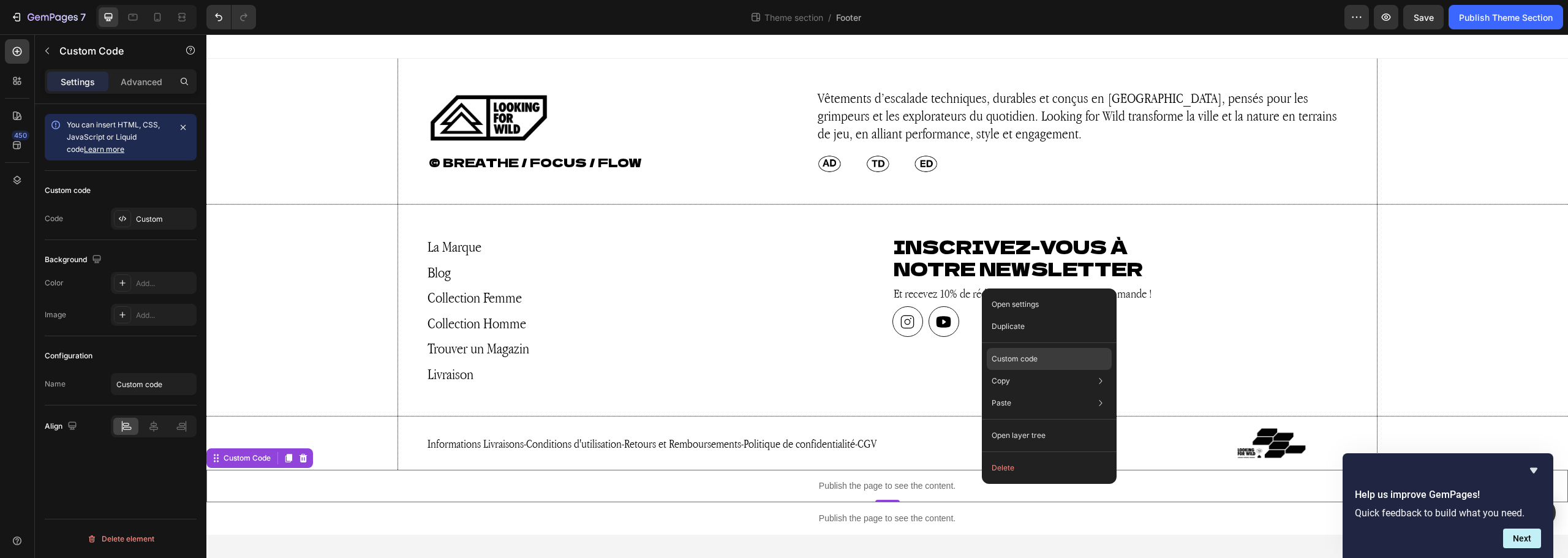
click at [1031, 360] on p "Custom code" at bounding box center [1014, 359] width 46 height 11
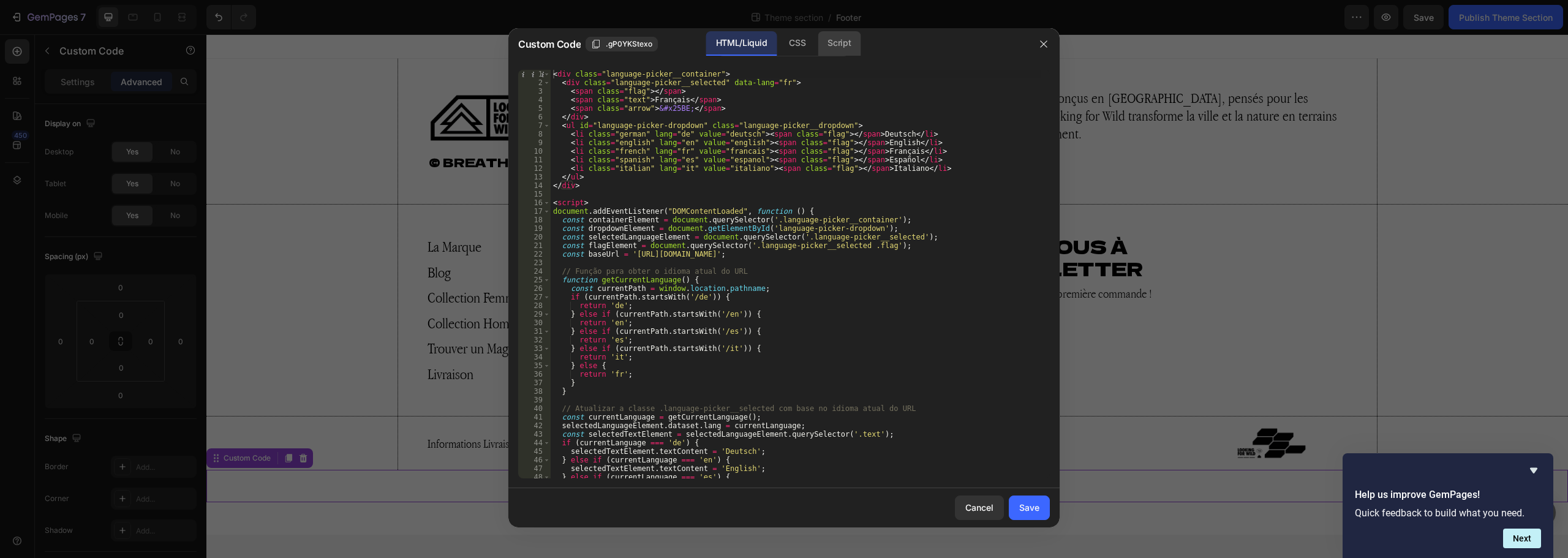
click at [838, 40] on div "Script" at bounding box center [839, 43] width 43 height 25
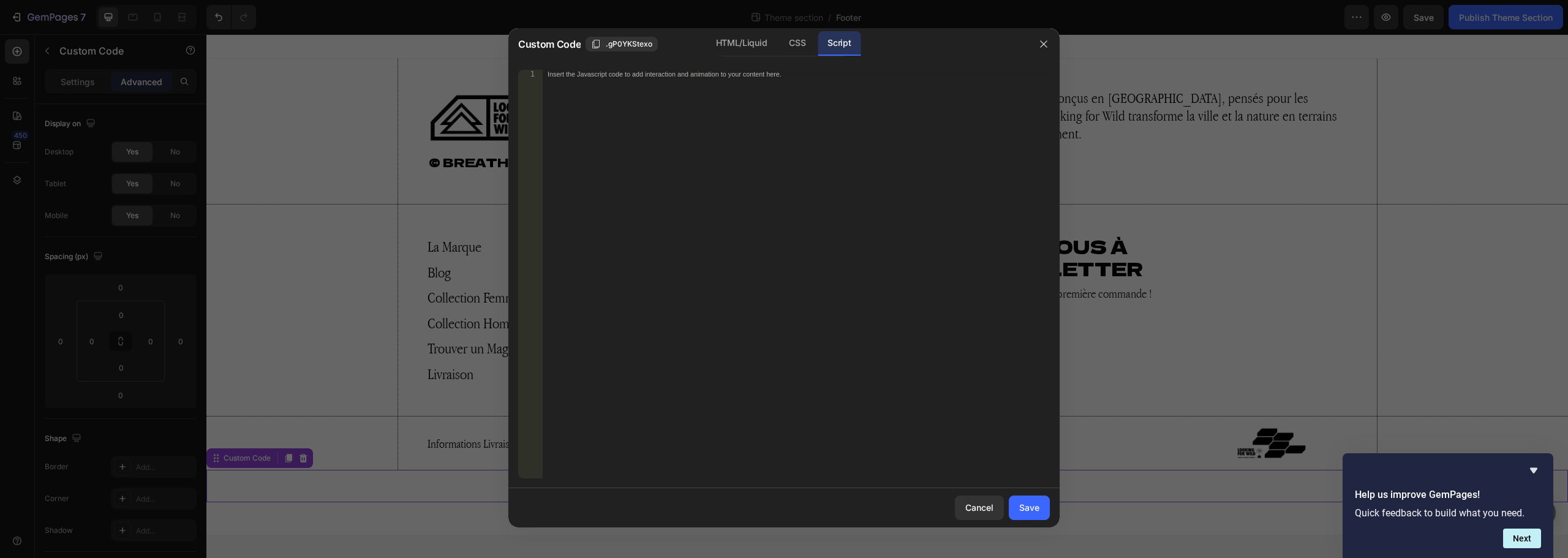
click at [777, 41] on div "HTML/Liquid CSS Script" at bounding box center [784, 43] width 130 height 25
click at [790, 42] on div "CSS" at bounding box center [797, 43] width 36 height 25
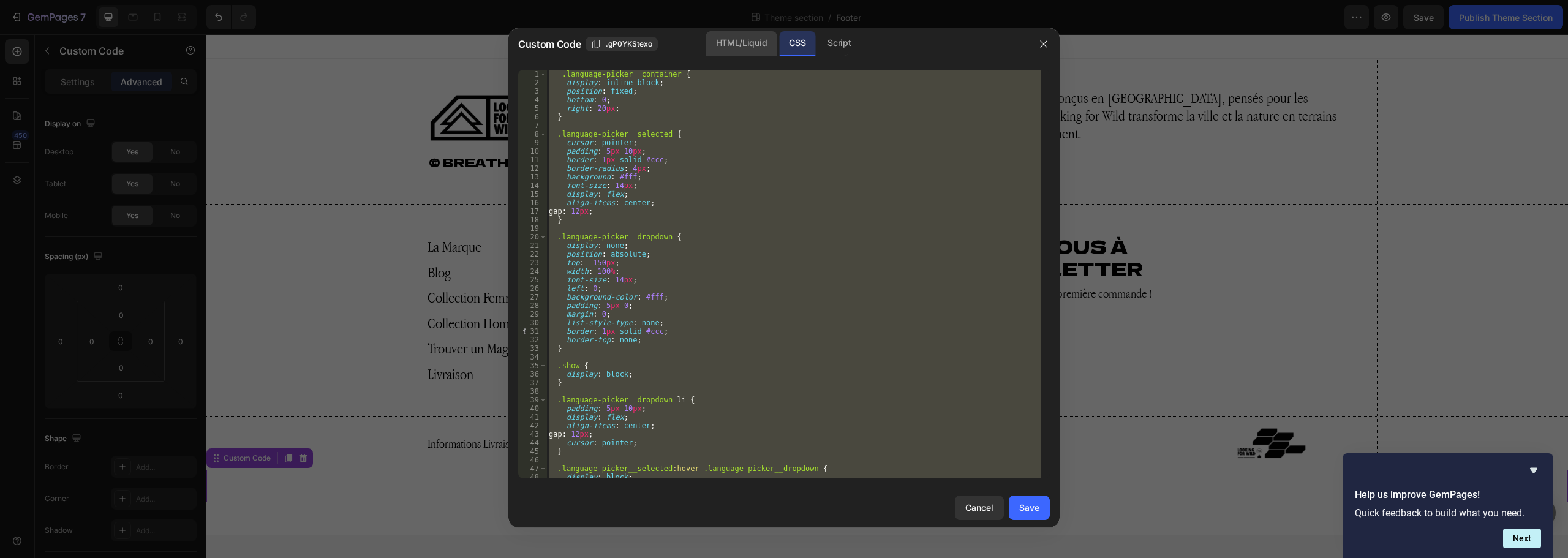
click at [733, 42] on div "HTML/Liquid" at bounding box center [741, 43] width 71 height 25
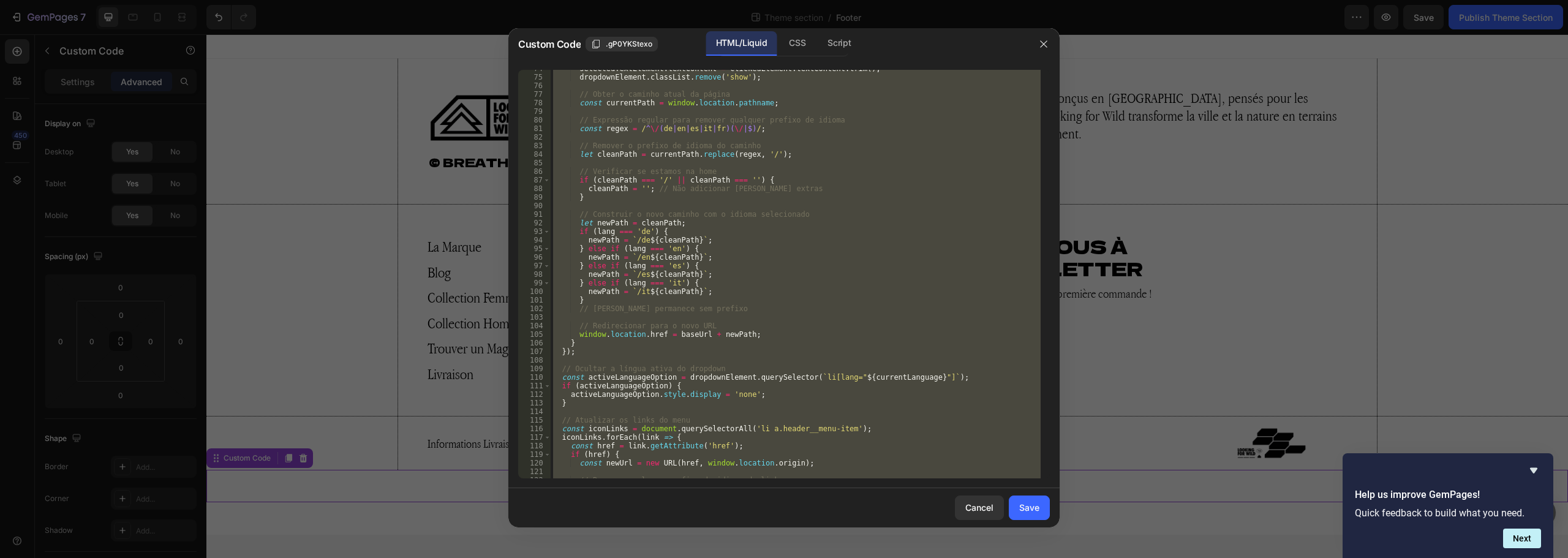
scroll to position [809, 0]
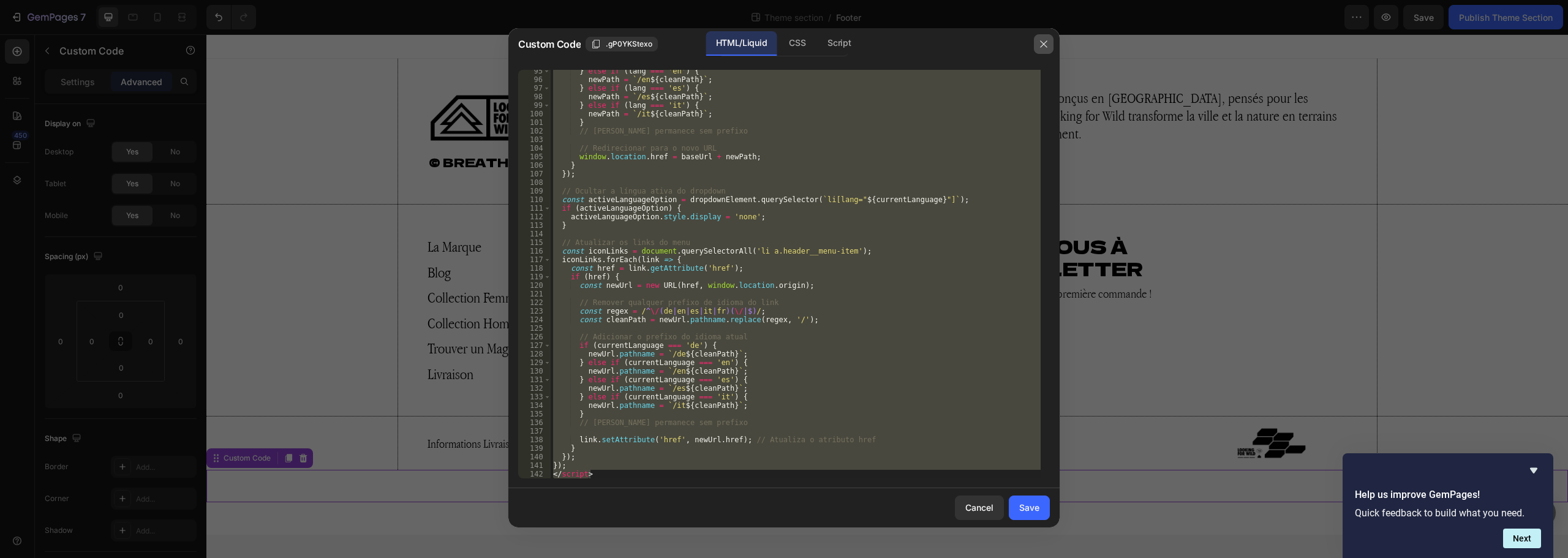
drag, startPoint x: 1040, startPoint y: 52, endPoint x: 835, endPoint y: 20, distance: 207.5
click at [1040, 52] on button "button" at bounding box center [1044, 43] width 20 height 20
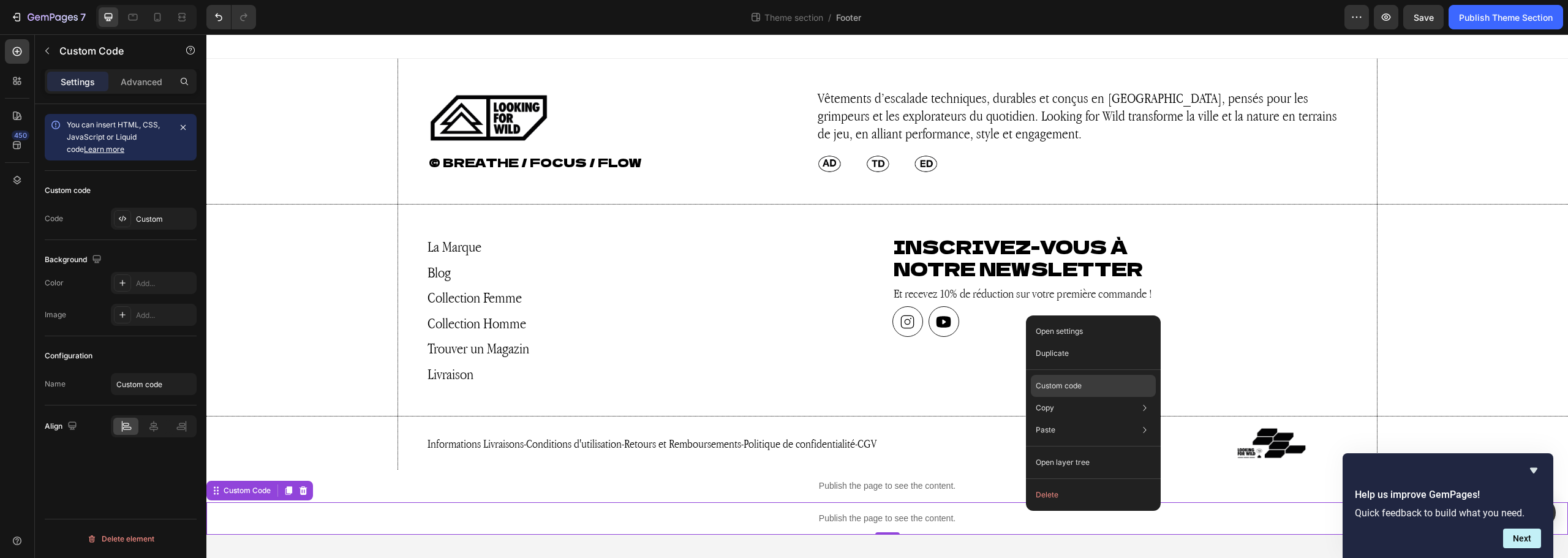
click at [1068, 389] on p "Custom code" at bounding box center [1059, 386] width 46 height 11
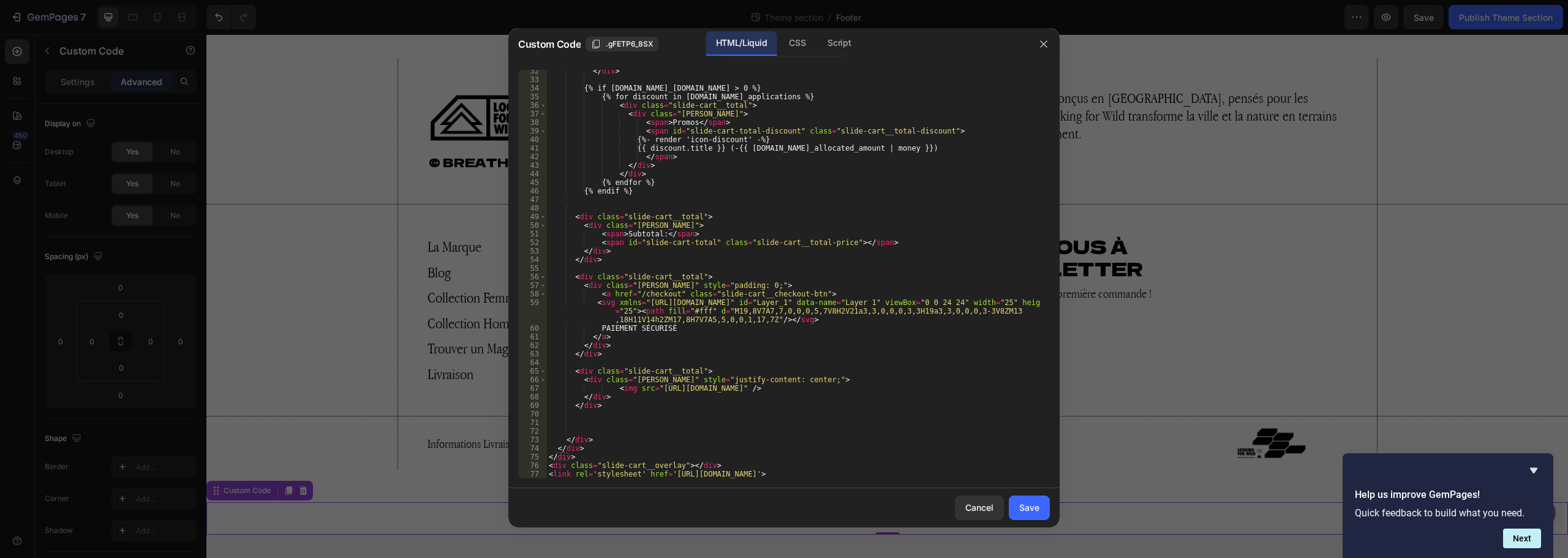
scroll to position [286, 0]
click at [827, 48] on div "Script" at bounding box center [839, 43] width 43 height 25
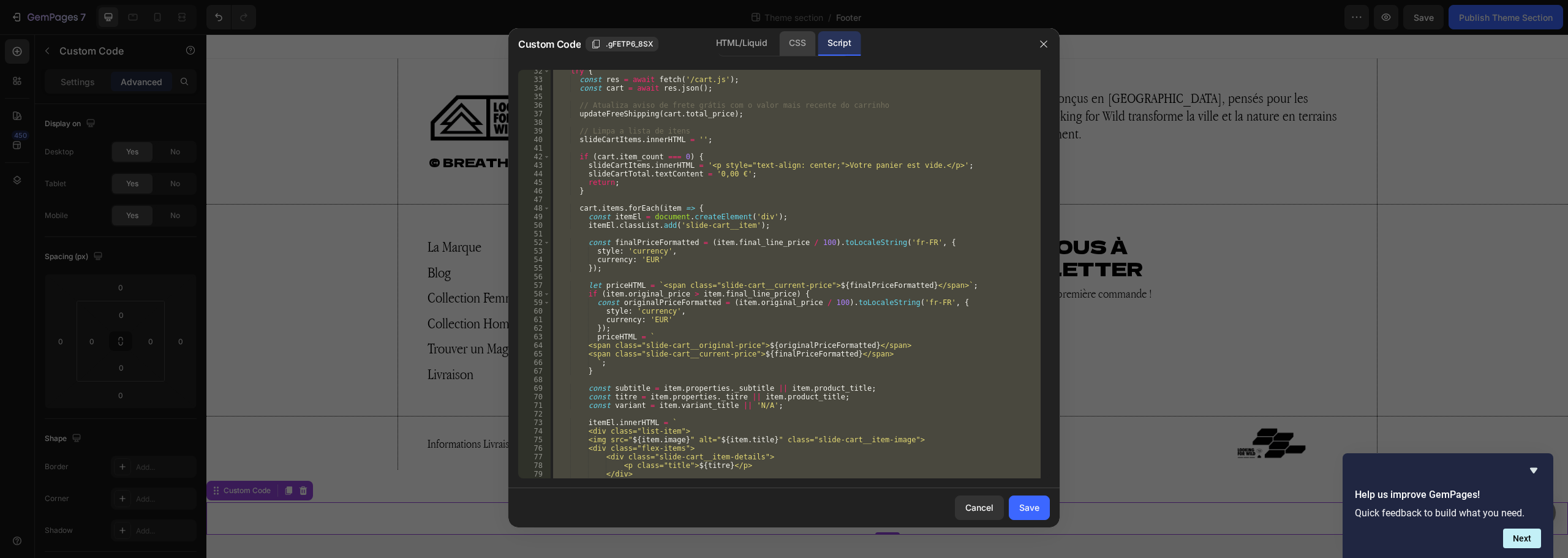
click at [787, 47] on div "CSS" at bounding box center [797, 43] width 36 height 25
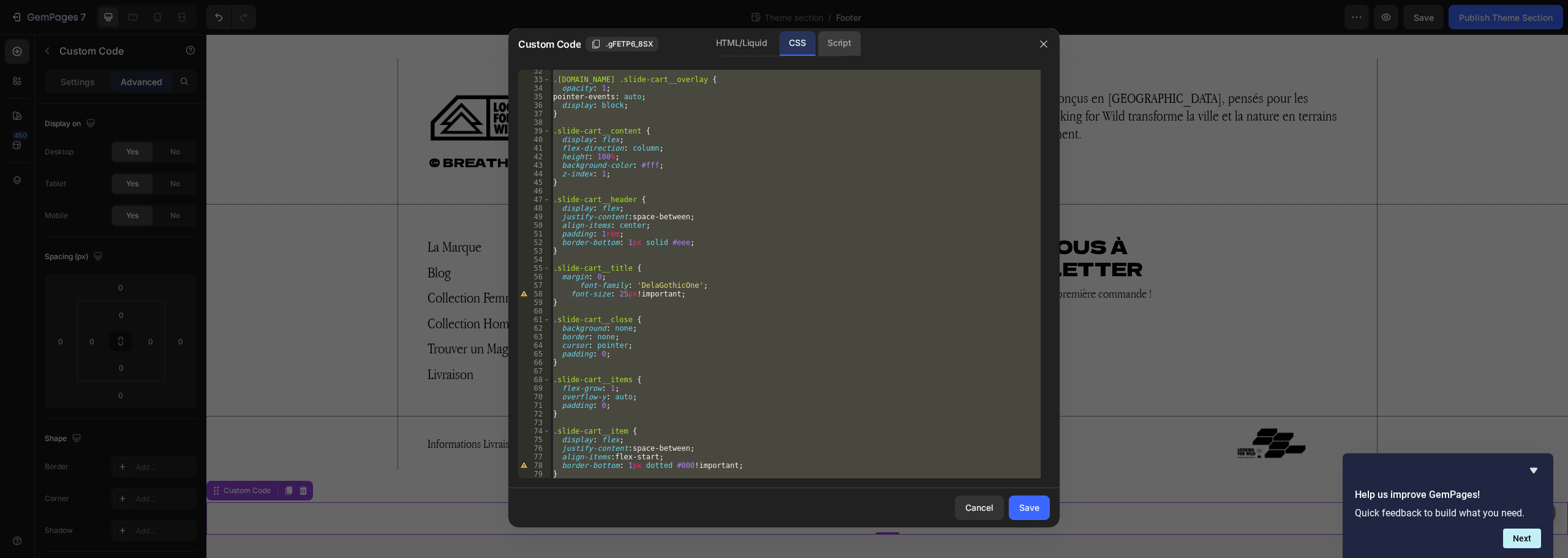
click at [847, 44] on div "Script" at bounding box center [839, 43] width 43 height 25
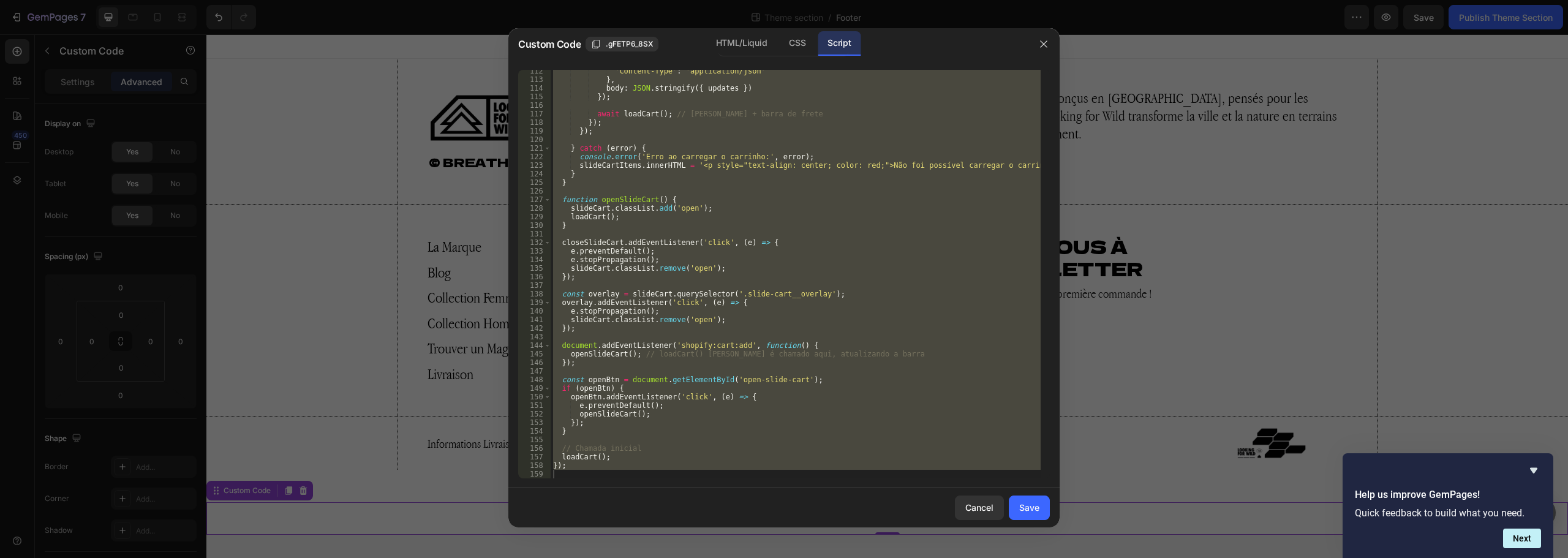
scroll to position [0, 0]
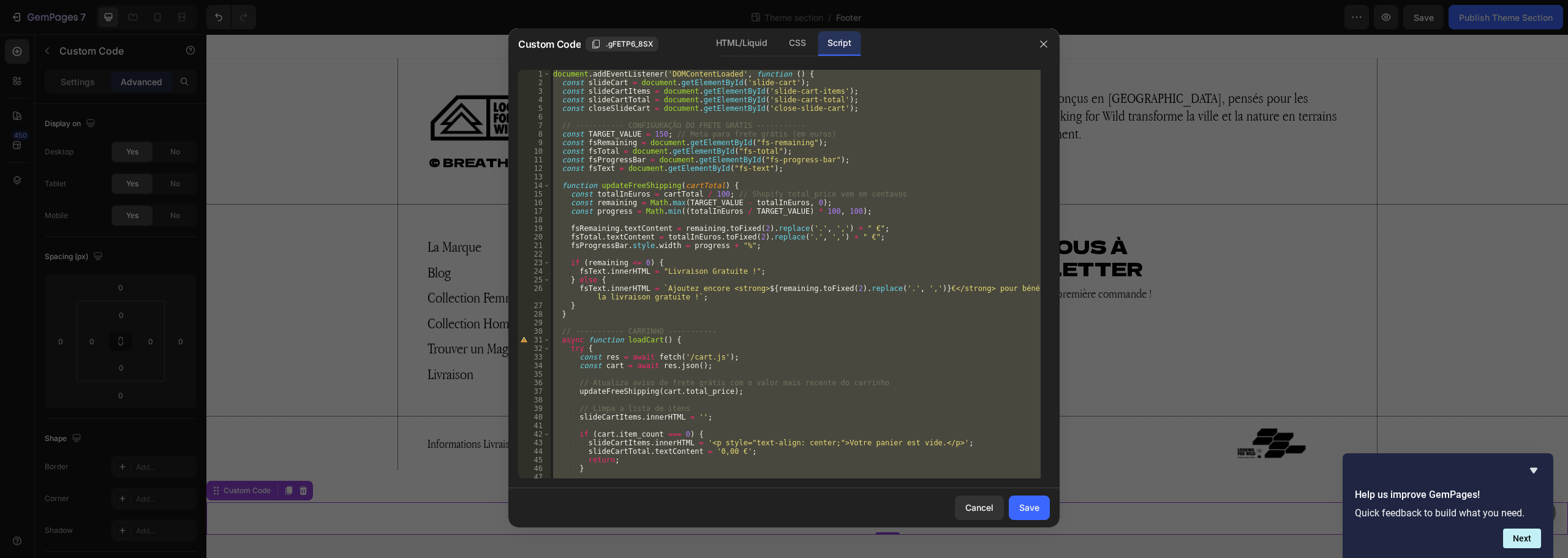
click at [901, 265] on div "document . addEventListener ( 'DOMContentLoaded' , function ( ) { const slideCa…" at bounding box center [795, 274] width 490 height 409
type textarea "if (remaining <= 0) {"
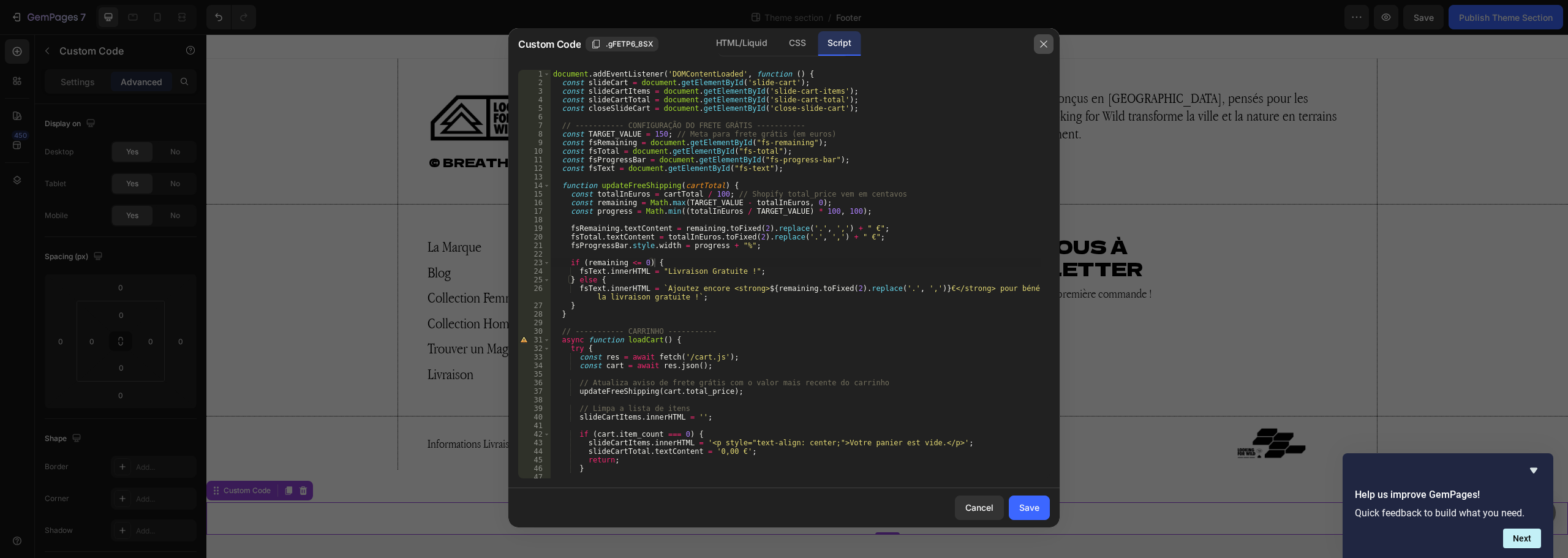
click at [1050, 45] on button "button" at bounding box center [1044, 43] width 20 height 20
